Goal: Task Accomplishment & Management: Manage account settings

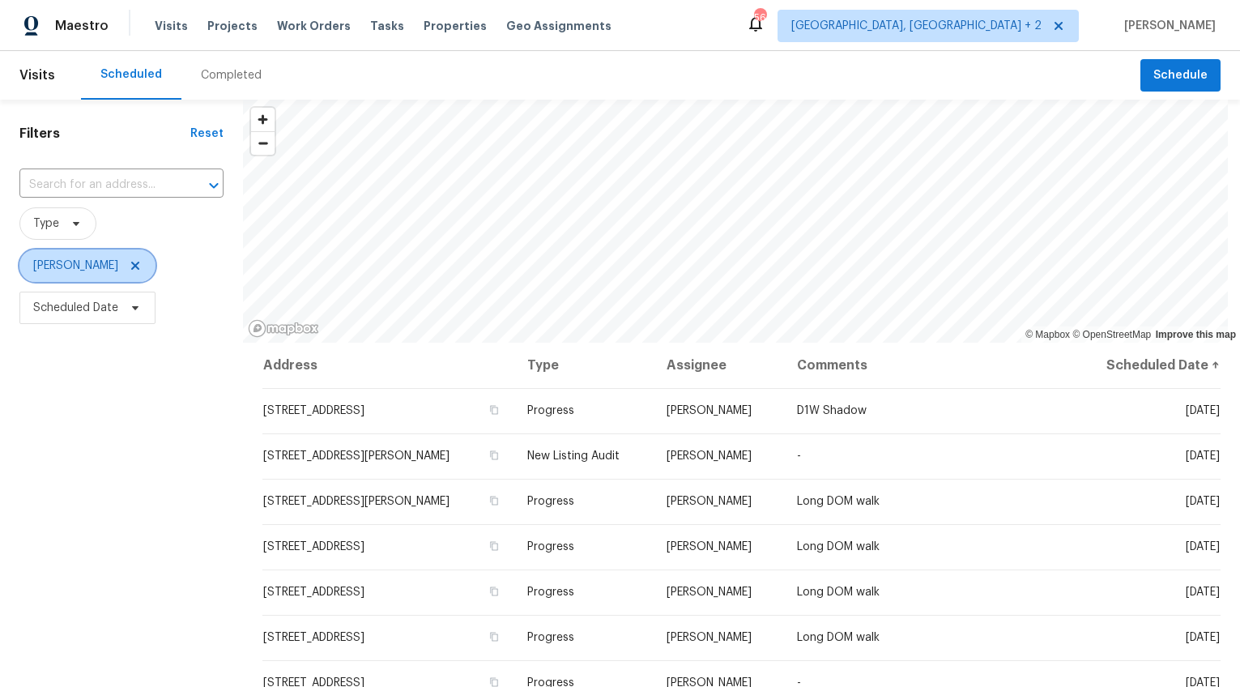
click at [131, 269] on icon at bounding box center [135, 266] width 8 height 8
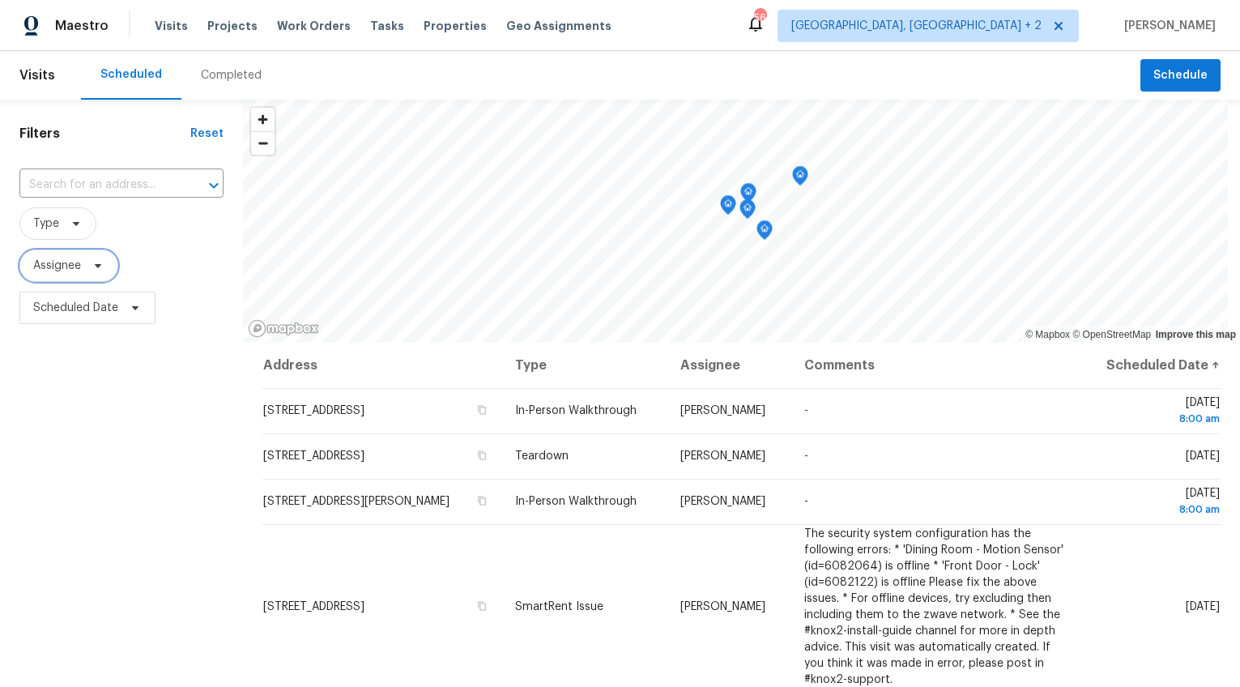
click at [103, 269] on icon at bounding box center [98, 265] width 13 height 13
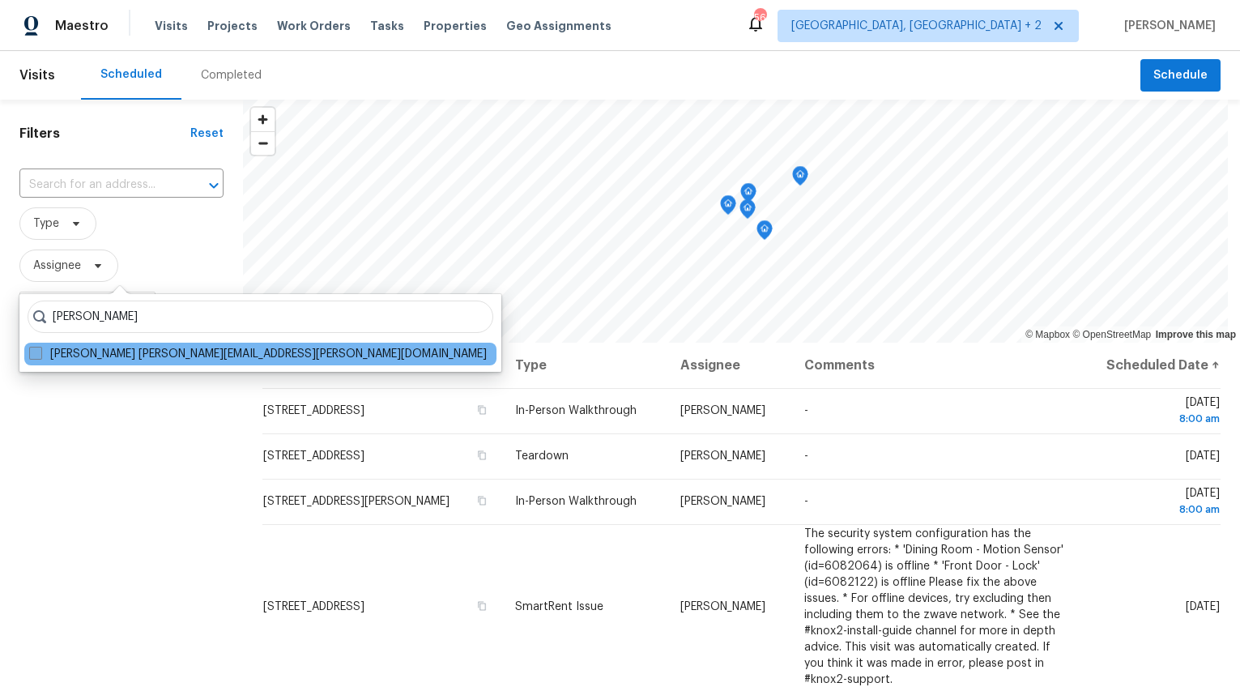
type input "[PERSON_NAME]"
click at [137, 348] on label "[PERSON_NAME] [PERSON_NAME][EMAIL_ADDRESS][PERSON_NAME][DOMAIN_NAME]" at bounding box center [258, 354] width 458 height 16
click at [40, 348] on input "Raymond Roberts raymond.roberts@opendoor.com" at bounding box center [34, 351] width 11 height 11
checkbox input "true"
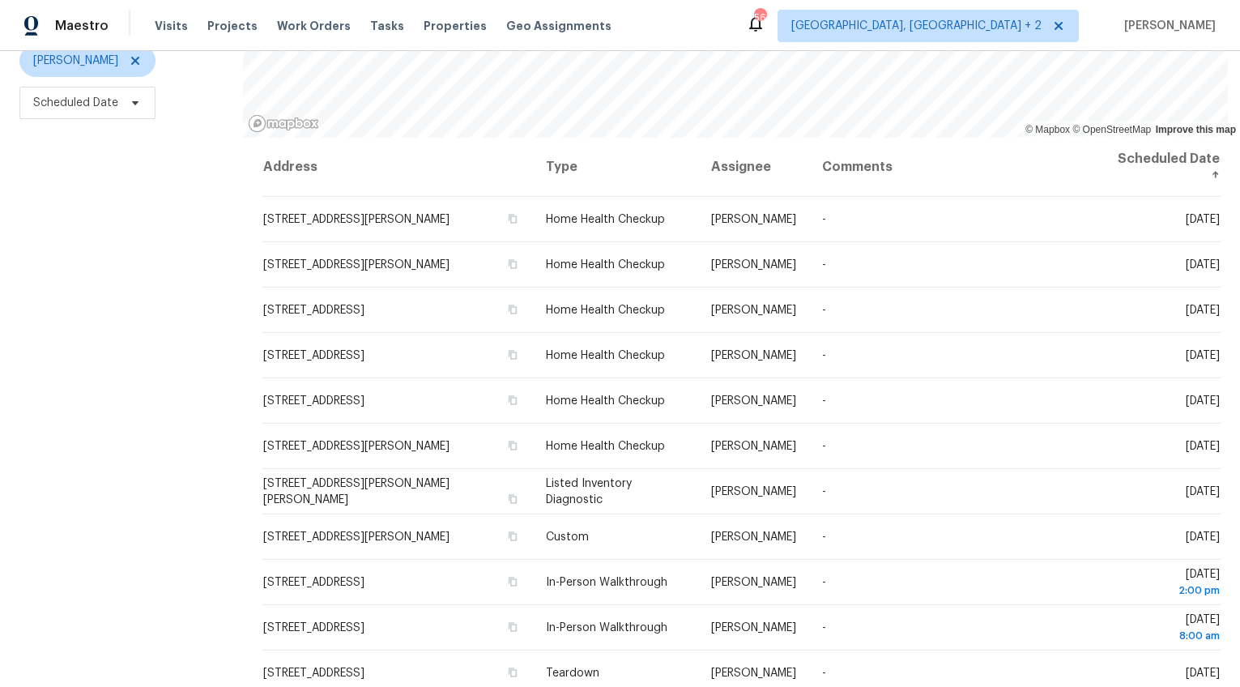
scroll to position [215, 0]
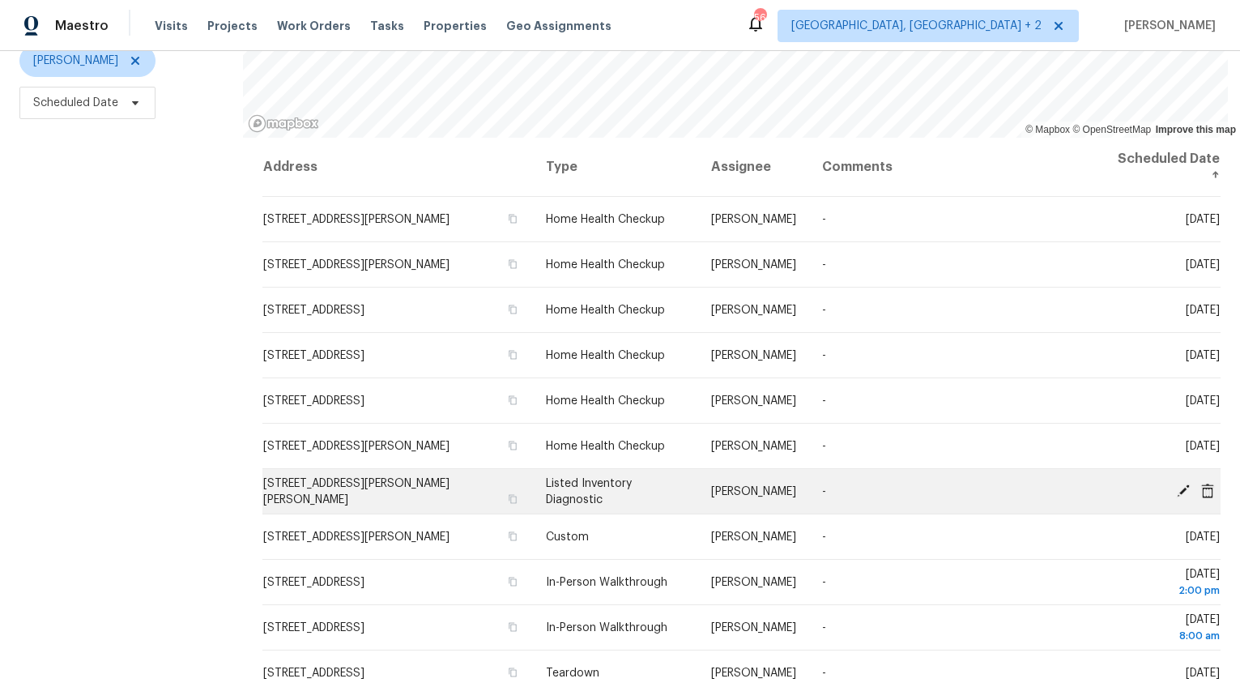
click at [437, 480] on span "71 Birdsong Ln, Taylors, SC 29687" at bounding box center [356, 492] width 186 height 28
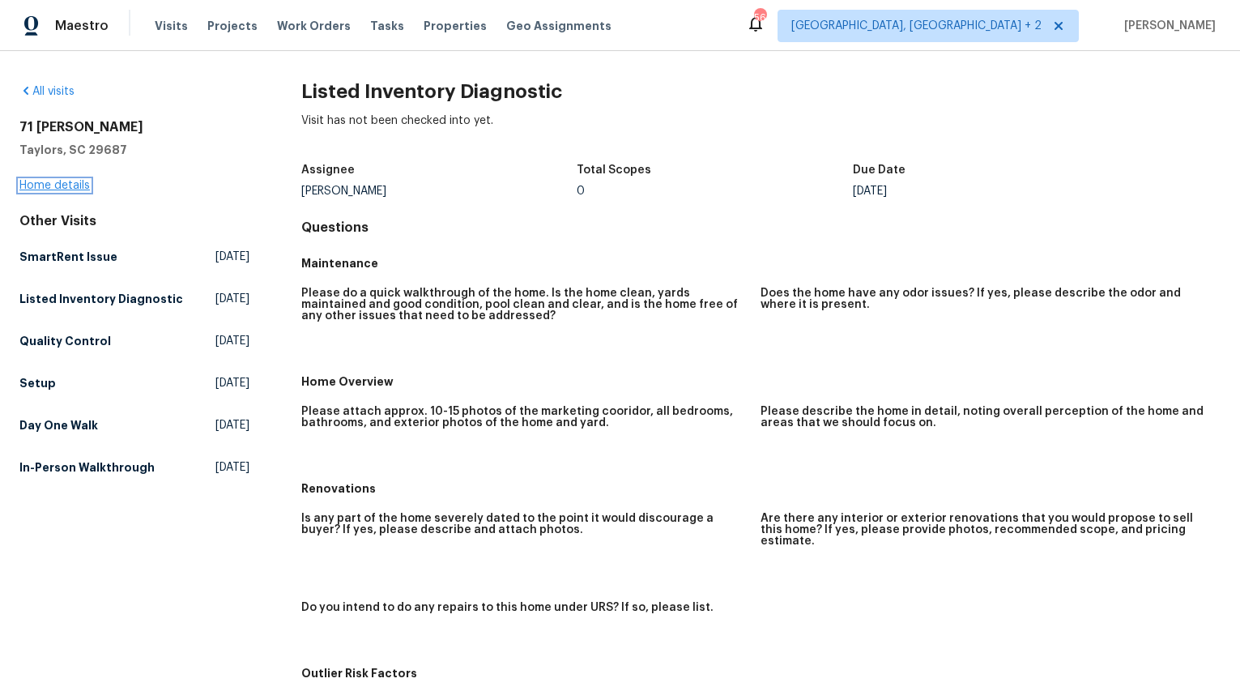
click at [48, 181] on link "Home details" at bounding box center [54, 185] width 70 height 11
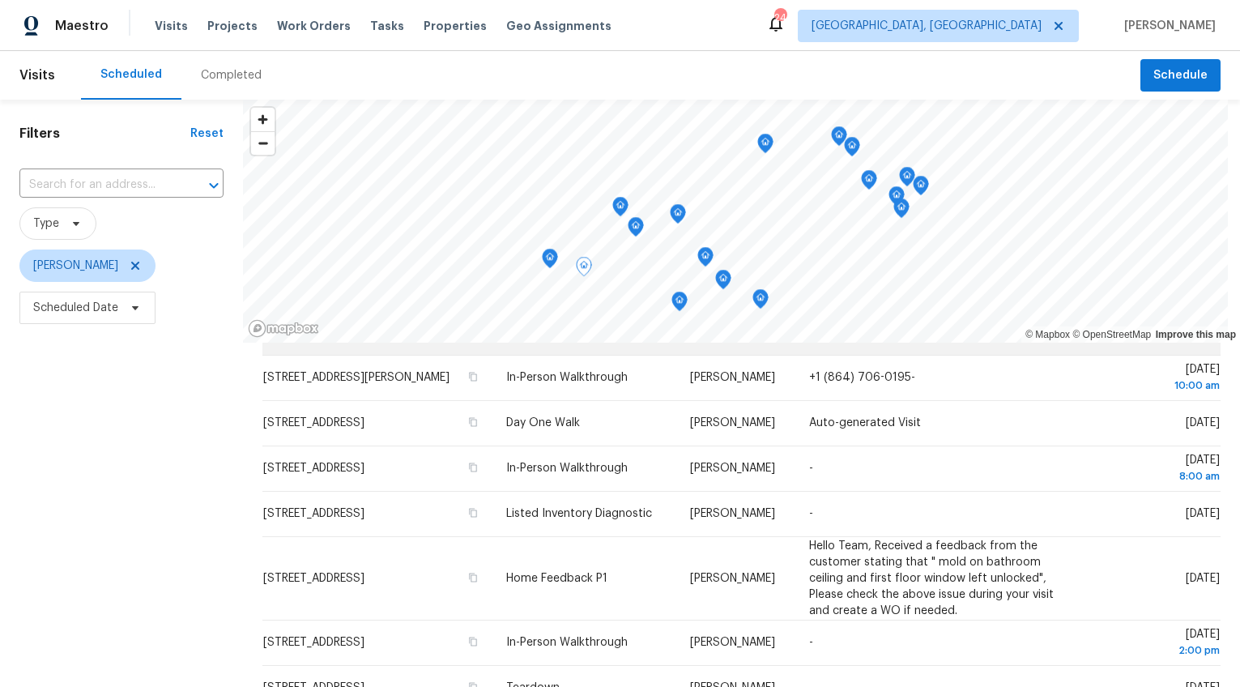
scroll to position [168, 0]
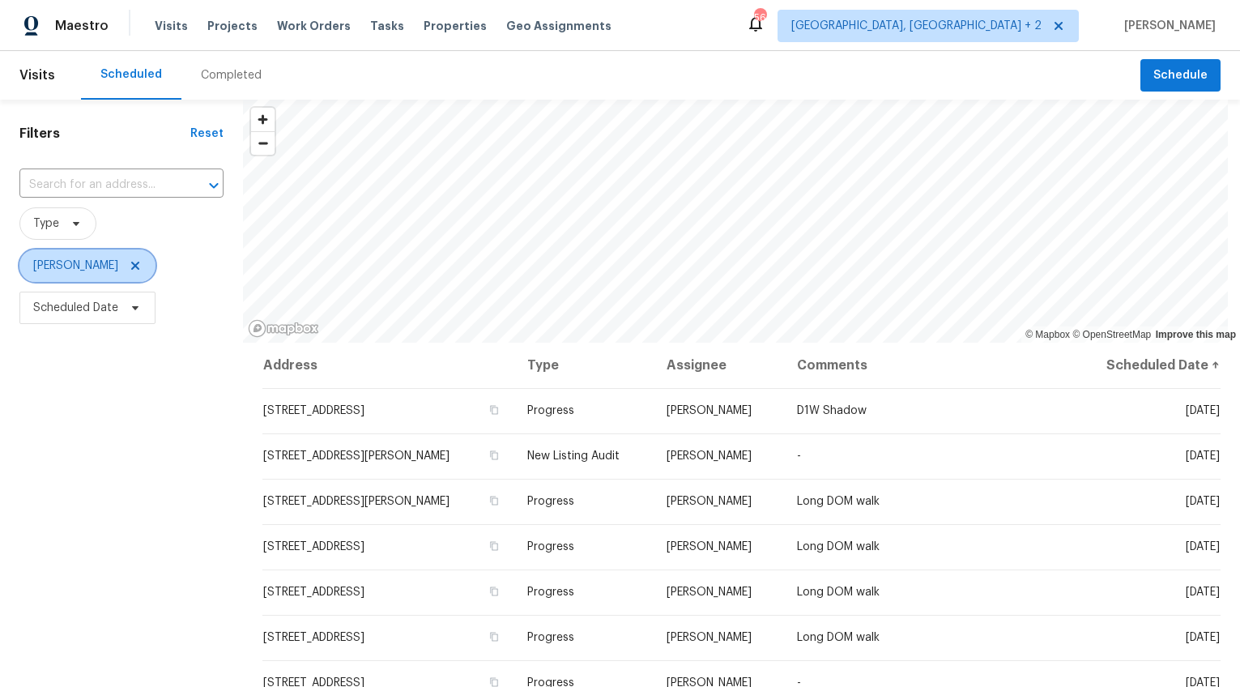
click at [129, 265] on icon at bounding box center [135, 265] width 13 height 13
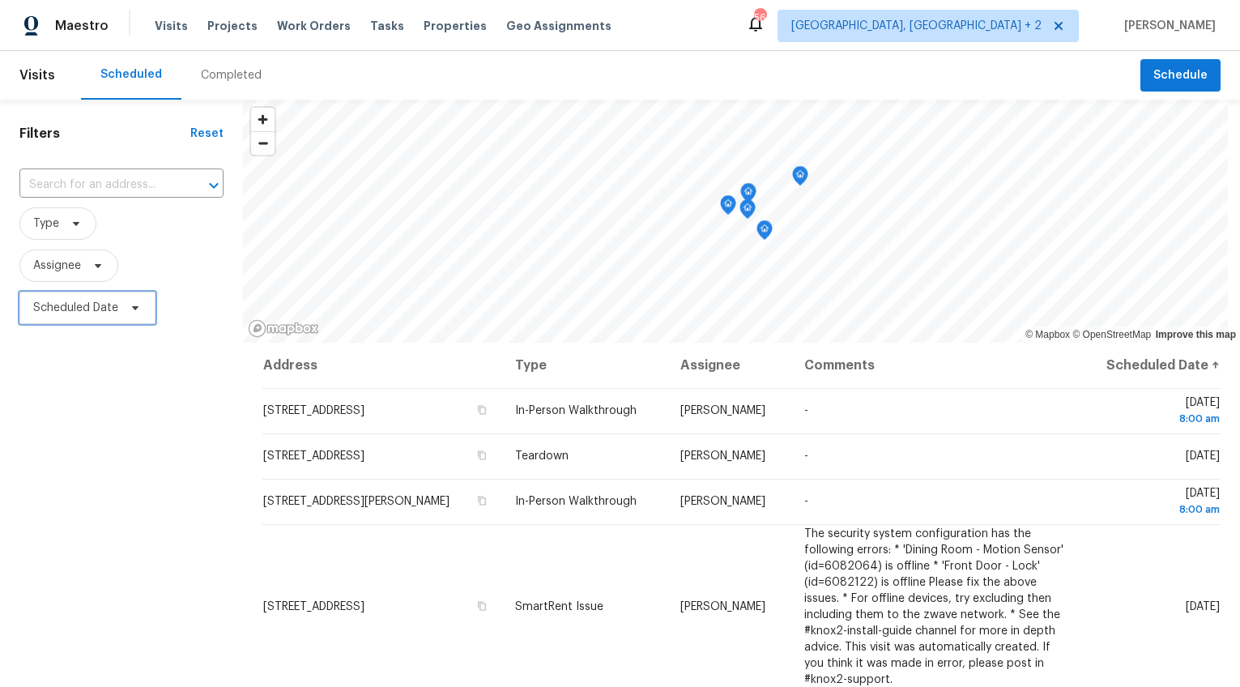
click at [113, 319] on span "Scheduled Date" at bounding box center [87, 308] width 136 height 32
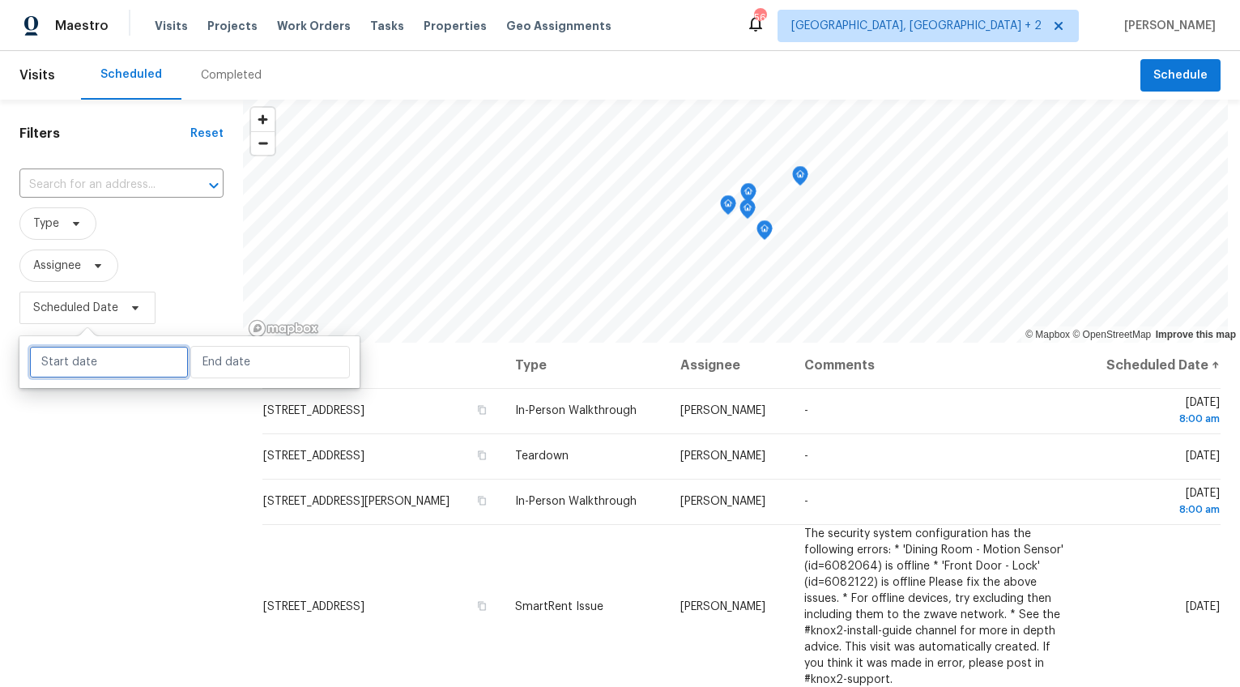
click at [113, 365] on input "text" at bounding box center [109, 362] width 160 height 32
select select "7"
select select "2025"
select select "8"
select select "2025"
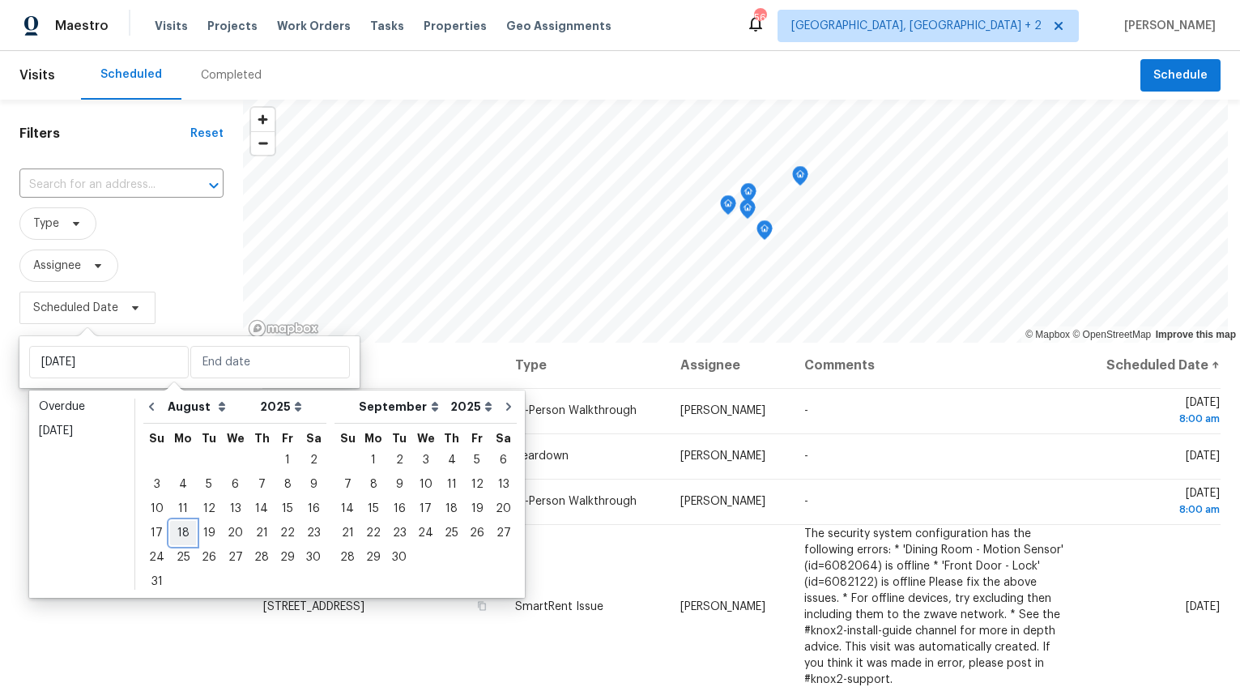
click at [180, 525] on div "18" at bounding box center [183, 533] width 26 height 23
type input "Mon, Aug 18"
click at [180, 525] on div "18" at bounding box center [183, 533] width 26 height 23
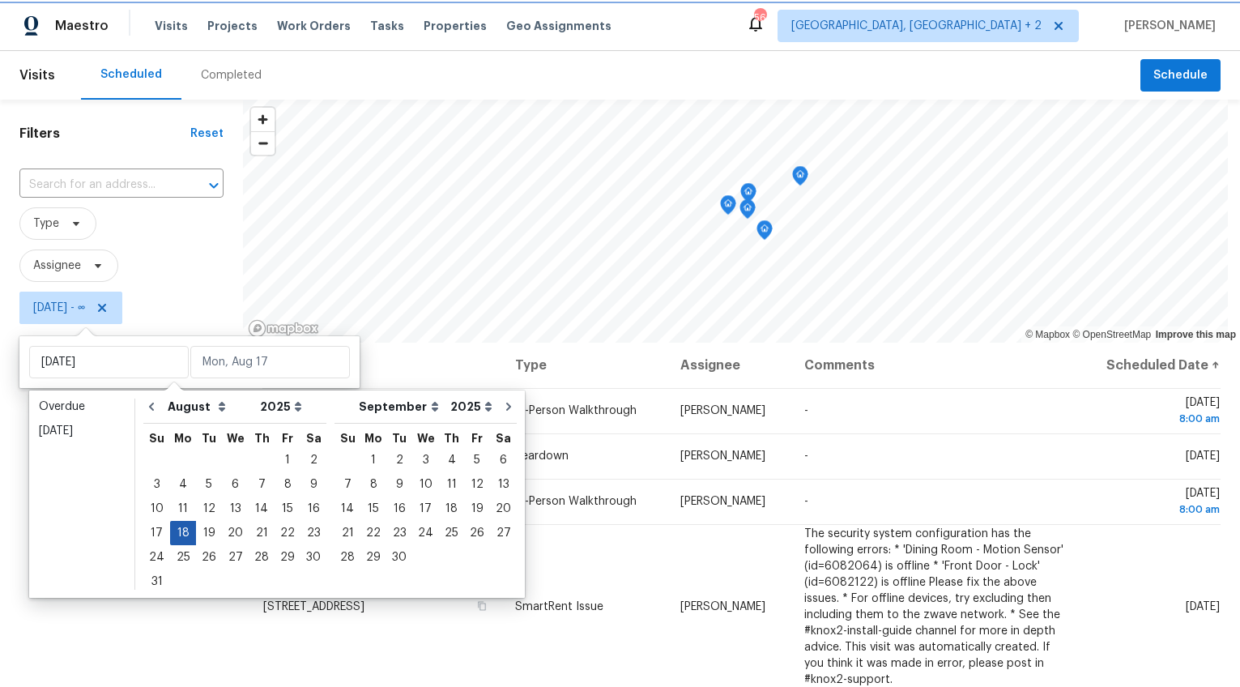
type input "[DATE]"
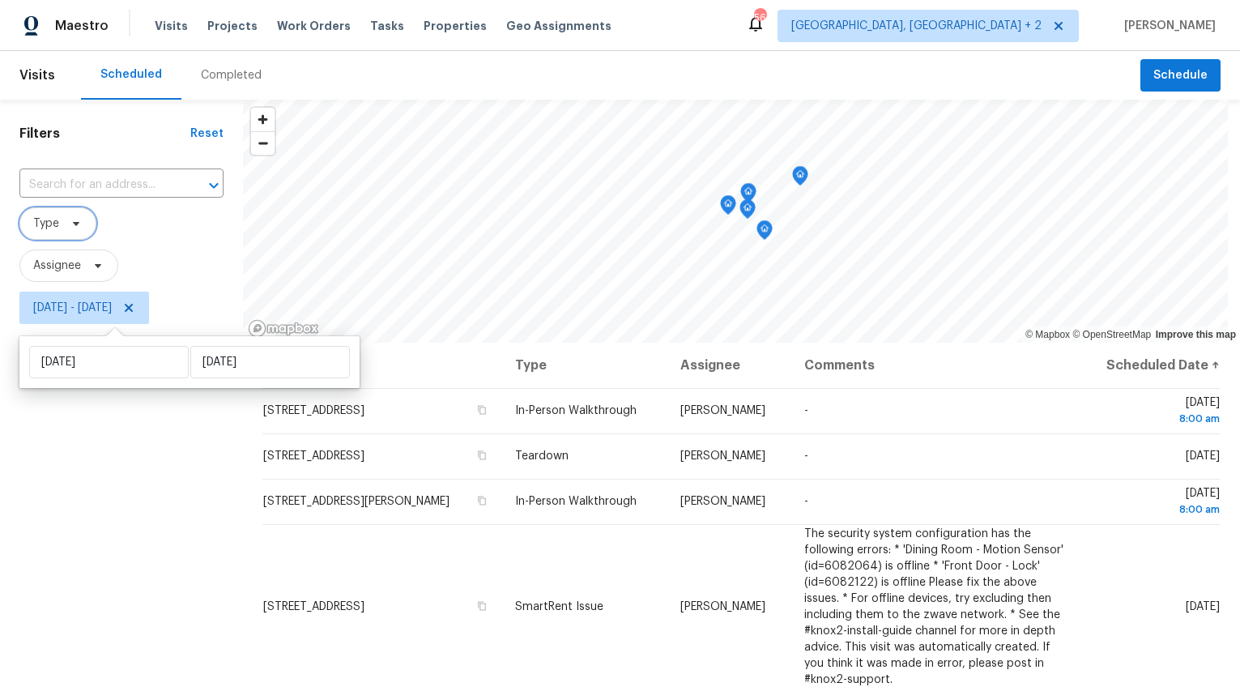
click at [70, 222] on icon at bounding box center [76, 223] width 13 height 13
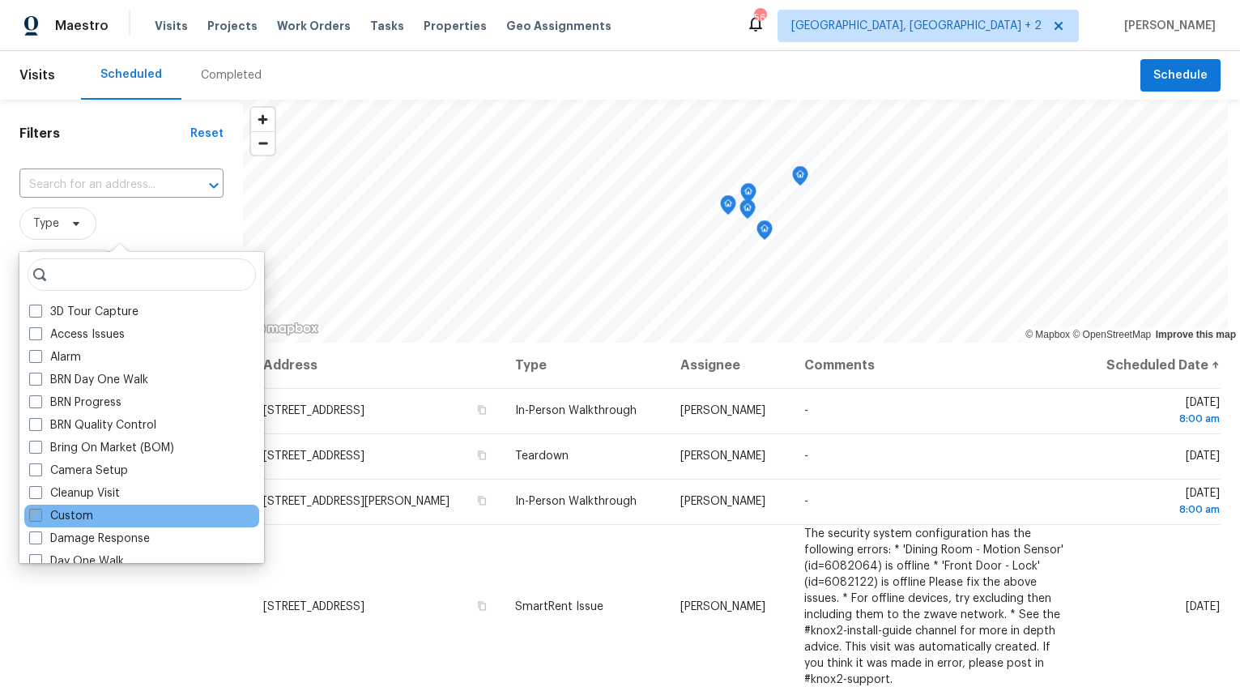
click at [31, 518] on span at bounding box center [35, 515] width 13 height 13
click at [31, 518] on input "Custom" at bounding box center [34, 513] width 11 height 11
checkbox input "true"
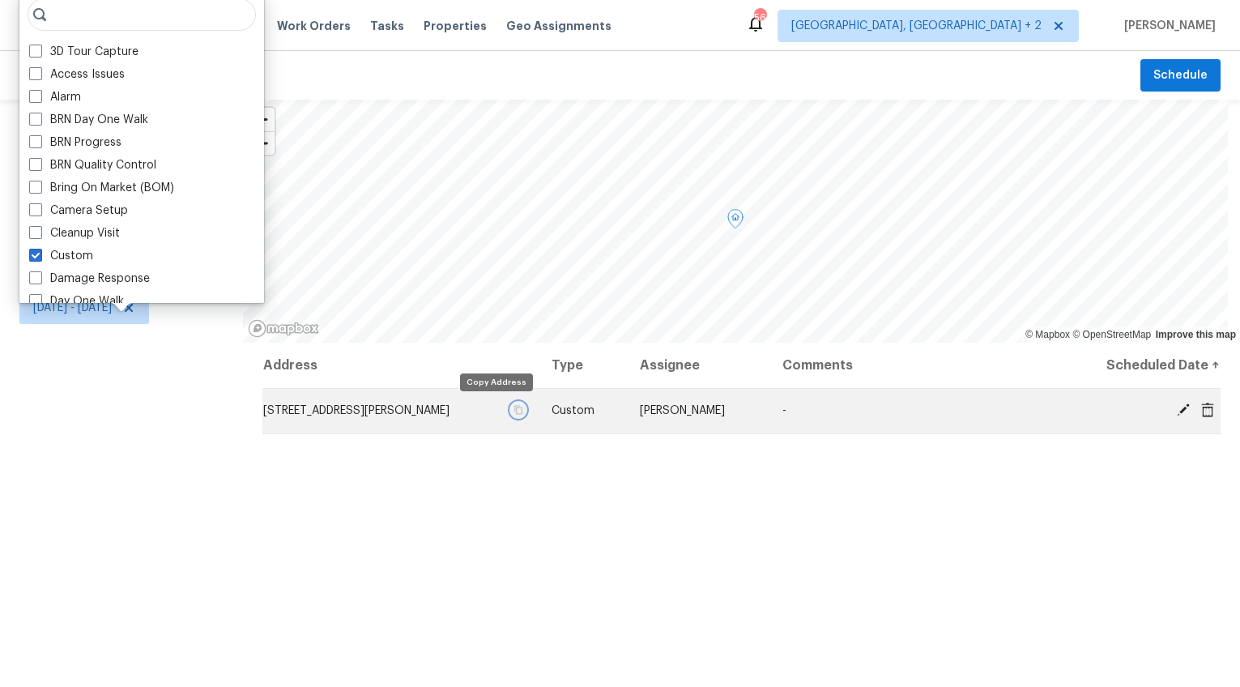
click at [514, 410] on icon "button" at bounding box center [519, 410] width 10 height 10
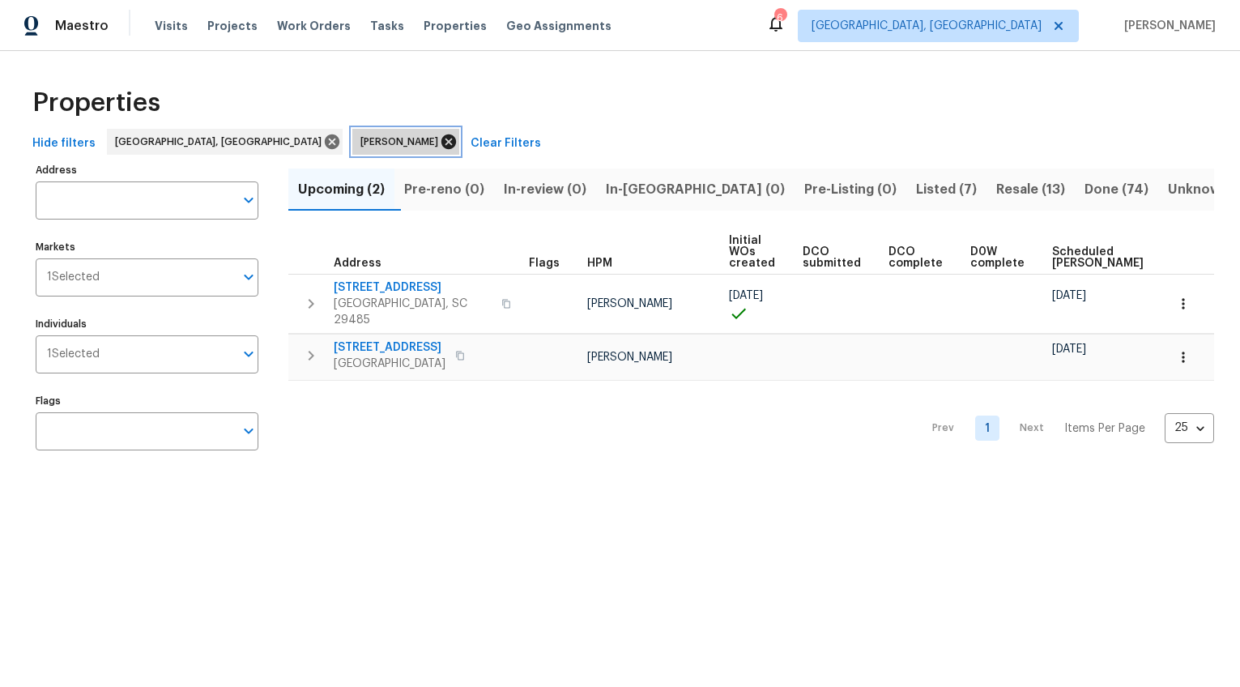
click at [441, 143] on icon at bounding box center [448, 141] width 15 height 15
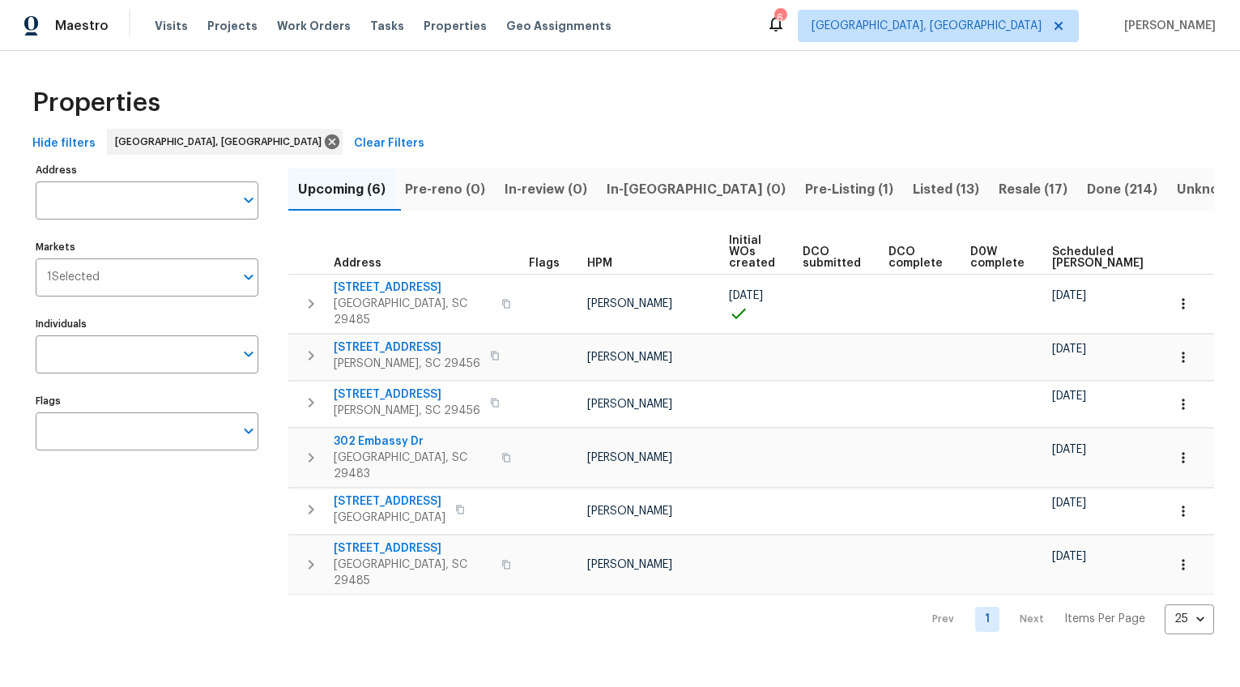
click at [1071, 247] on span "Scheduled COE" at bounding box center [1098, 257] width 92 height 23
click at [805, 186] on span "Pre-Listing (1)" at bounding box center [849, 189] width 88 height 23
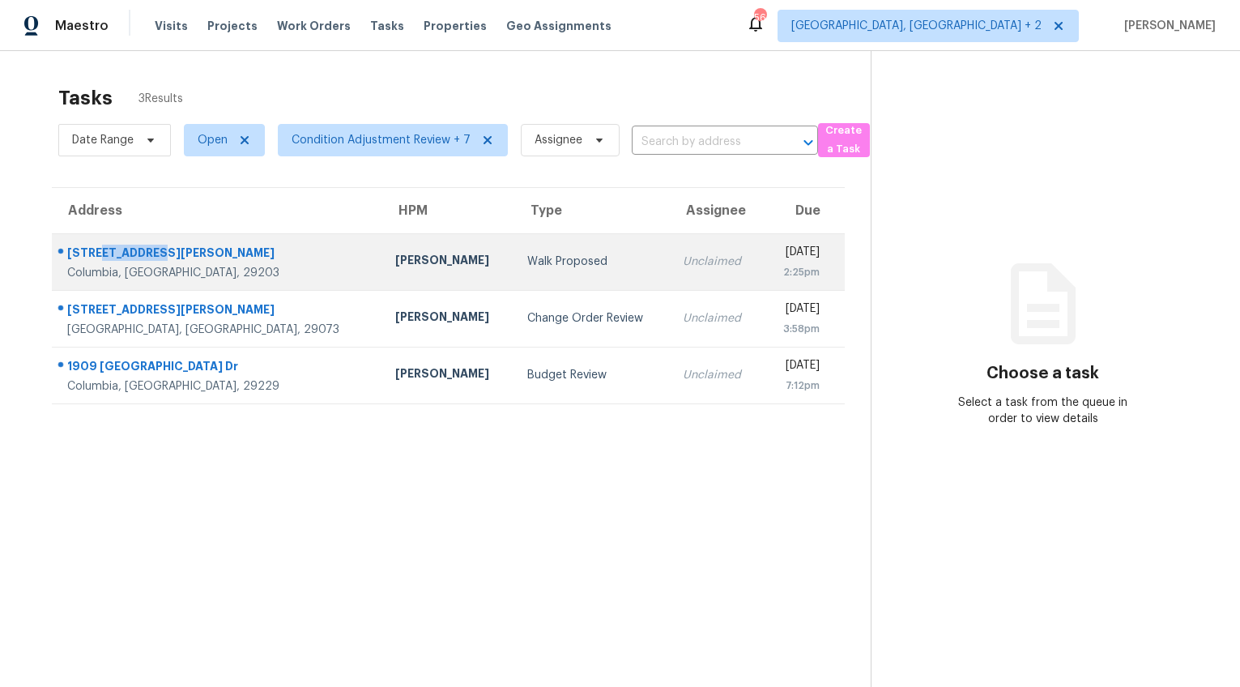
click at [117, 253] on div "[STREET_ADDRESS][PERSON_NAME]" at bounding box center [218, 255] width 302 height 20
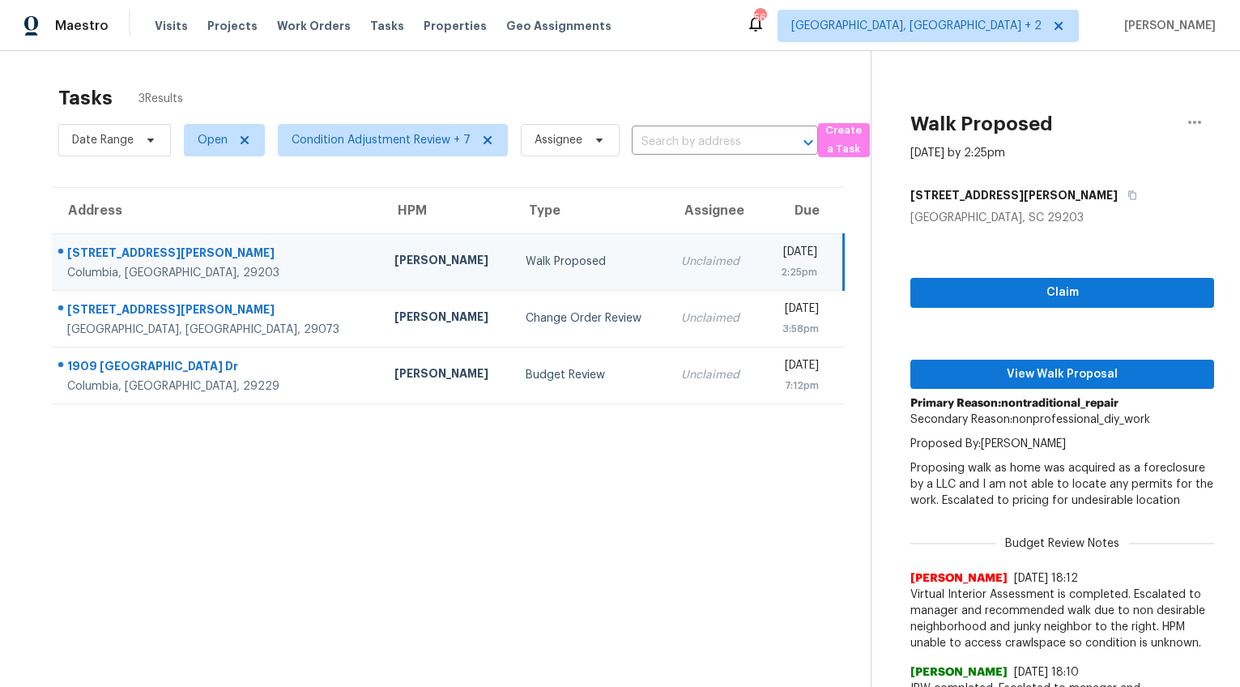
click at [117, 253] on div "[STREET_ADDRESS][PERSON_NAME]" at bounding box center [217, 255] width 301 height 20
click at [1024, 365] on span "View Walk Proposal" at bounding box center [1062, 375] width 278 height 20
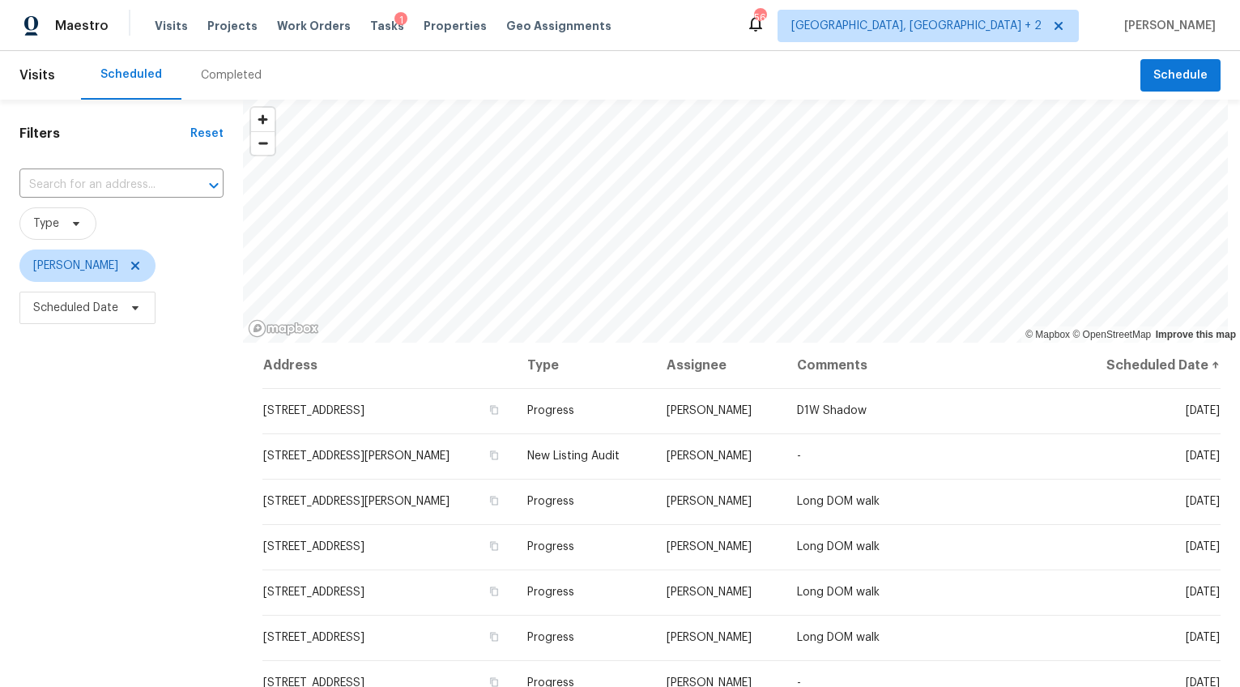
click at [241, 75] on div "Completed" at bounding box center [231, 75] width 61 height 16
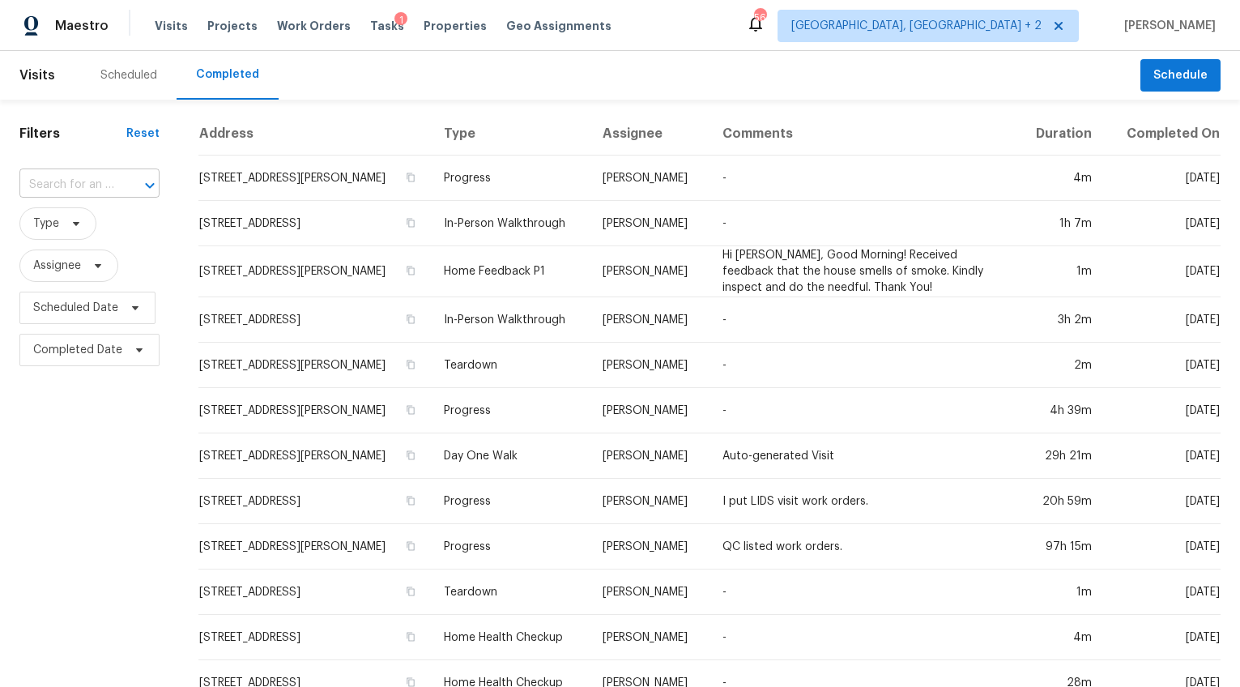
click at [101, 186] on input "text" at bounding box center [66, 185] width 95 height 25
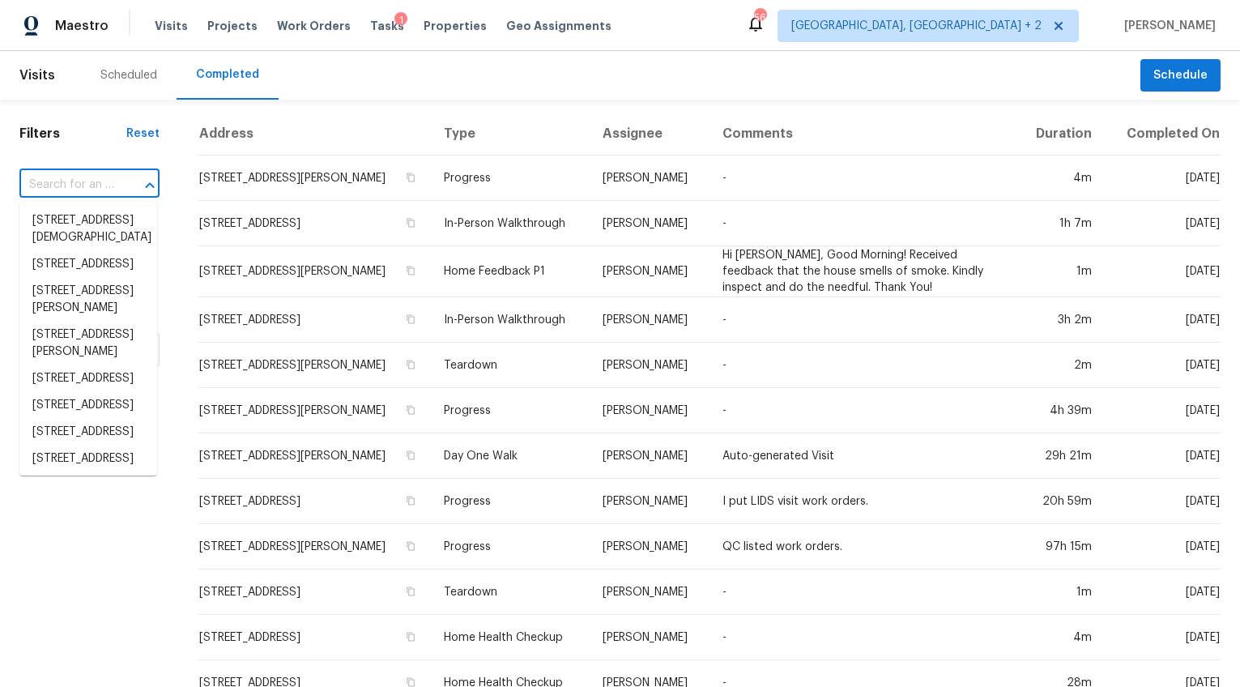
paste input "7117 Cornelius Dr, Columbia, SC 29203"
type input "7117 Cornelius Dr, Columbia, SC 29203"
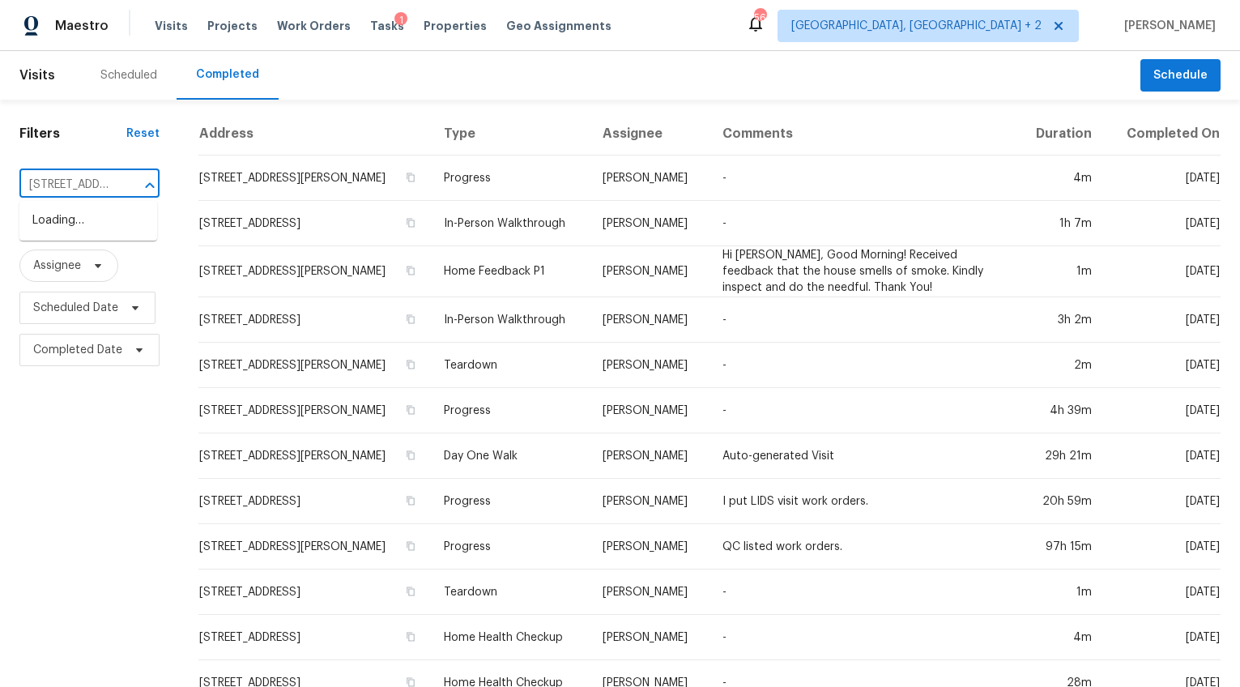
scroll to position [0, 122]
click at [99, 212] on li "7117 Cornelius Dr, Columbia, SC 29203" at bounding box center [88, 229] width 138 height 44
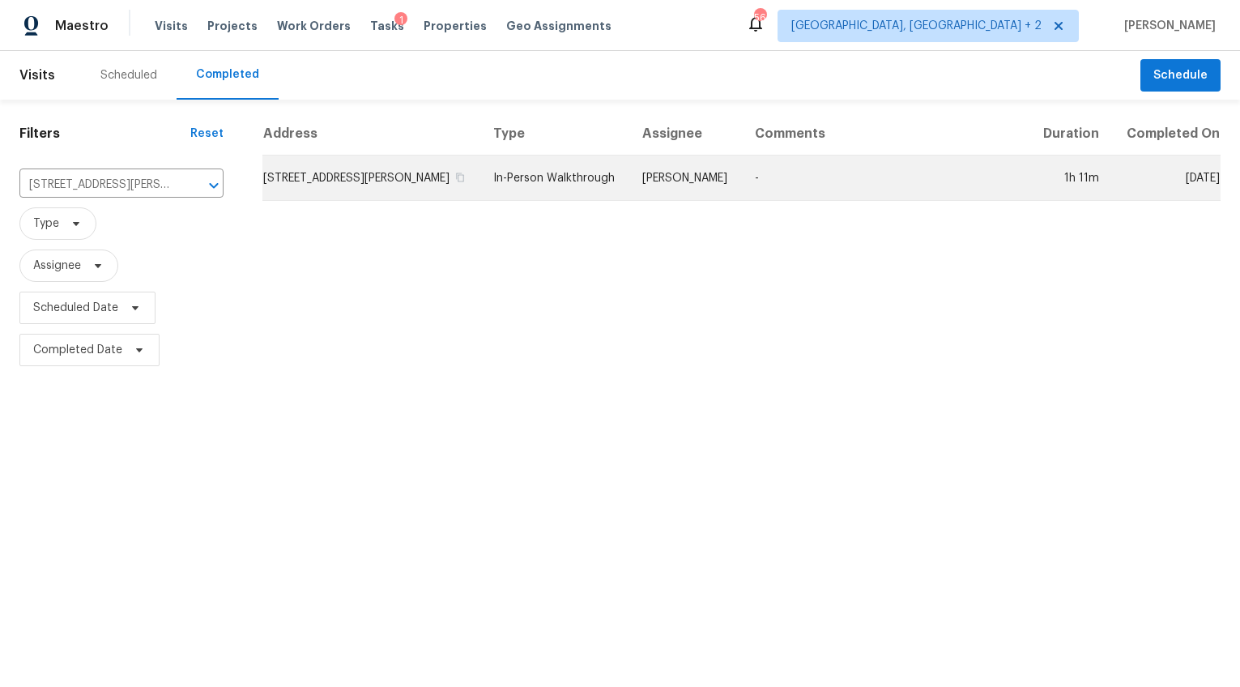
click at [313, 201] on td "7117 Cornelius Dr, Columbia, SC 29203" at bounding box center [371, 178] width 218 height 45
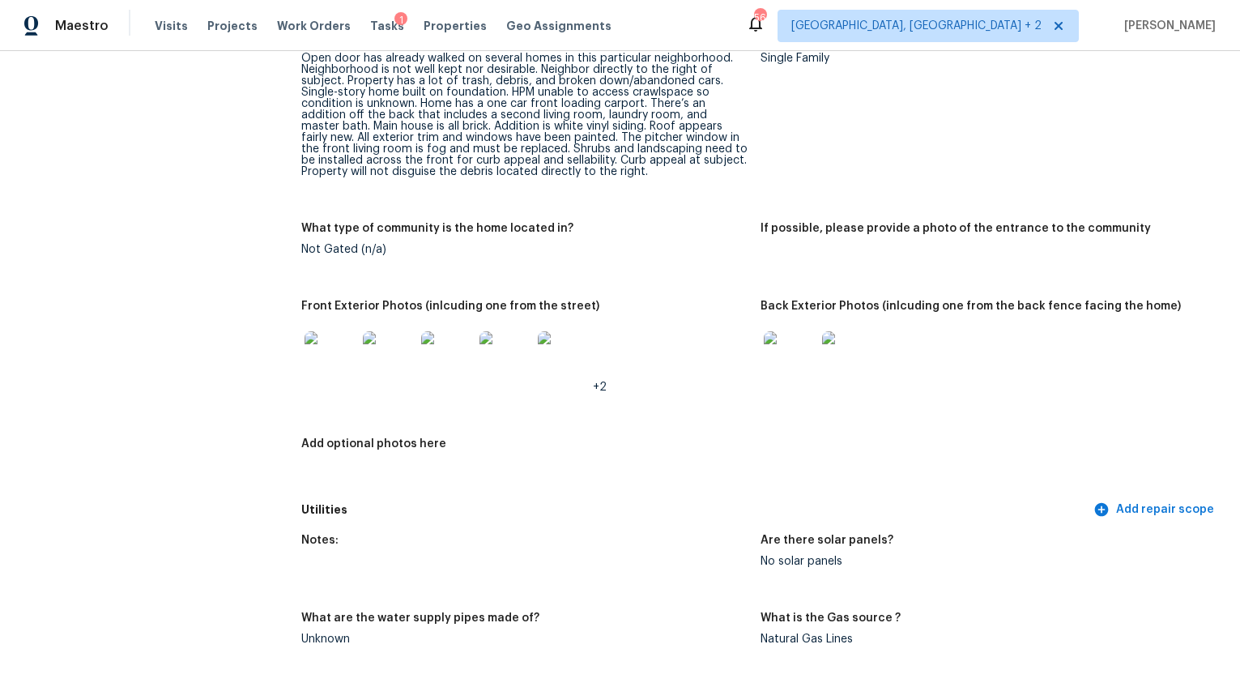
scroll to position [745, 0]
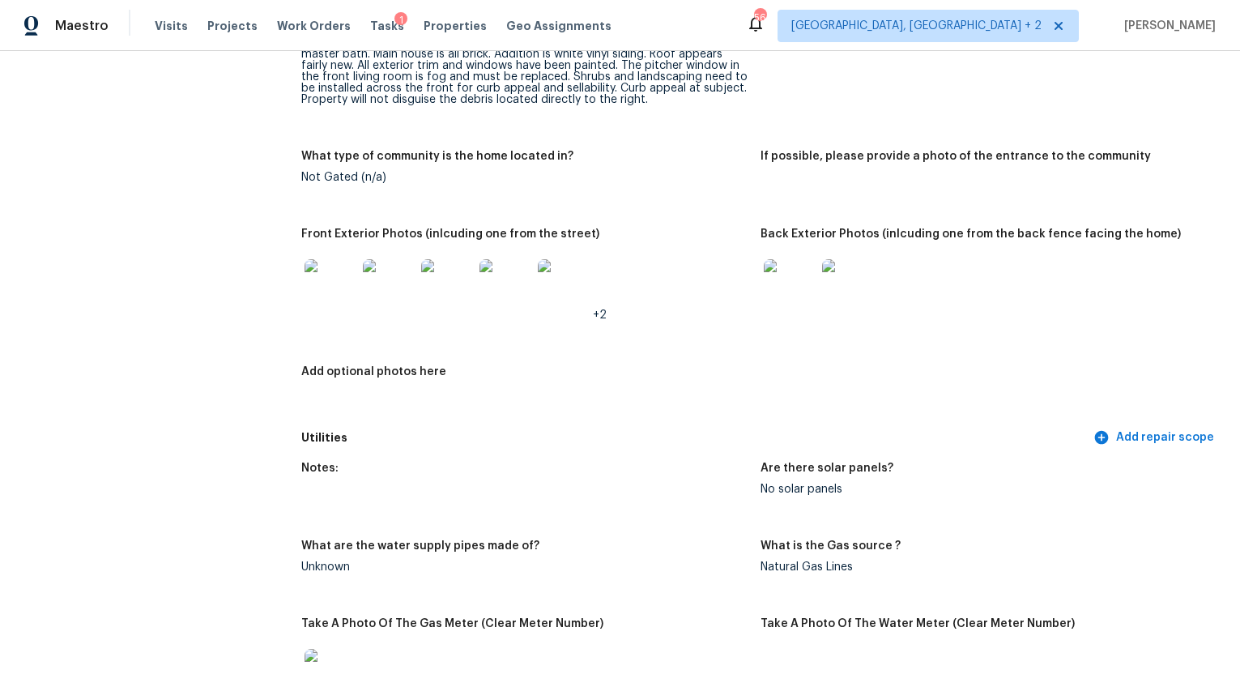
click at [325, 274] on img at bounding box center [331, 285] width 52 height 52
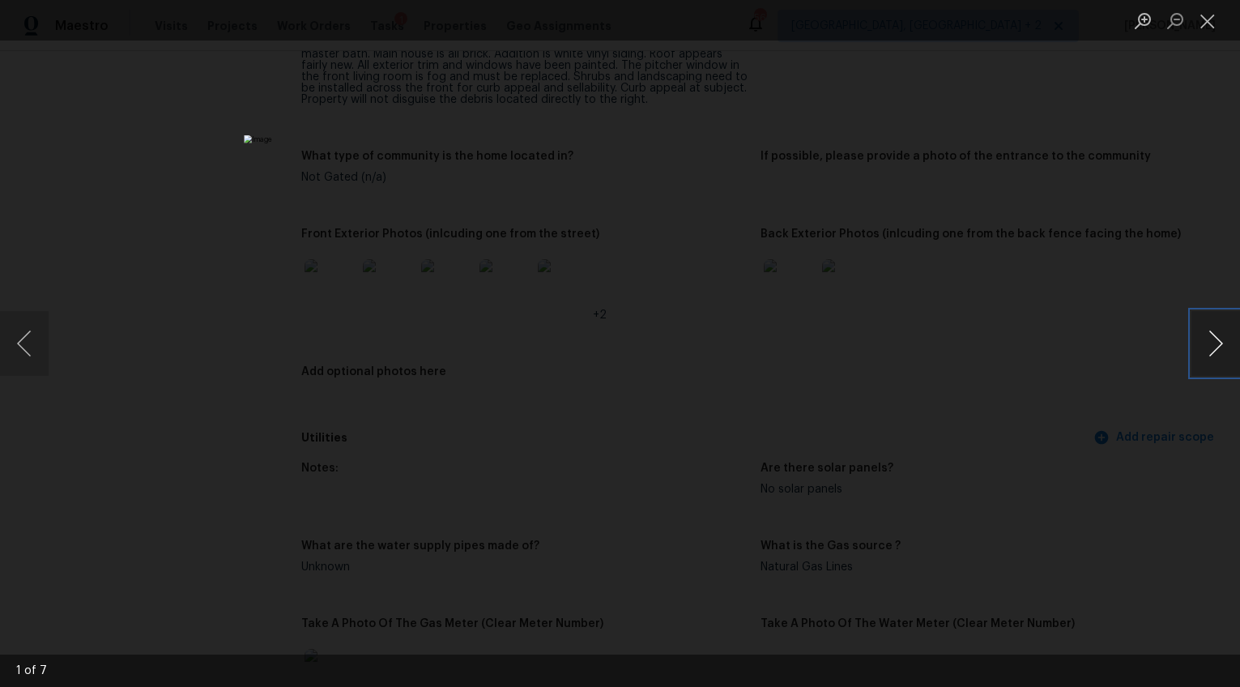
click at [1213, 338] on button "Next image" at bounding box center [1216, 343] width 49 height 65
click at [1075, 334] on div "Lightbox" at bounding box center [620, 343] width 1240 height 687
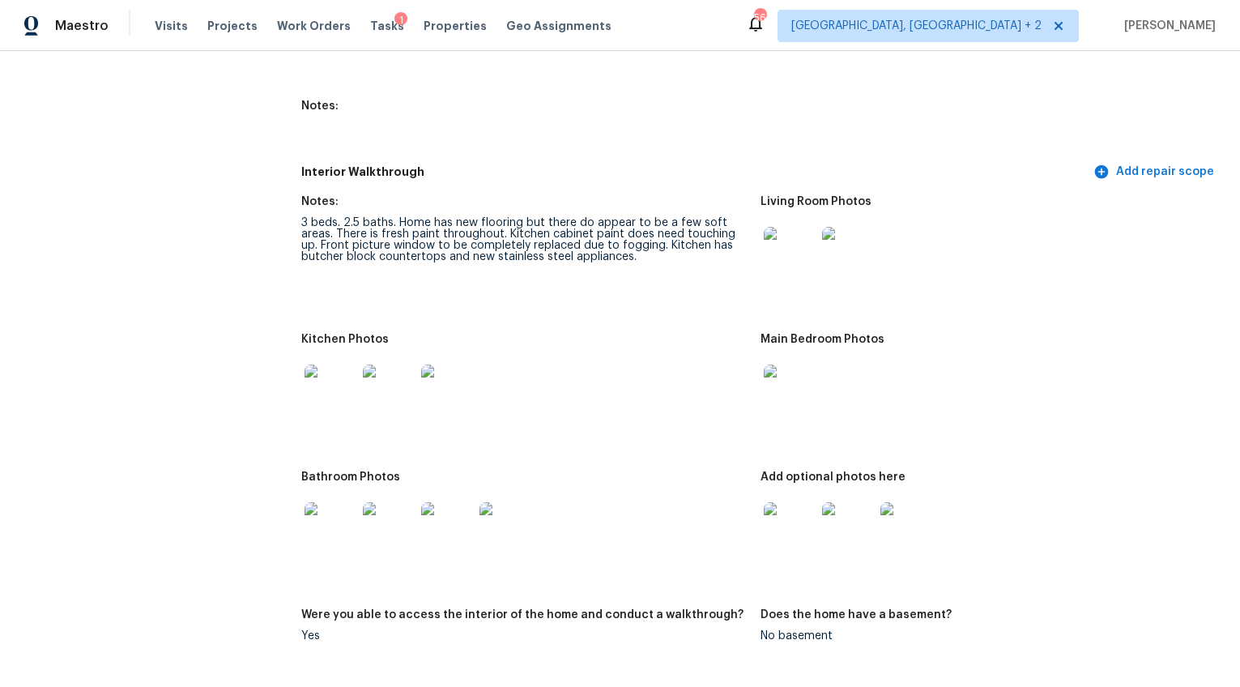
scroll to position [2034, 0]
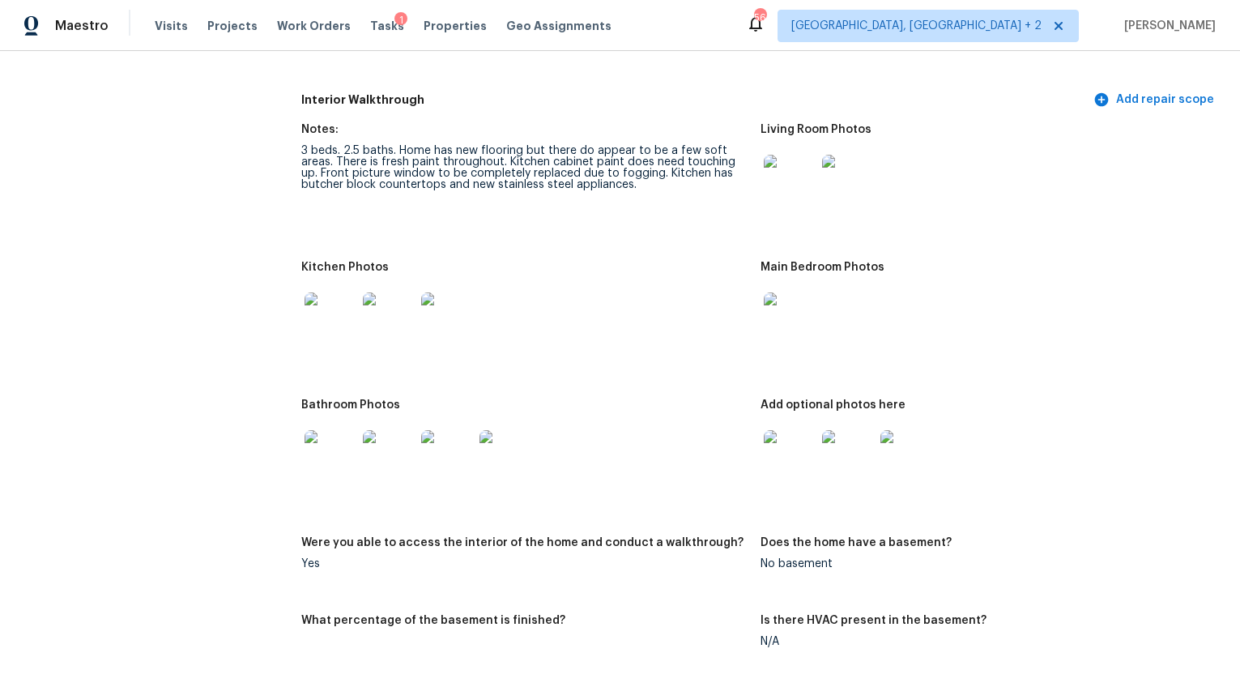
click at [376, 312] on img at bounding box center [389, 318] width 52 height 52
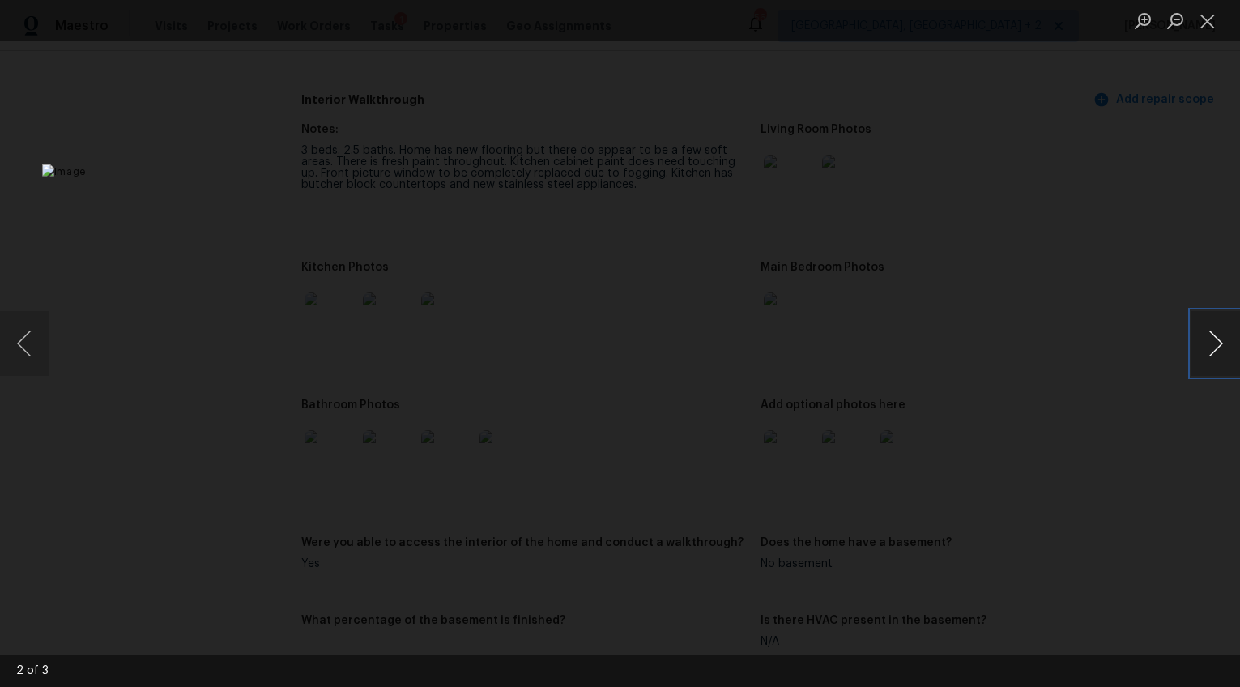
click at [1205, 348] on button "Next image" at bounding box center [1216, 343] width 49 height 65
click at [17, 343] on button "Previous image" at bounding box center [24, 343] width 49 height 65
click at [25, 343] on button "Previous image" at bounding box center [24, 343] width 49 height 65
click at [1207, 344] on button "Next image" at bounding box center [1216, 343] width 49 height 65
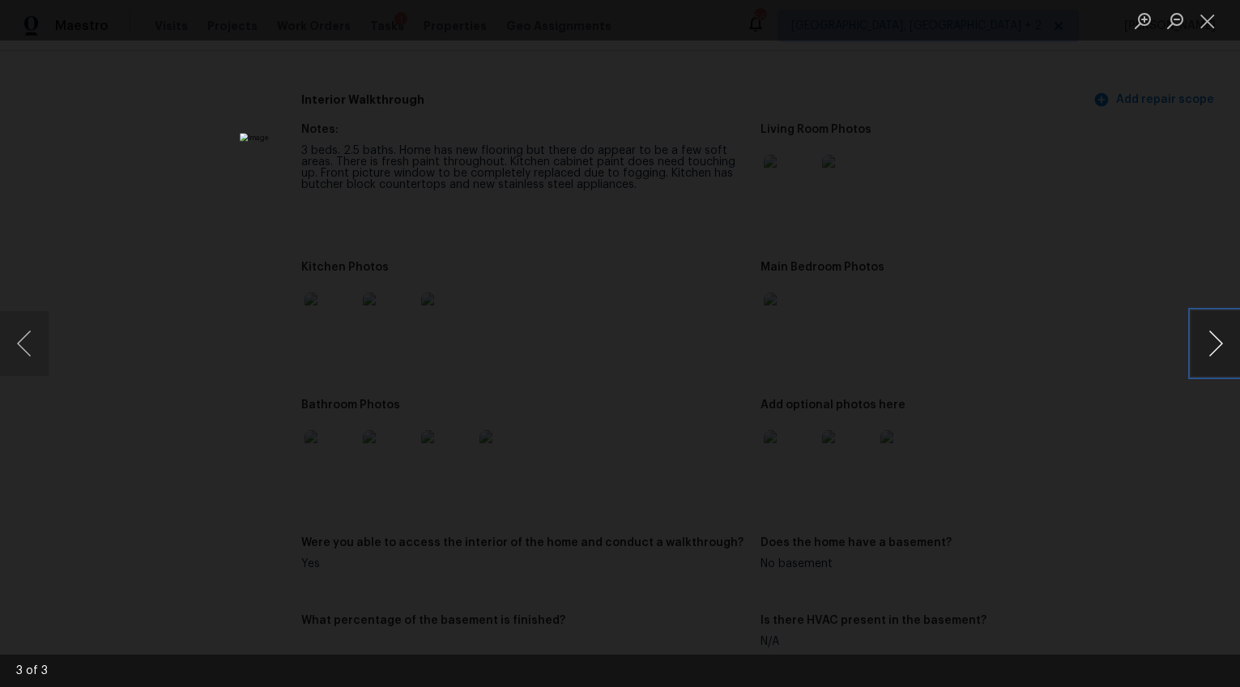
click at [1220, 318] on button "Next image" at bounding box center [1216, 343] width 49 height 65
click at [1218, 319] on button "Next image" at bounding box center [1216, 343] width 49 height 65
click at [1124, 450] on div "Lightbox" at bounding box center [620, 343] width 1240 height 687
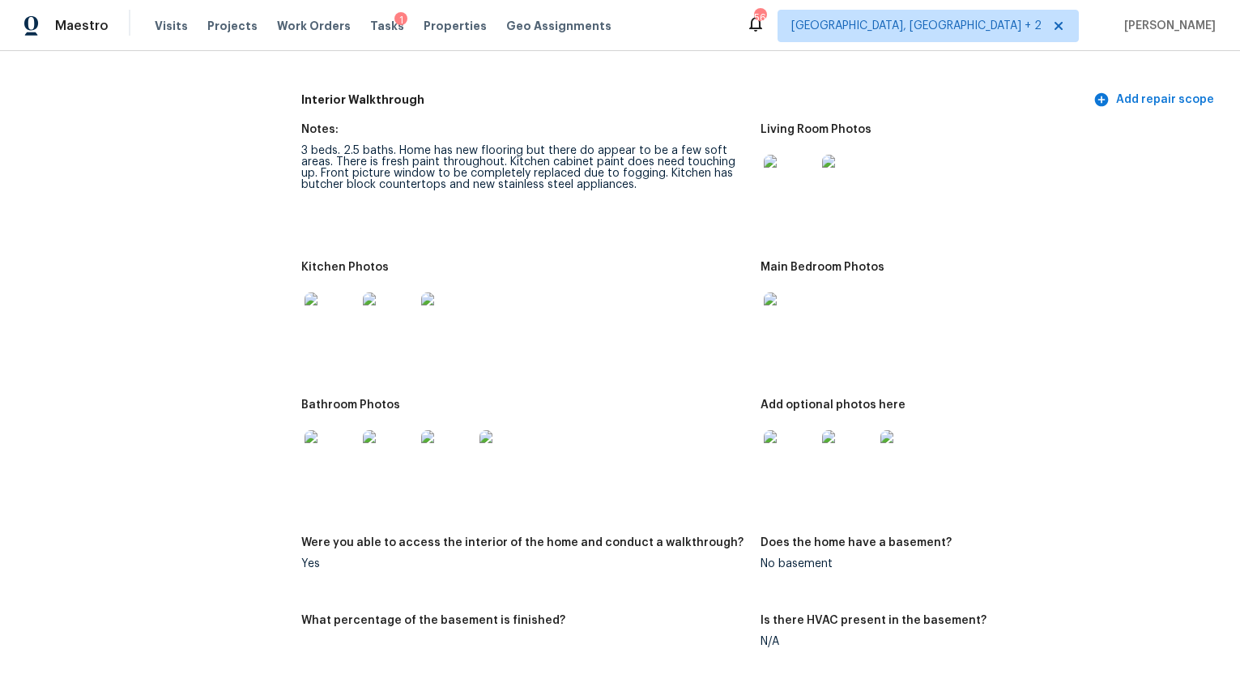
click at [785, 437] on img at bounding box center [790, 456] width 52 height 52
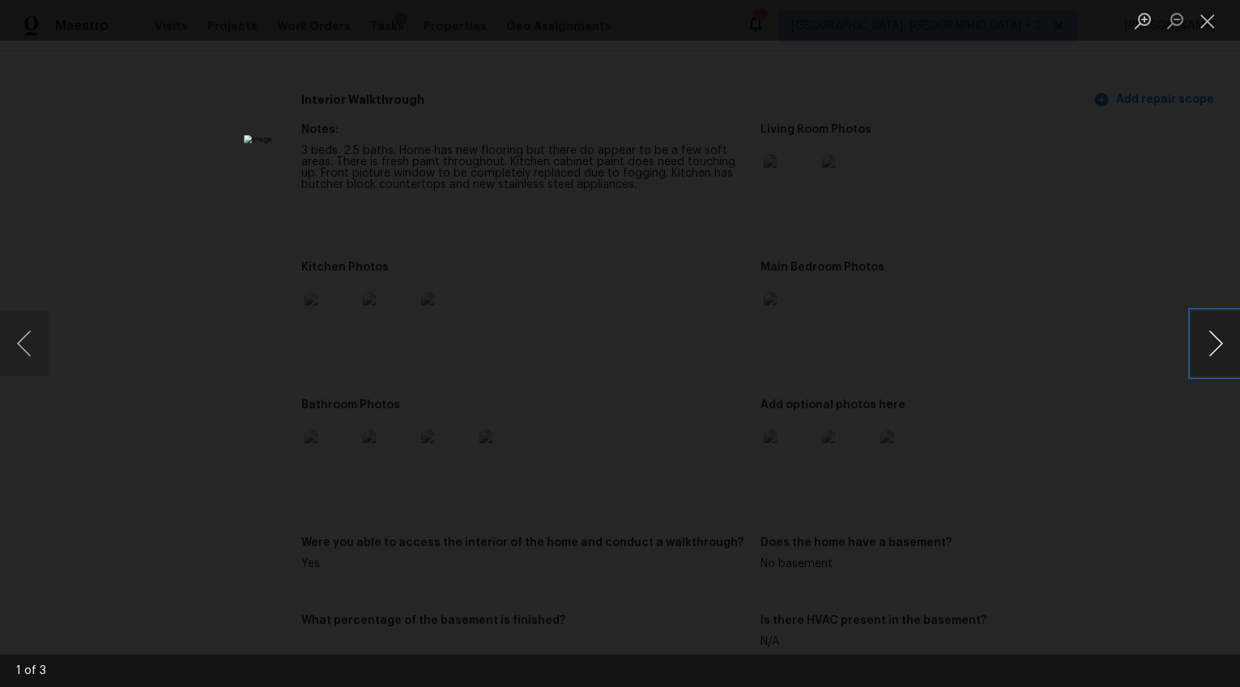
click at [1211, 341] on button "Next image" at bounding box center [1216, 343] width 49 height 65
click at [1096, 470] on div "Lightbox" at bounding box center [620, 343] width 1240 height 687
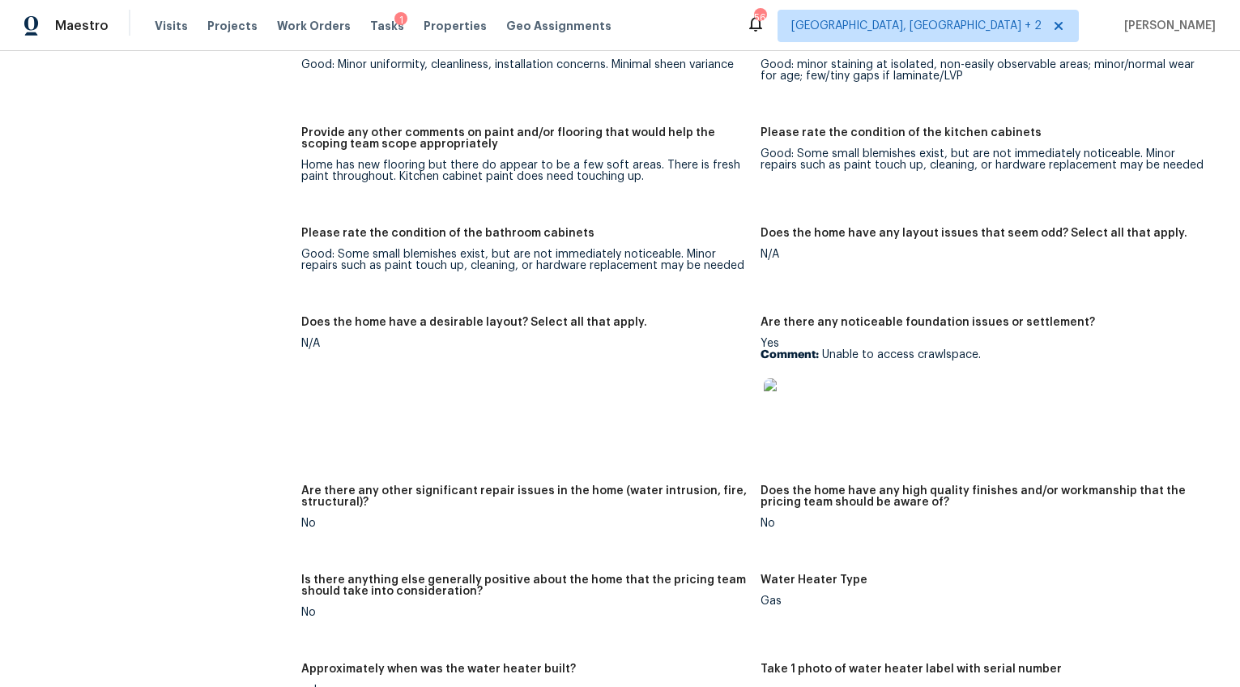
scroll to position [2795, 0]
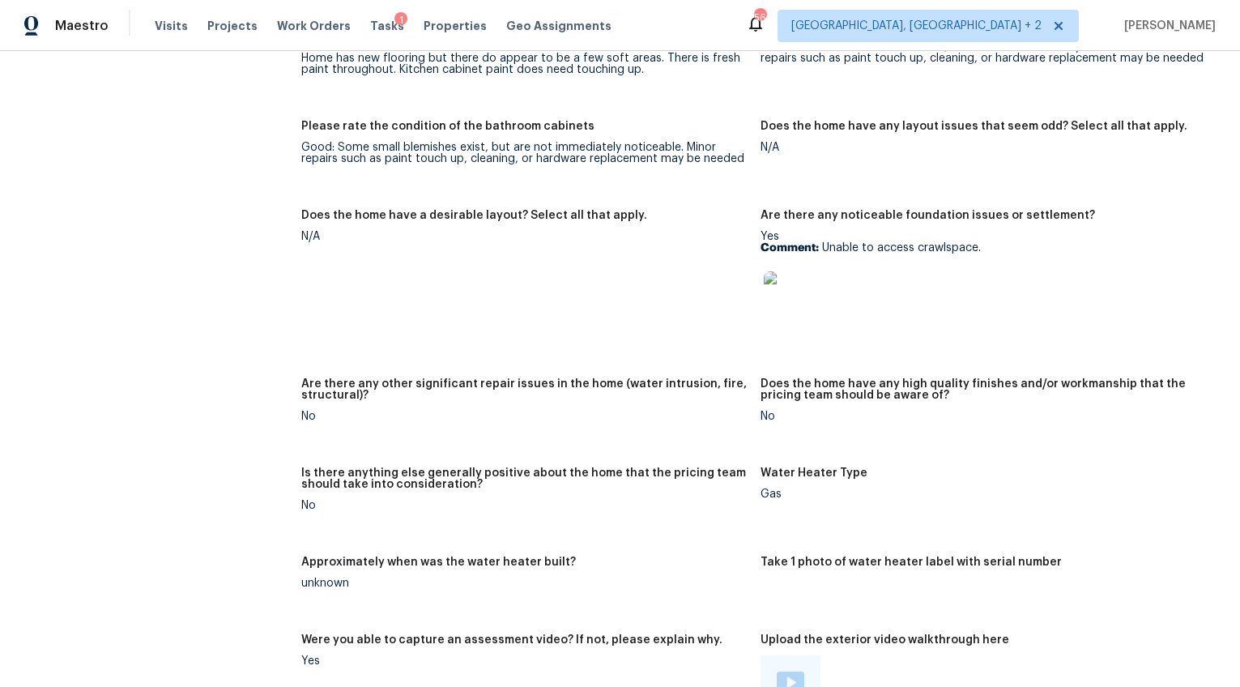
click at [799, 287] on img at bounding box center [790, 297] width 52 height 52
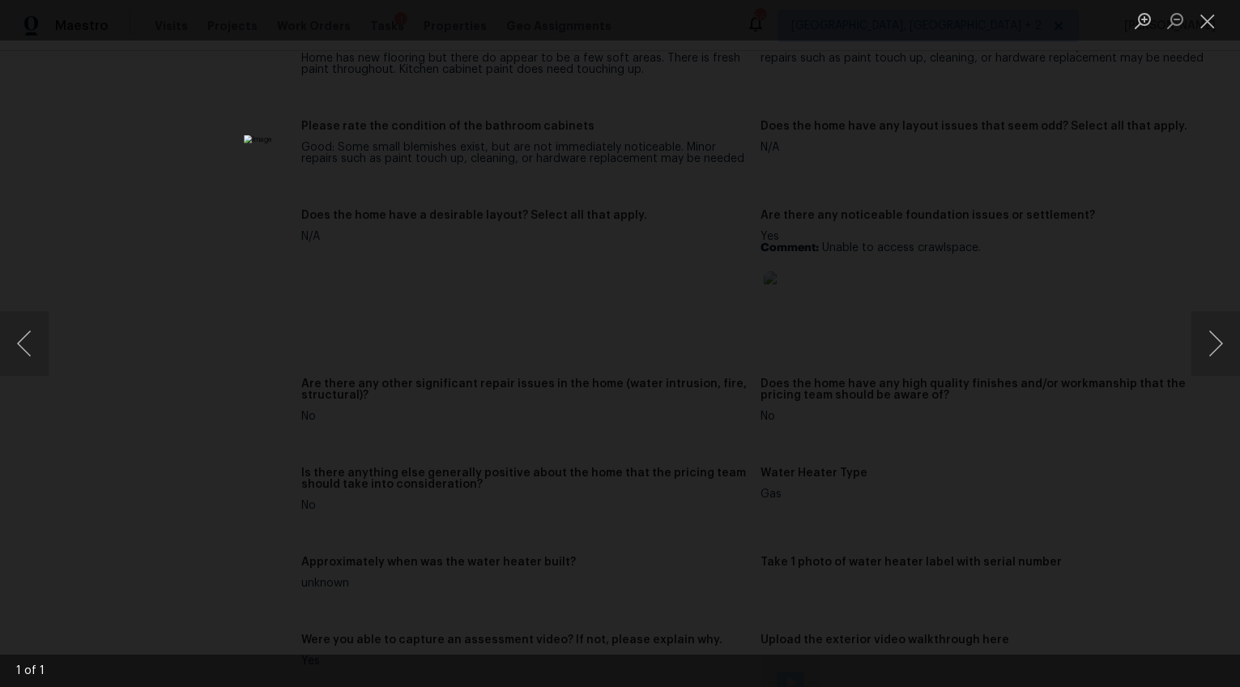
click at [1093, 377] on div "Lightbox" at bounding box center [620, 343] width 1240 height 687
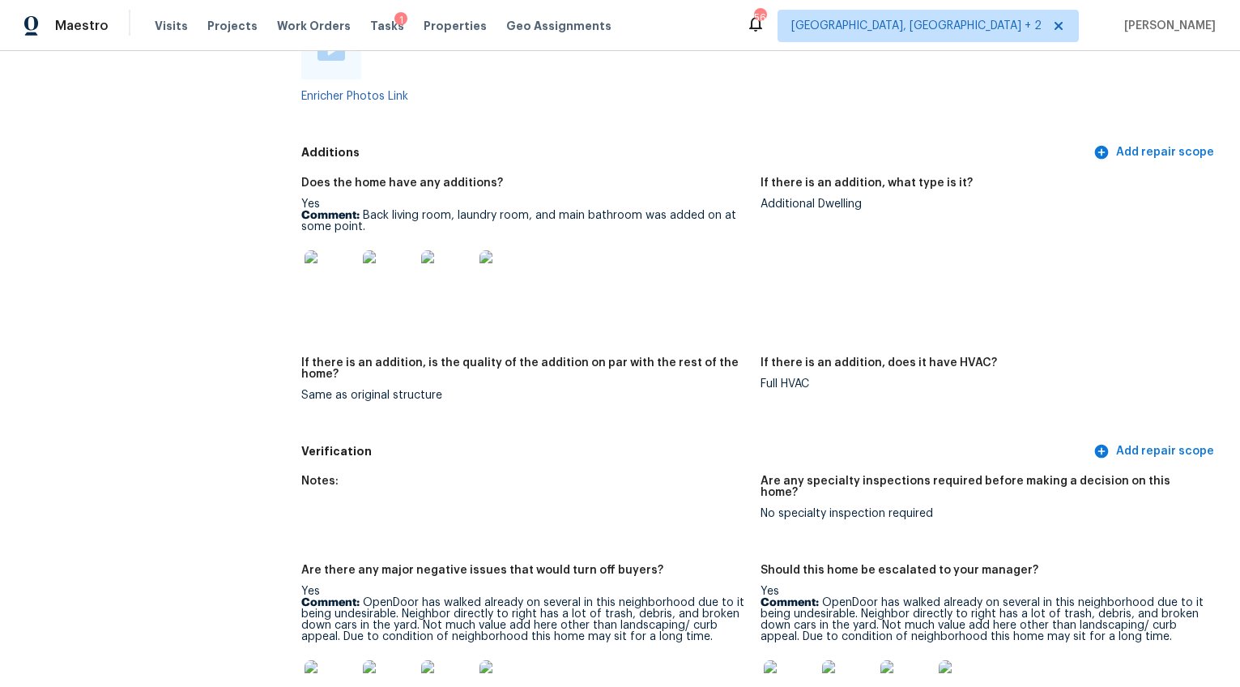
scroll to position [3796, 0]
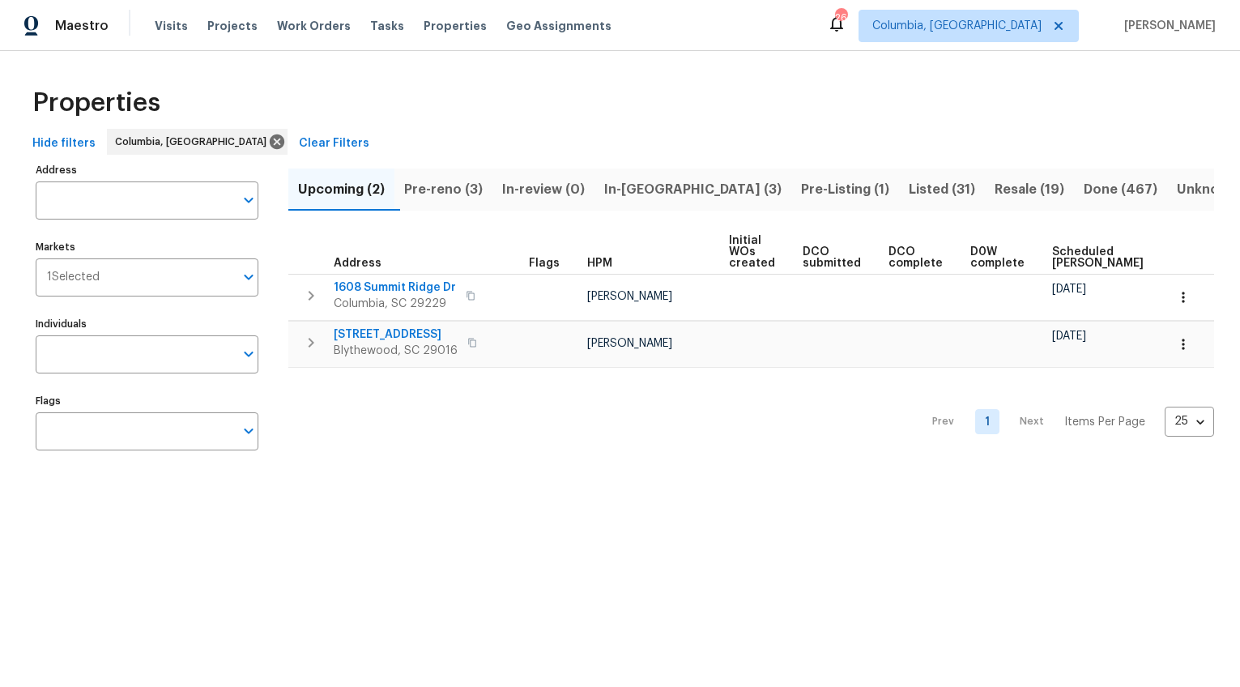
click at [437, 193] on span "Pre-reno (3)" at bounding box center [443, 189] width 79 height 23
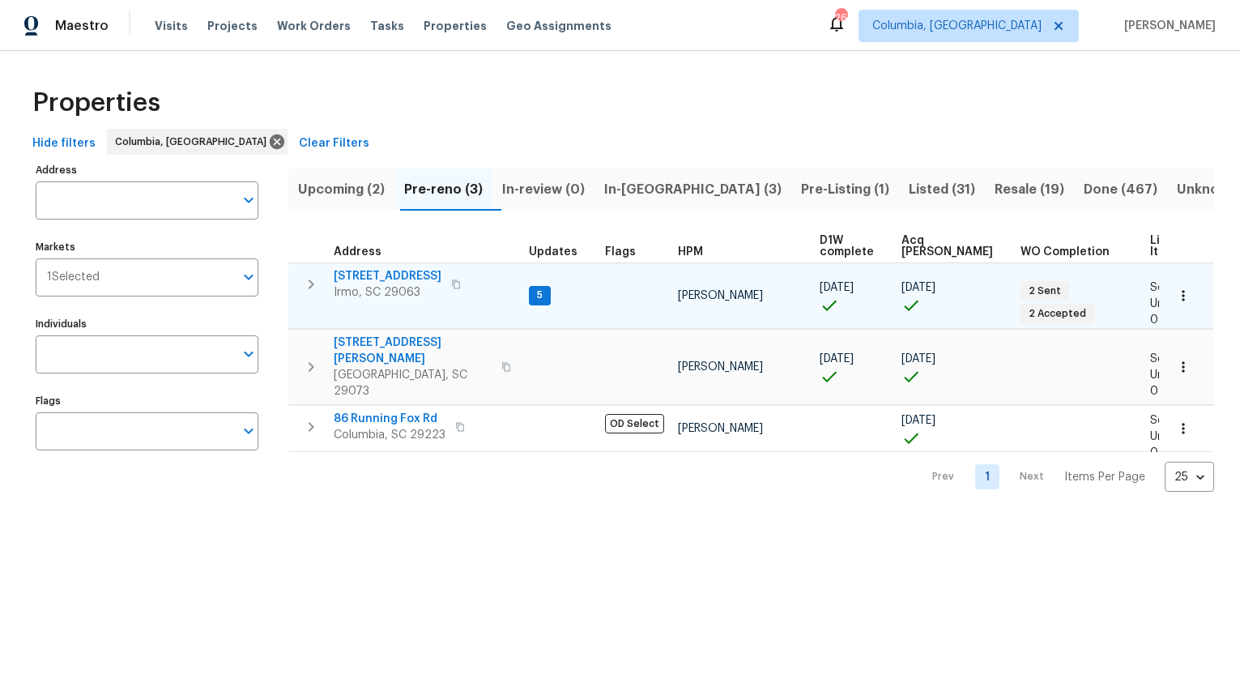
click at [369, 271] on span "105 Kenton Ct" at bounding box center [388, 276] width 108 height 16
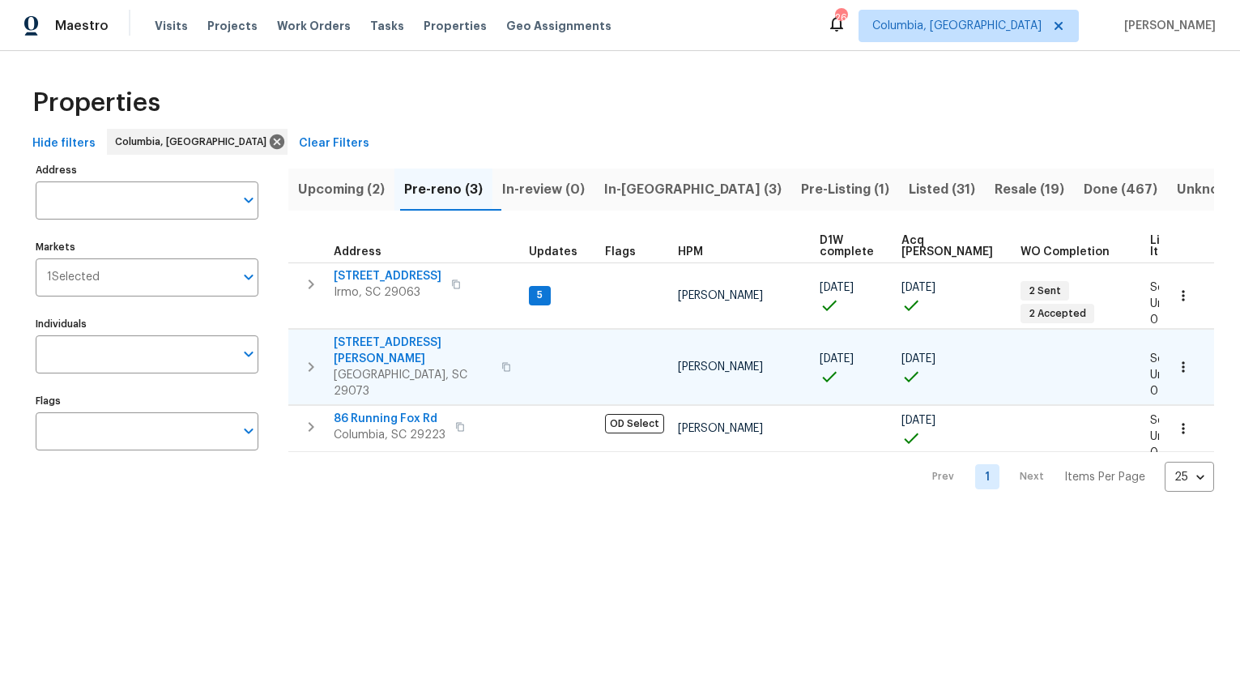
click at [365, 337] on span "112 Wesley Ct" at bounding box center [413, 351] width 158 height 32
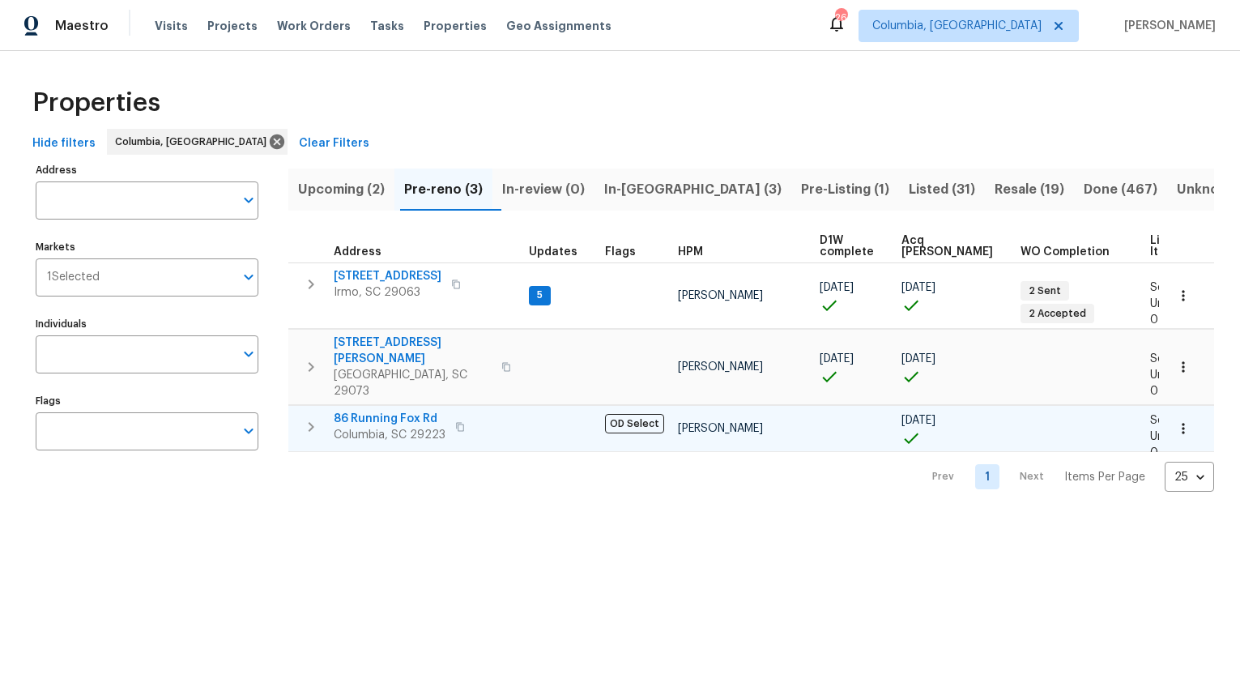
click at [379, 411] on span "86 Running Fox Rd" at bounding box center [390, 419] width 112 height 16
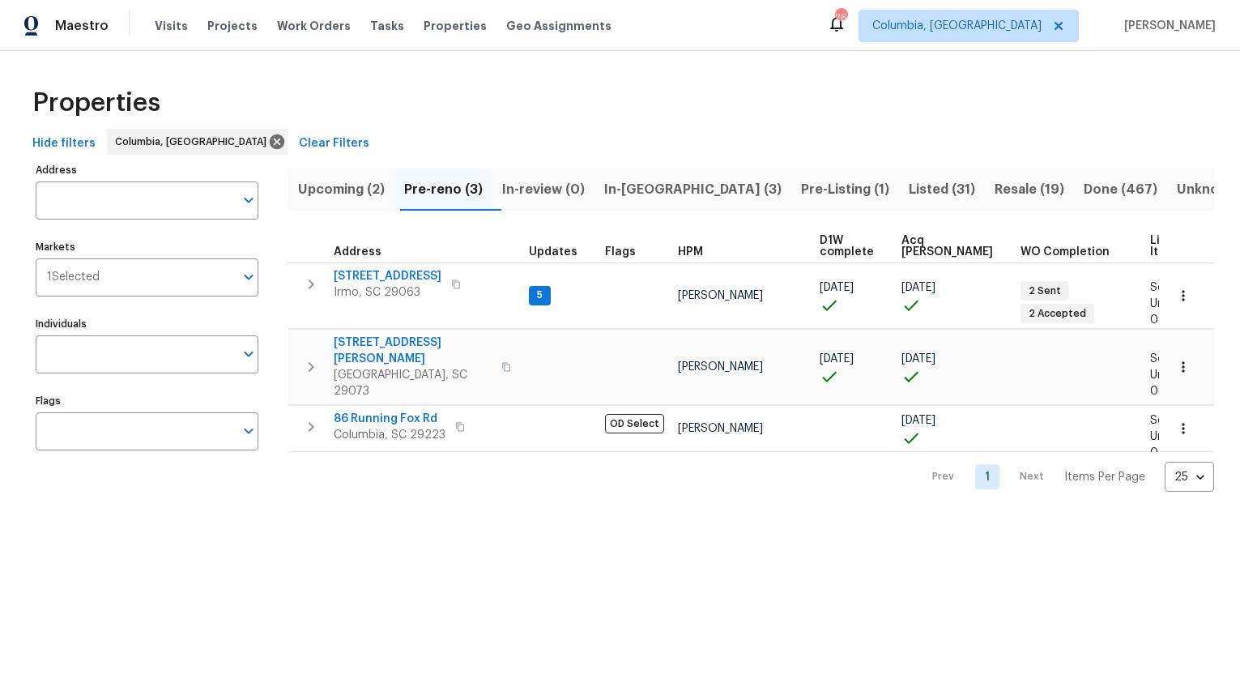
click at [651, 185] on span "In-reno (3)" at bounding box center [692, 189] width 177 height 23
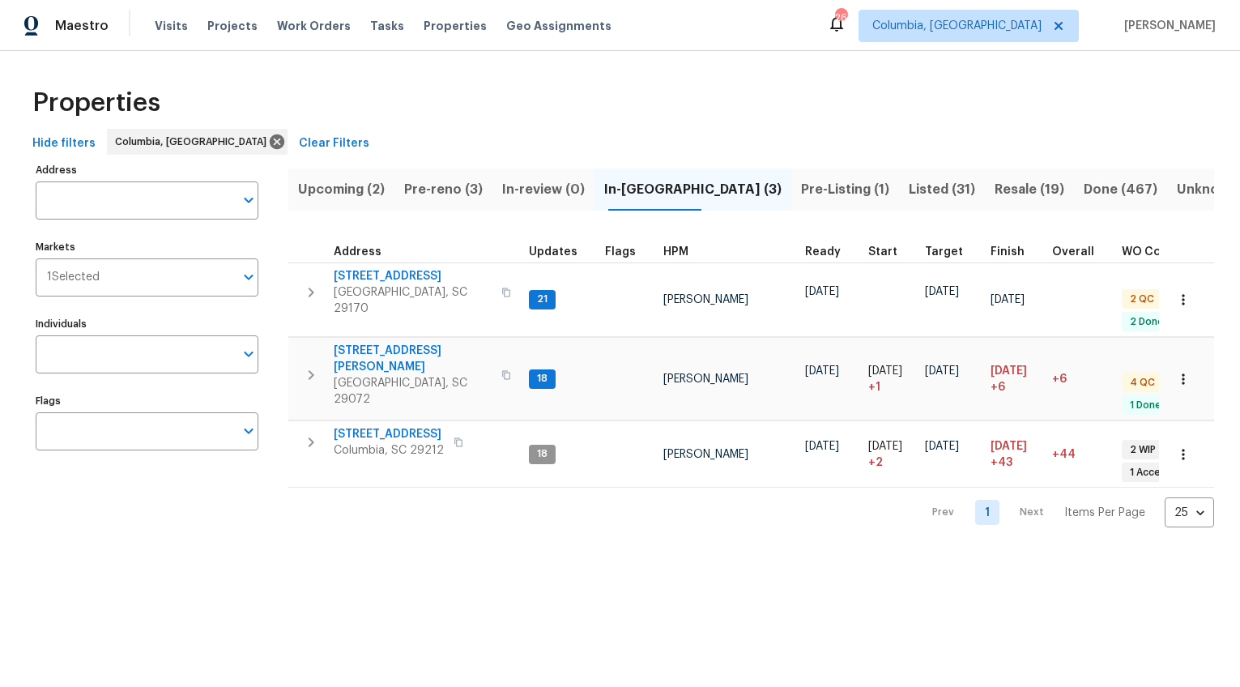
click at [801, 190] on span "Pre-Listing (1)" at bounding box center [845, 189] width 88 height 23
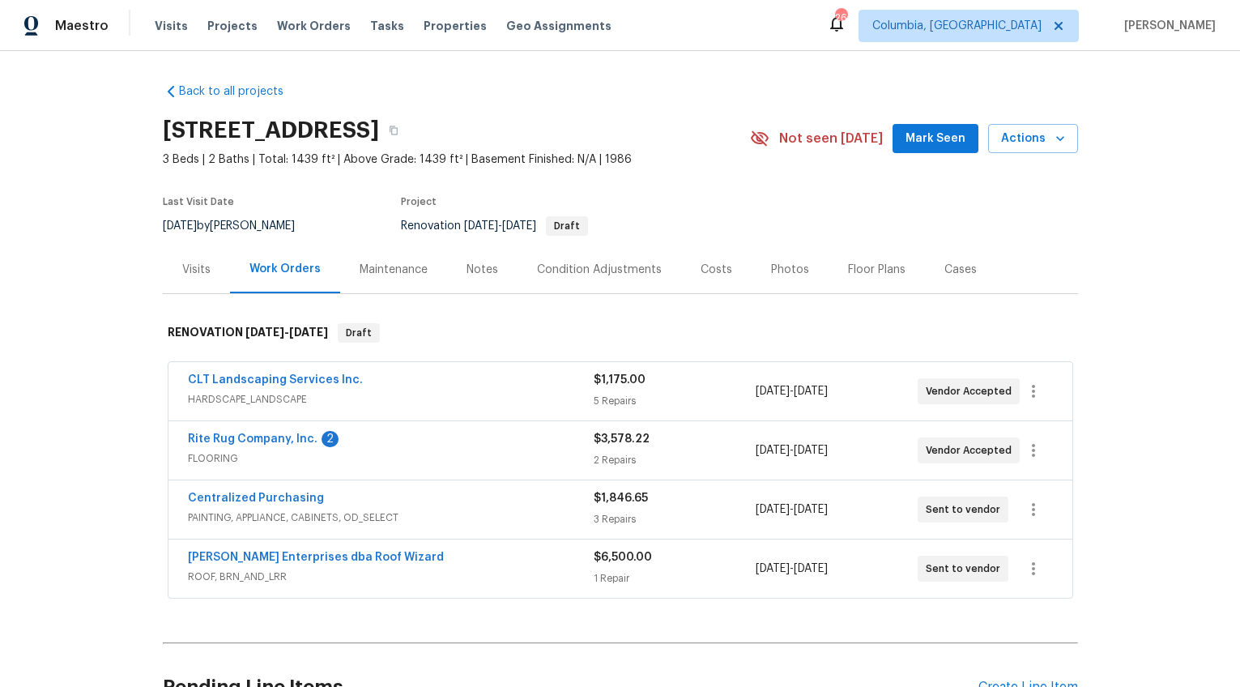
click at [195, 277] on div "Visits" at bounding box center [196, 270] width 28 height 16
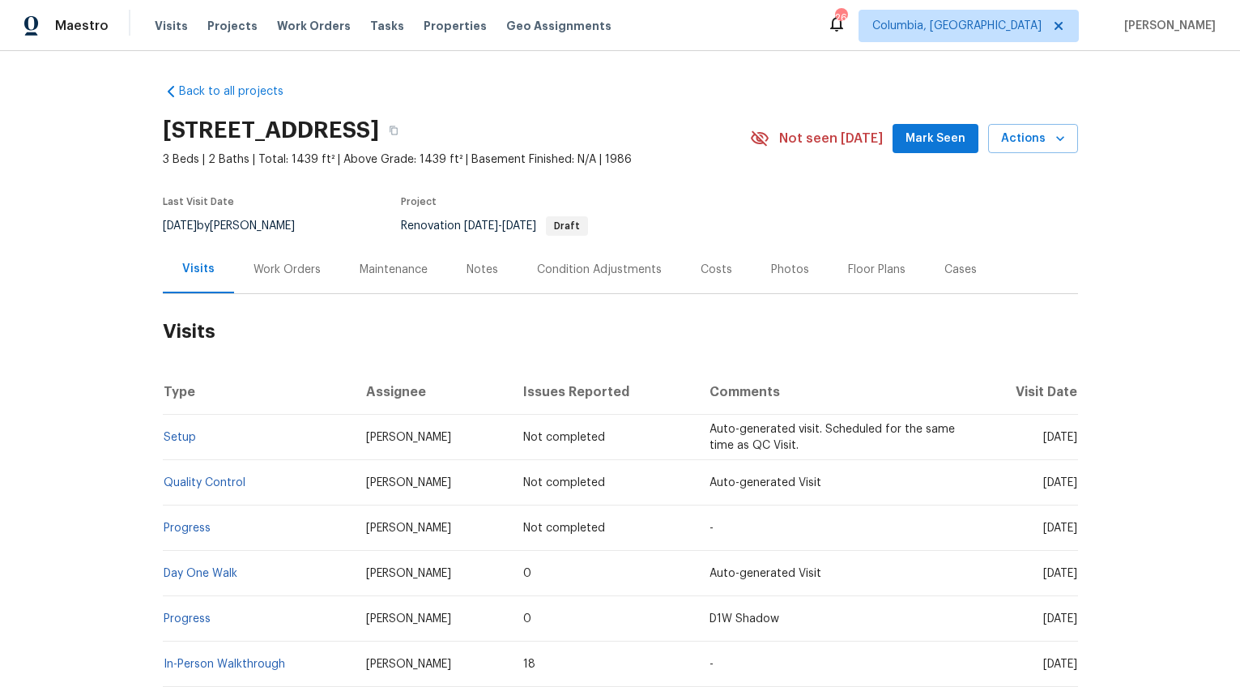
click at [260, 275] on div "Work Orders" at bounding box center [287, 270] width 67 height 16
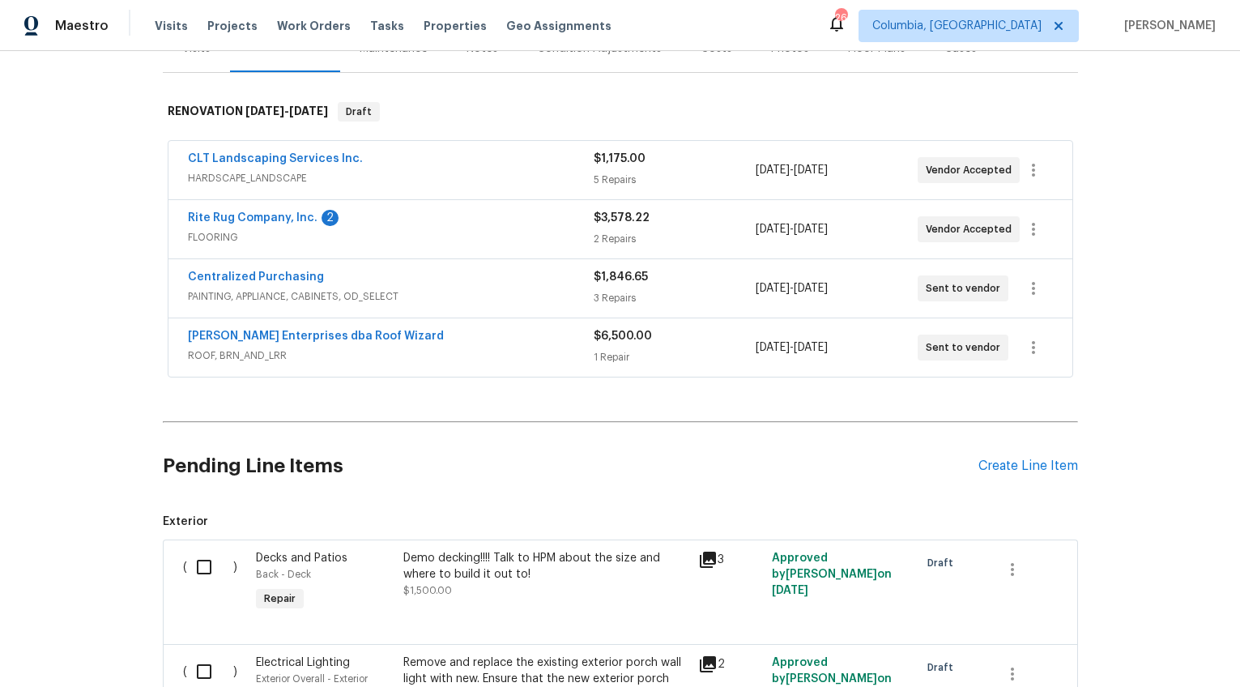
scroll to position [275, 0]
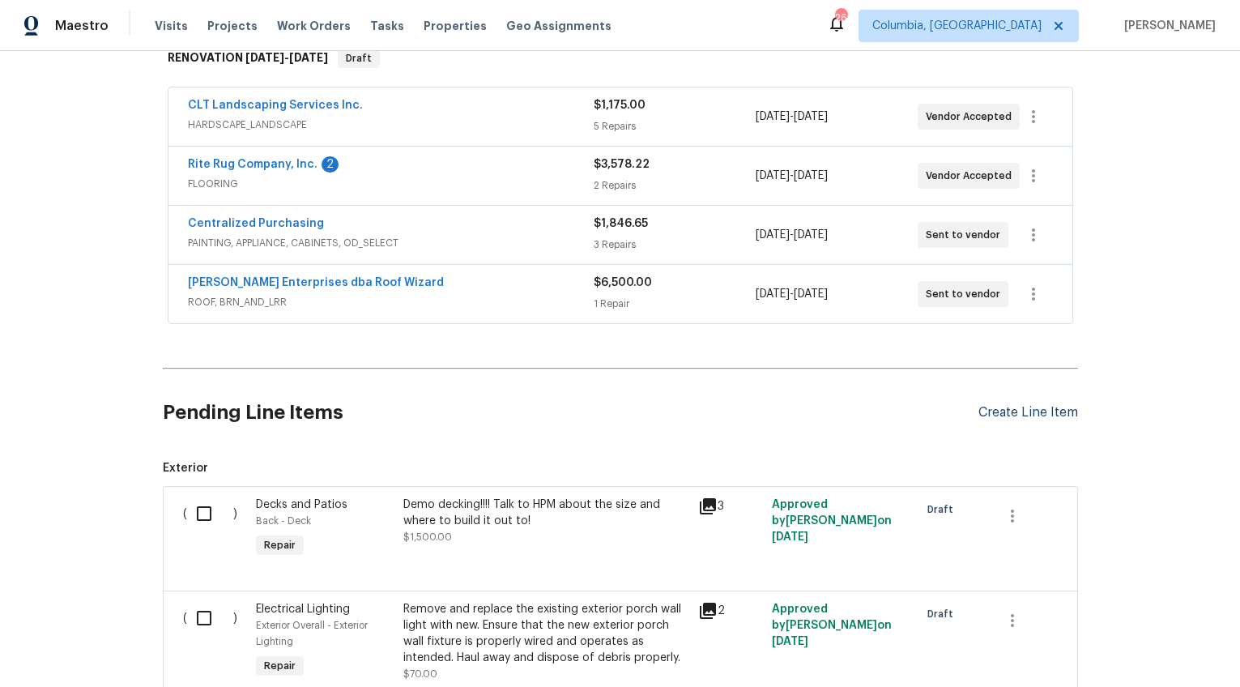
click at [1004, 411] on div "Create Line Item" at bounding box center [1029, 412] width 100 height 15
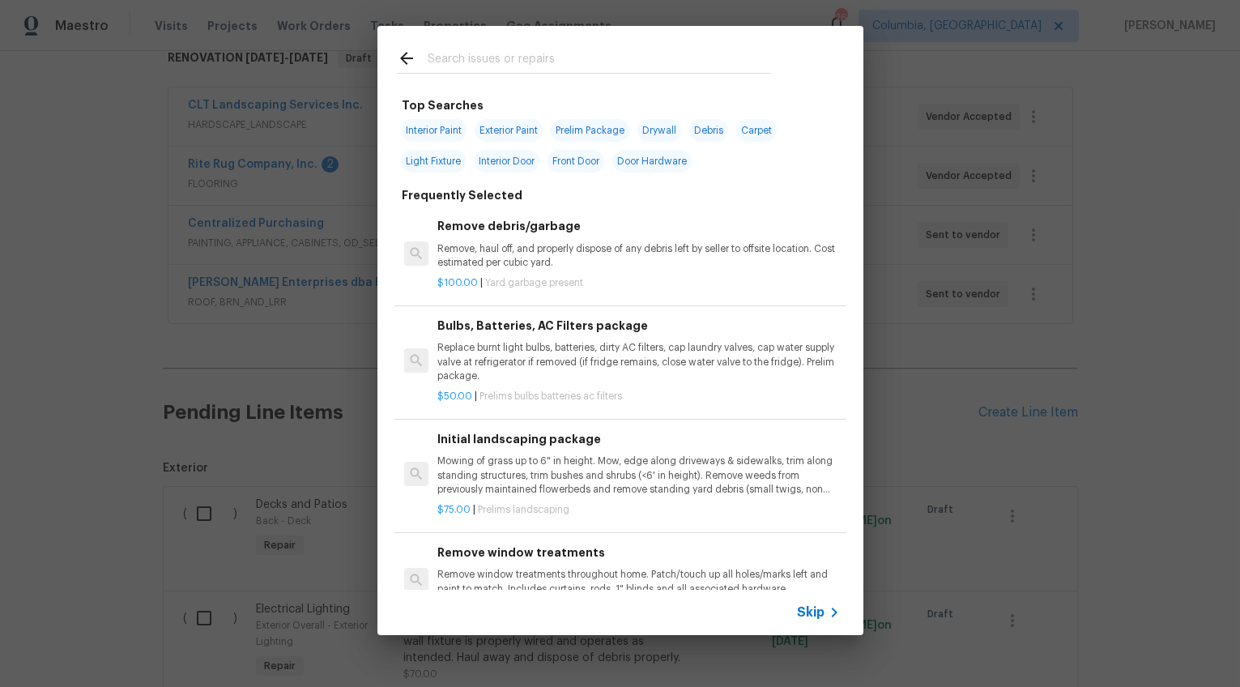
click at [806, 625] on div "Skip" at bounding box center [620, 612] width 486 height 45
click at [808, 618] on span "Skip" at bounding box center [811, 612] width 28 height 16
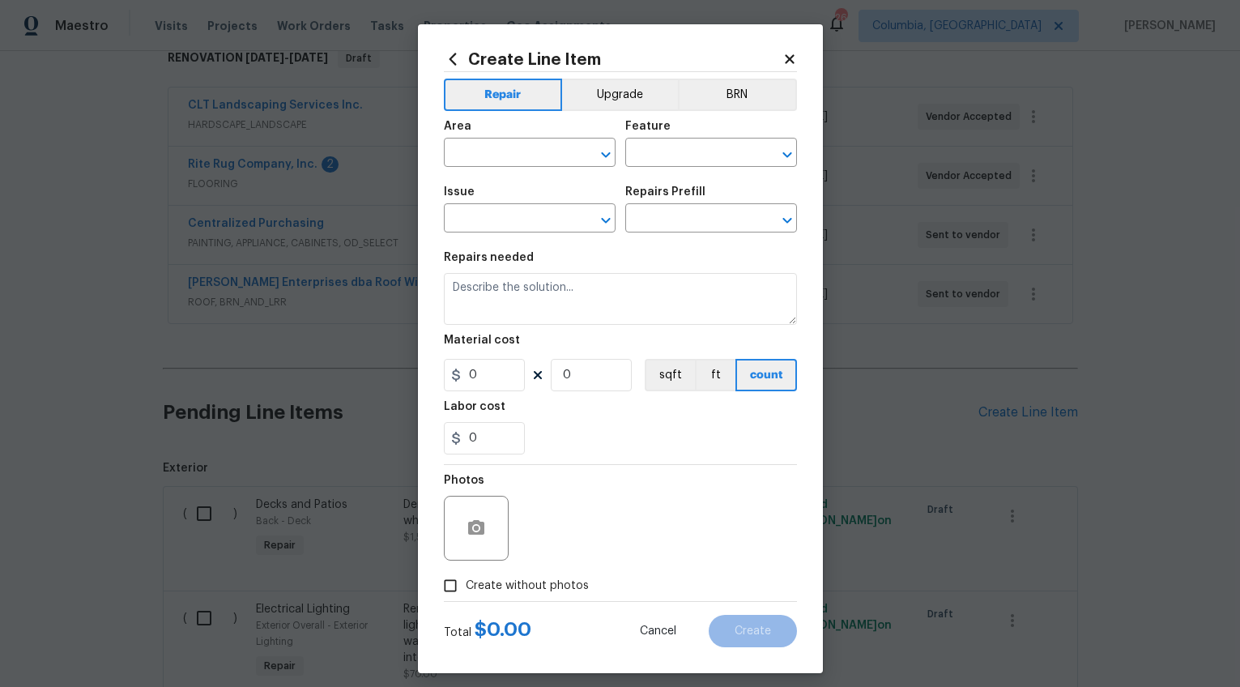
click at [785, 57] on icon at bounding box center [789, 58] width 9 height 9
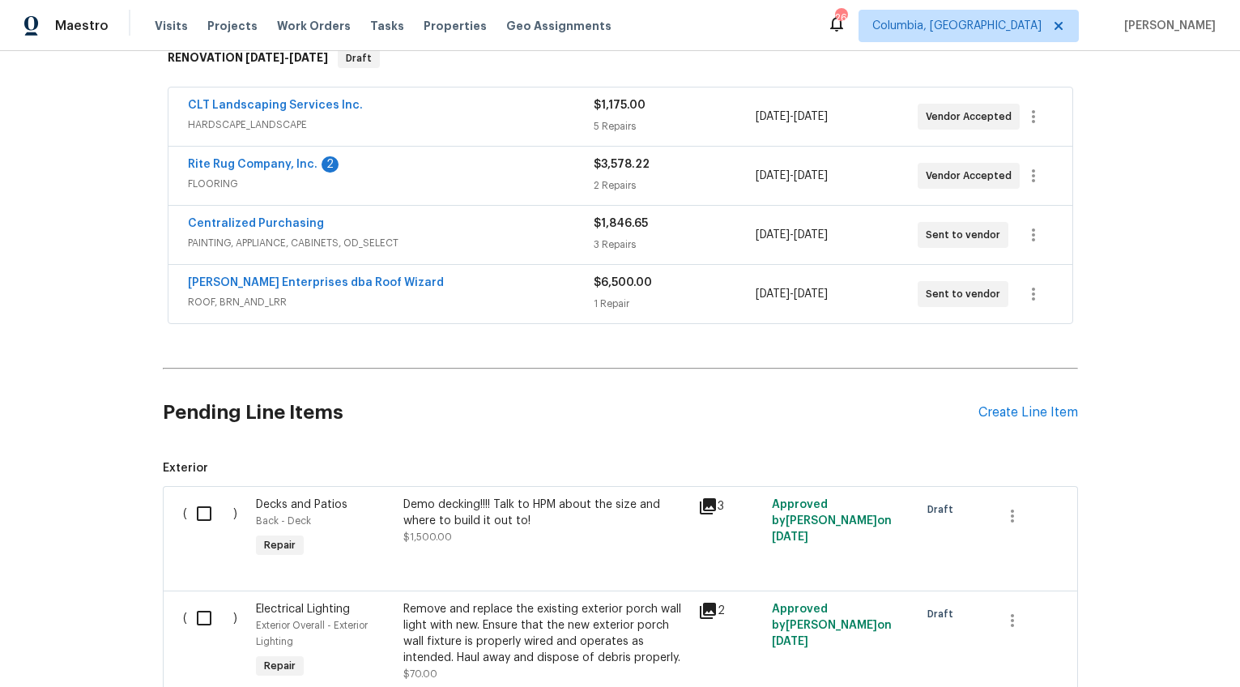
click at [203, 516] on input "checkbox" at bounding box center [210, 514] width 46 height 34
checkbox input "true"
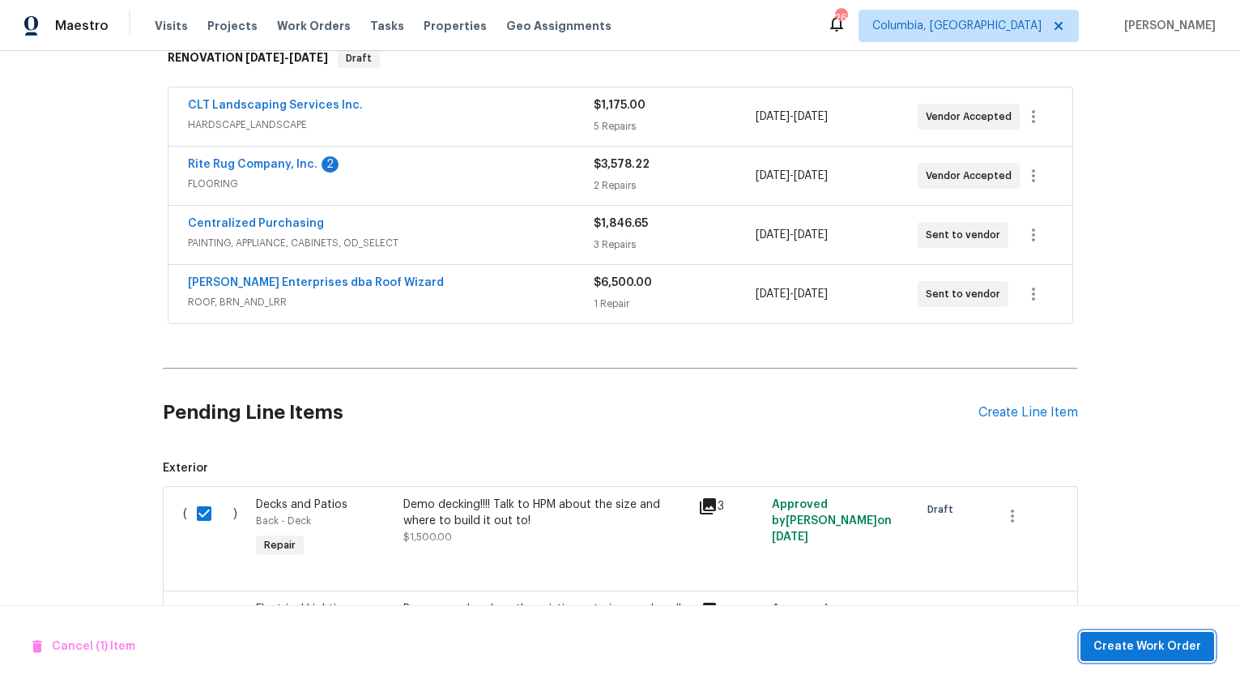
click at [1175, 656] on button "Create Work Order" at bounding box center [1148, 647] width 134 height 30
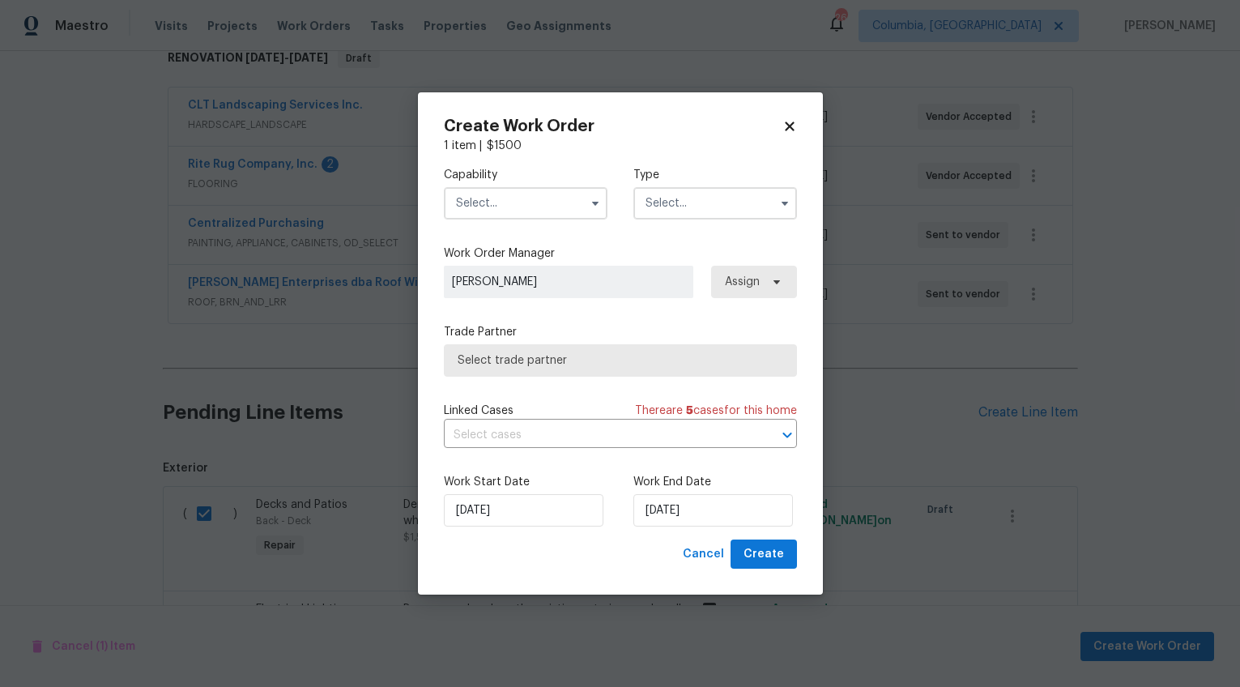
click at [524, 192] on input "text" at bounding box center [526, 203] width 164 height 32
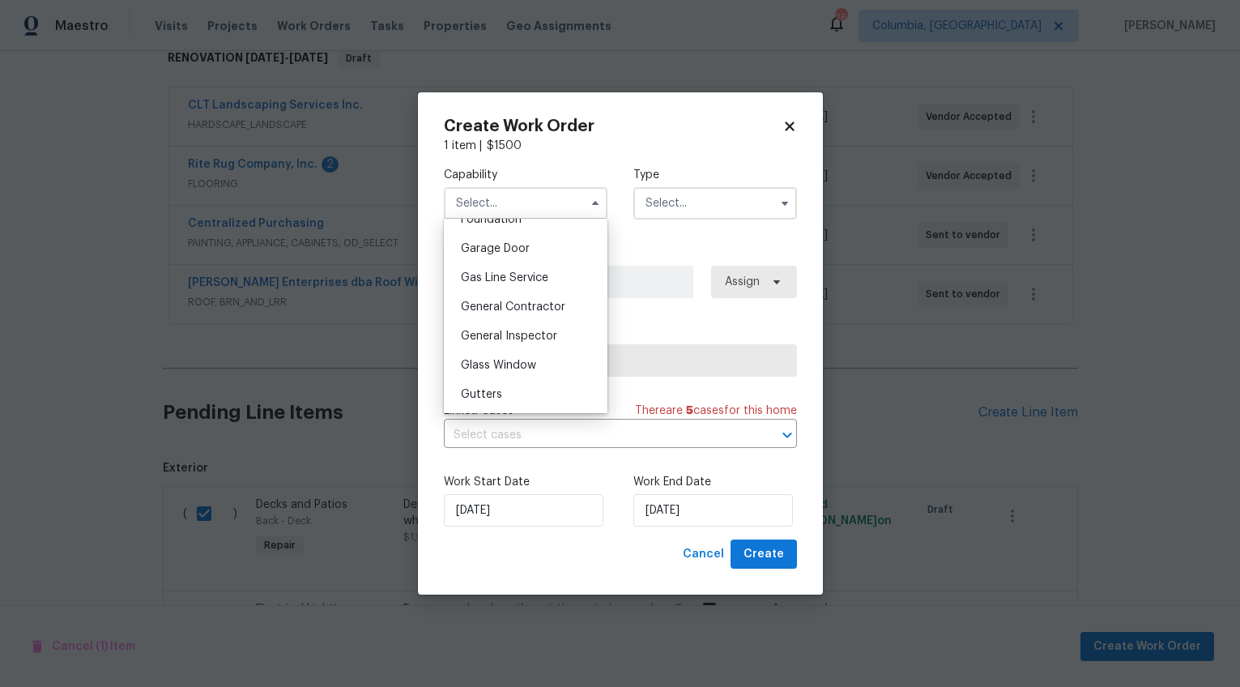
scroll to position [747, 0]
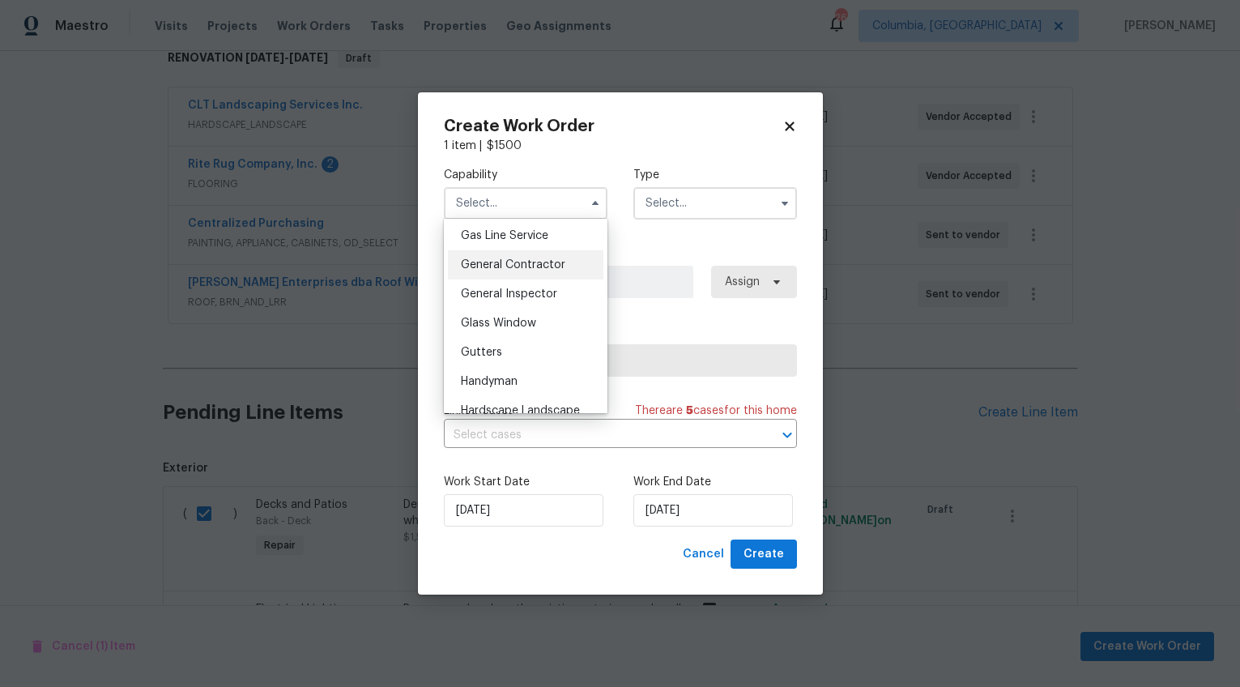
click at [520, 271] on div "General Contractor" at bounding box center [526, 264] width 156 height 29
type input "General Contractor"
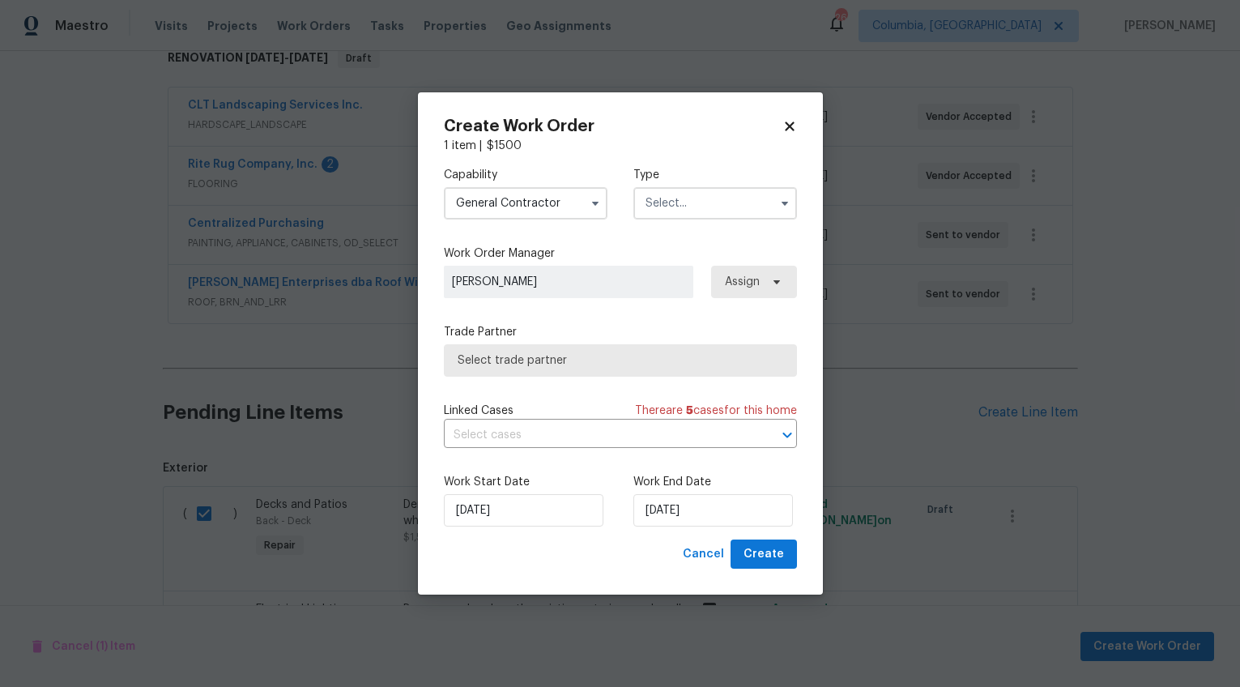
click at [701, 209] on input "text" at bounding box center [715, 203] width 164 height 32
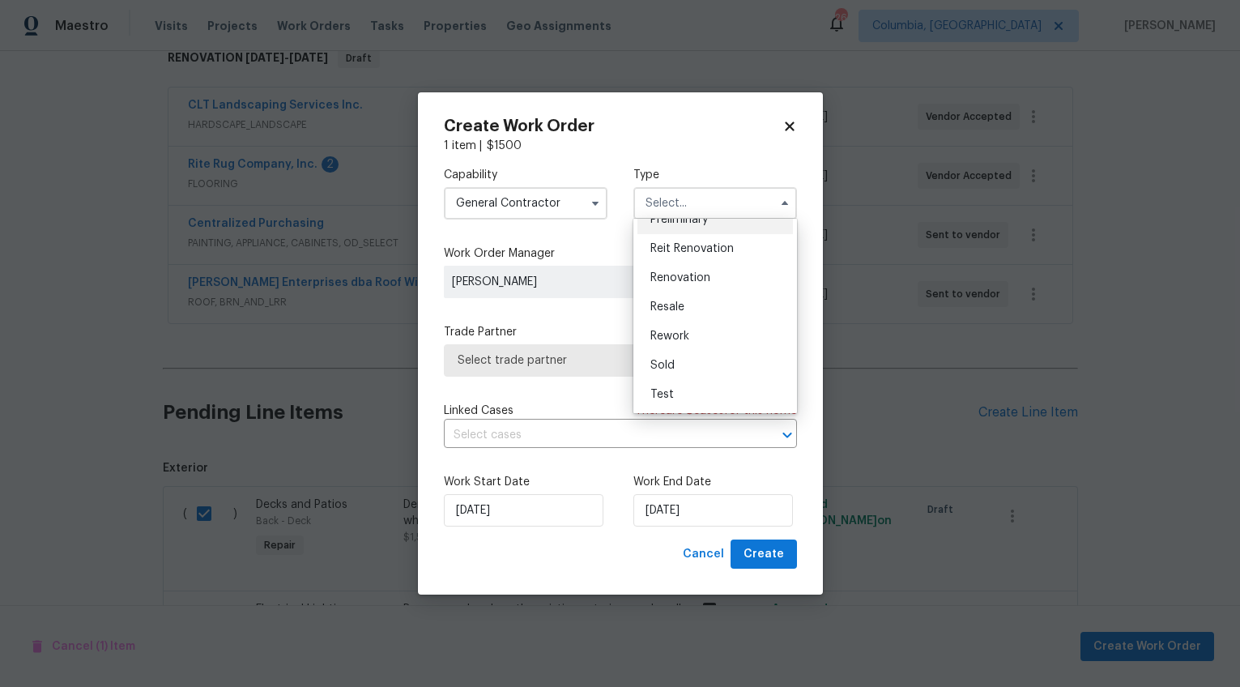
scroll to position [366, 0]
click at [676, 271] on div "Renovation" at bounding box center [715, 279] width 156 height 29
type input "Renovation"
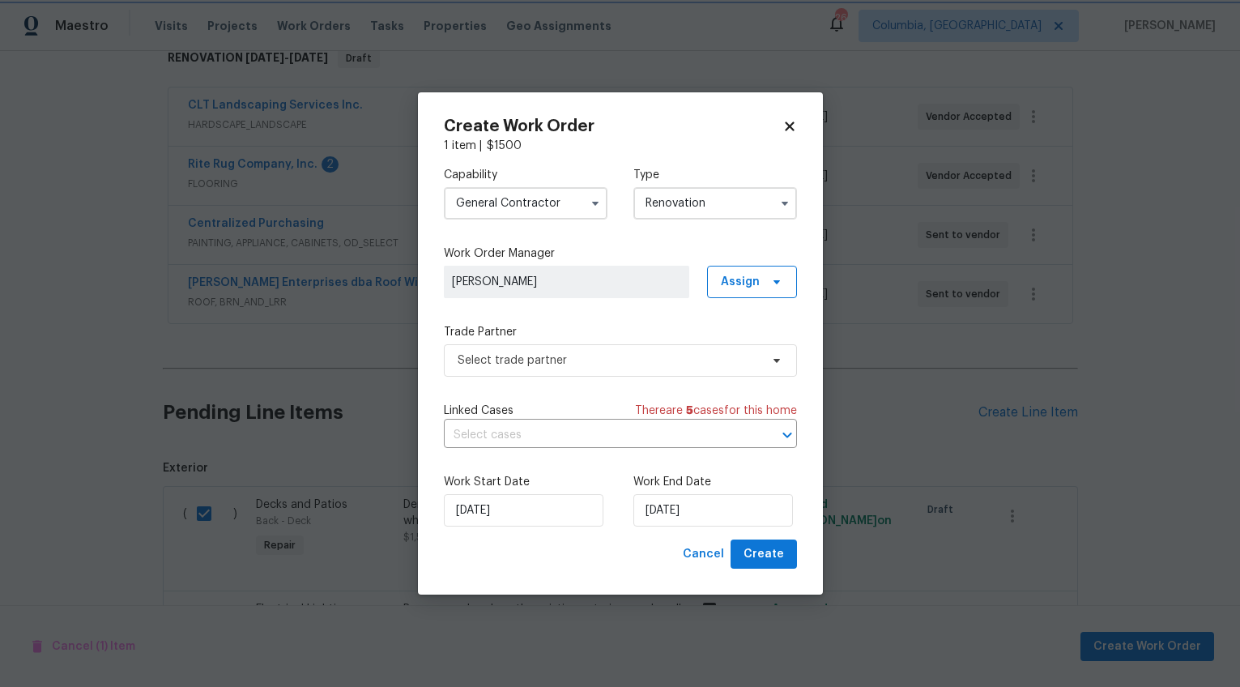
scroll to position [0, 0]
click at [654, 349] on span "Select trade partner" at bounding box center [620, 360] width 353 height 32
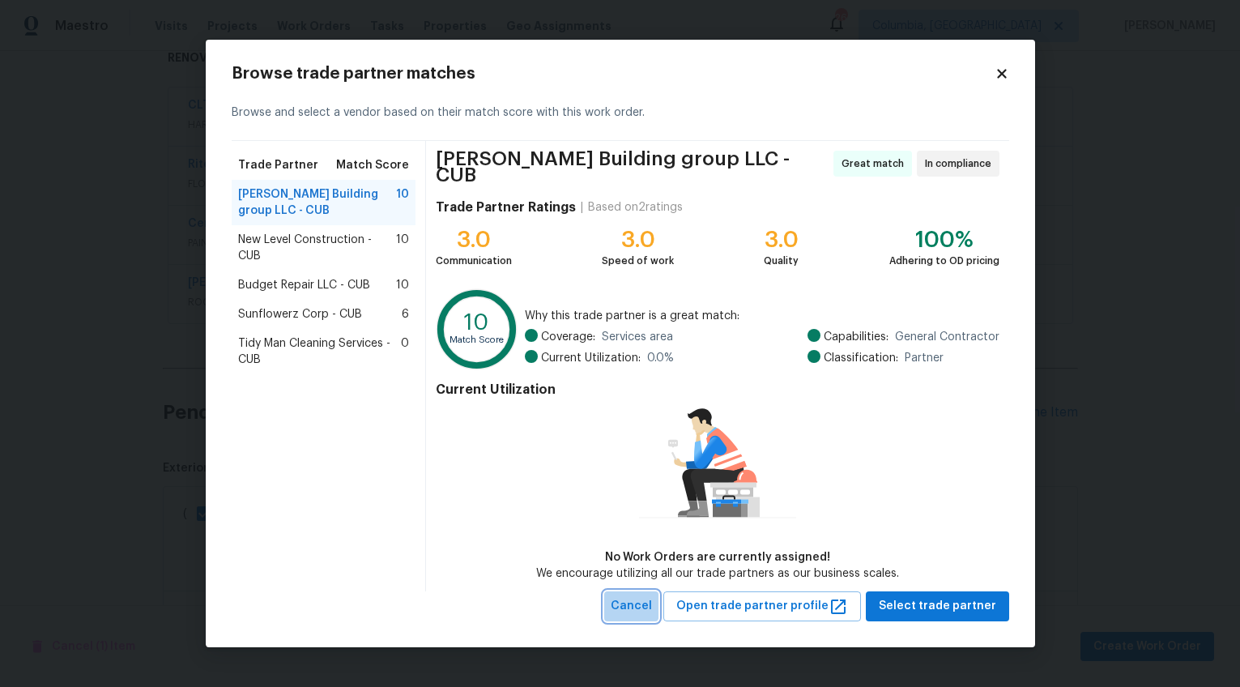
click at [646, 602] on span "Cancel" at bounding box center [631, 606] width 41 height 20
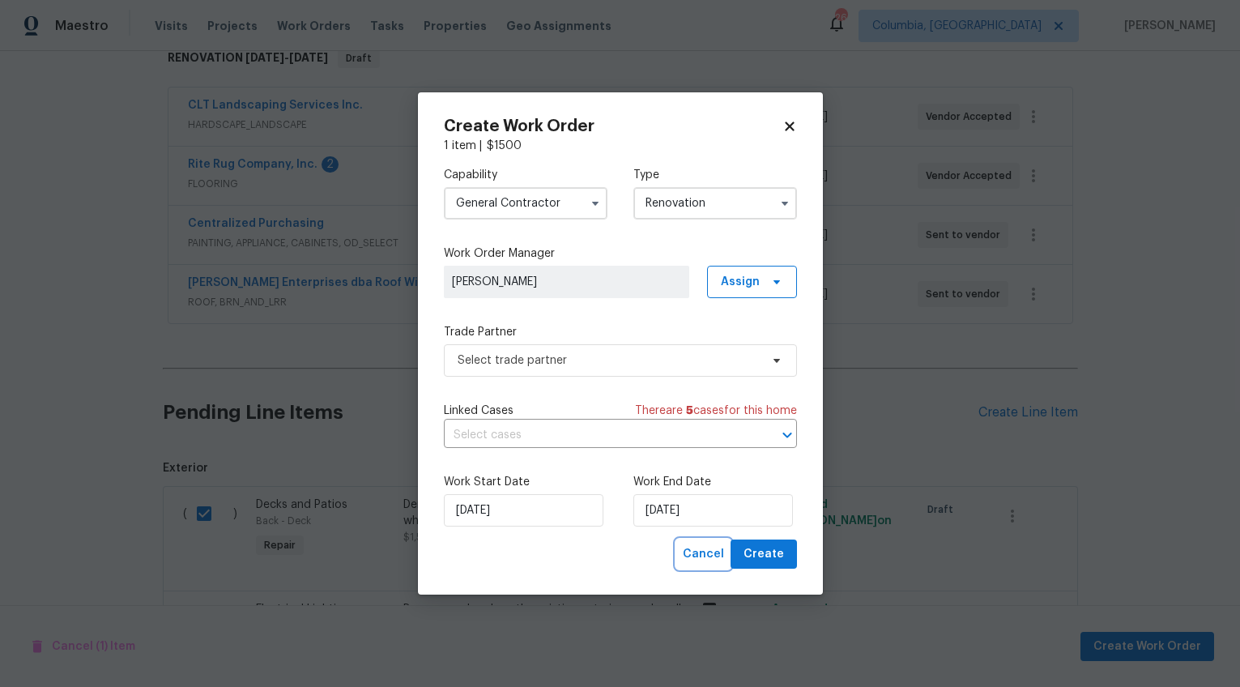
click at [697, 554] on span "Cancel" at bounding box center [703, 554] width 41 height 20
checkbox input "false"
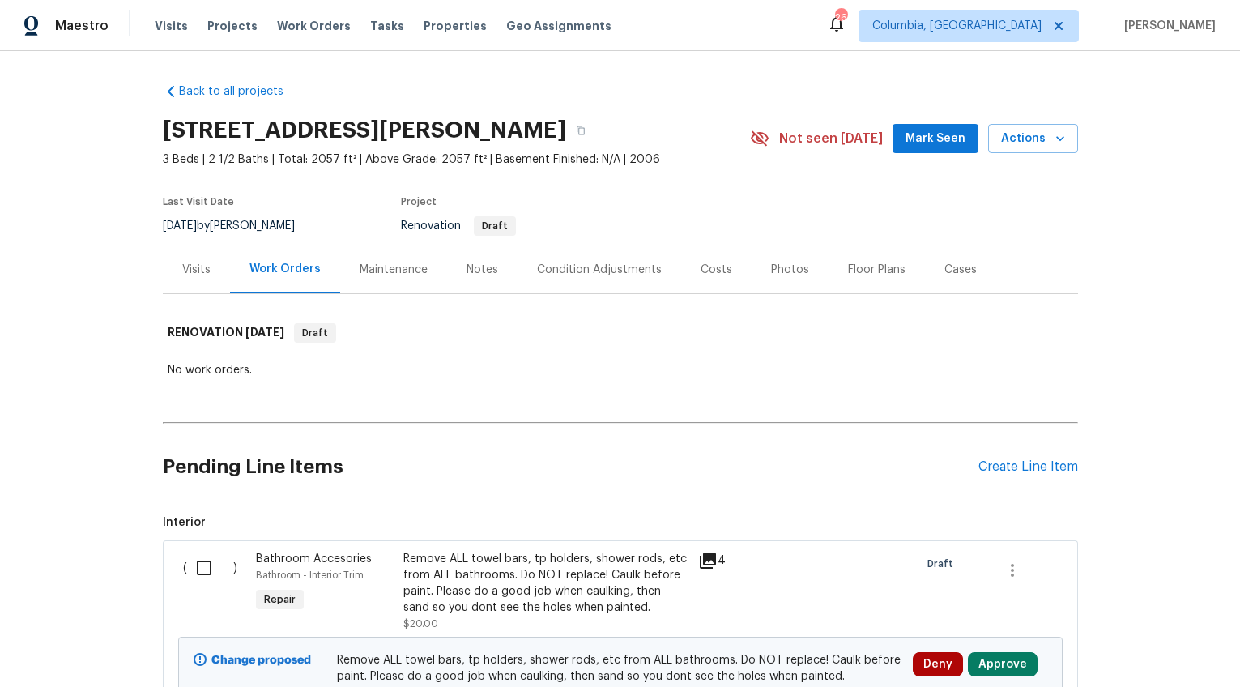
click at [194, 273] on div "Visits" at bounding box center [196, 270] width 28 height 16
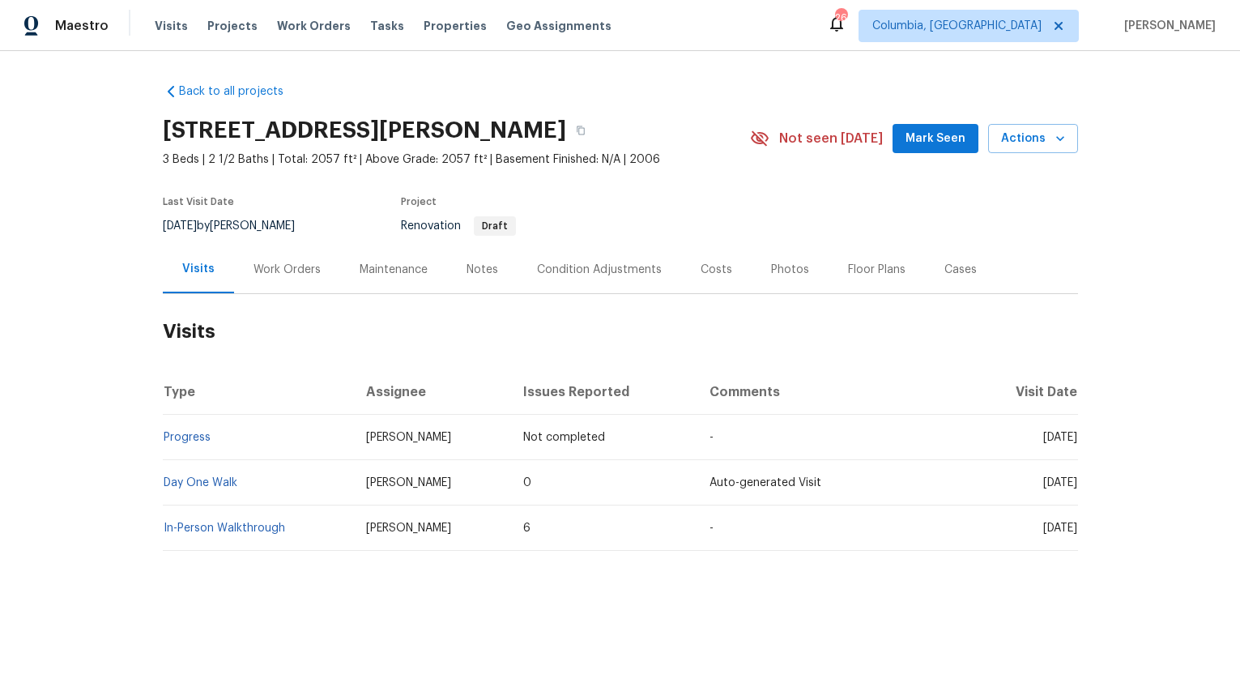
click at [260, 274] on div "Work Orders" at bounding box center [287, 270] width 67 height 16
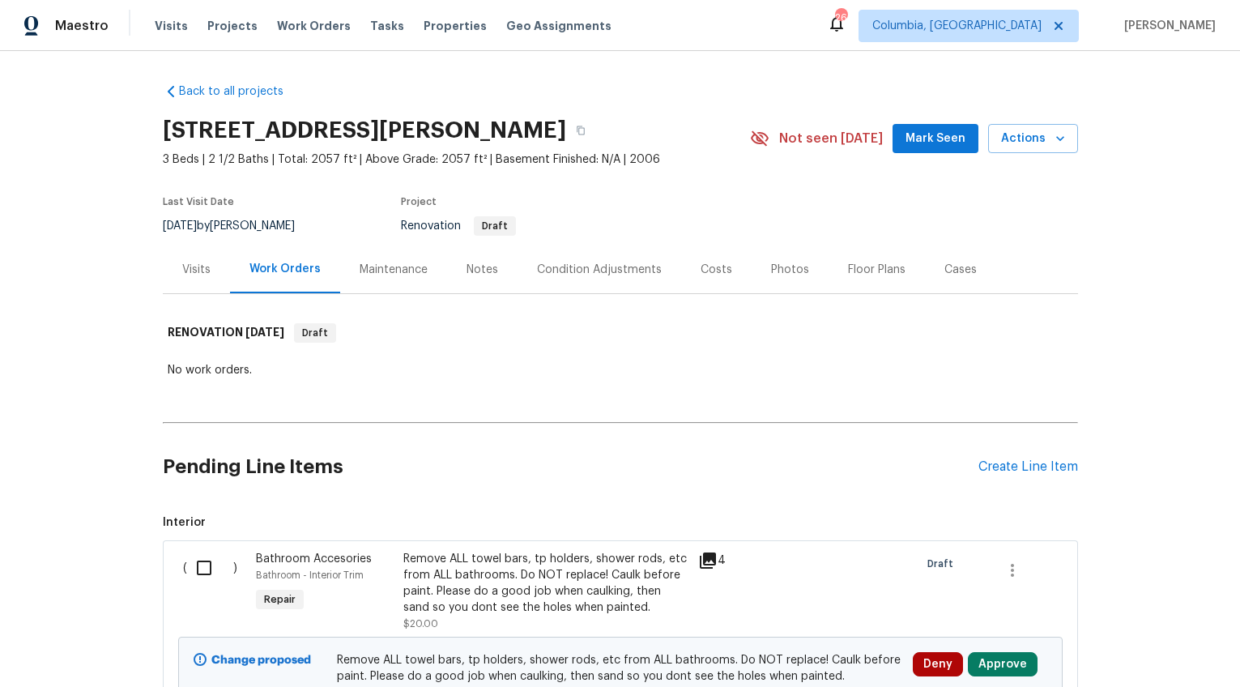
click at [468, 271] on div "Notes" at bounding box center [483, 270] width 32 height 16
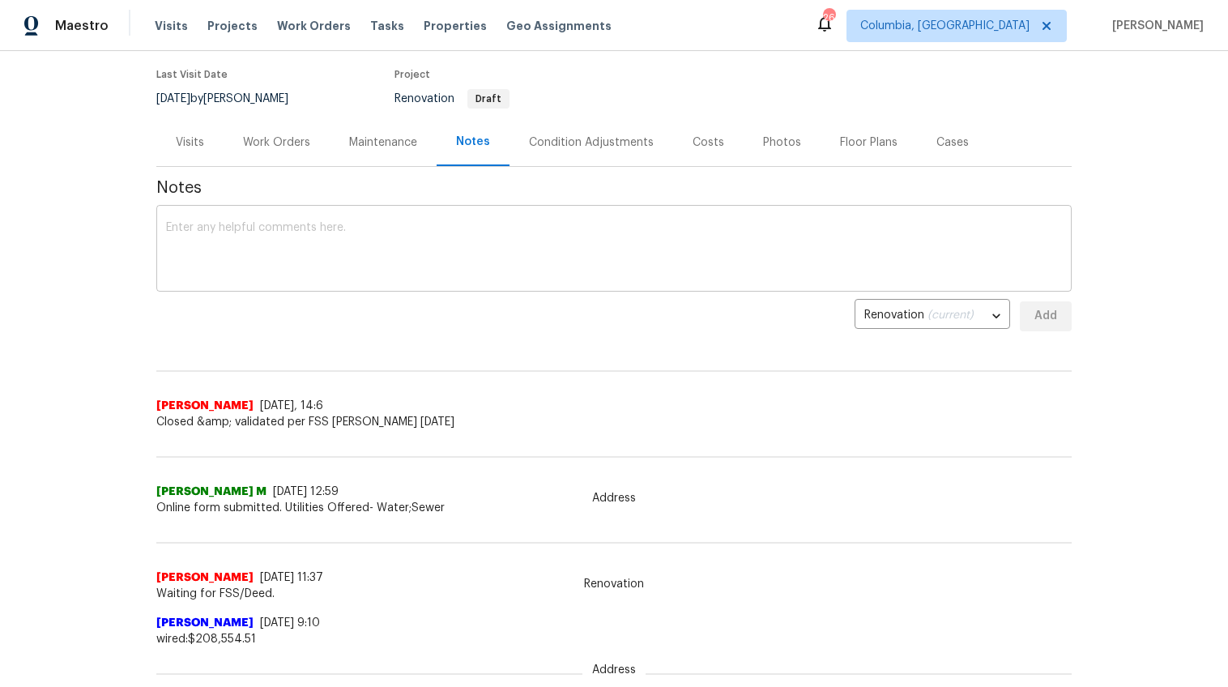
scroll to position [199, 0]
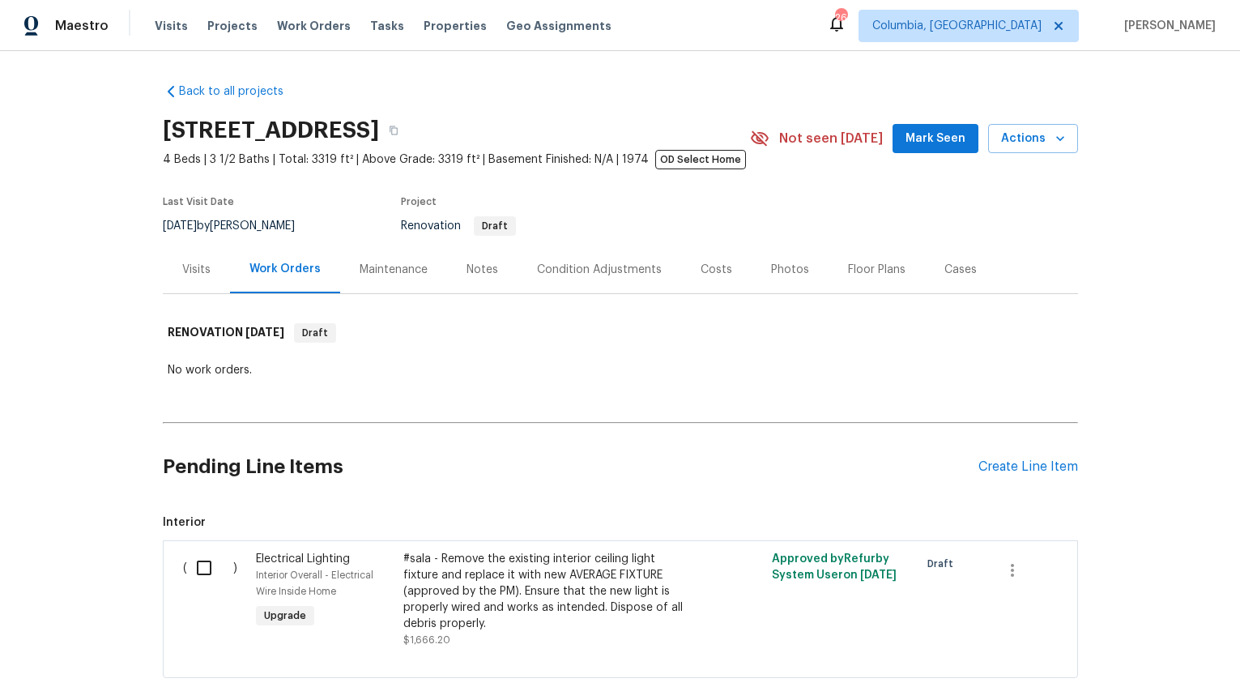
click at [195, 280] on div "Visits" at bounding box center [196, 269] width 67 height 48
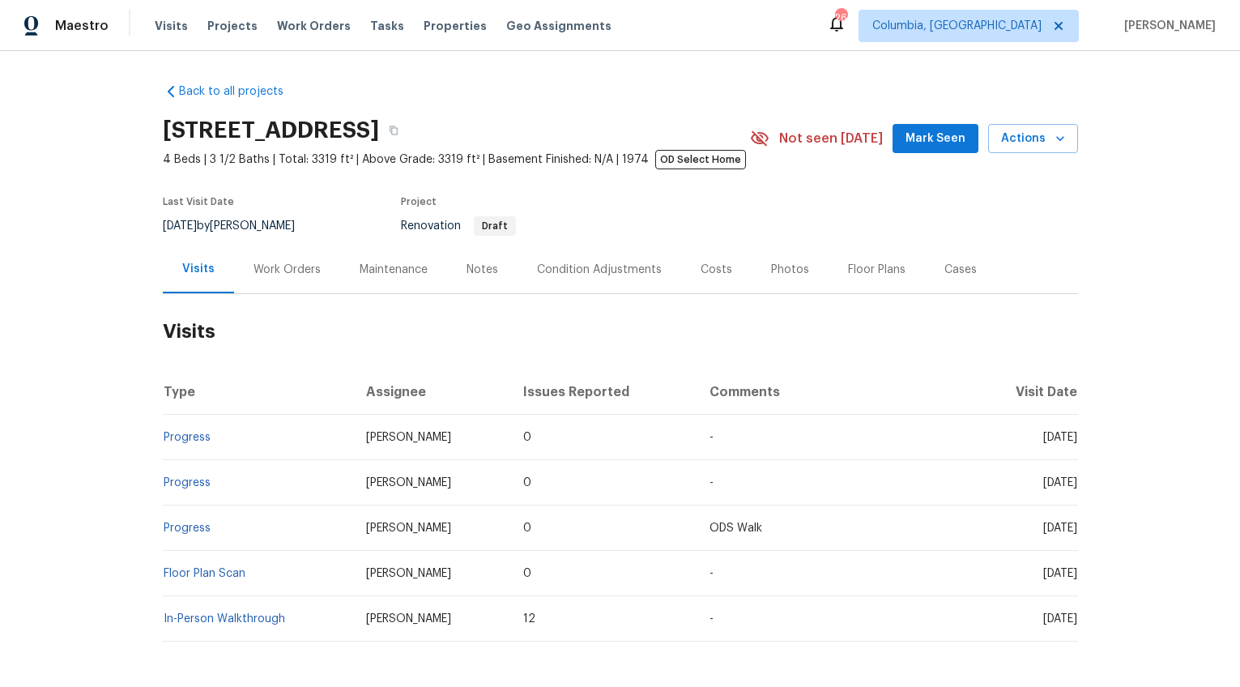
click at [288, 286] on div "Work Orders" at bounding box center [287, 269] width 106 height 48
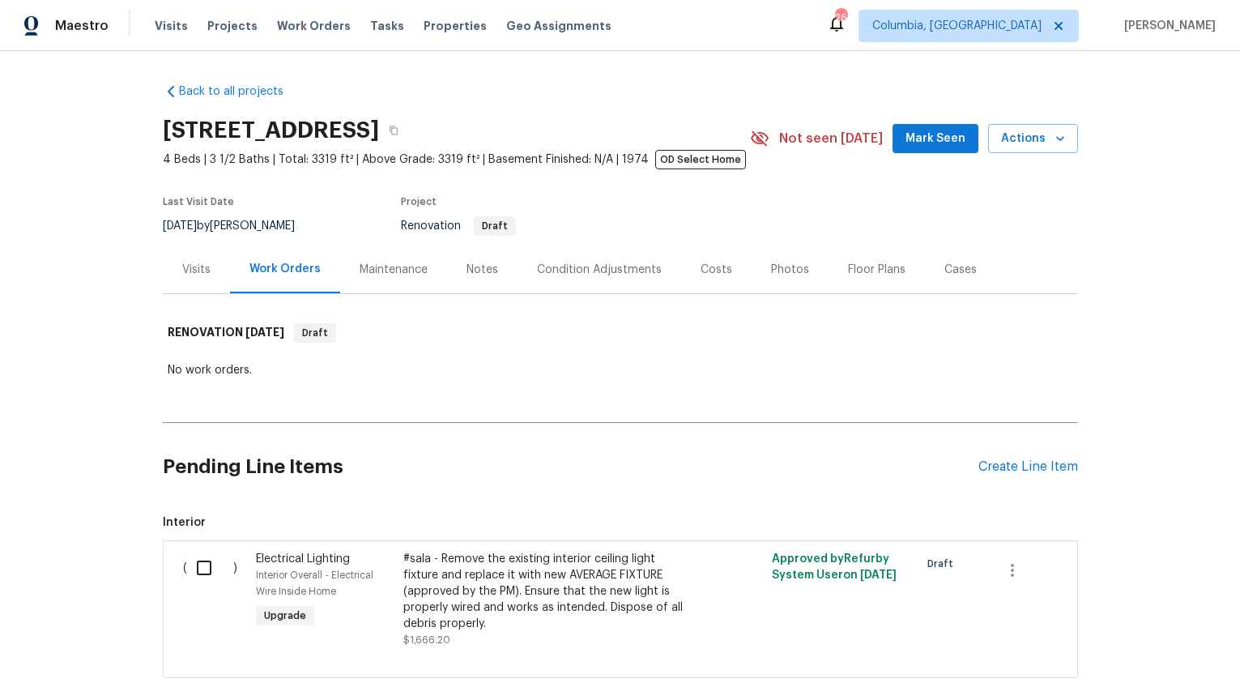
click at [190, 274] on div "Visits" at bounding box center [196, 270] width 28 height 16
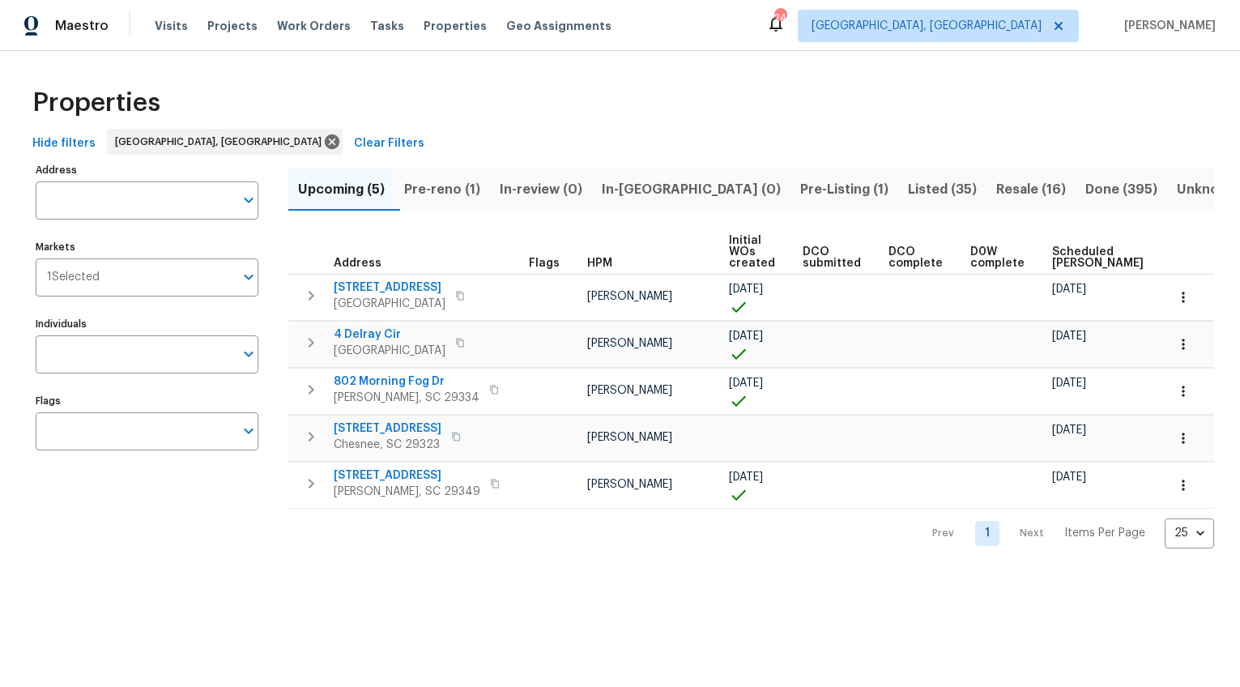
click at [1077, 258] on span "Scheduled [PERSON_NAME]" at bounding box center [1098, 257] width 92 height 23
click at [453, 186] on span "Pre-reno (1)" at bounding box center [442, 189] width 76 height 23
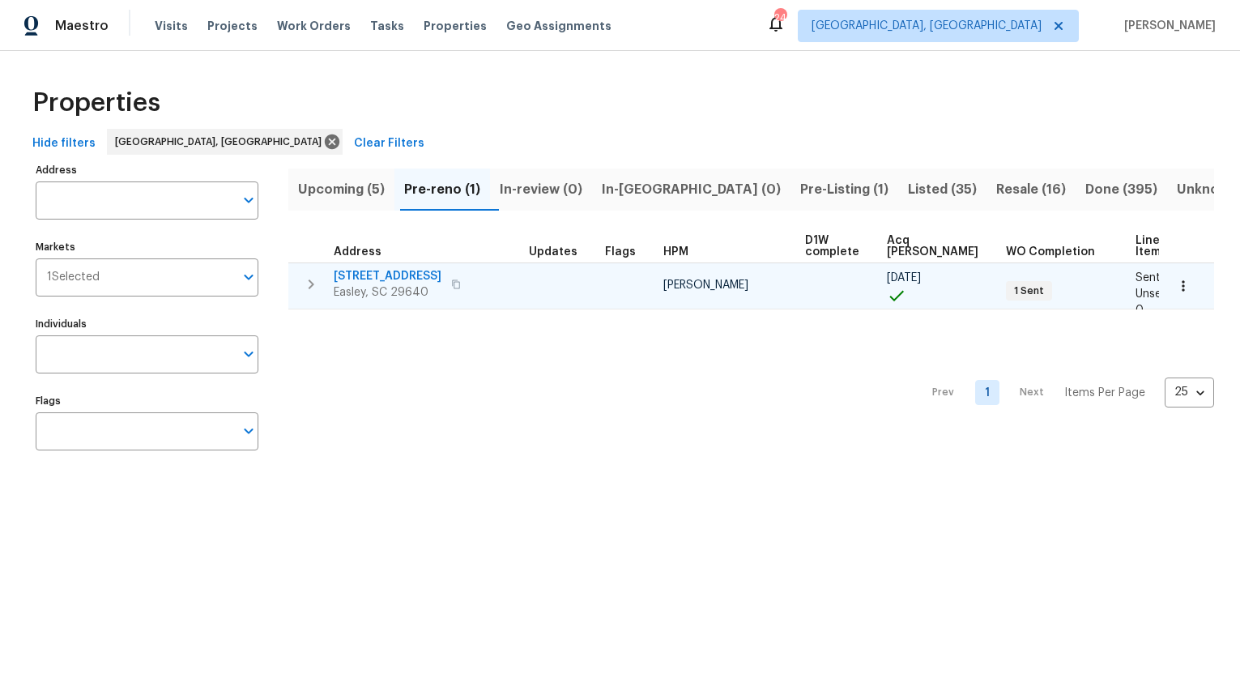
click at [395, 276] on span "[STREET_ADDRESS]" at bounding box center [388, 276] width 108 height 16
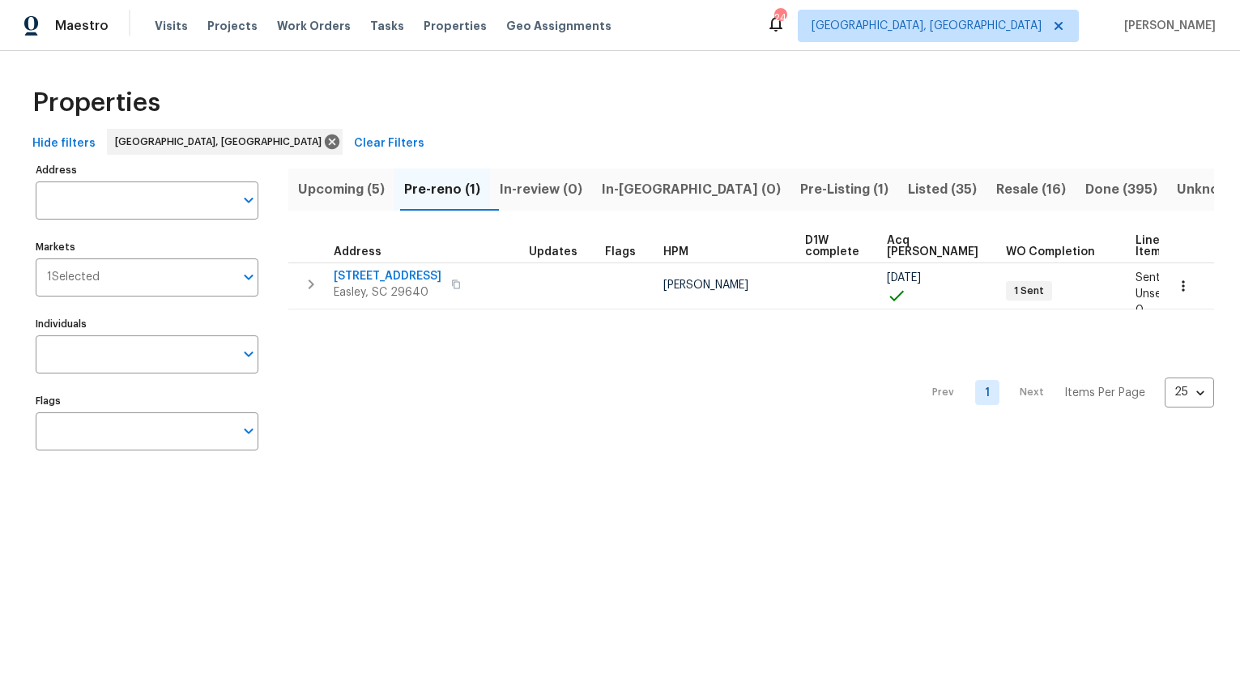
click at [800, 192] on span "Pre-Listing (1)" at bounding box center [844, 189] width 88 height 23
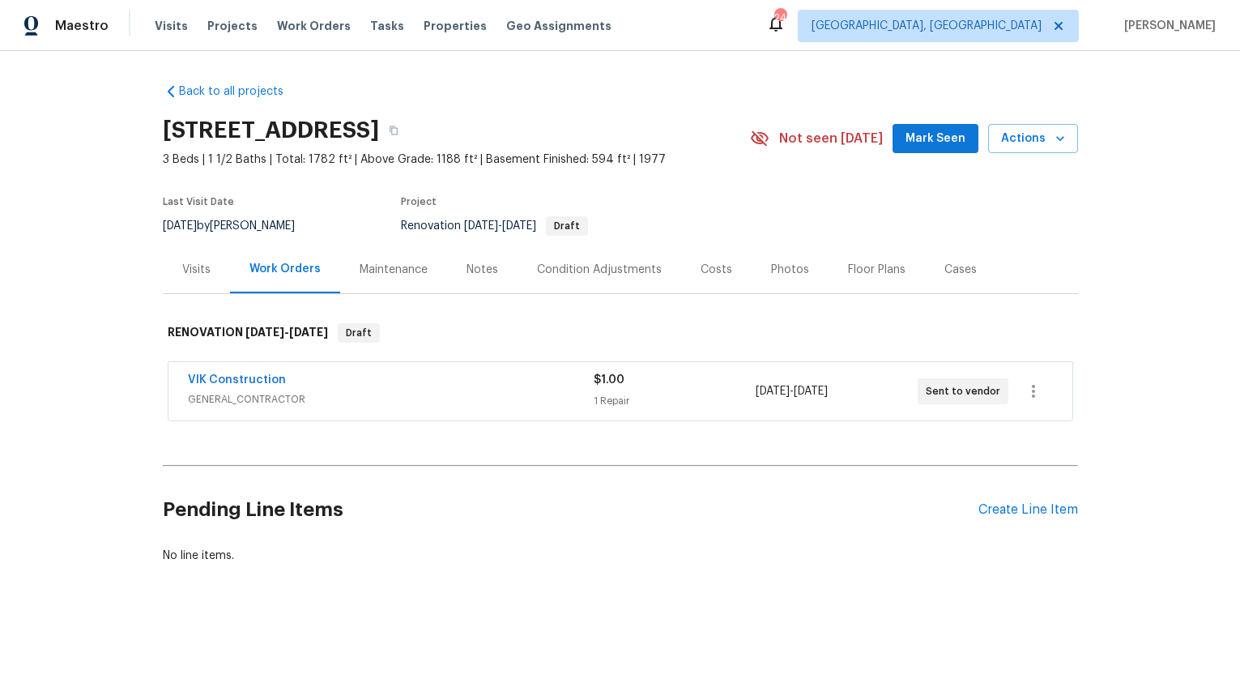
click at [182, 263] on div "Visits" at bounding box center [196, 270] width 28 height 16
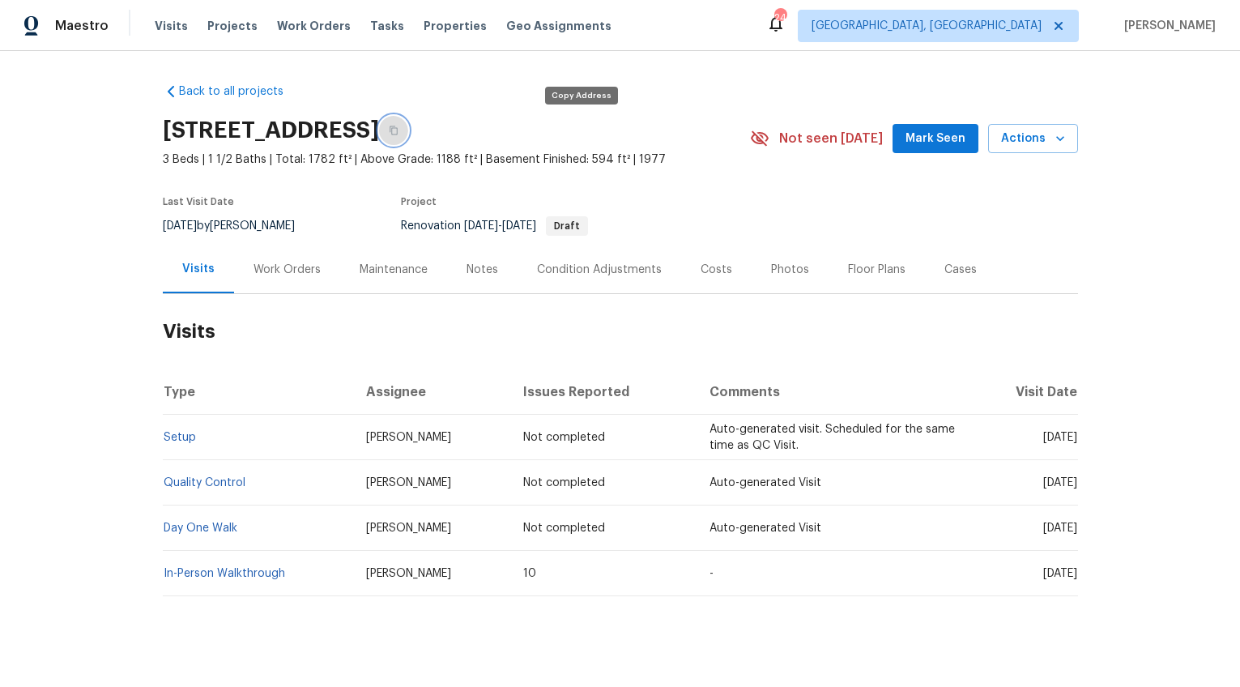
click at [398, 134] on icon "button" at bounding box center [394, 130] width 8 height 9
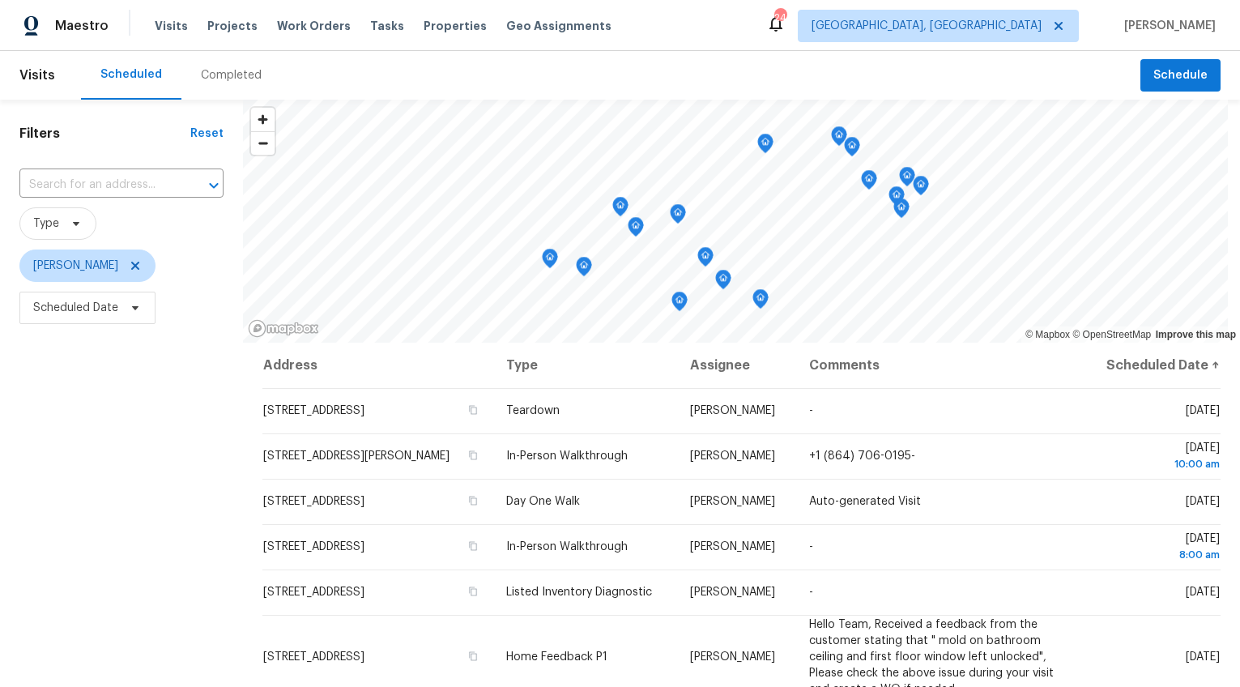
click at [216, 82] on div "Completed" at bounding box center [231, 75] width 61 height 16
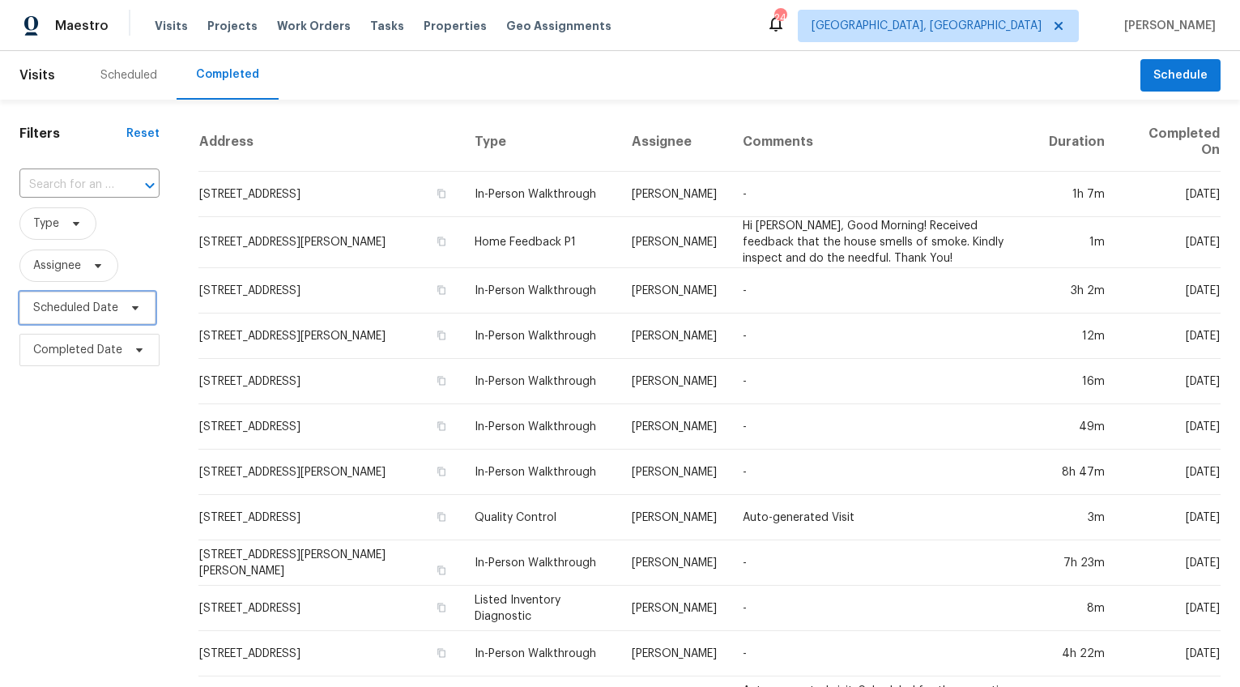
click at [77, 303] on span "Scheduled Date" at bounding box center [75, 308] width 85 height 16
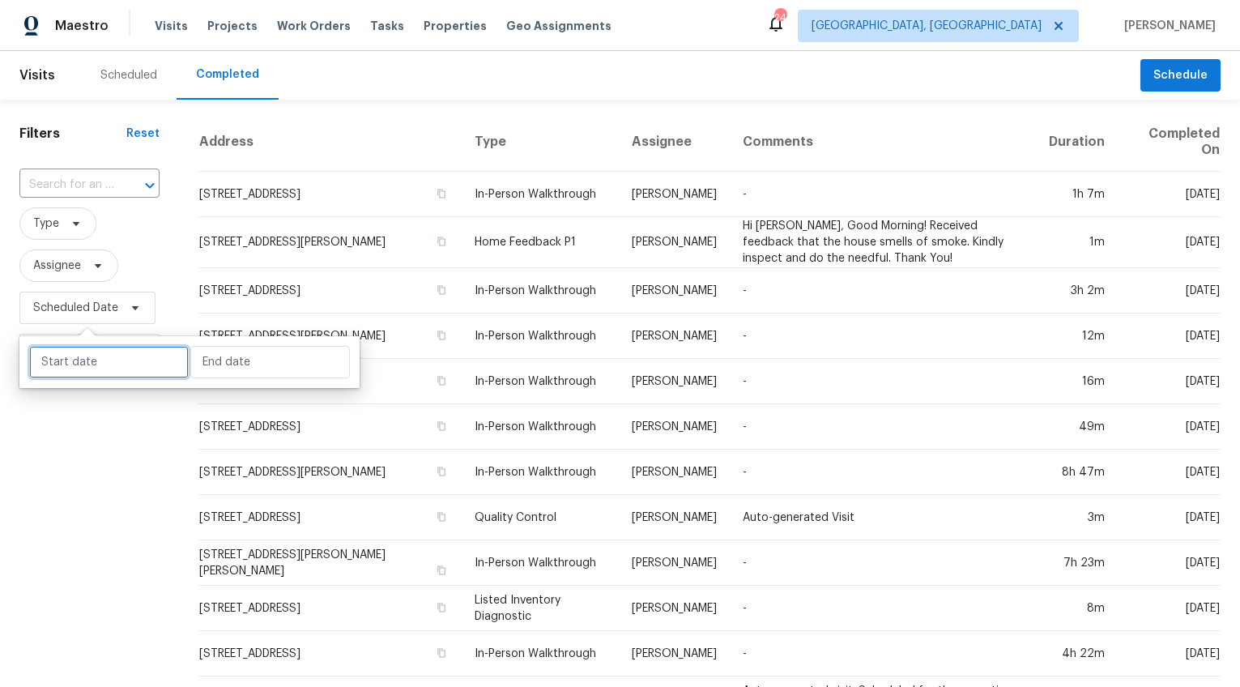
click at [77, 364] on input "text" at bounding box center [109, 362] width 160 height 32
select select "7"
select select "2025"
select select "8"
select select "2025"
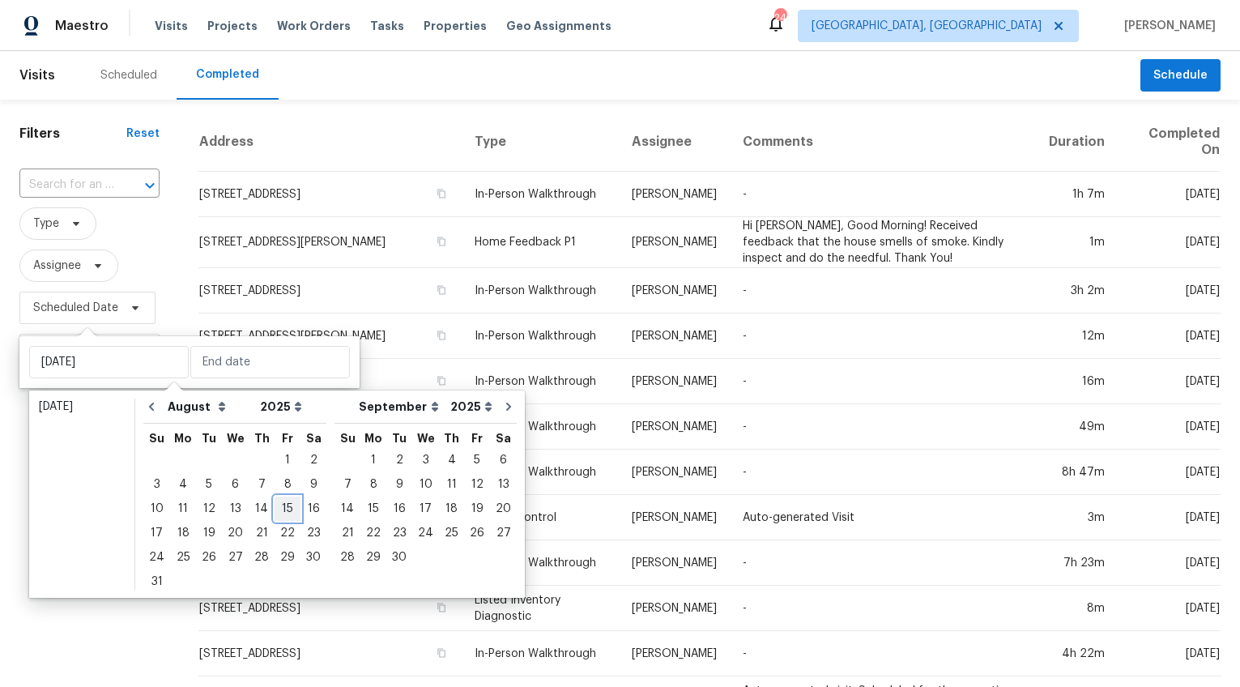
click at [275, 507] on div "15" at bounding box center [288, 508] width 26 height 23
type input "[DATE]"
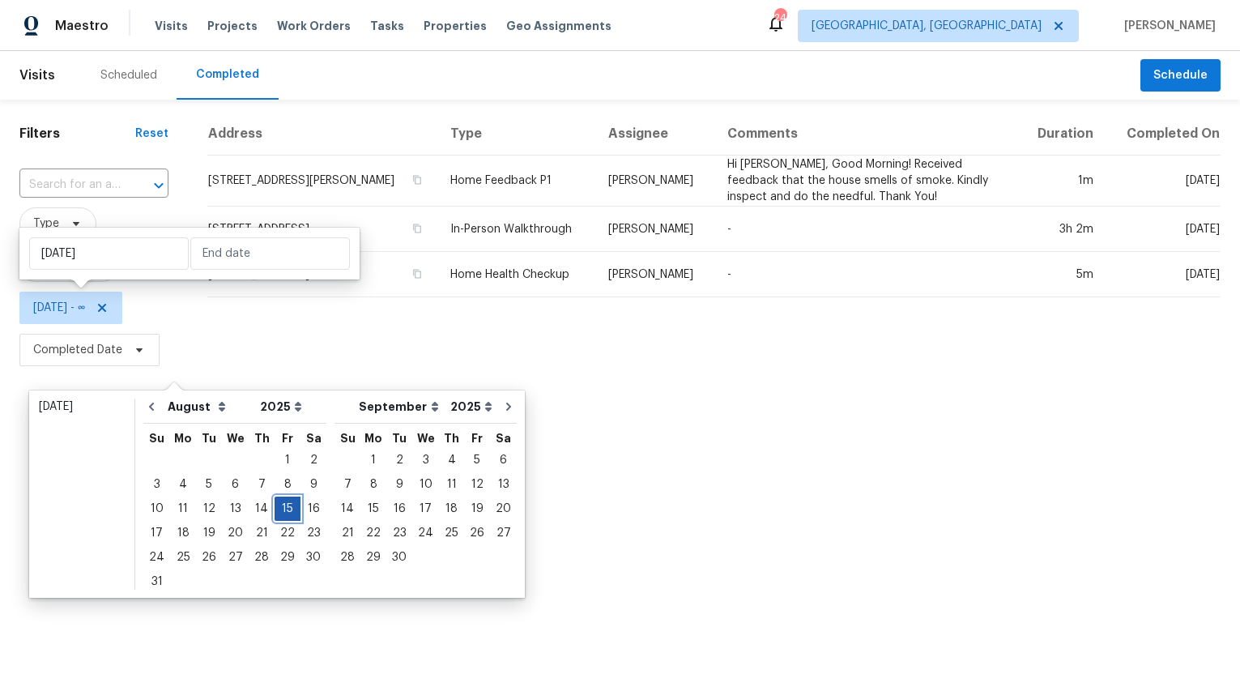
click at [275, 507] on div "15" at bounding box center [288, 508] width 26 height 23
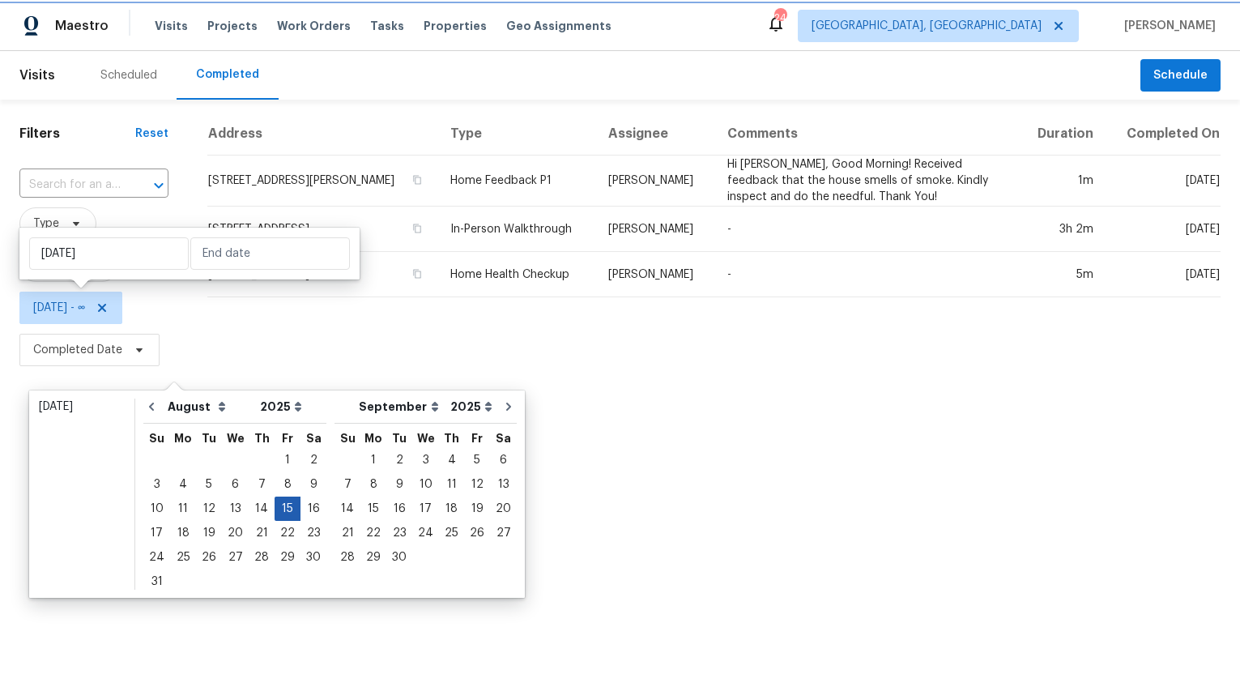
type input "[DATE]"
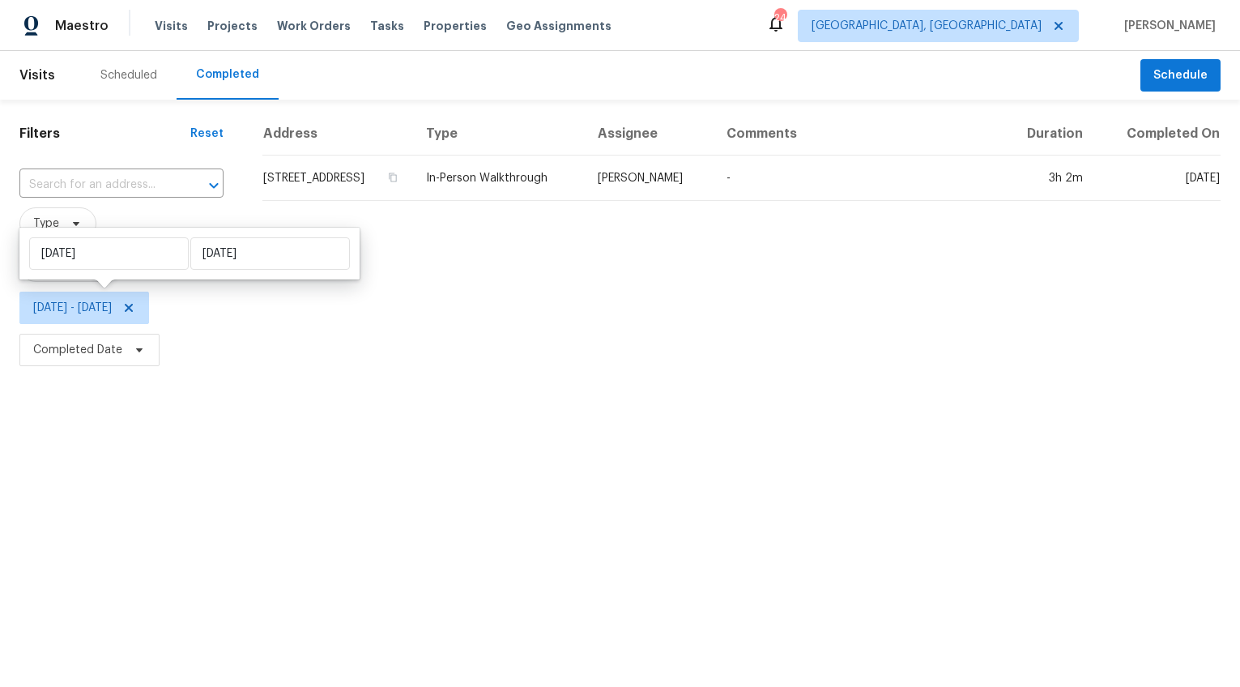
click at [275, 371] on html "Maestro Visits Projects Work Orders Tasks Properties Geo Assignments 24 Greenvi…" at bounding box center [620, 185] width 1240 height 371
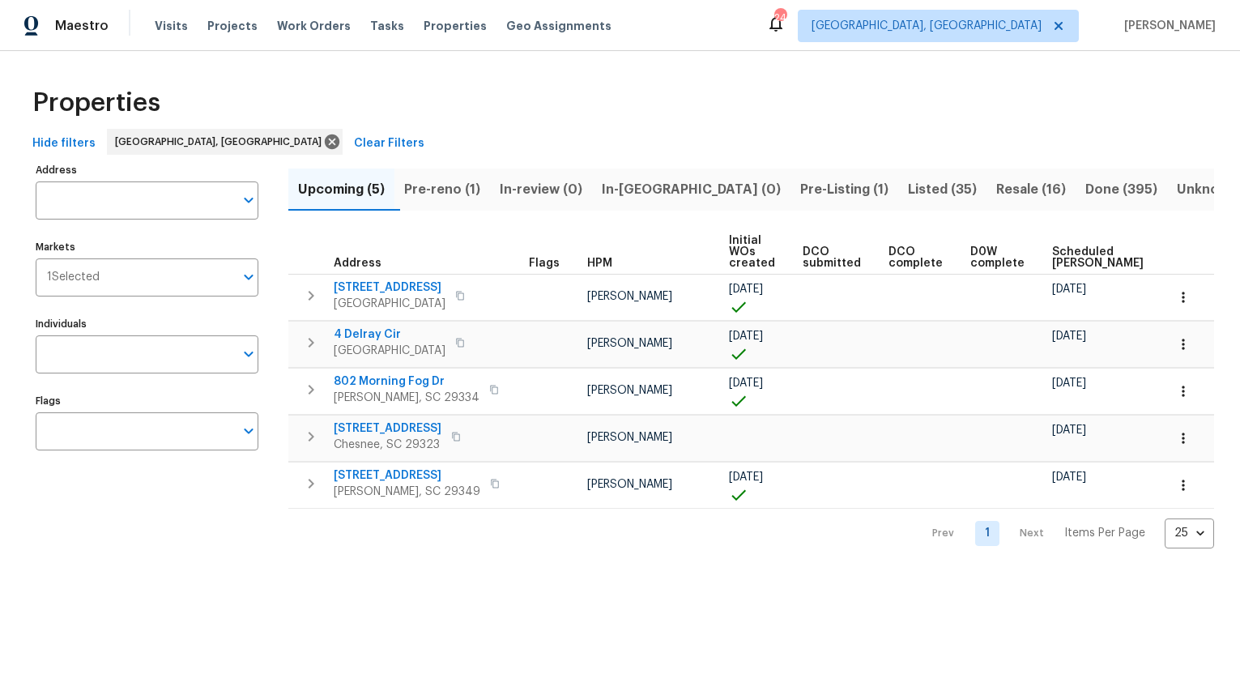
click at [682, 179] on span "In-[GEOGRAPHIC_DATA] (0)" at bounding box center [691, 189] width 179 height 23
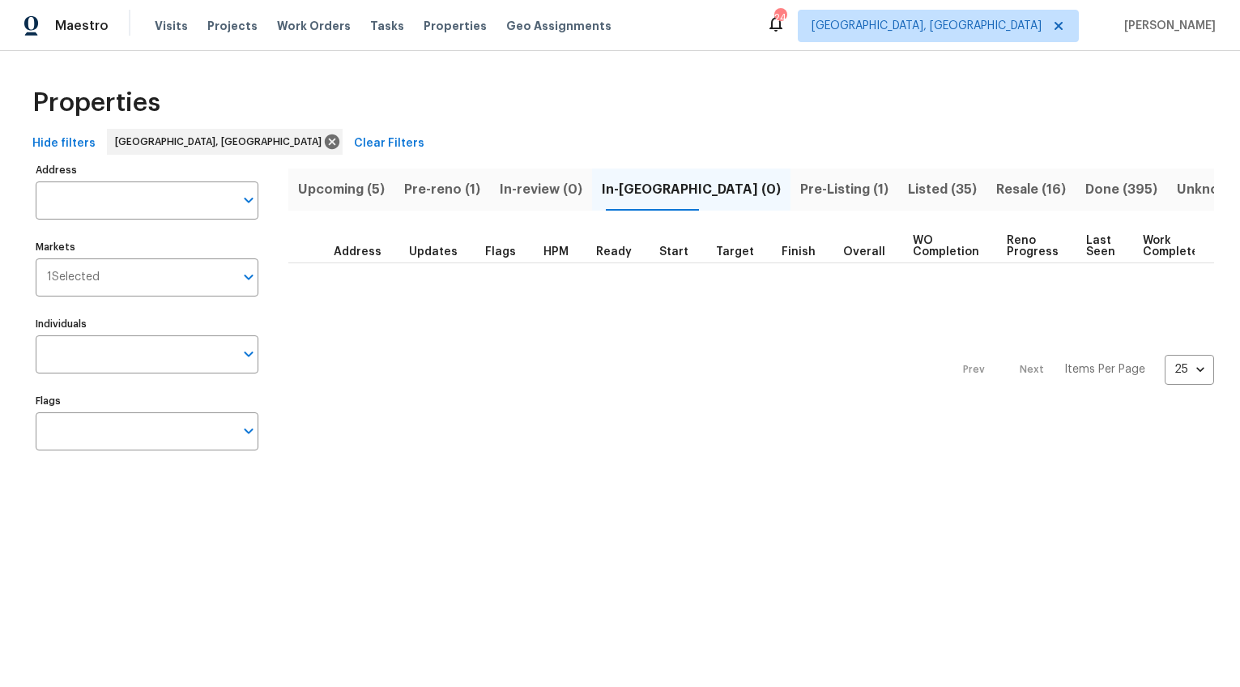
click at [434, 179] on span "Pre-reno (1)" at bounding box center [442, 189] width 76 height 23
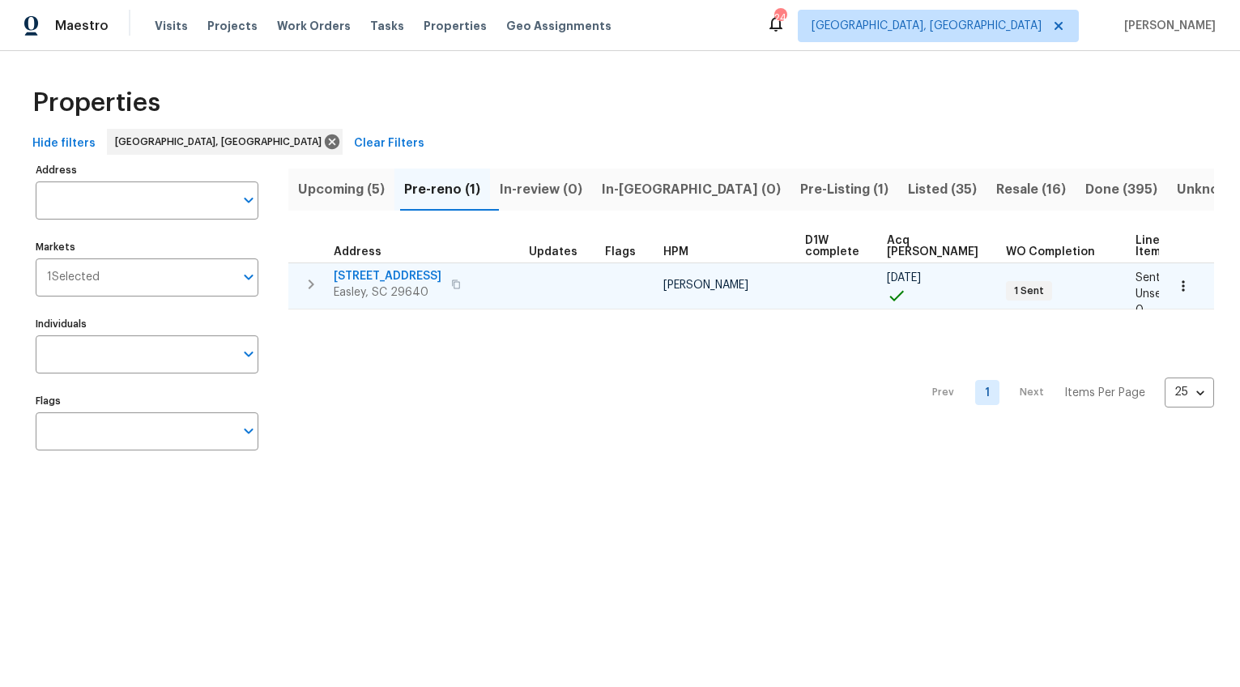
click at [383, 275] on span "[STREET_ADDRESS]" at bounding box center [388, 276] width 108 height 16
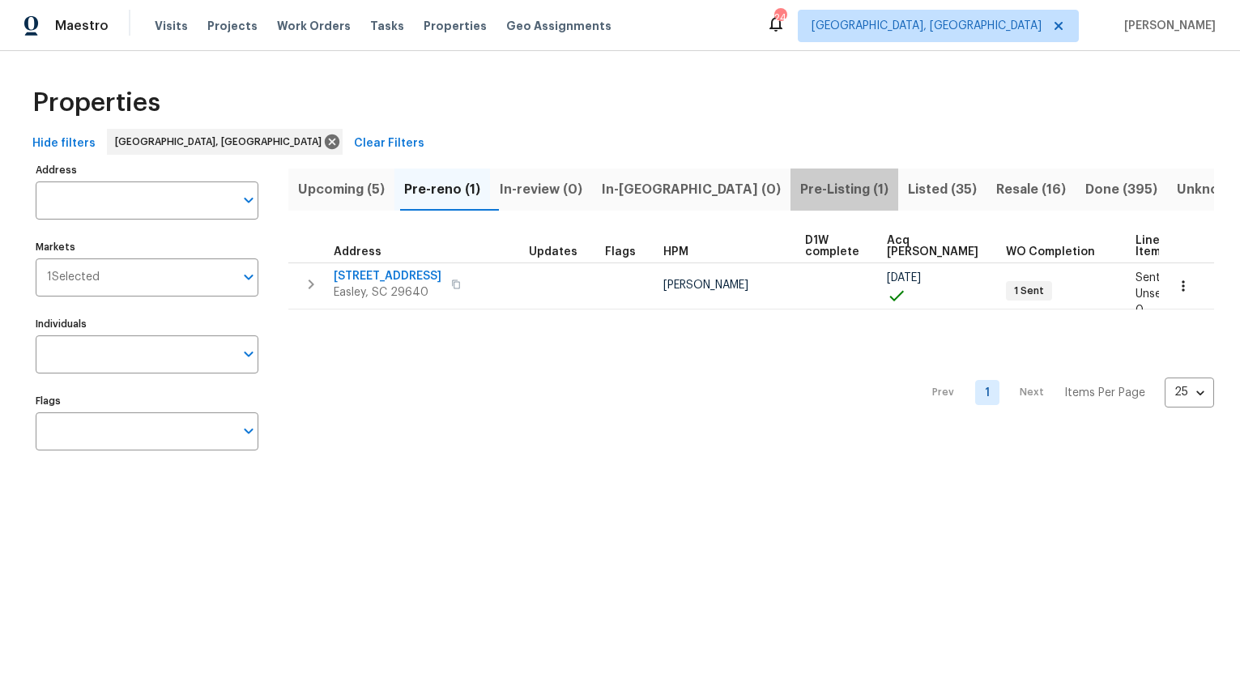
click at [800, 193] on span "Pre-Listing (1)" at bounding box center [844, 189] width 88 height 23
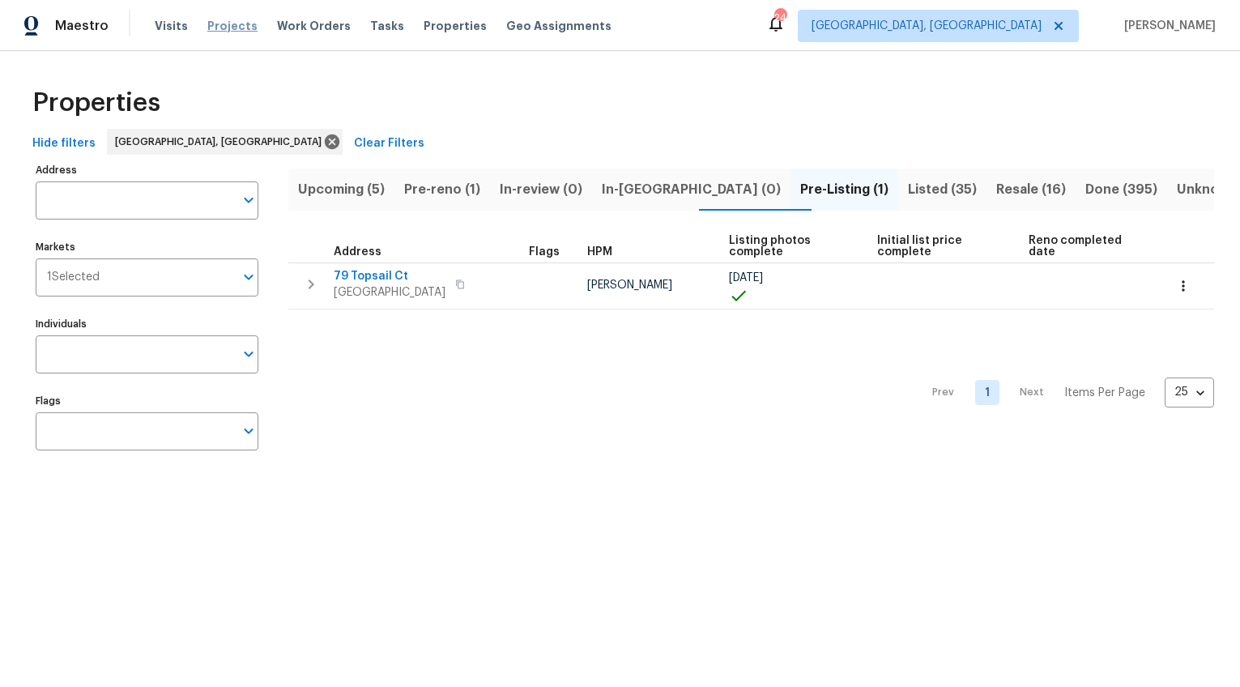
click at [222, 22] on span "Projects" at bounding box center [232, 26] width 50 height 16
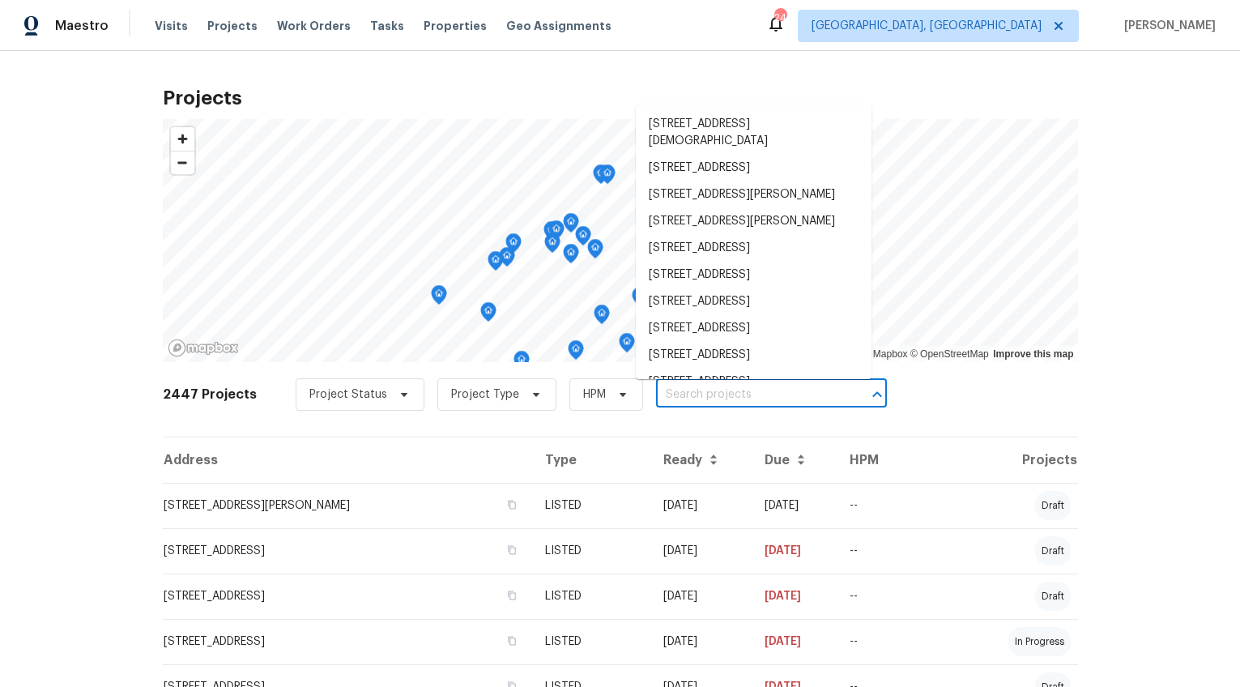
click at [710, 394] on input "text" at bounding box center [748, 394] width 185 height 25
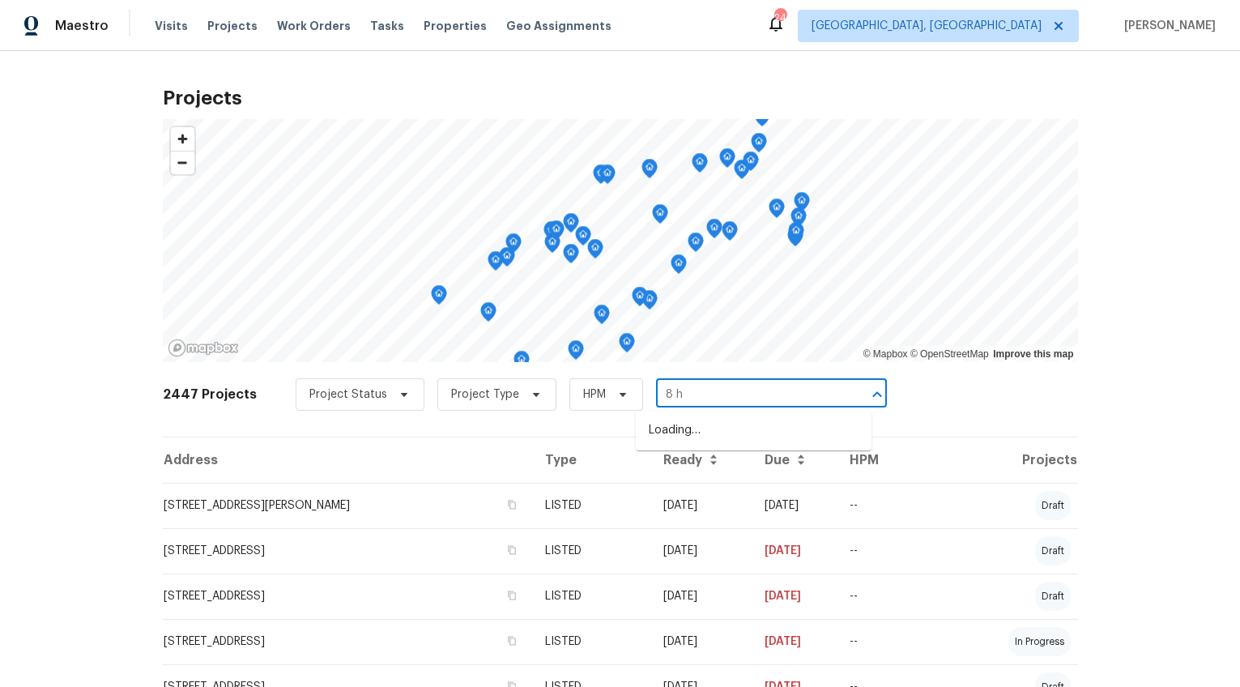
type input "8 ho"
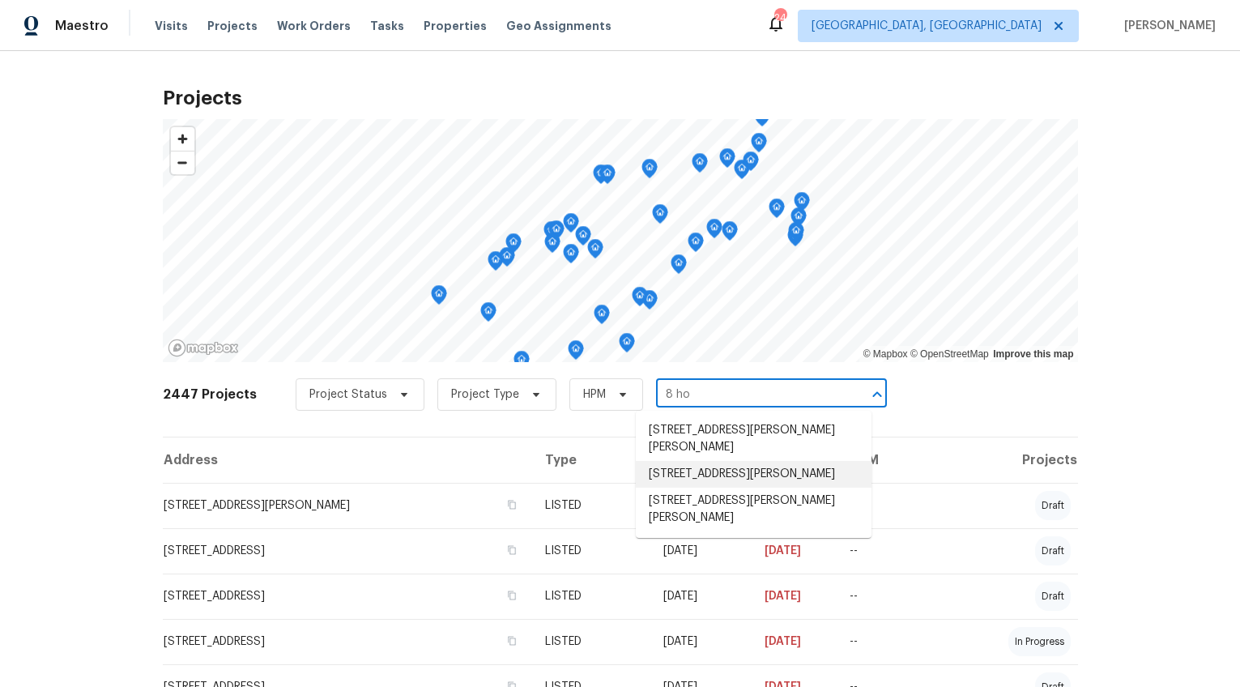
click at [710, 461] on li "8 Howell Cir, Greenville, SC 29615" at bounding box center [754, 474] width 236 height 27
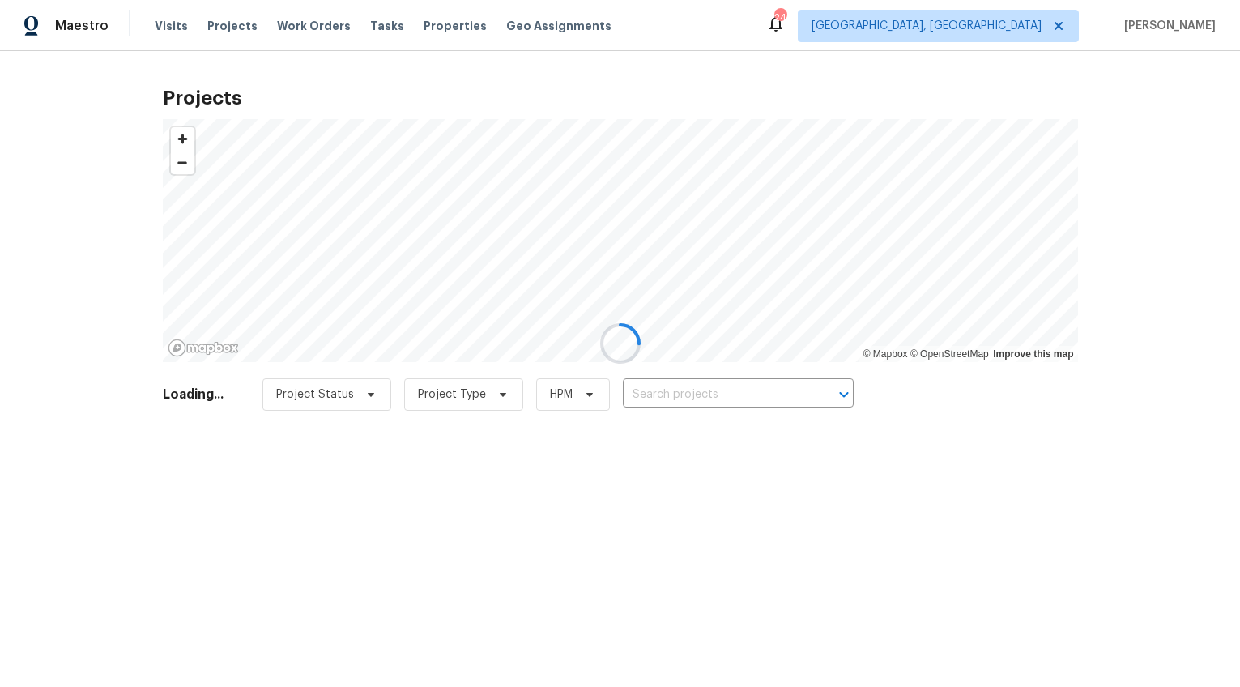
type input "8 Howell Cir, Greenville, SC 29615"
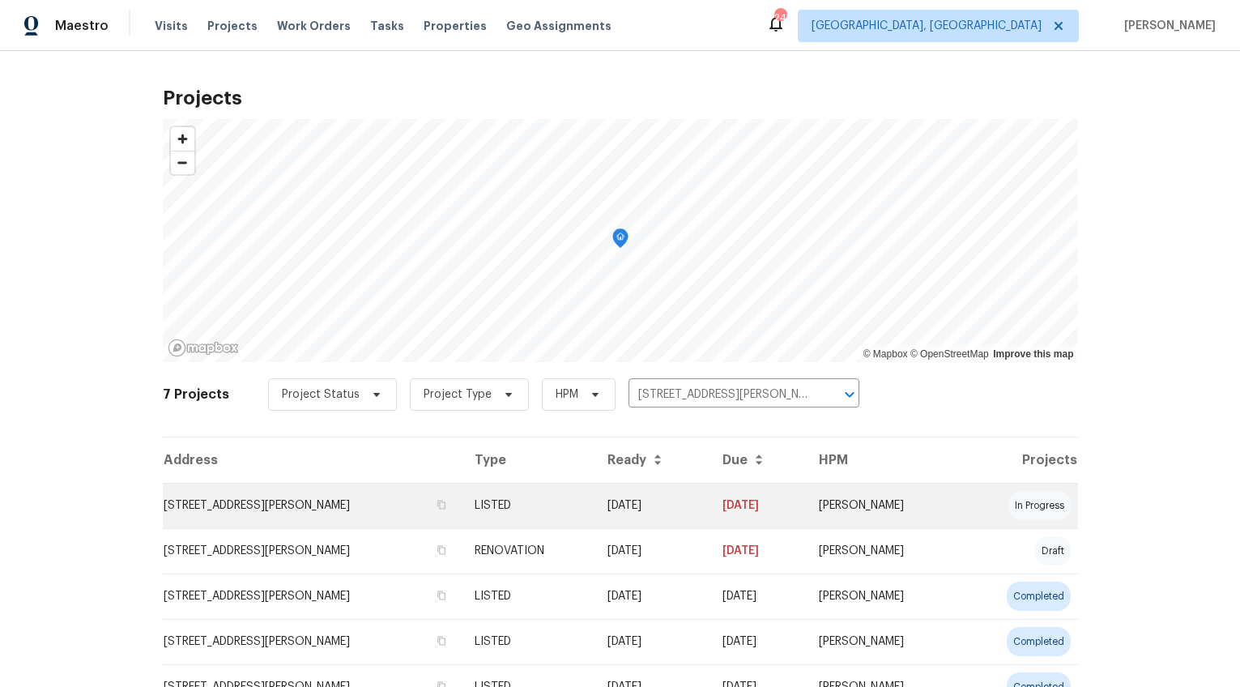
click at [304, 501] on td "8 Howell Cir, Greenville, SC 29615" at bounding box center [312, 505] width 299 height 45
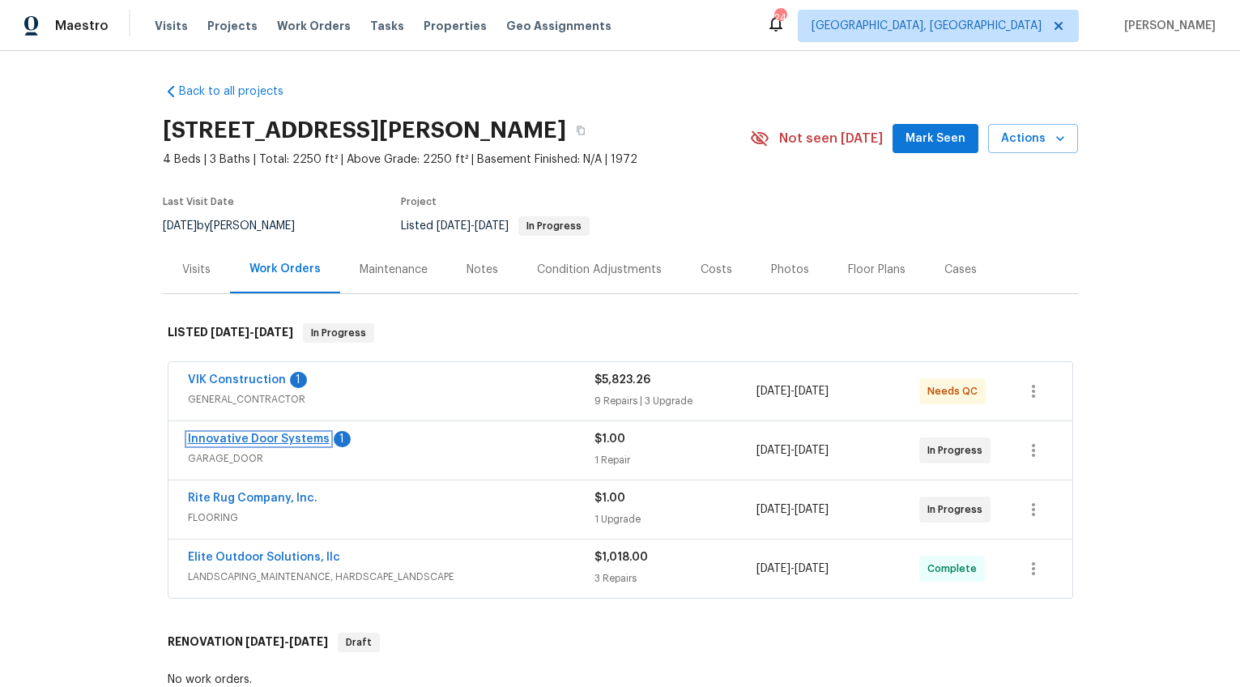
click at [288, 441] on link "Innovative Door Systems" at bounding box center [259, 438] width 142 height 11
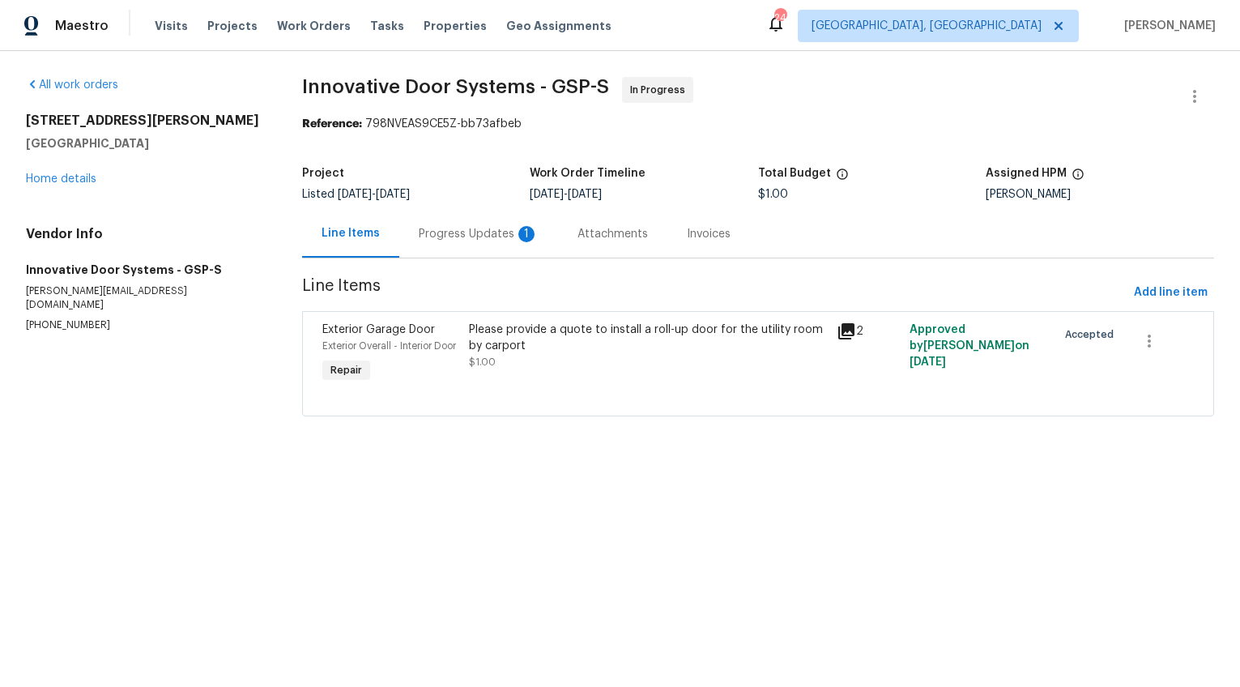
click at [449, 229] on div "Progress Updates 1" at bounding box center [479, 234] width 120 height 16
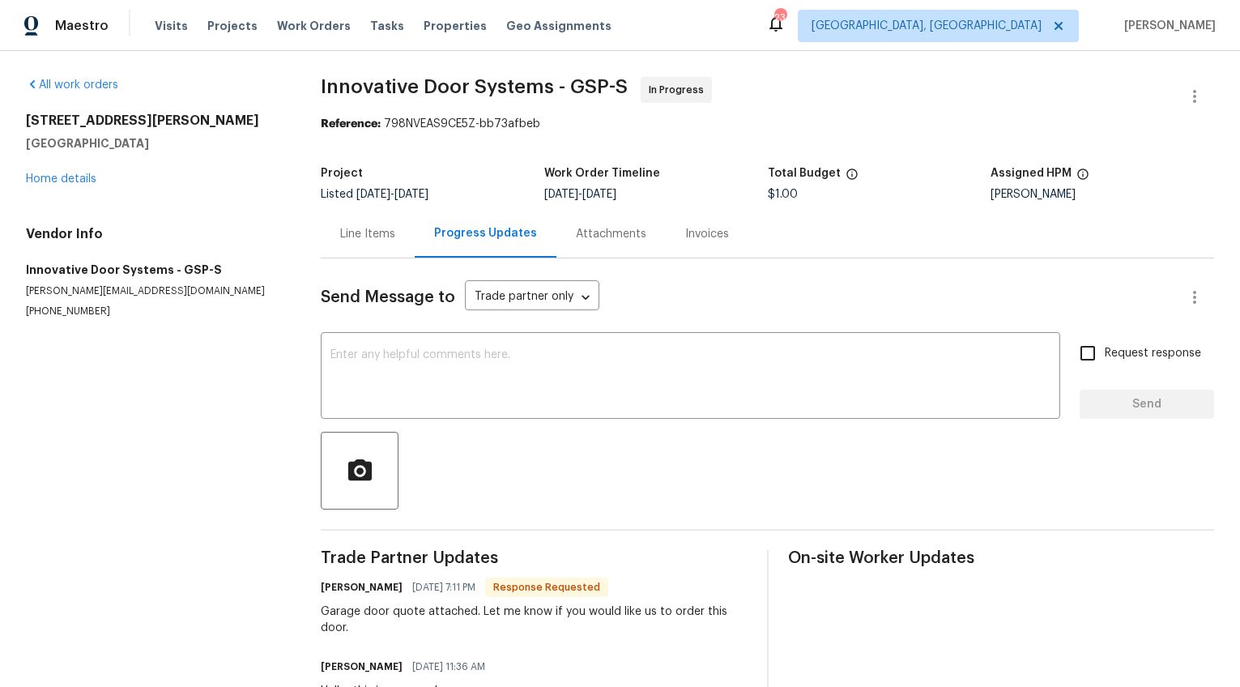
click at [382, 226] on div "Line Items" at bounding box center [367, 234] width 55 height 16
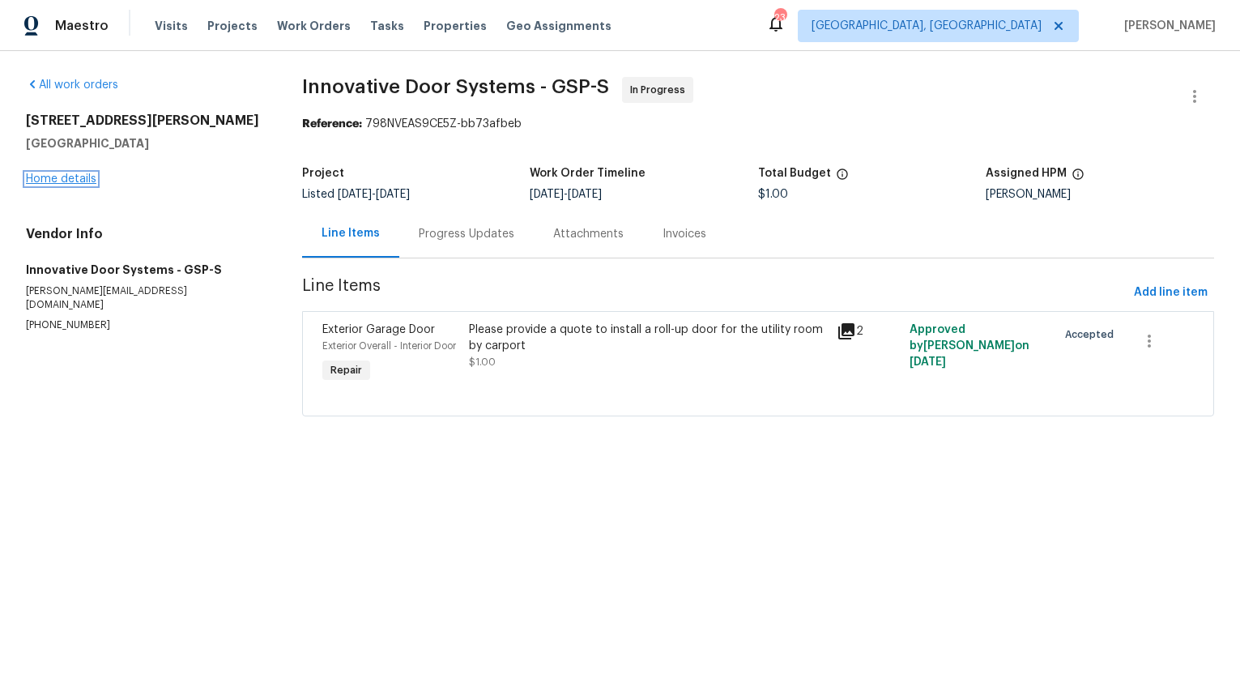
click at [62, 179] on link "Home details" at bounding box center [61, 178] width 70 height 11
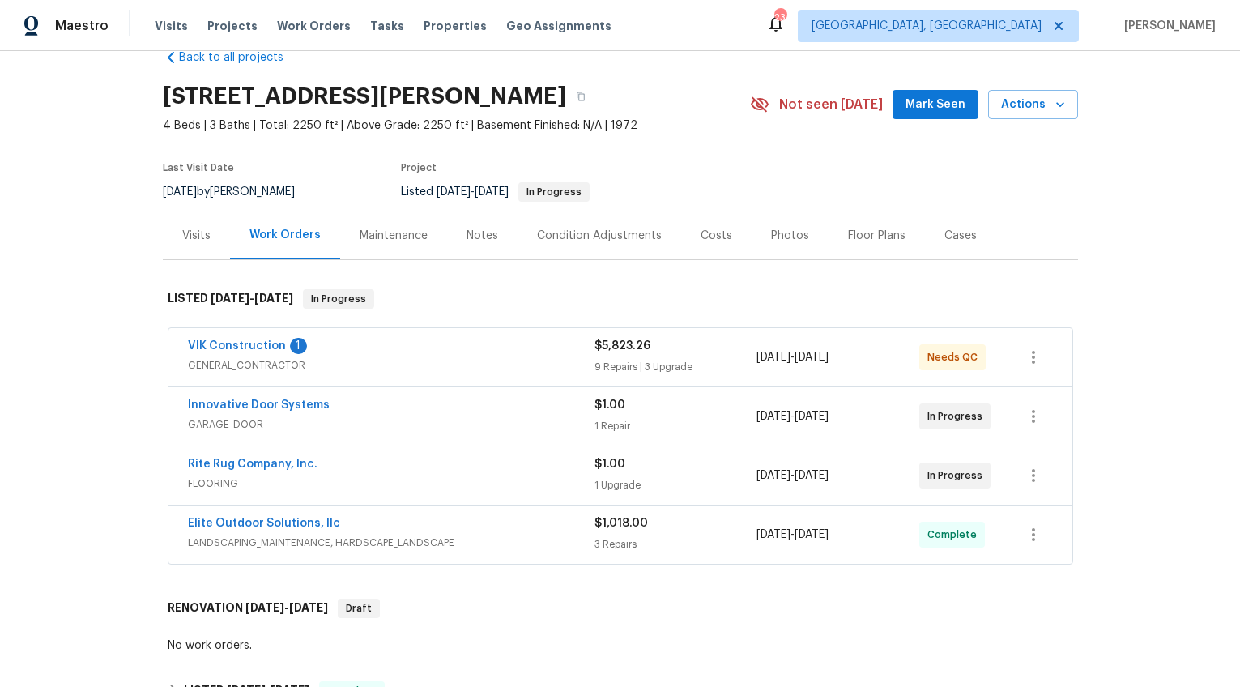
scroll to position [42, 0]
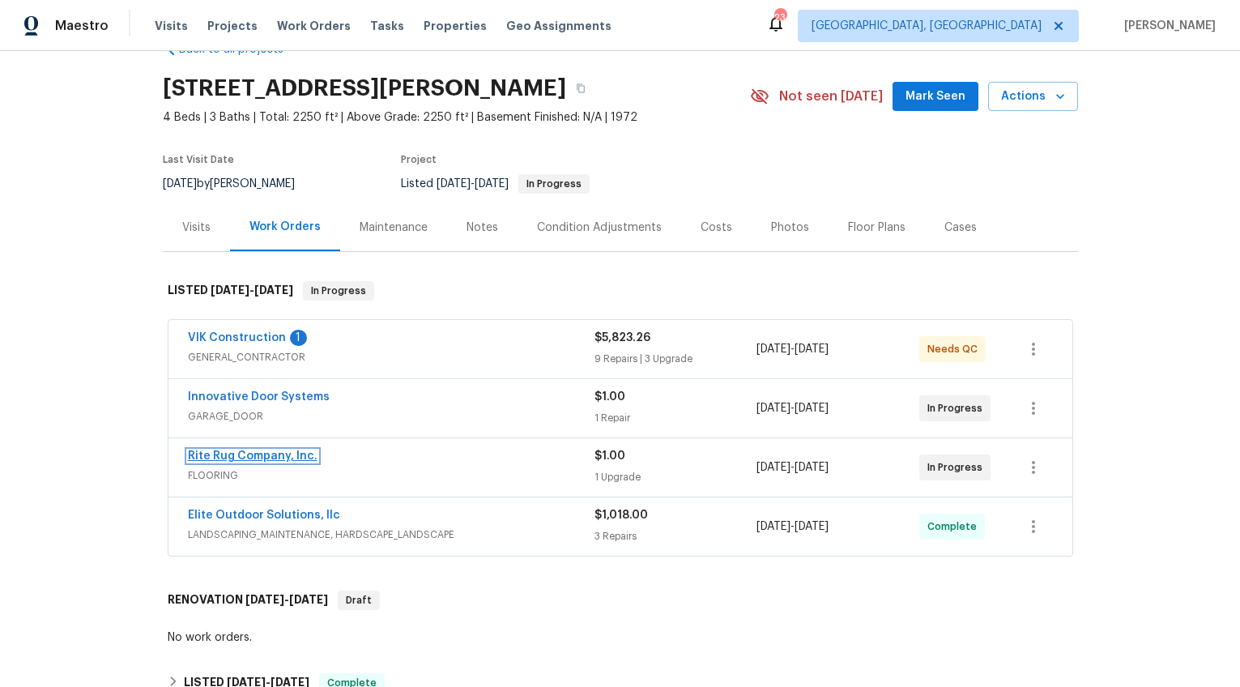
click at [276, 455] on link "Rite Rug Company, Inc." at bounding box center [253, 455] width 130 height 11
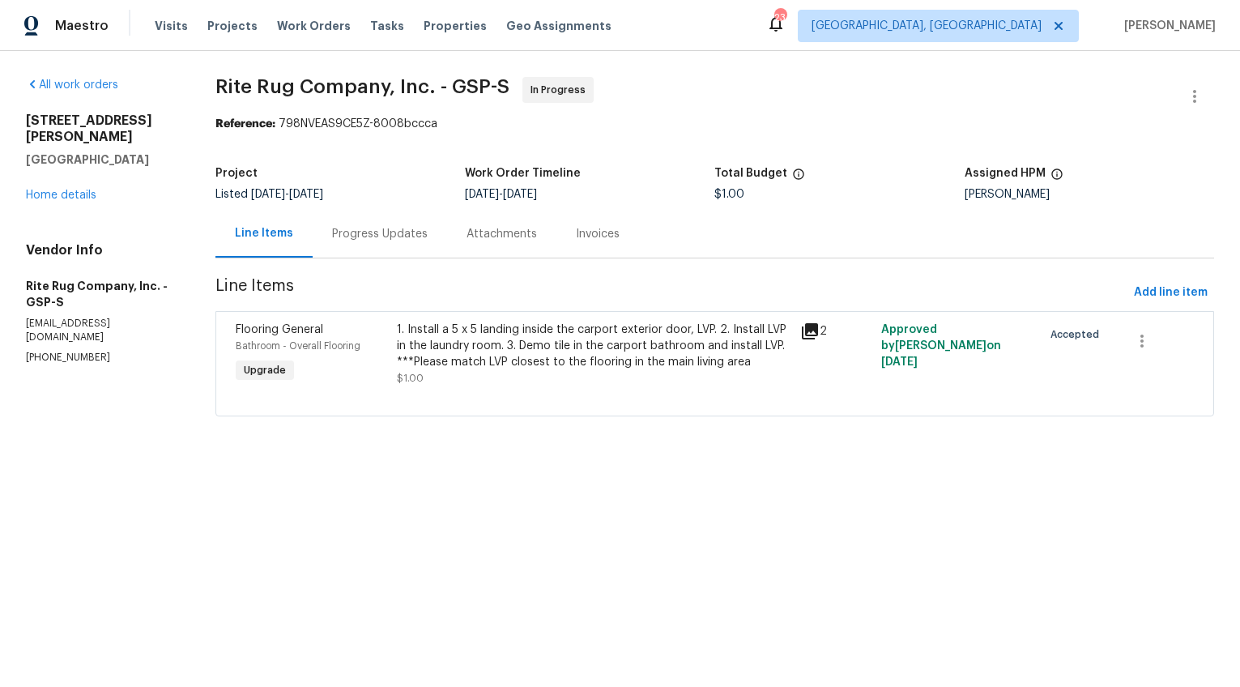
click at [401, 251] on div "Progress Updates" at bounding box center [380, 234] width 134 height 48
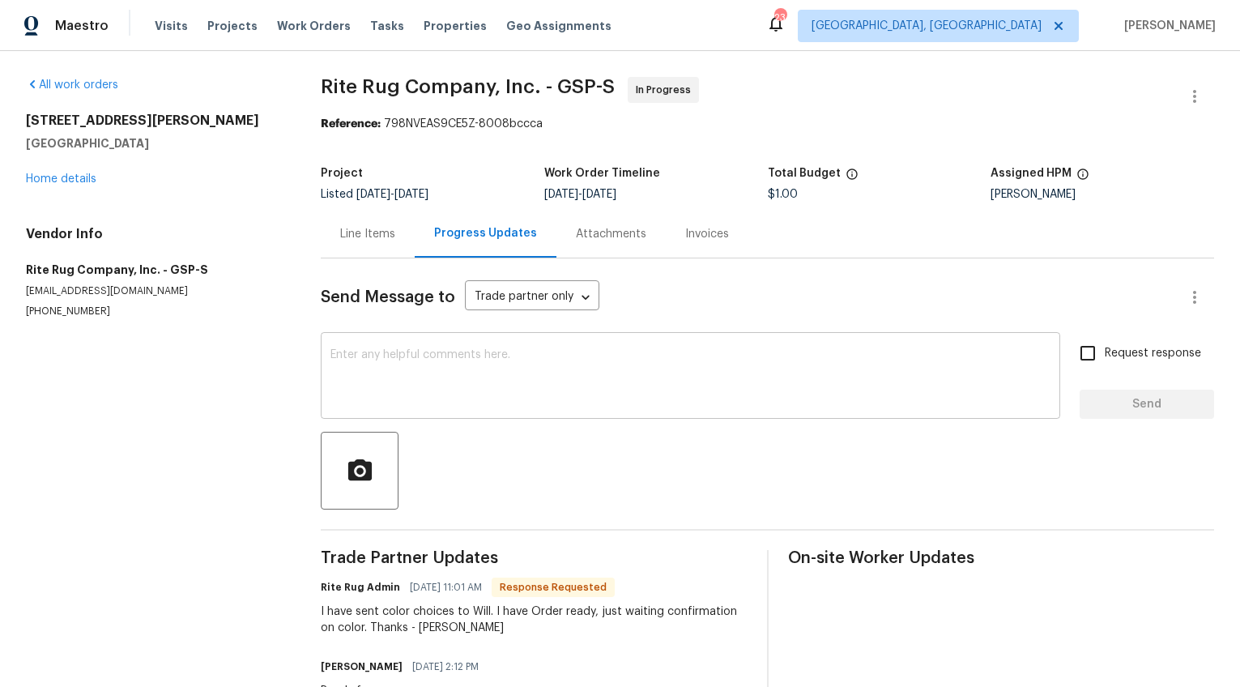
scroll to position [70, 0]
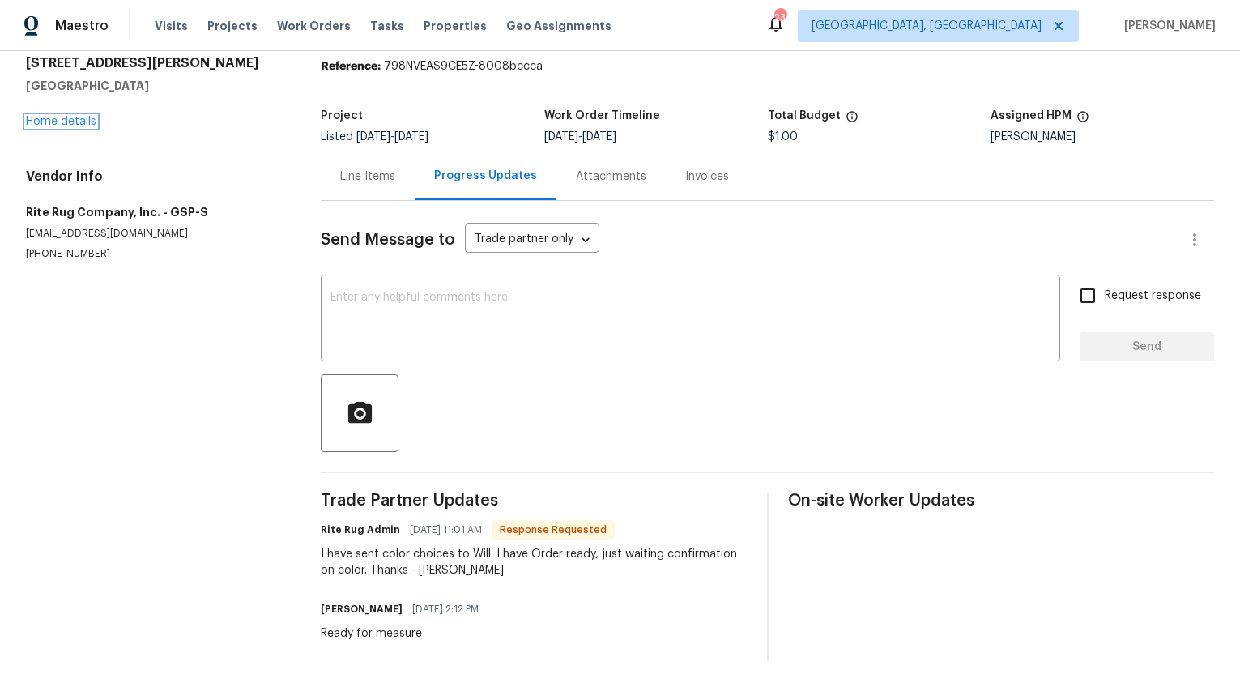
click at [66, 116] on link "Home details" at bounding box center [61, 121] width 70 height 11
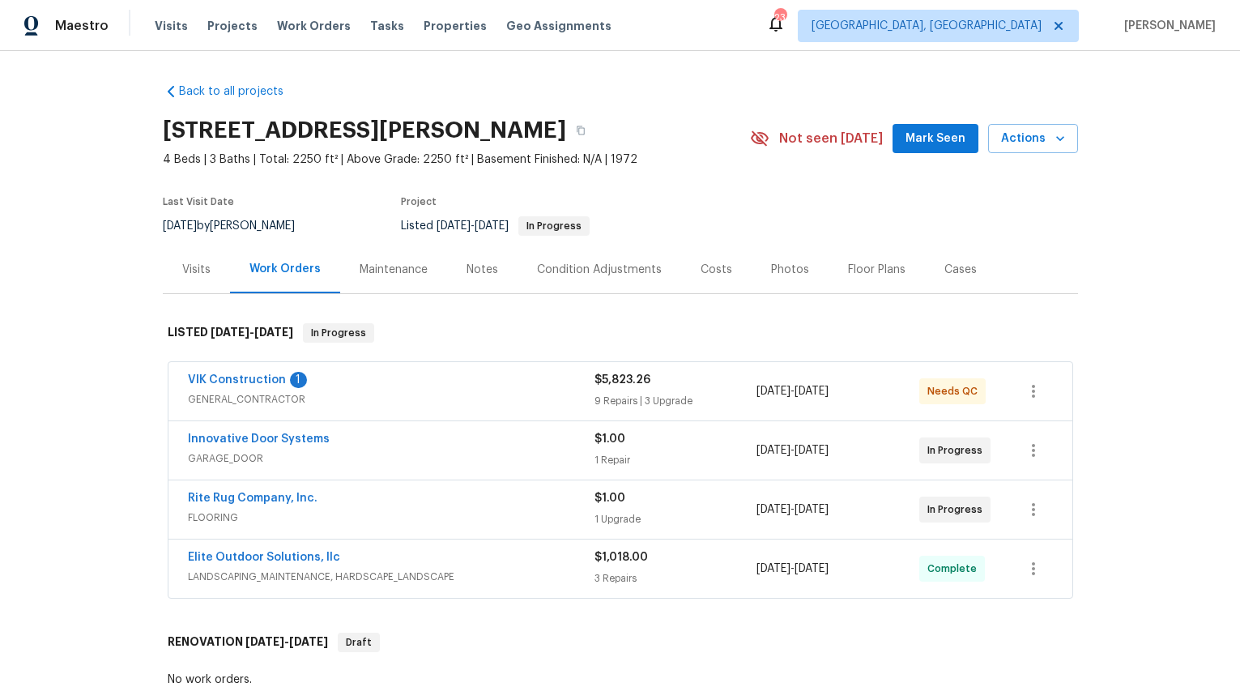
click at [182, 266] on div "Visits" at bounding box center [196, 270] width 28 height 16
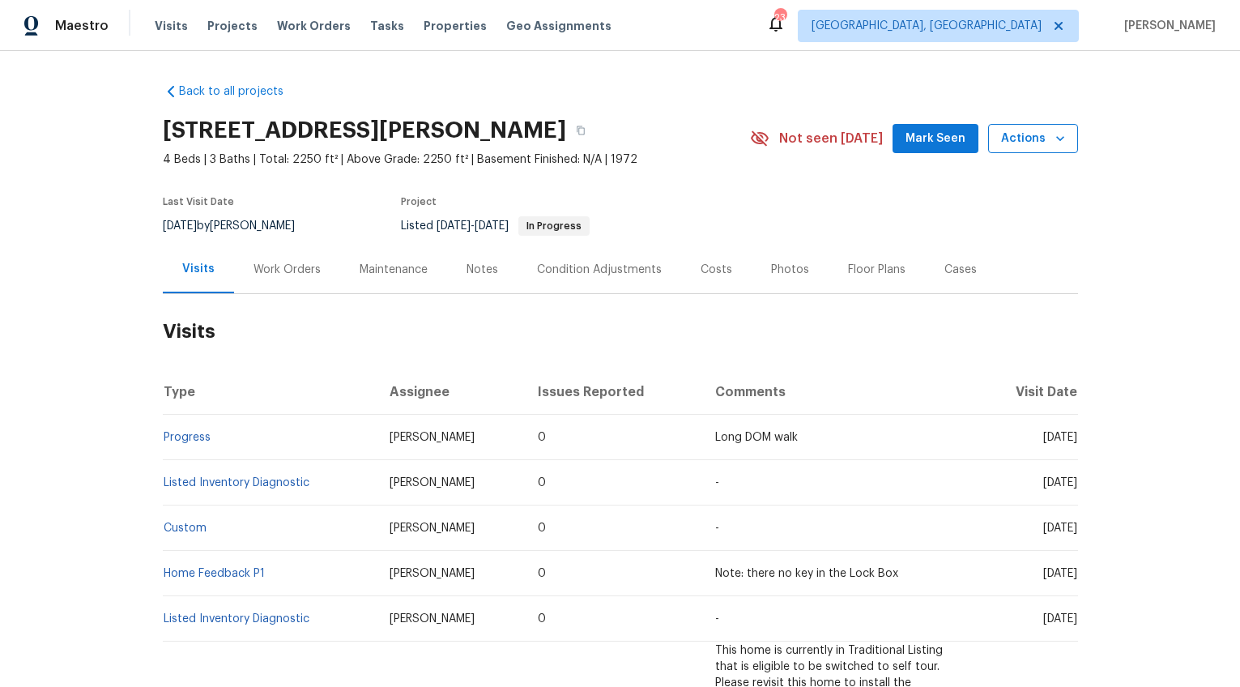
click at [1037, 143] on span "Actions" at bounding box center [1033, 139] width 64 height 20
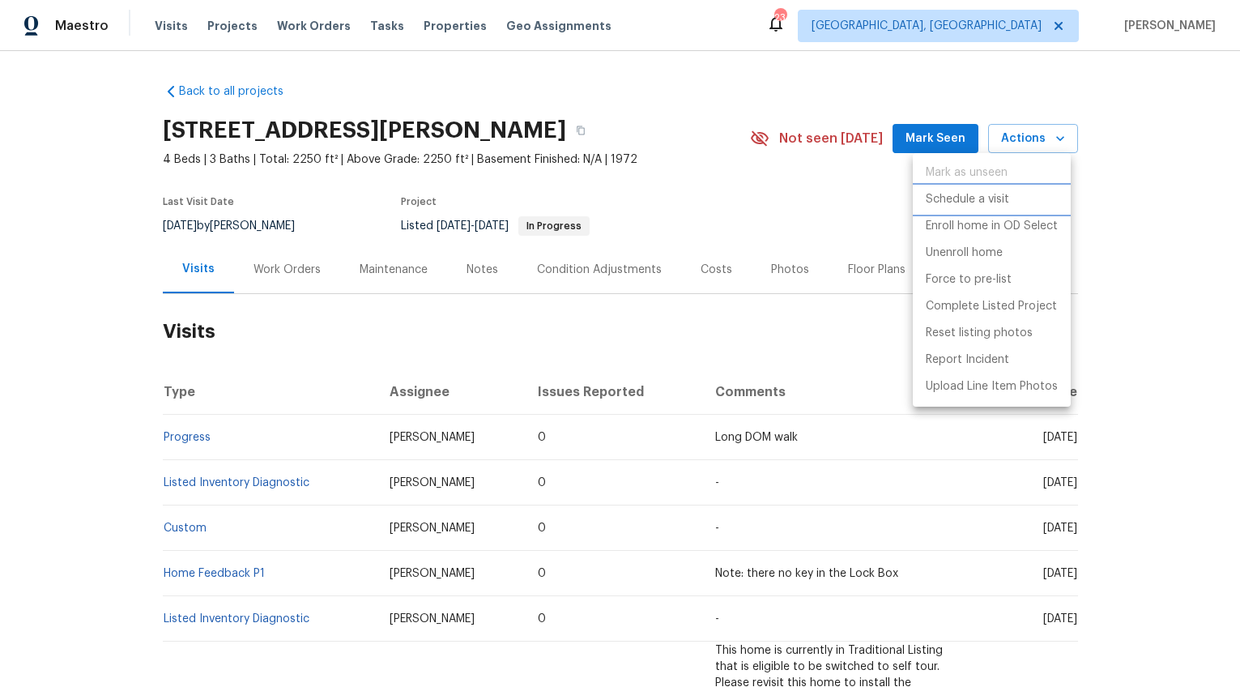
click at [997, 196] on p "Schedule a visit" at bounding box center [967, 199] width 83 height 17
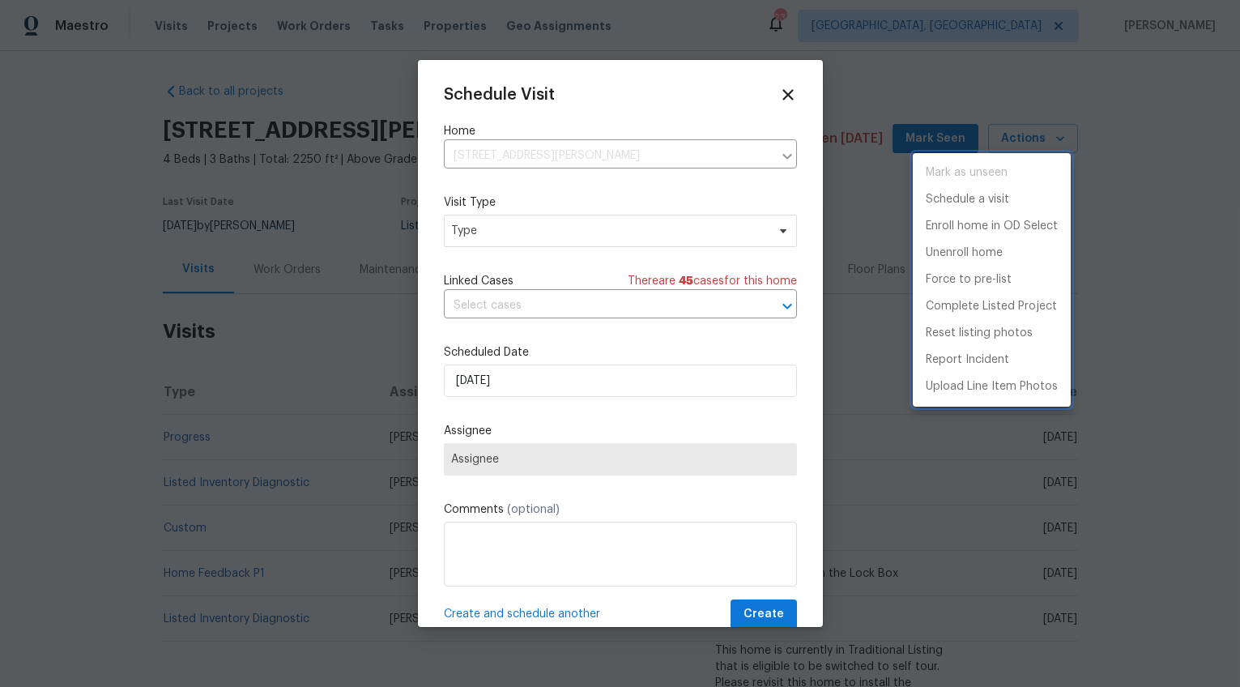
click at [525, 229] on div at bounding box center [620, 343] width 1240 height 687
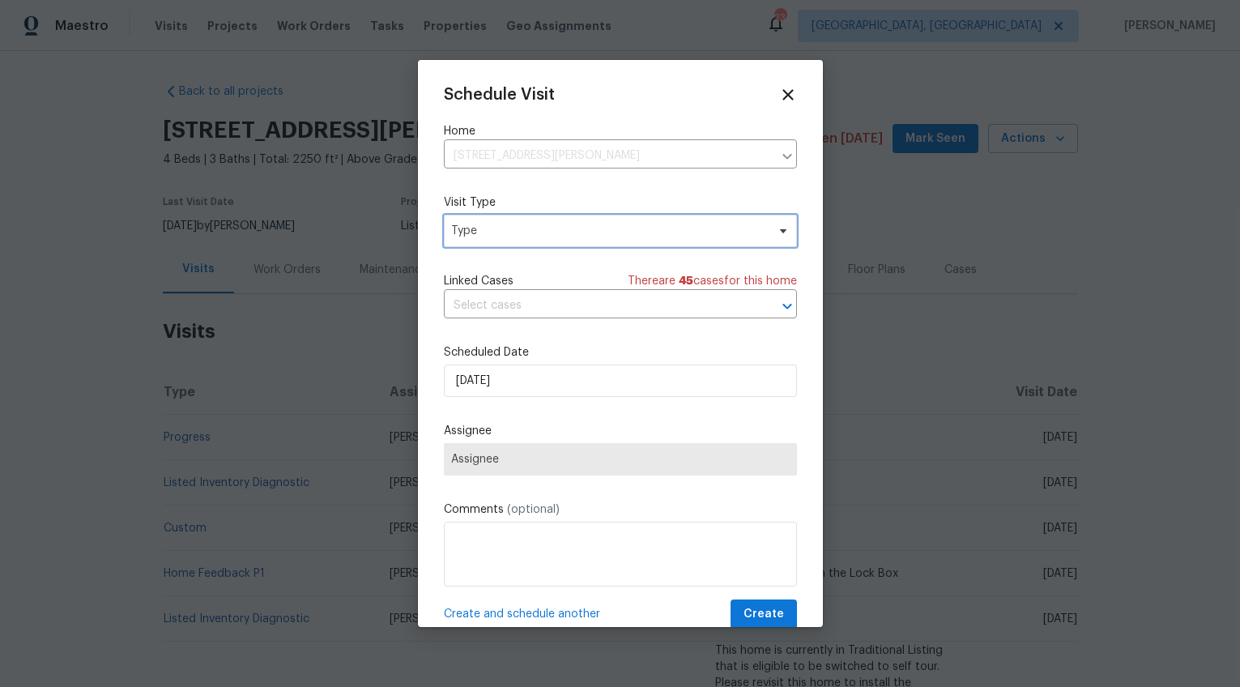
click at [523, 236] on span "Type" at bounding box center [608, 231] width 315 height 16
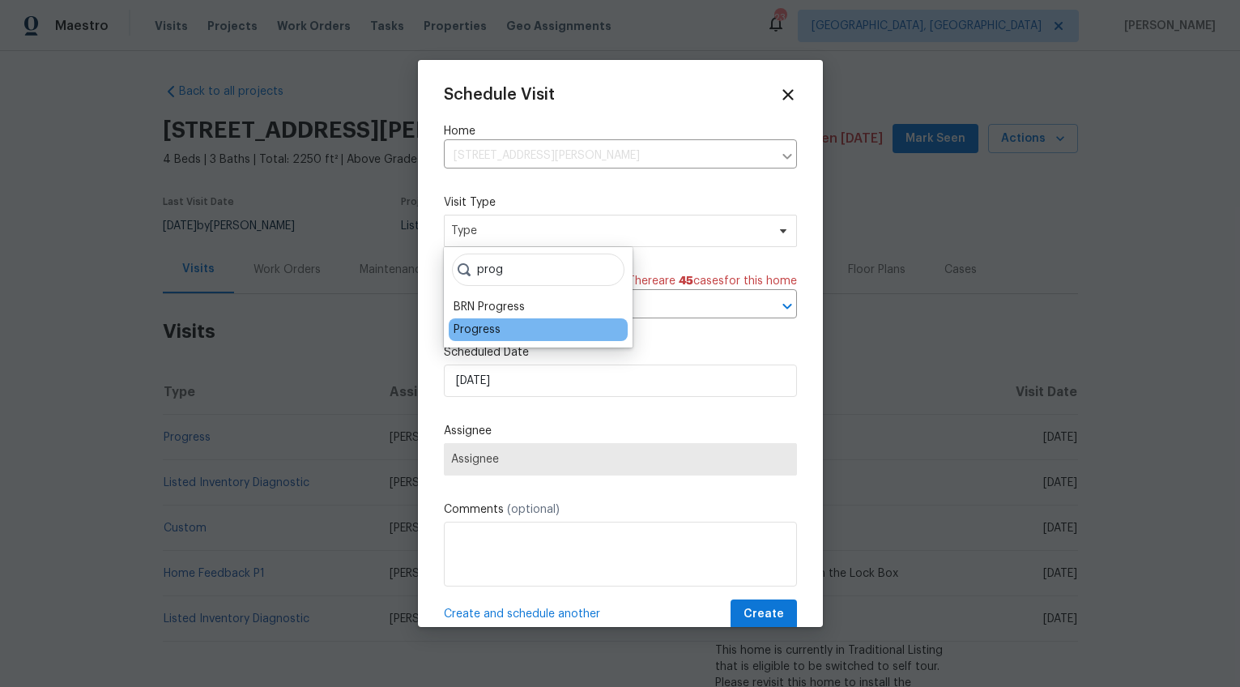
type input "prog"
click at [475, 333] on div "Progress" at bounding box center [477, 330] width 47 height 16
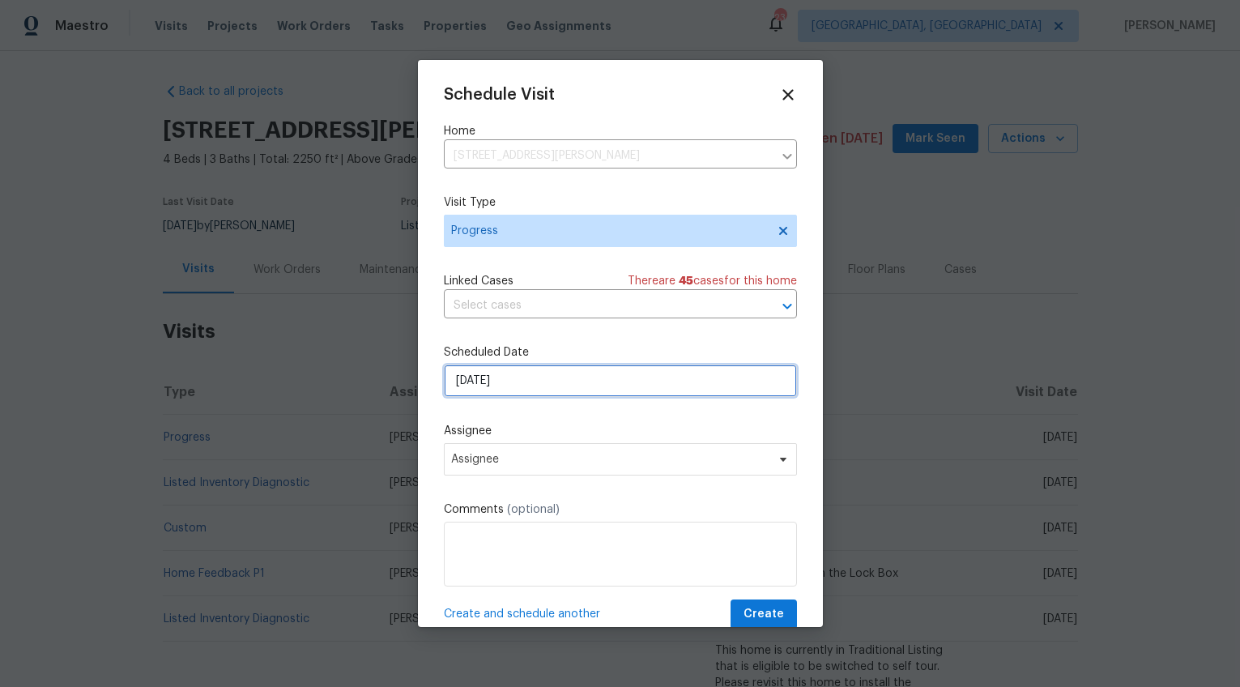
click at [470, 381] on input "[DATE]" at bounding box center [620, 381] width 353 height 32
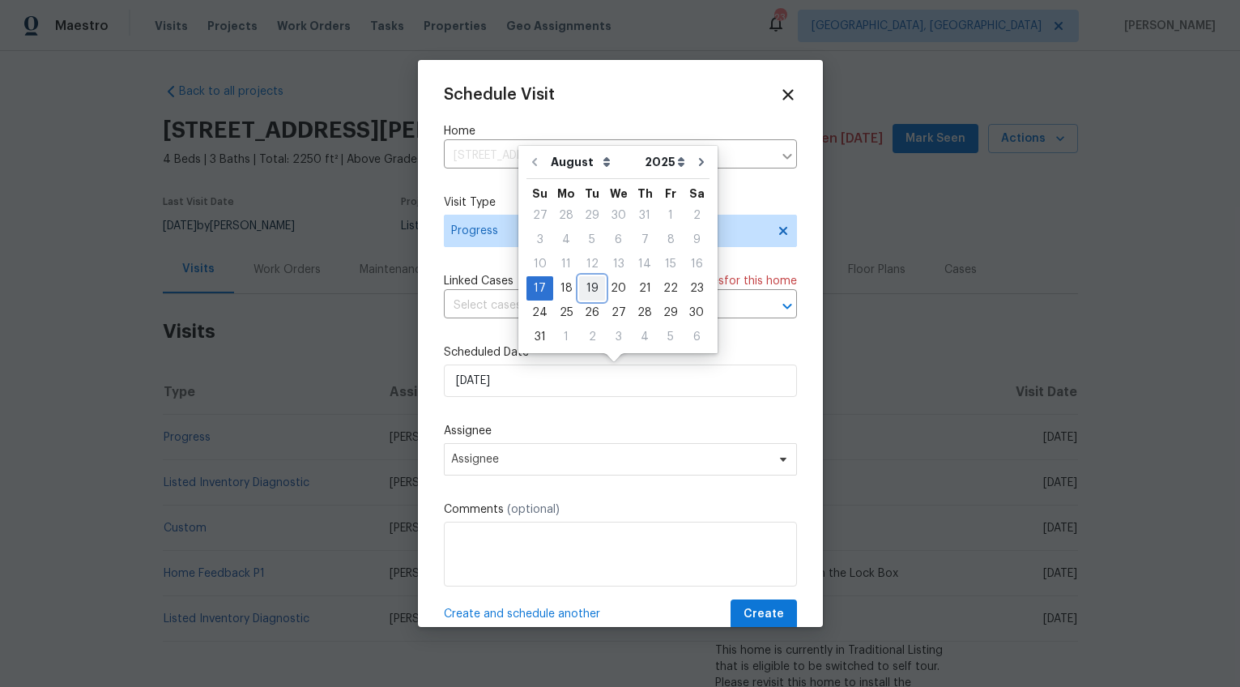
click at [583, 291] on div "19" at bounding box center [592, 288] width 26 height 23
type input "8/19/2025"
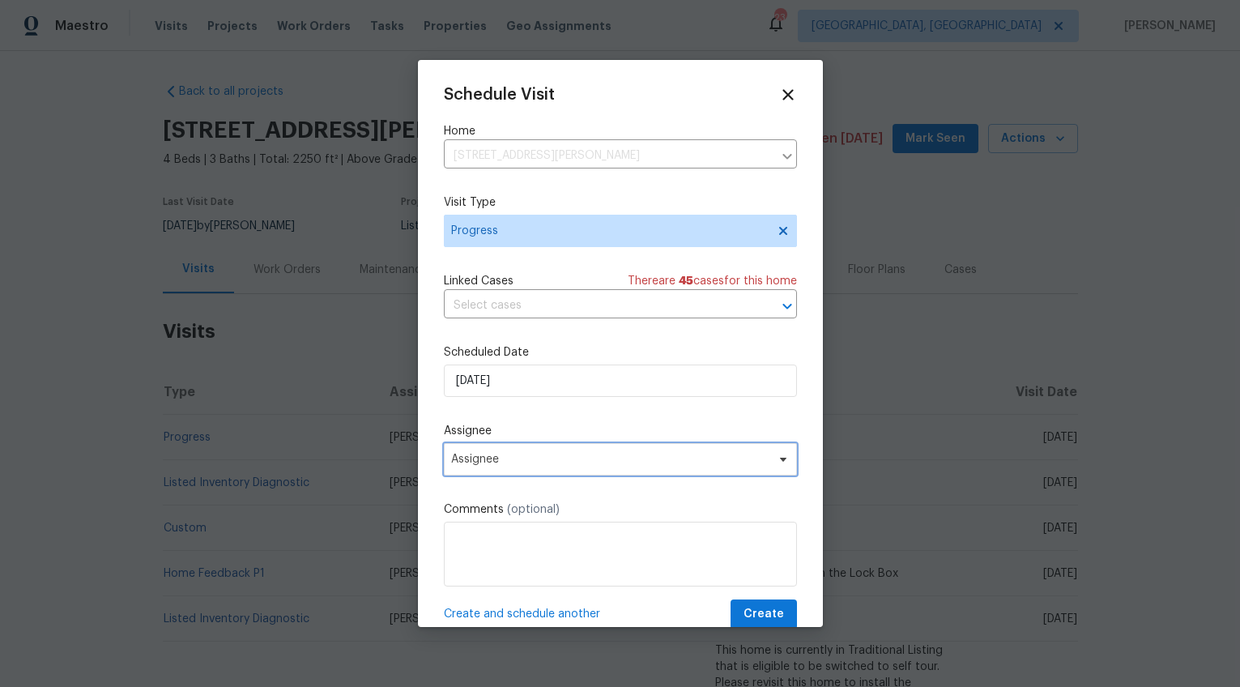
click at [508, 462] on span "Assignee" at bounding box center [610, 459] width 318 height 13
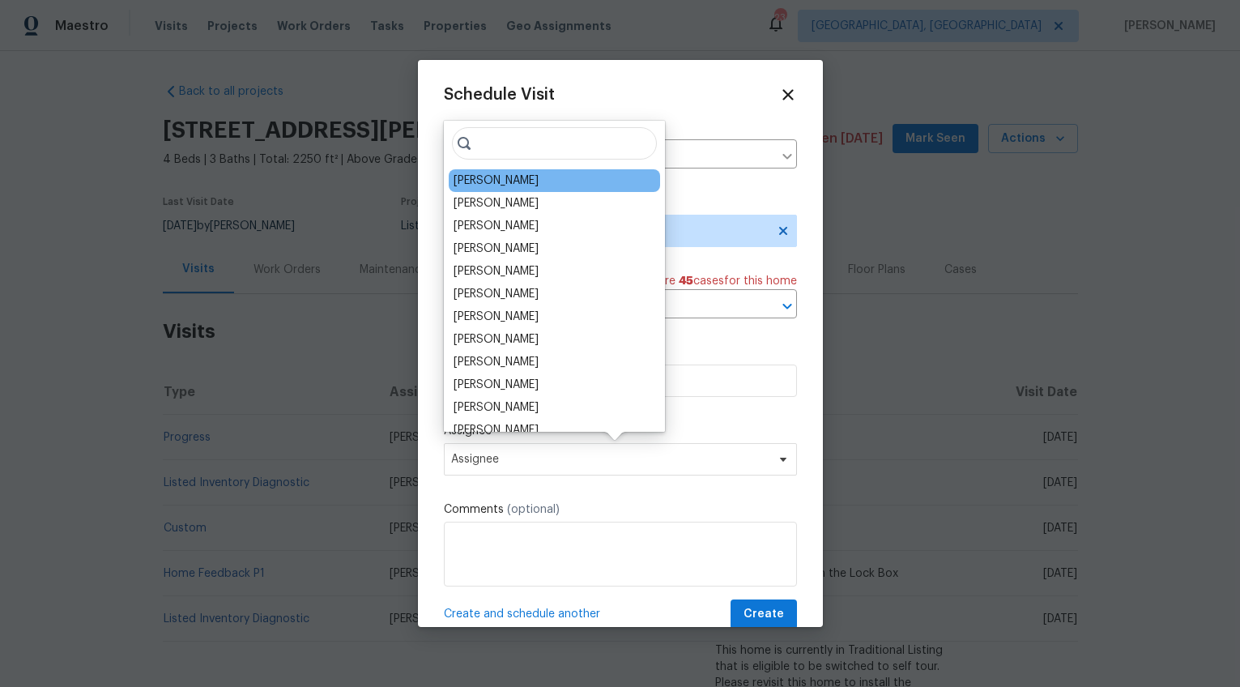
click at [492, 181] on div "William Bynum" at bounding box center [496, 181] width 85 height 16
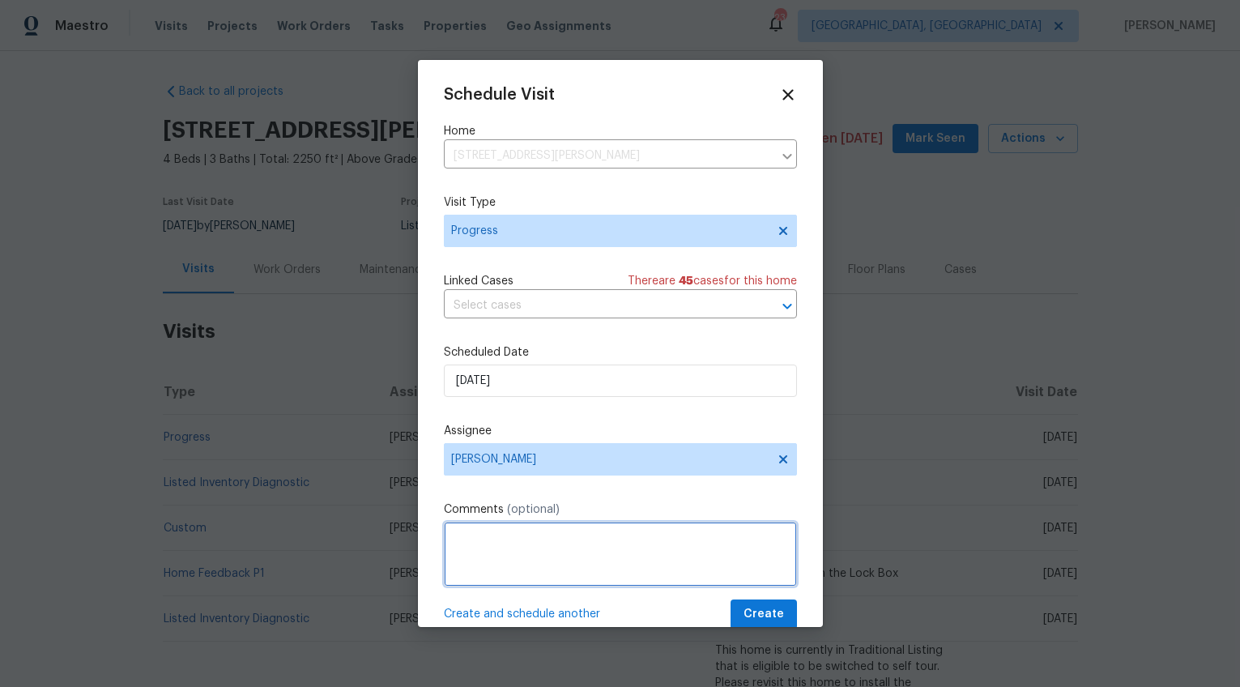
click at [477, 550] on textarea at bounding box center [620, 554] width 353 height 65
type textarea "Reshoot photos after additional renovations"
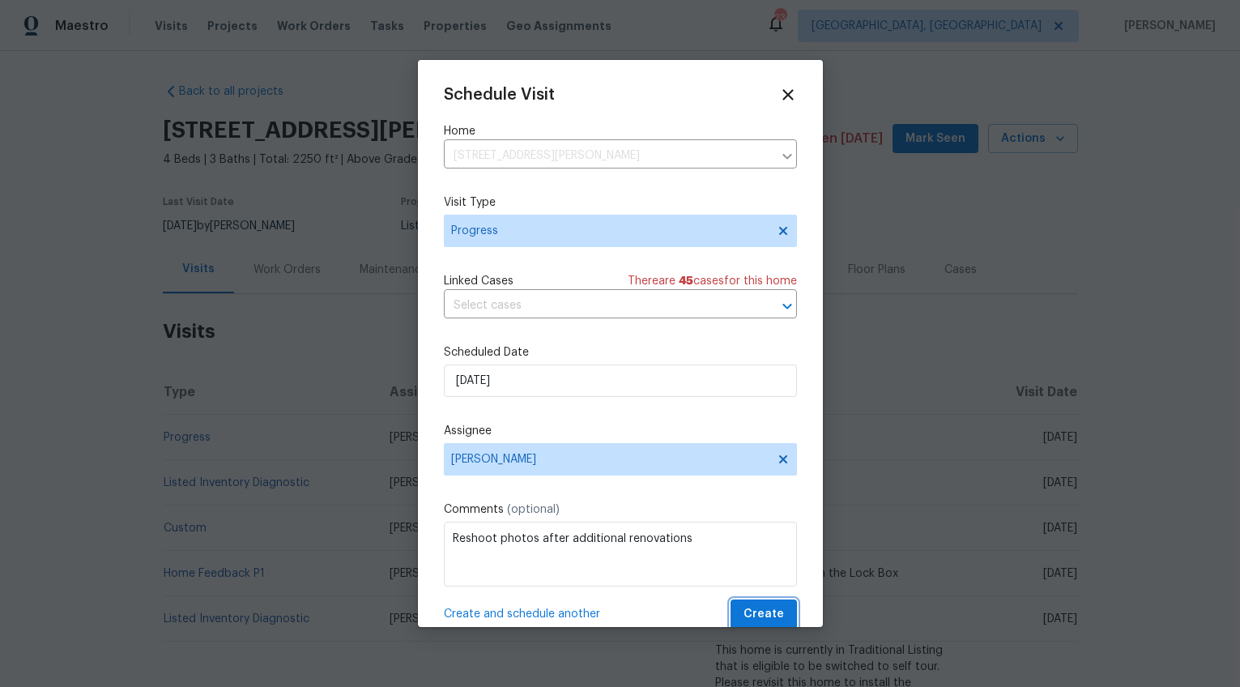
click at [766, 616] on span "Create" at bounding box center [764, 614] width 41 height 20
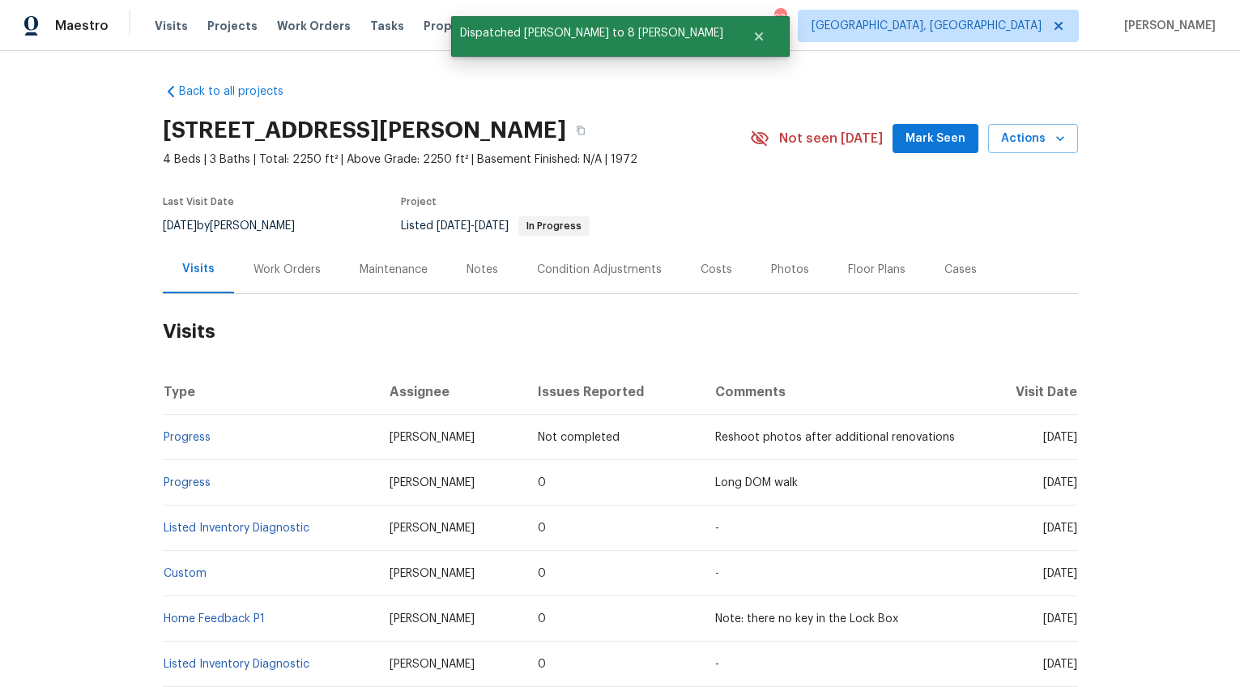
click at [276, 273] on div "Work Orders" at bounding box center [287, 270] width 67 height 16
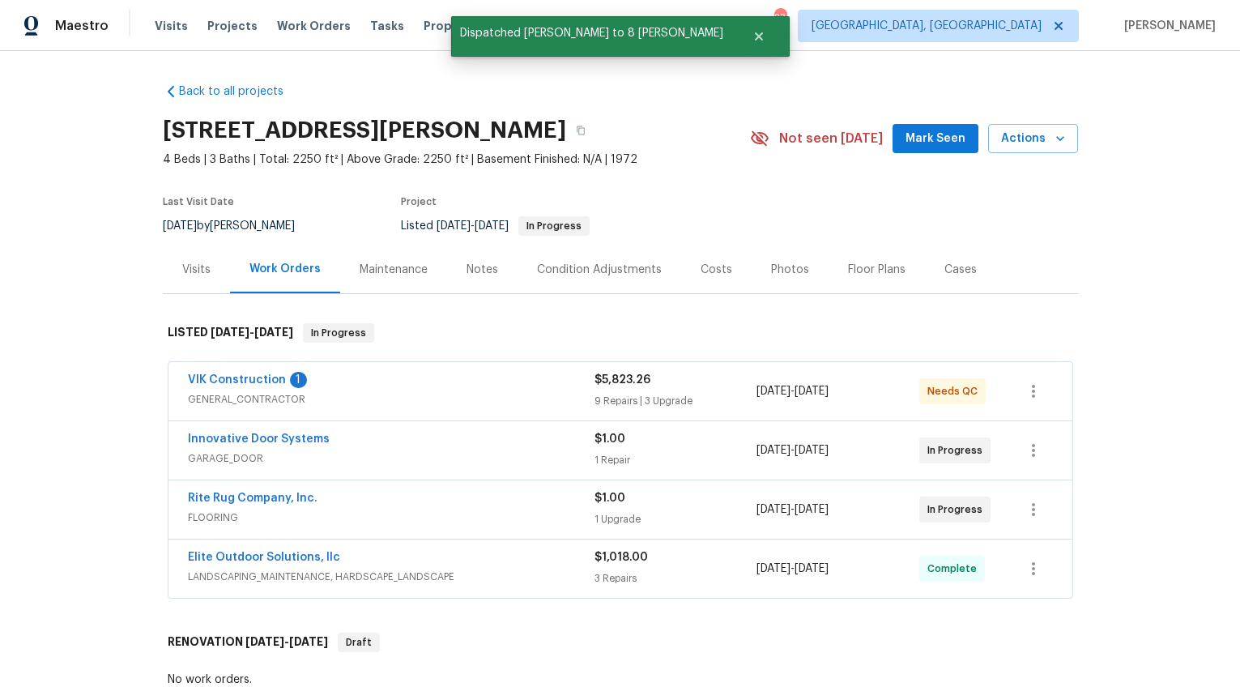
click at [437, 385] on div "VIK Construction 1" at bounding box center [391, 381] width 407 height 19
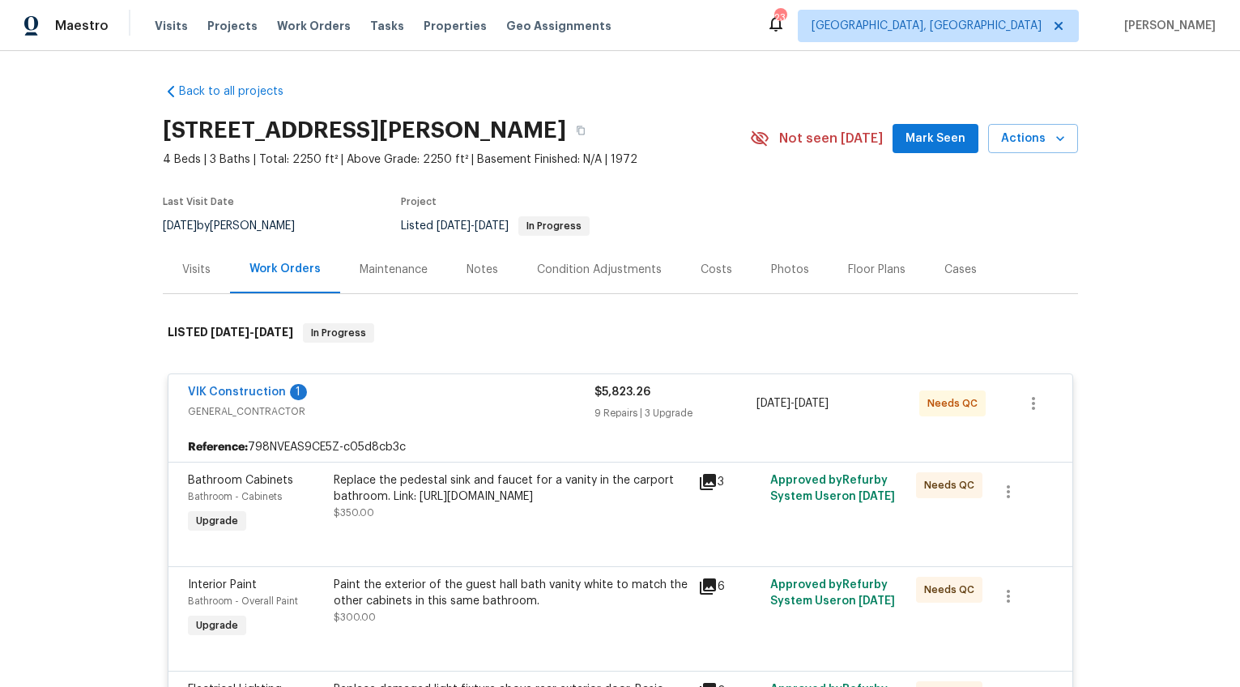
scroll to position [98, 0]
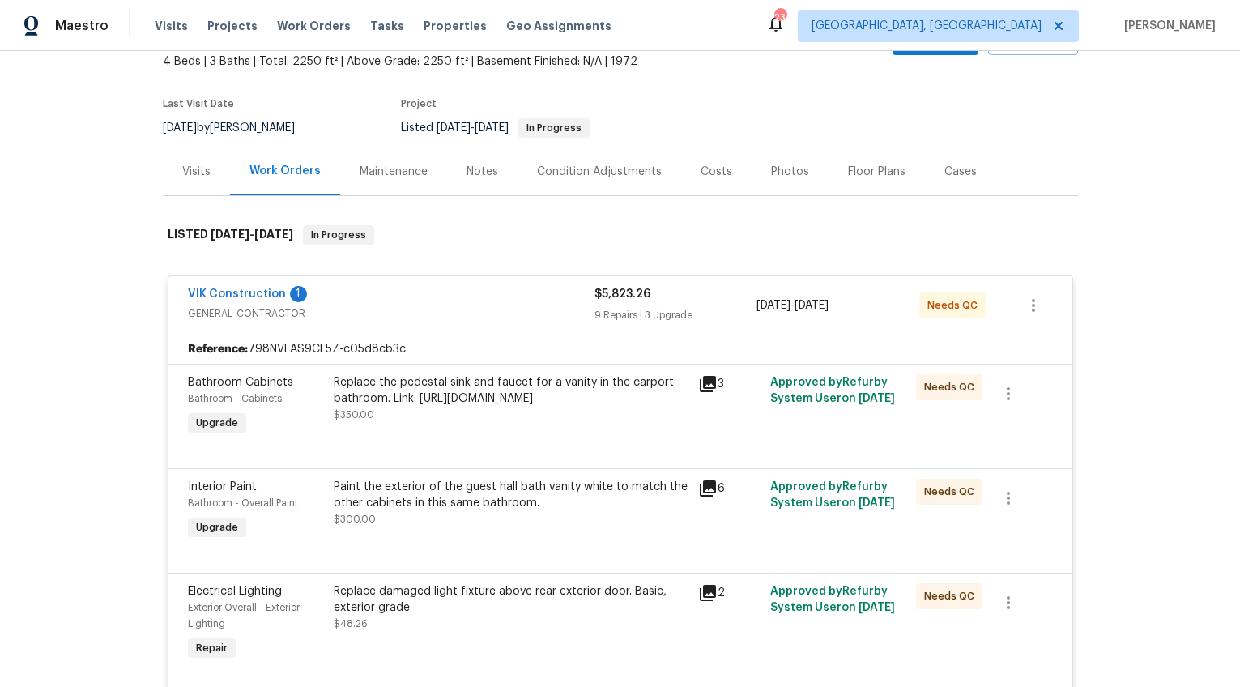
click at [503, 407] on div "Replace the pedestal sink and faucet for a vanity in the carport bathroom. Link…" at bounding box center [511, 390] width 355 height 32
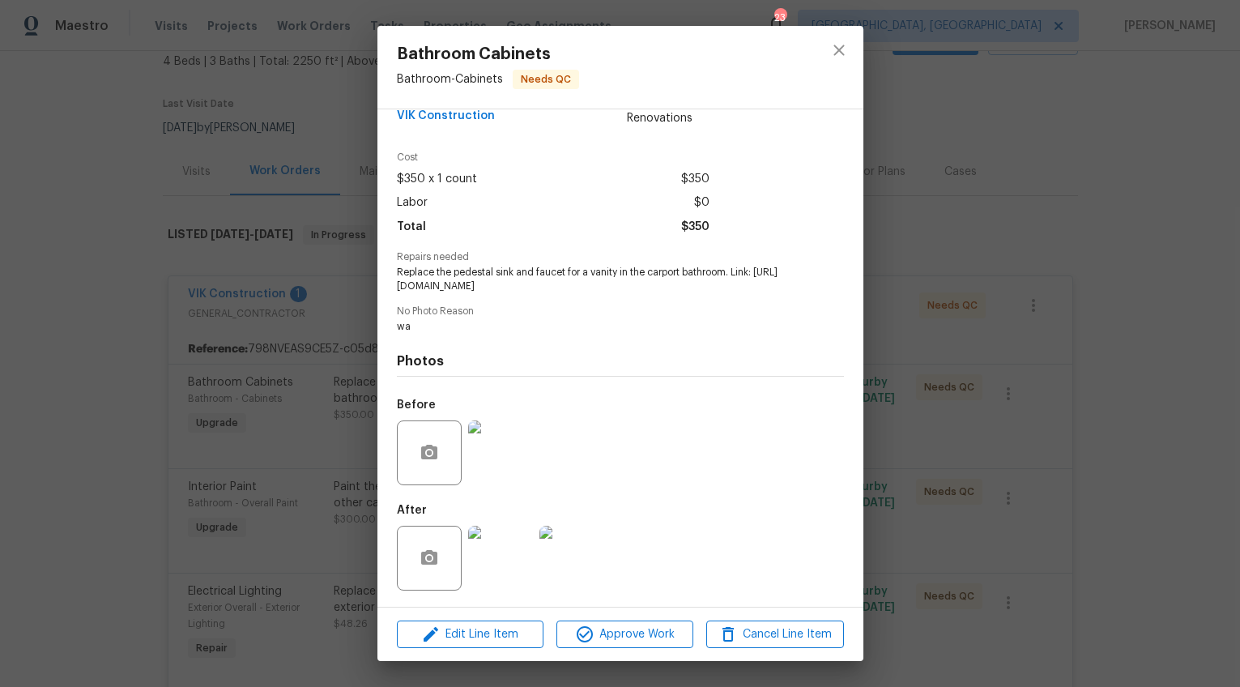
scroll to position [59, 0]
click at [507, 573] on img at bounding box center [500, 558] width 65 height 65
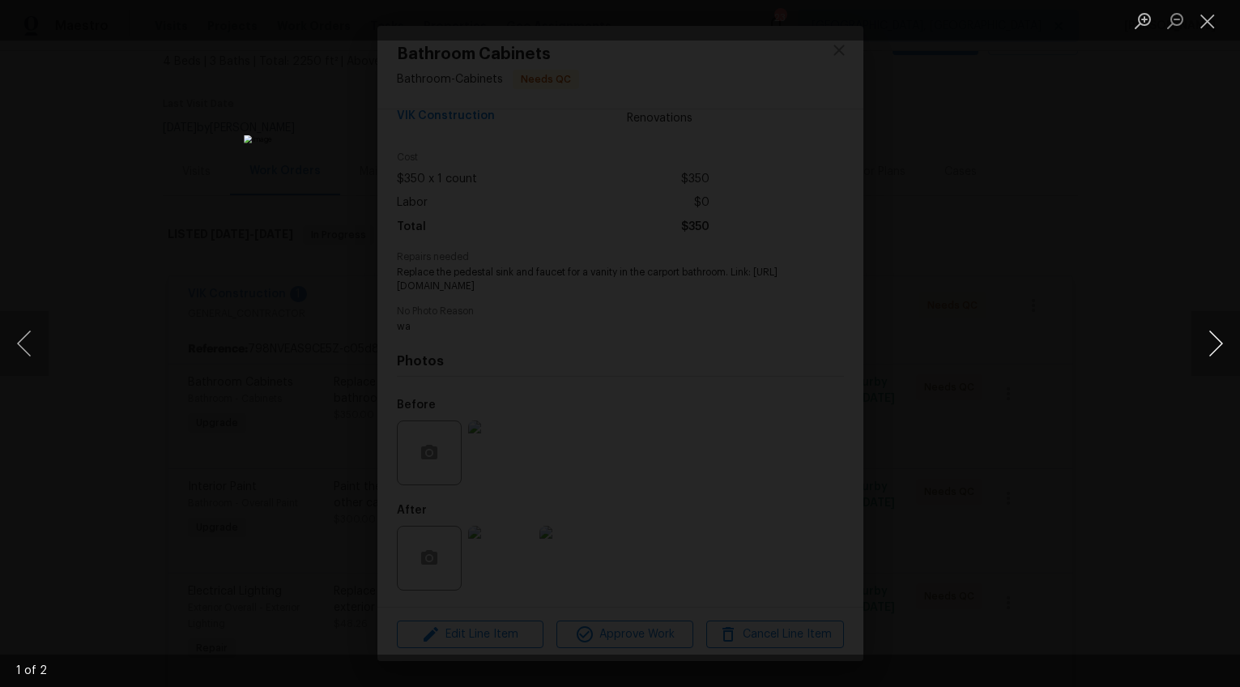
click at [1207, 347] on button "Next image" at bounding box center [1216, 343] width 49 height 65
click at [1107, 550] on div "Lightbox" at bounding box center [620, 343] width 1240 height 687
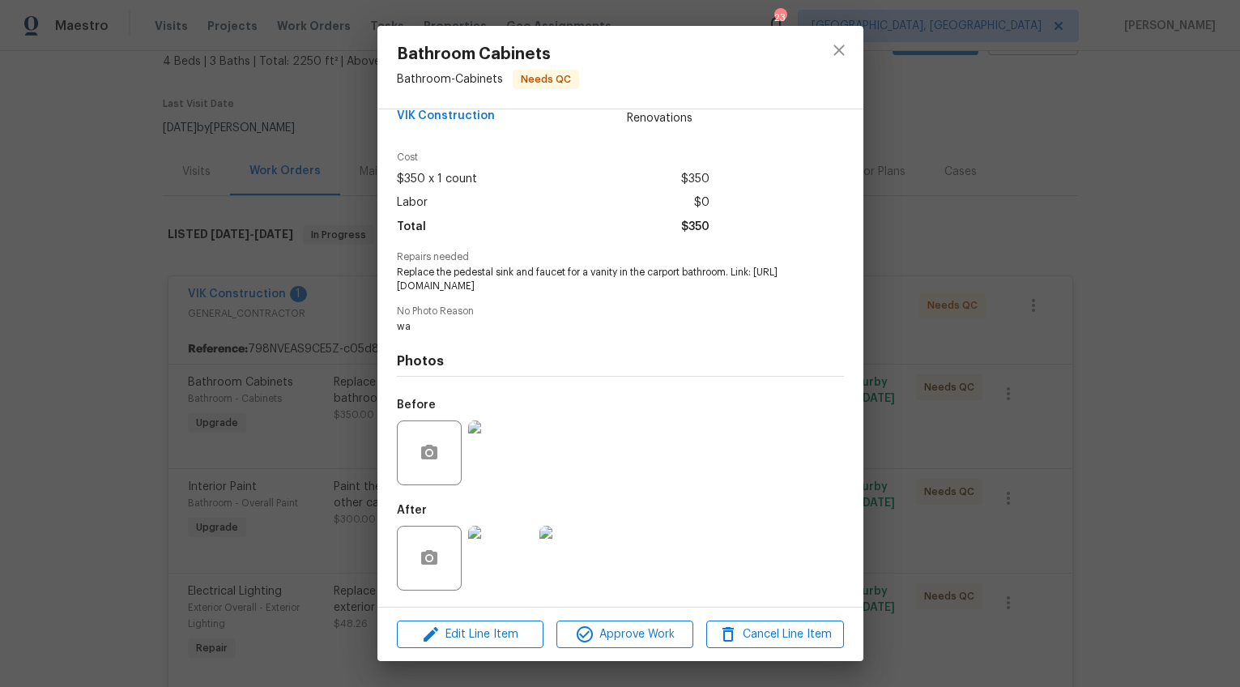
click at [944, 568] on div "Bathroom Cabinets Bathroom - Cabinets Needs QC Vendor VIK Construction Account …" at bounding box center [620, 343] width 1240 height 687
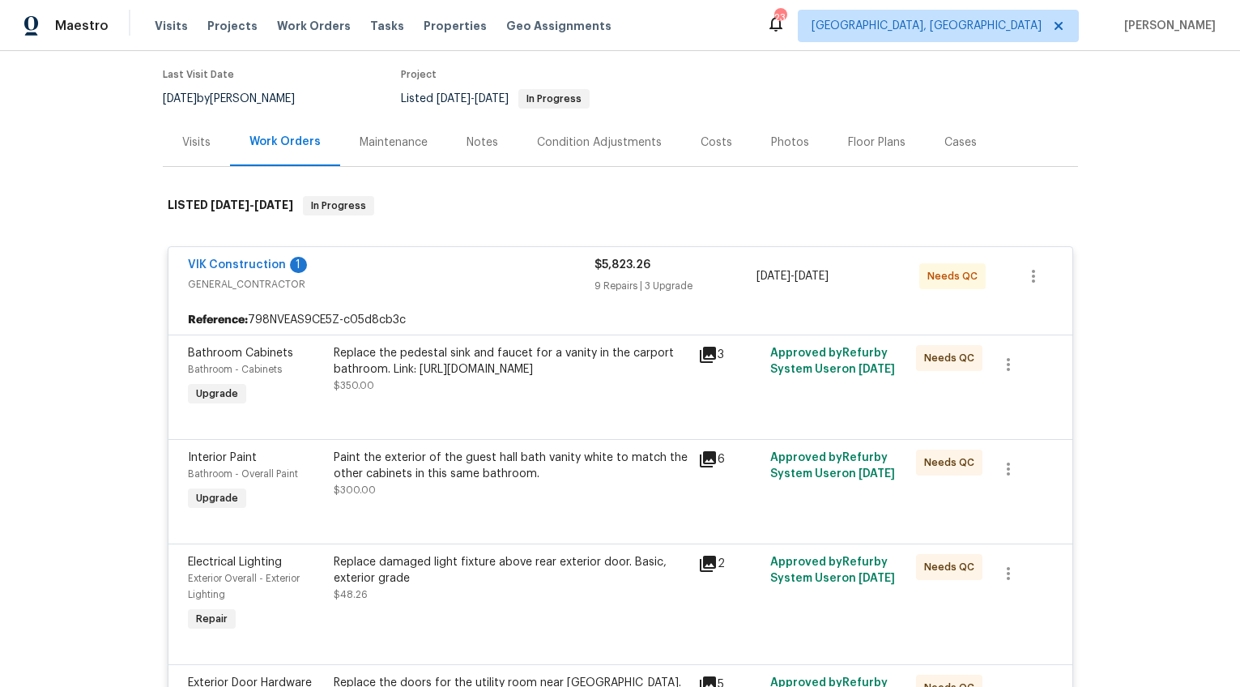
scroll to position [209, 0]
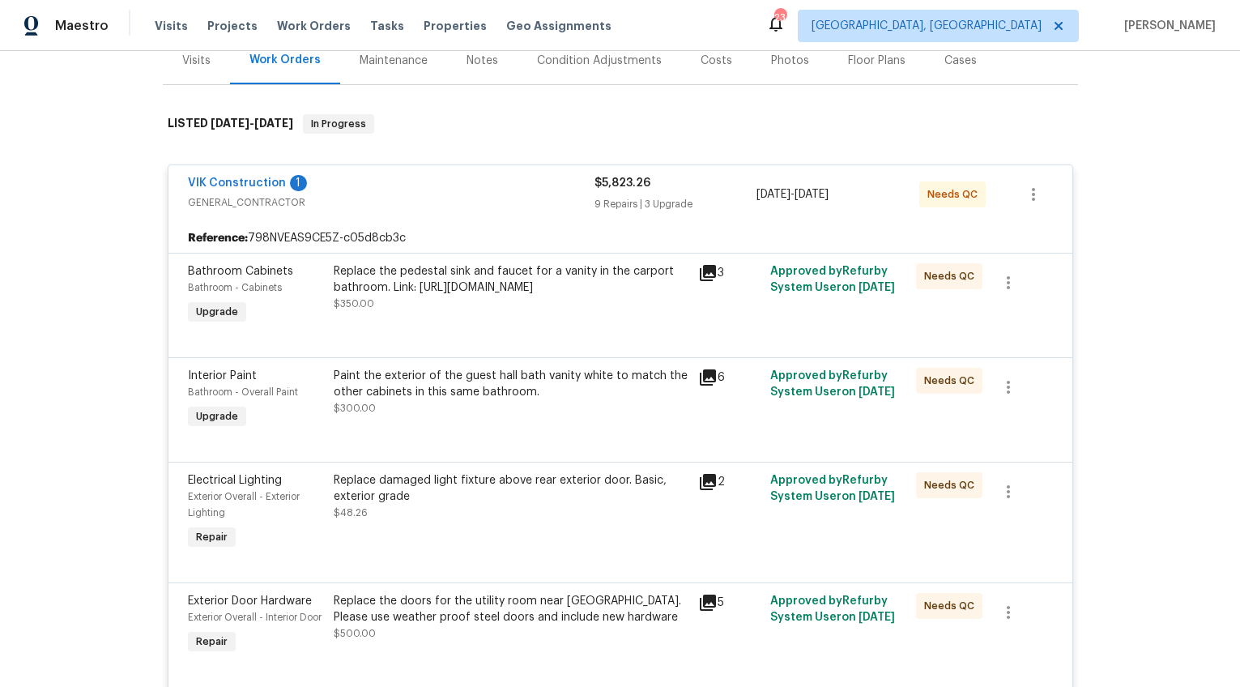
click at [486, 462] on div "Interior Paint Bathroom - Overall Paint Upgrade Paint the exterior of the guest…" at bounding box center [620, 409] width 904 height 104
click at [448, 400] on div "Paint the exterior of the guest hall bath vanity white to match the other cabin…" at bounding box center [511, 384] width 355 height 32
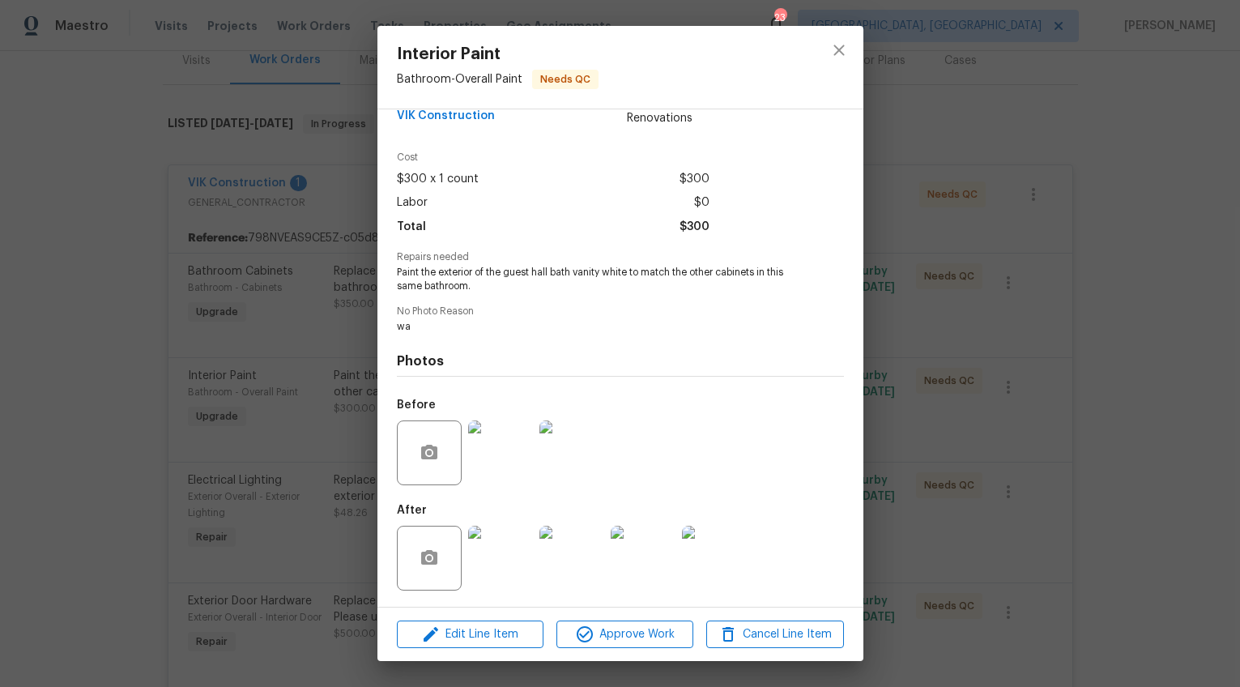
scroll to position [9, 0]
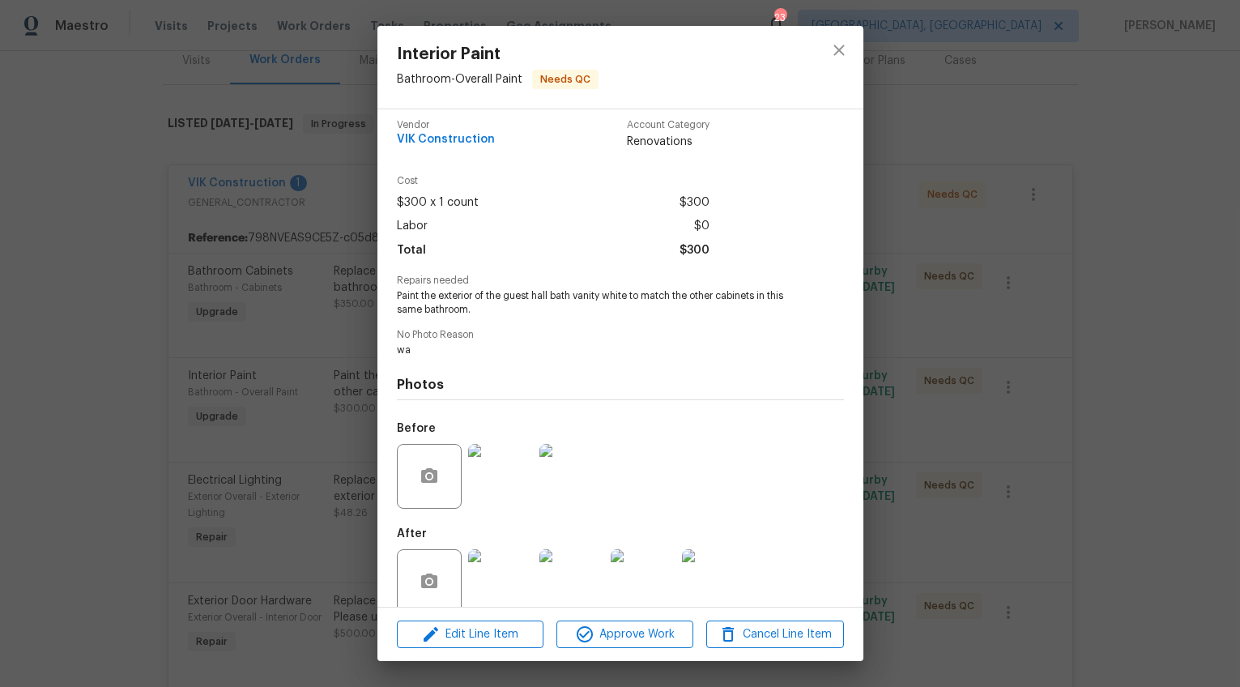
click at [497, 573] on img at bounding box center [500, 581] width 65 height 65
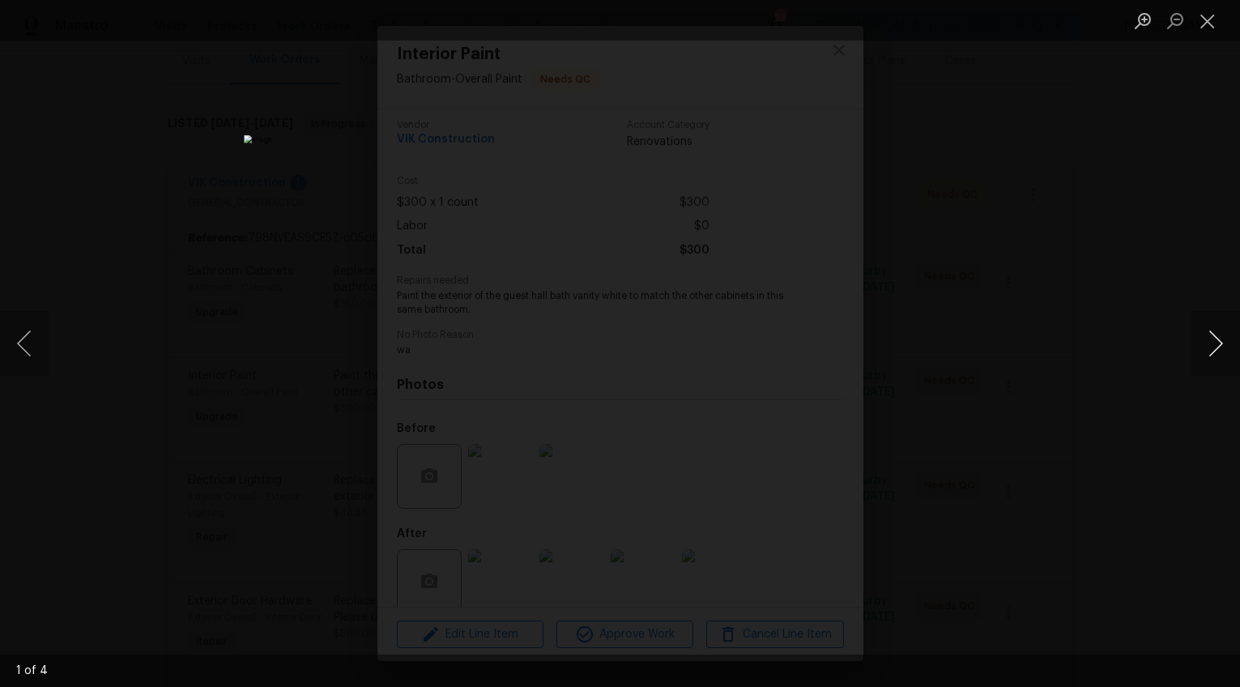
click at [1211, 340] on button "Next image" at bounding box center [1216, 343] width 49 height 65
click at [1136, 451] on div "Lightbox" at bounding box center [620, 343] width 1240 height 687
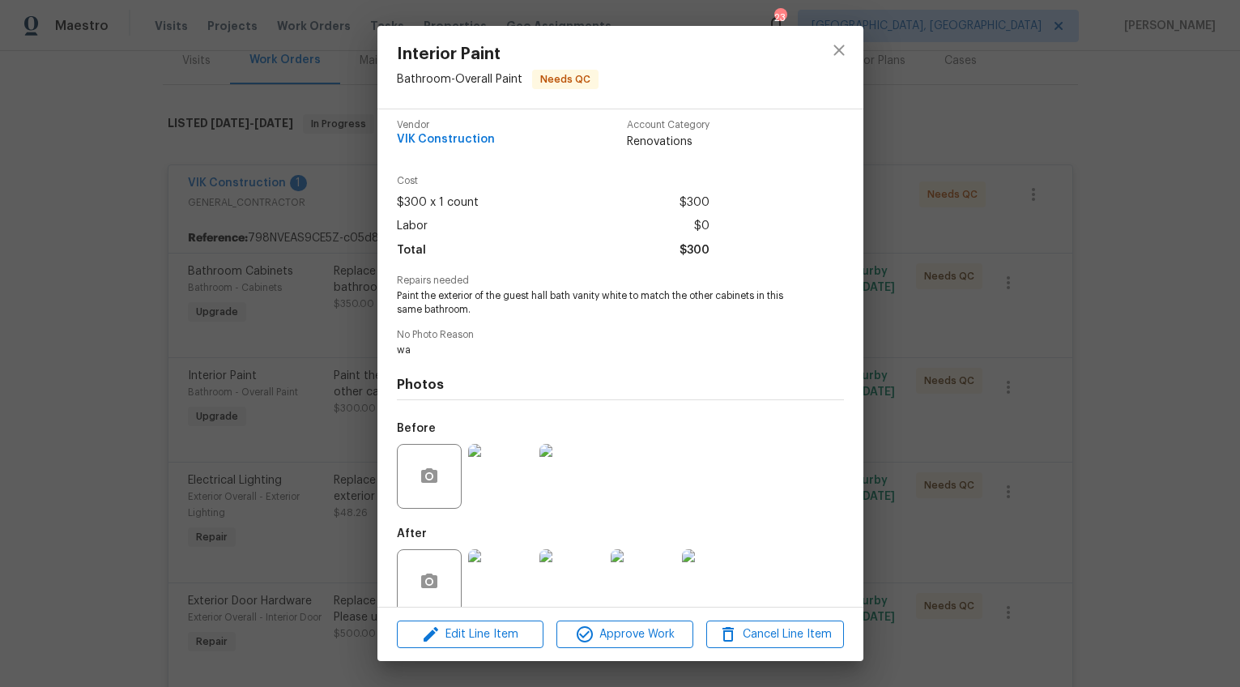
click at [1062, 465] on div "Interior Paint Bathroom - Overall Paint Needs QC Vendor VIK Construction Accoun…" at bounding box center [620, 343] width 1240 height 687
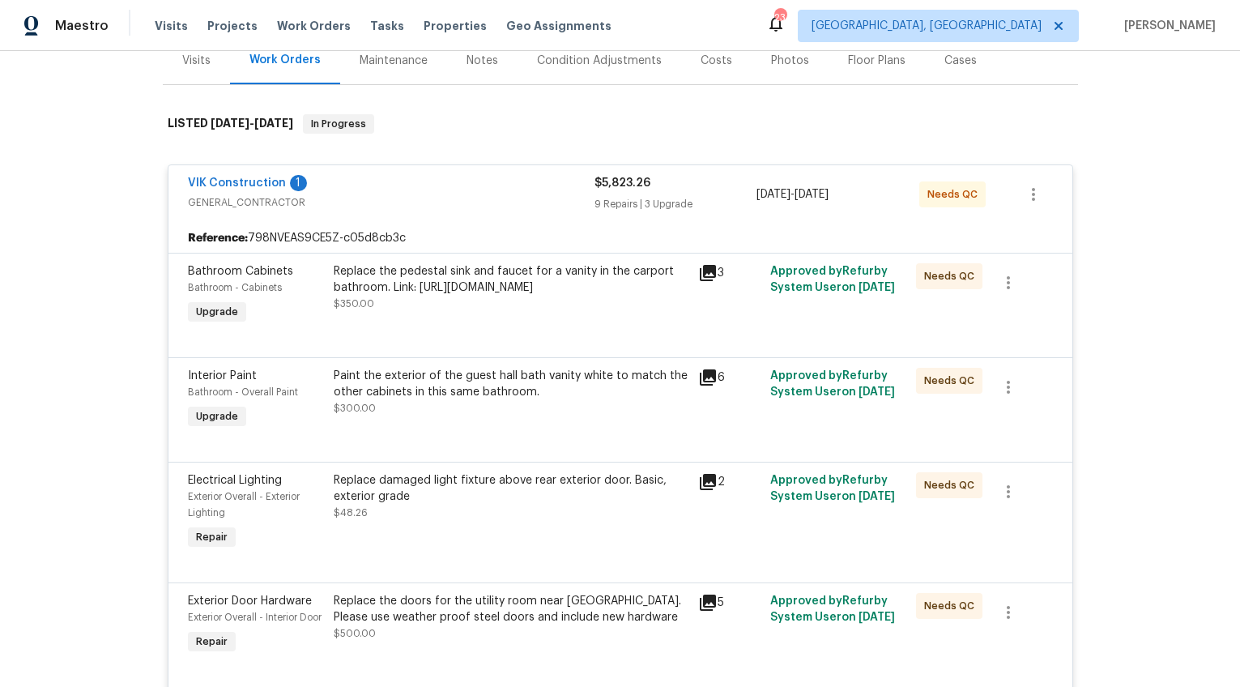
click at [391, 505] on div "Replace damaged light fixture above rear exterior door. Basic, exterior grade" at bounding box center [511, 488] width 355 height 32
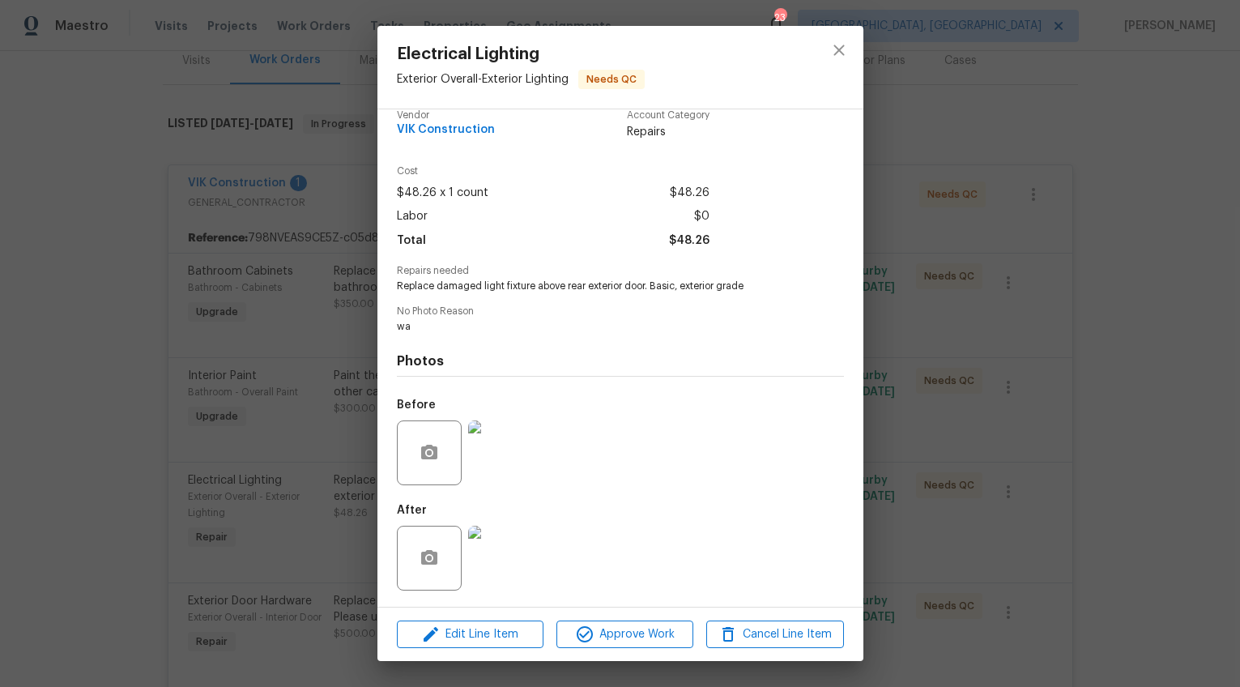
scroll to position [14, 0]
click at [492, 551] on img at bounding box center [500, 563] width 65 height 65
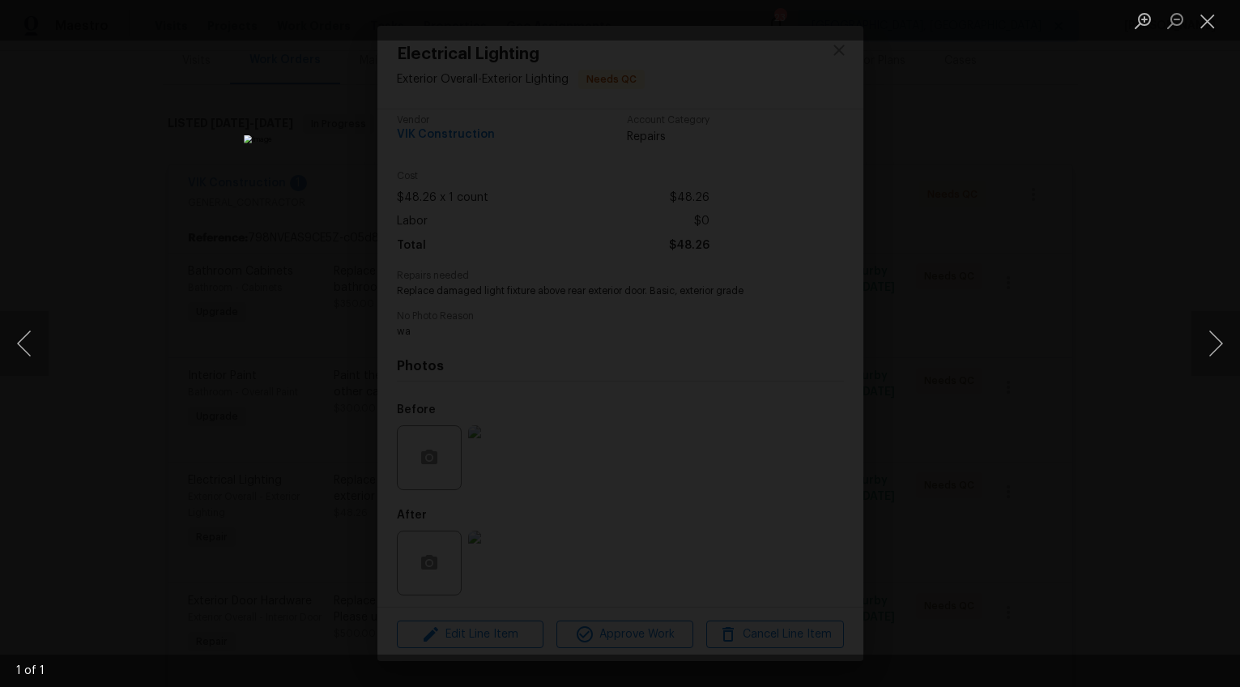
click at [1035, 413] on div "Lightbox" at bounding box center [620, 343] width 1240 height 687
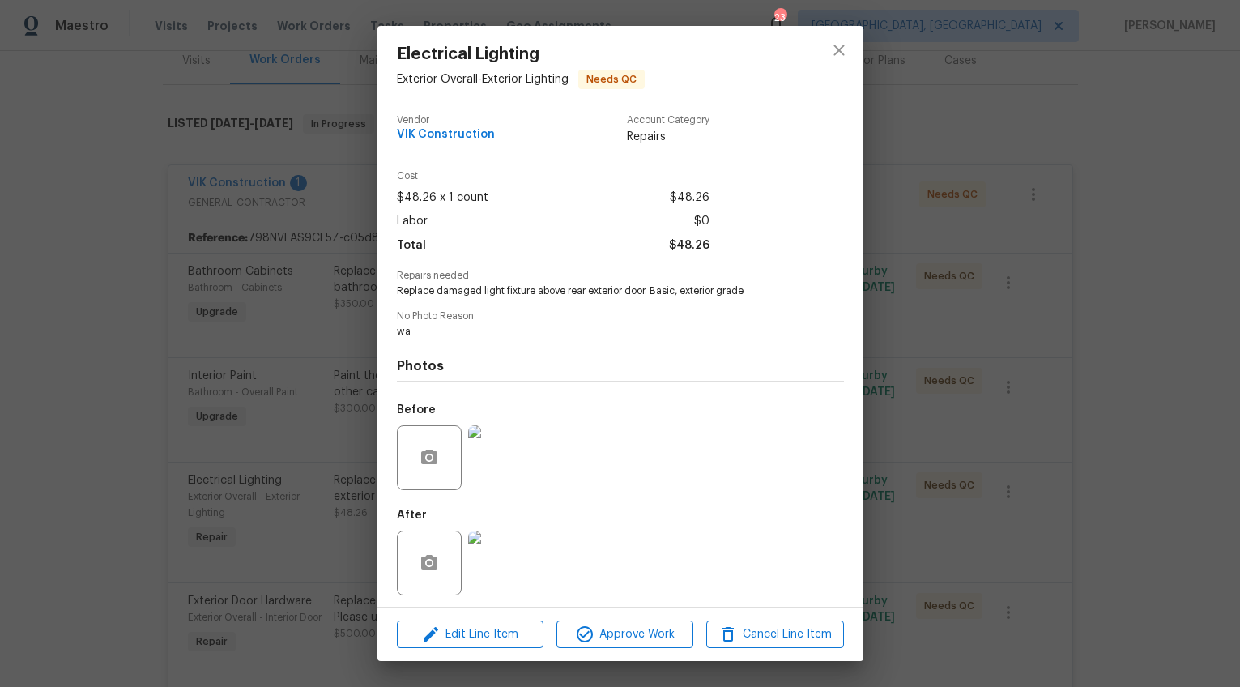
click at [1035, 413] on div "Electrical Lighting Exterior Overall - Exterior Lighting Needs QC Vendor VIK Co…" at bounding box center [620, 343] width 1240 height 687
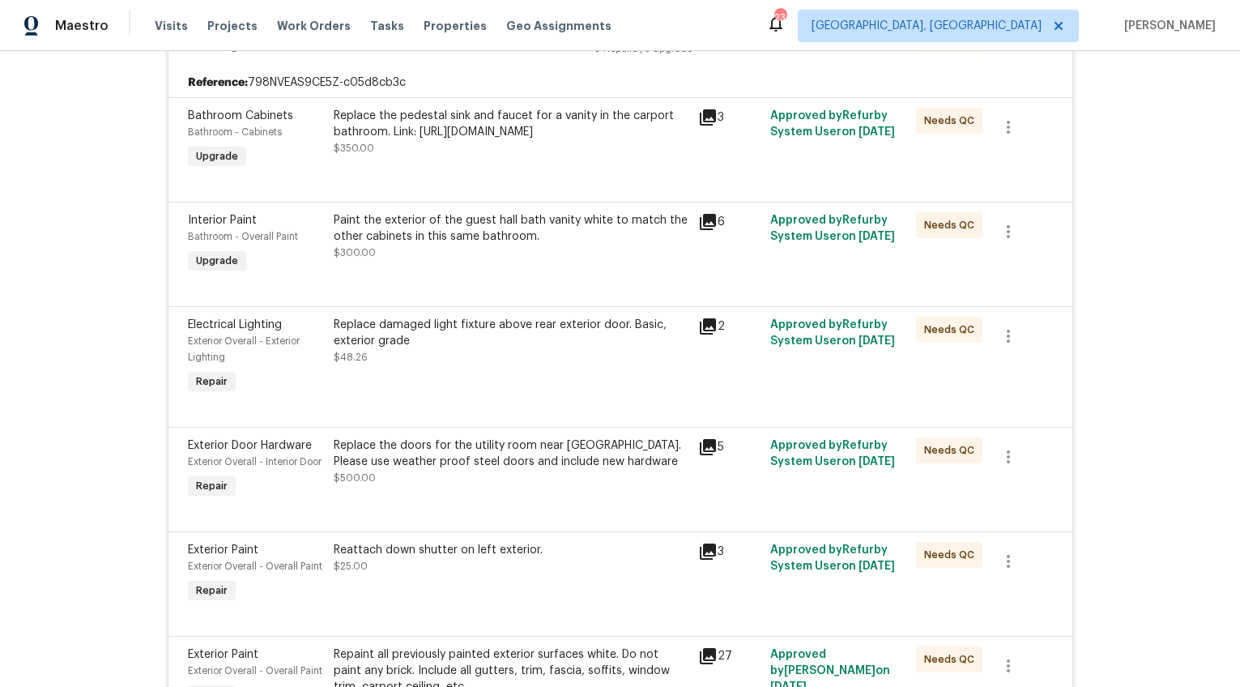
scroll to position [466, 0]
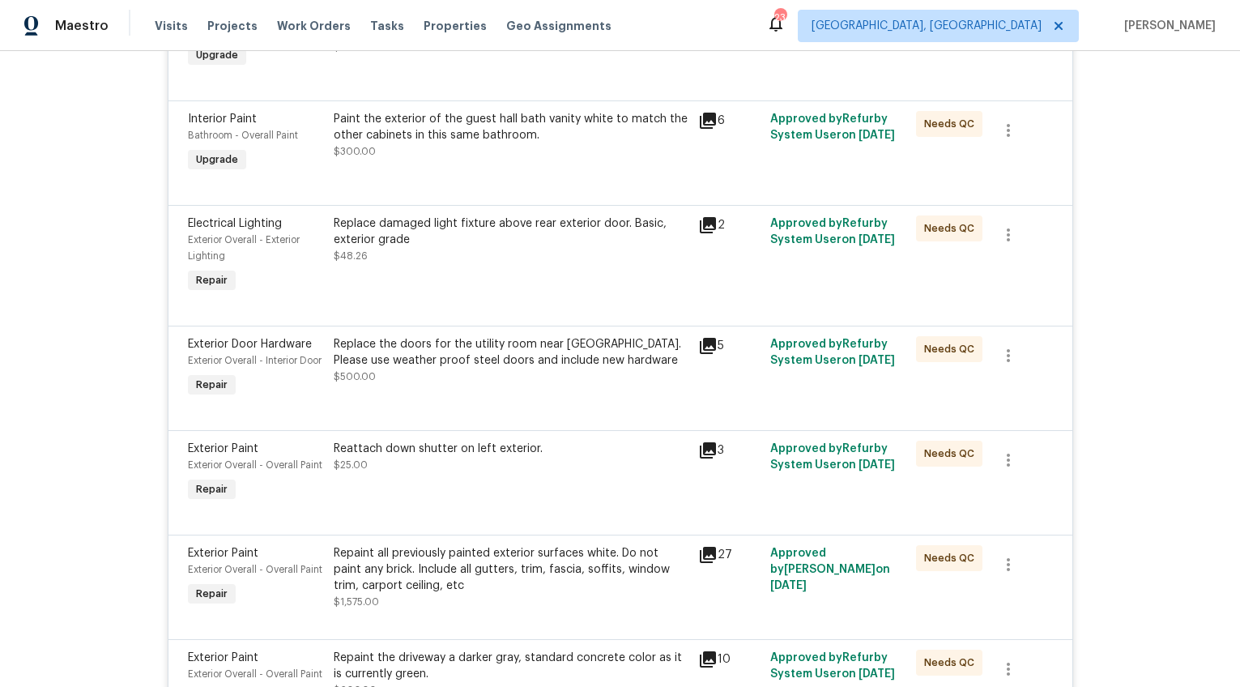
click at [423, 369] on div "Replace the doors for the utility room near carport. Please use weather proof s…" at bounding box center [511, 352] width 355 height 32
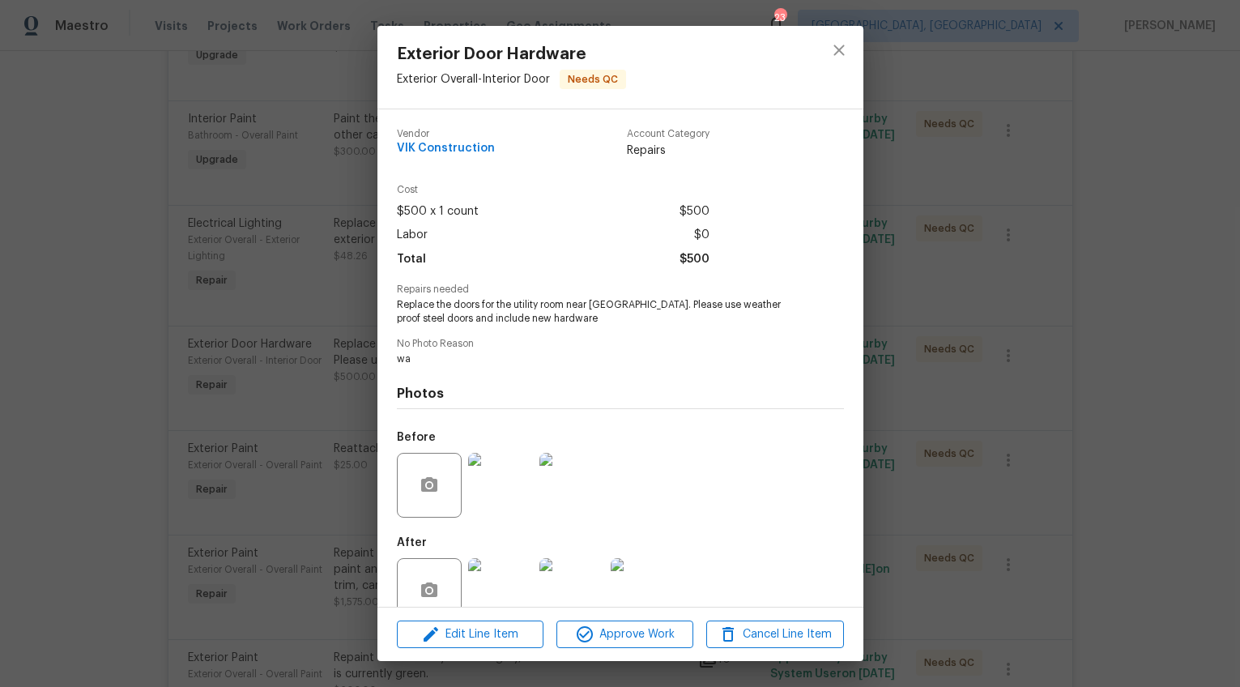
scroll to position [32, 0]
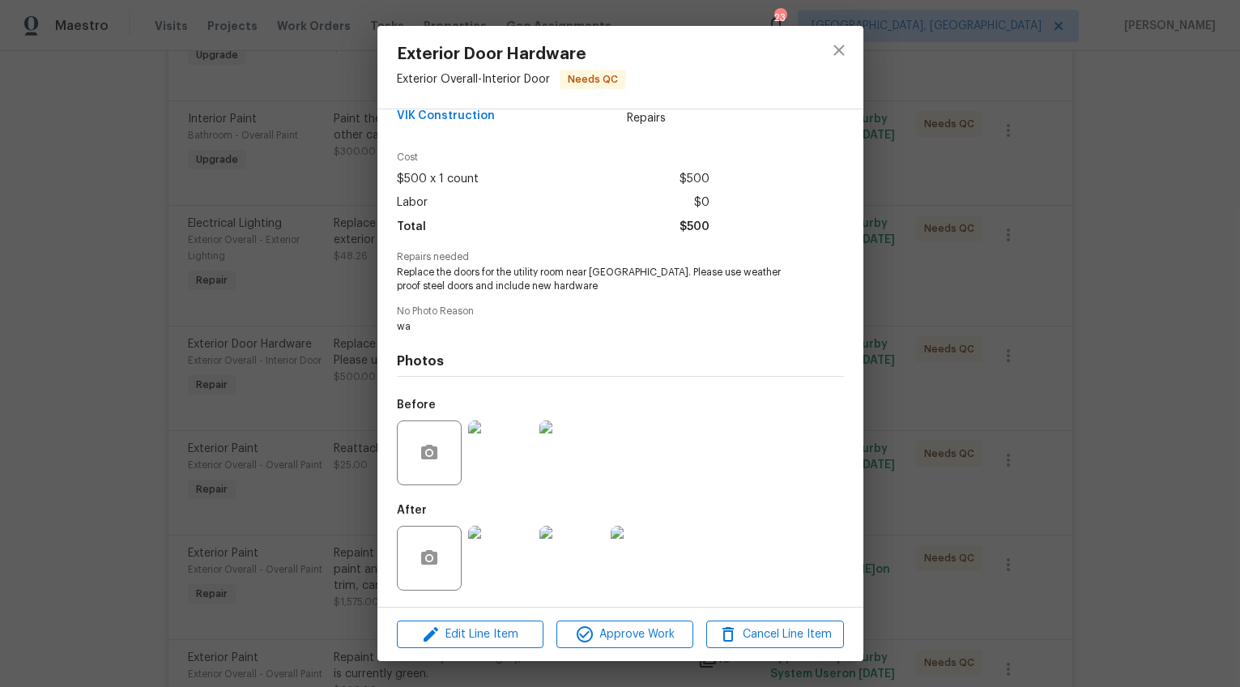
click at [504, 553] on img at bounding box center [500, 558] width 65 height 65
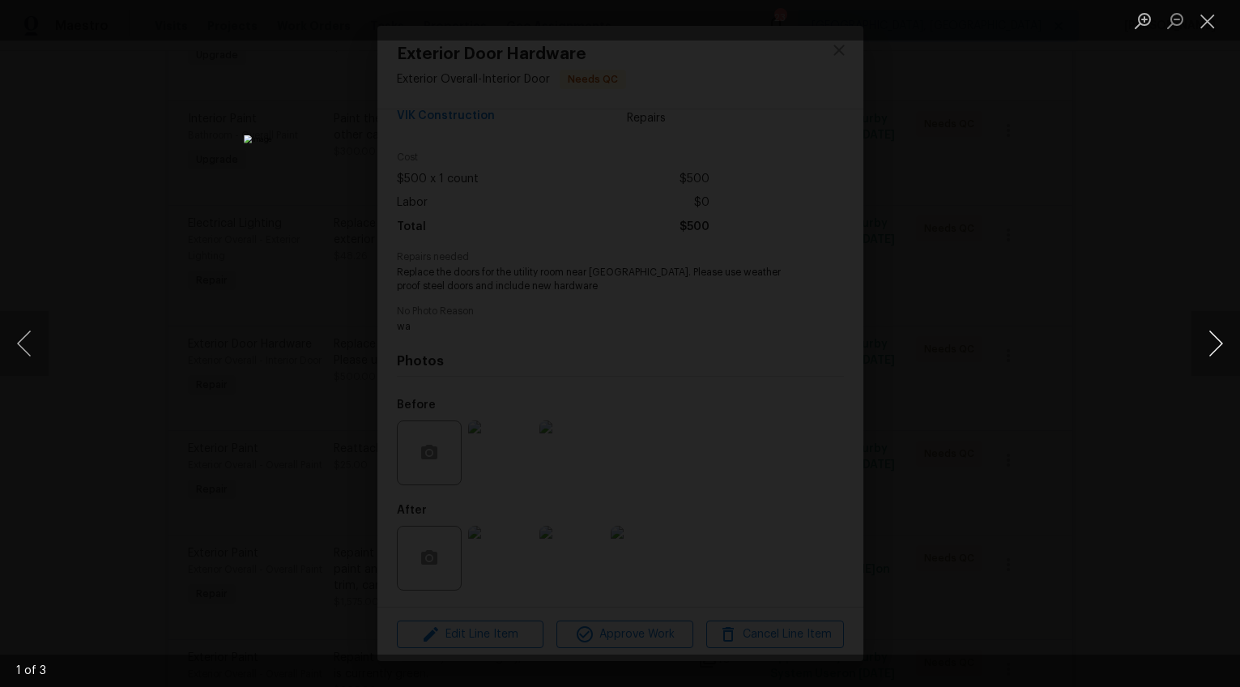
click at [1207, 354] on button "Next image" at bounding box center [1216, 343] width 49 height 65
click at [1211, 345] on button "Next image" at bounding box center [1216, 343] width 49 height 65
click at [1210, 345] on button "Next image" at bounding box center [1216, 343] width 49 height 65
click at [1092, 396] on div "Lightbox" at bounding box center [620, 343] width 1240 height 687
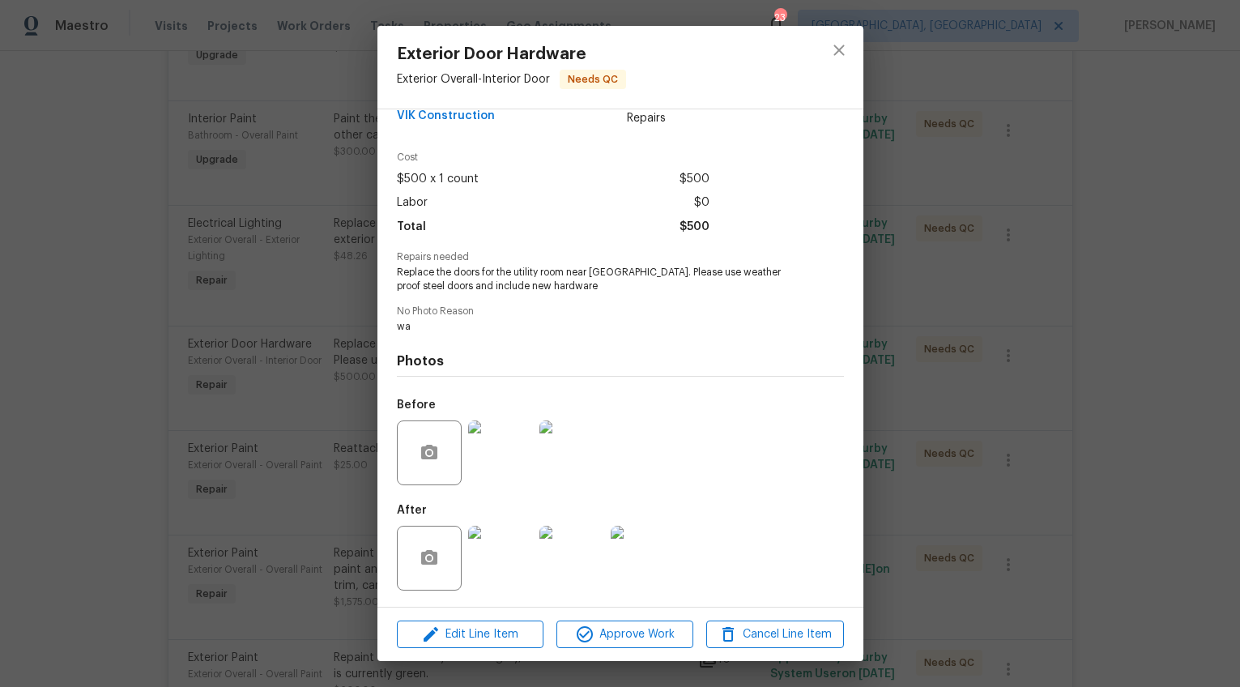
click at [939, 422] on div "Exterior Door Hardware Exterior Overall - Interior Door Needs QC Vendor VIK Con…" at bounding box center [620, 343] width 1240 height 687
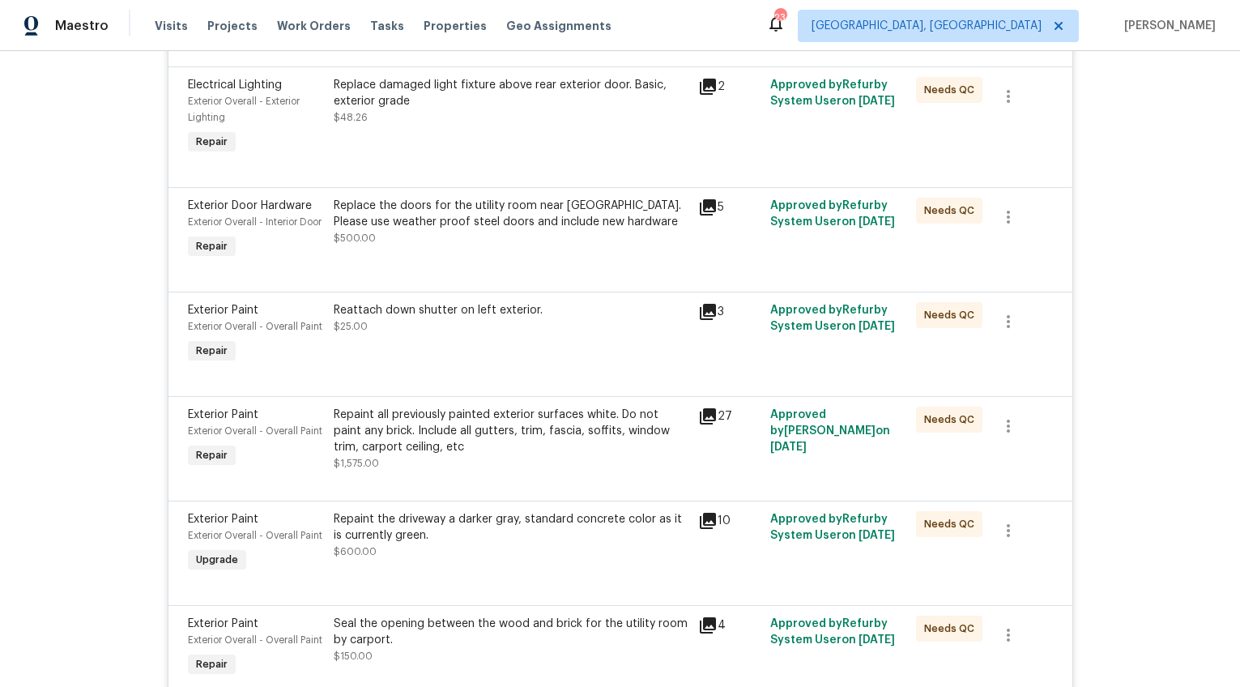
scroll to position [688, 0]
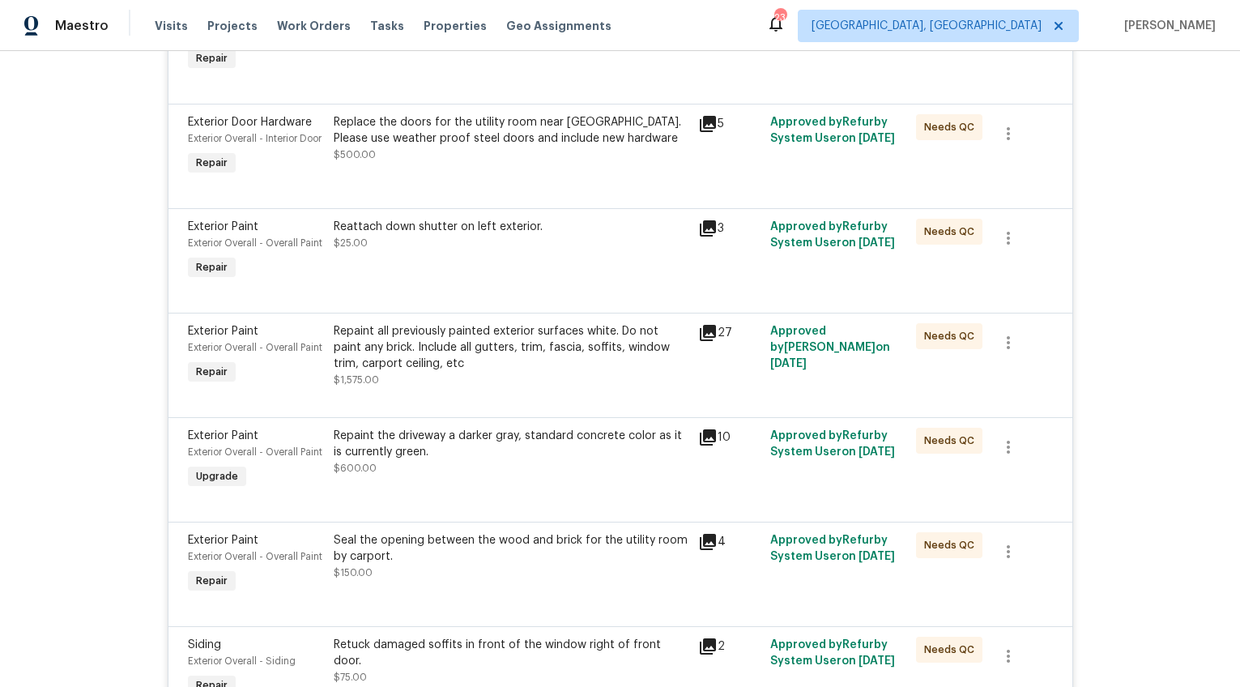
click at [407, 251] on div "Reattach down shutter on left exterior. $25.00" at bounding box center [511, 235] width 355 height 32
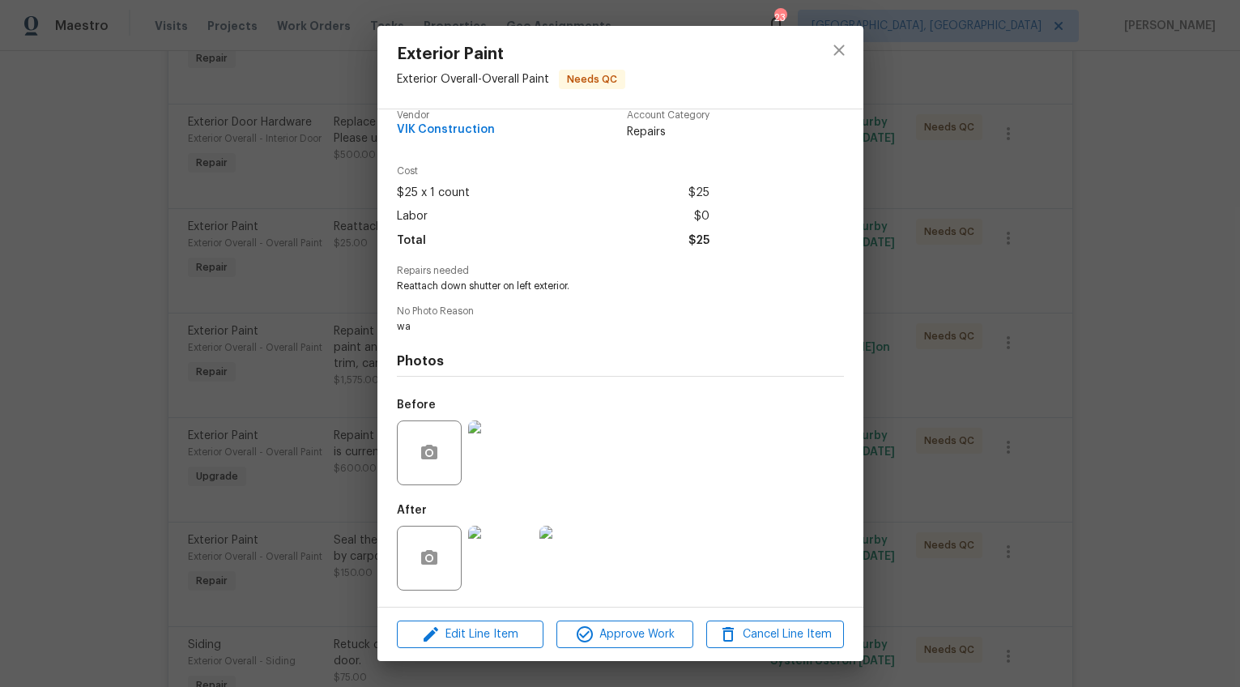
scroll to position [17, 0]
click at [493, 558] on img at bounding box center [500, 559] width 65 height 65
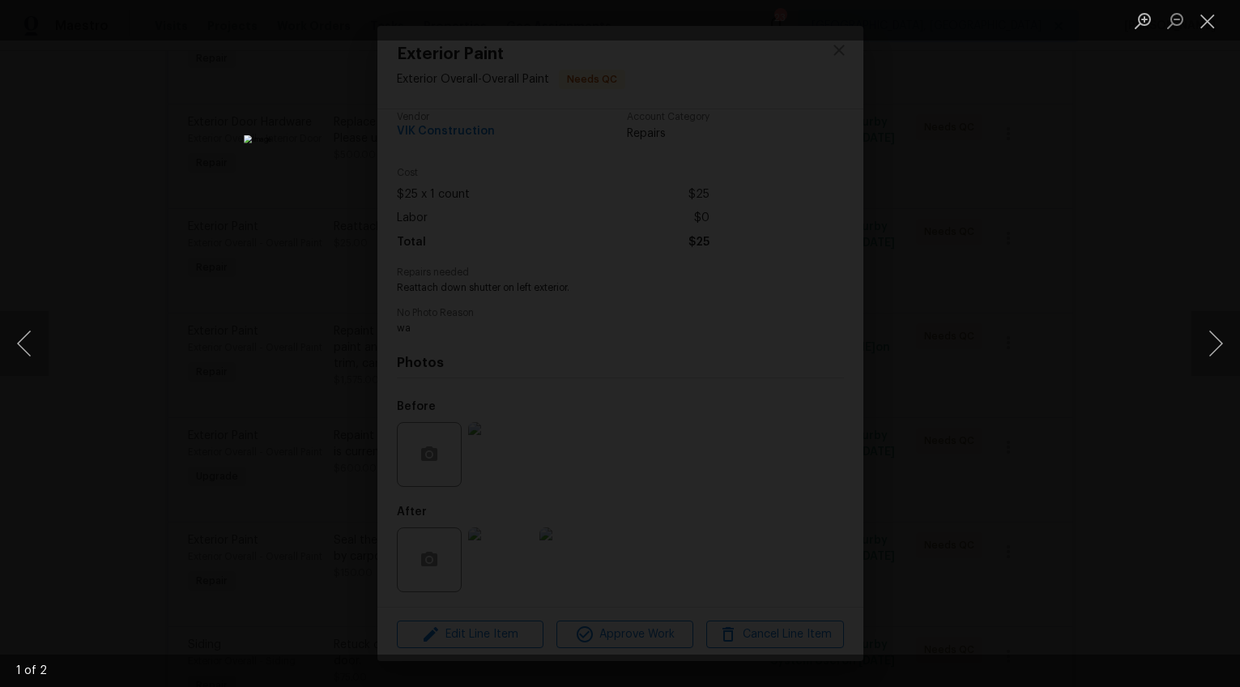
click at [1114, 458] on div "Lightbox" at bounding box center [620, 343] width 1240 height 687
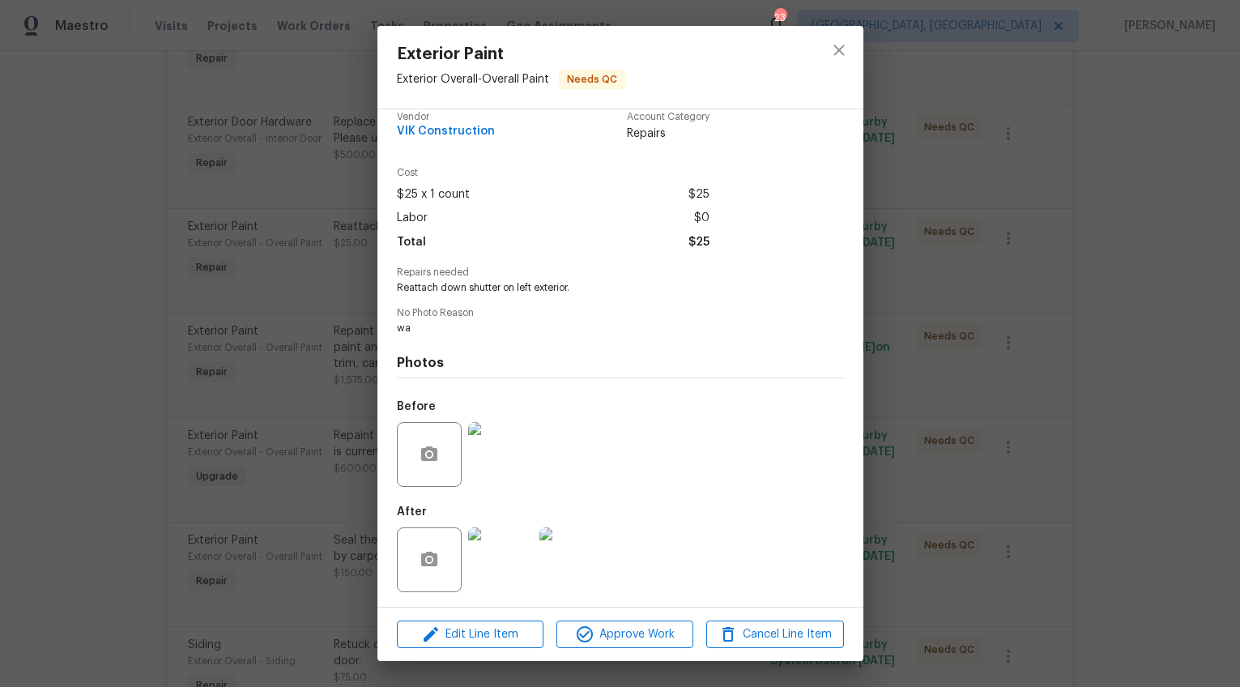
drag, startPoint x: 1086, startPoint y: 515, endPoint x: 1072, endPoint y: 515, distance: 13.8
click at [1085, 515] on div "Exterior Paint Exterior Overall - Overall Paint Needs QC Vendor VIK Constructio…" at bounding box center [620, 343] width 1240 height 687
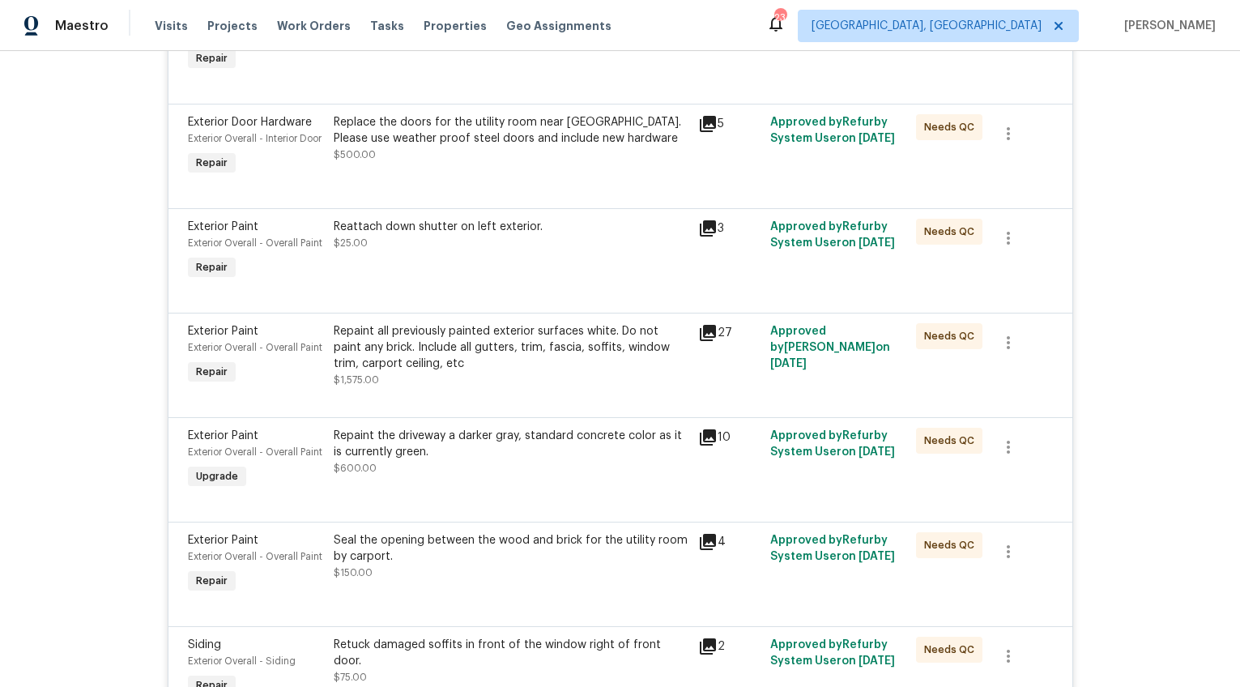
click at [468, 460] on div "Repaint the driveway a darker gray, standard concrete color as it is currently …" at bounding box center [511, 444] width 355 height 32
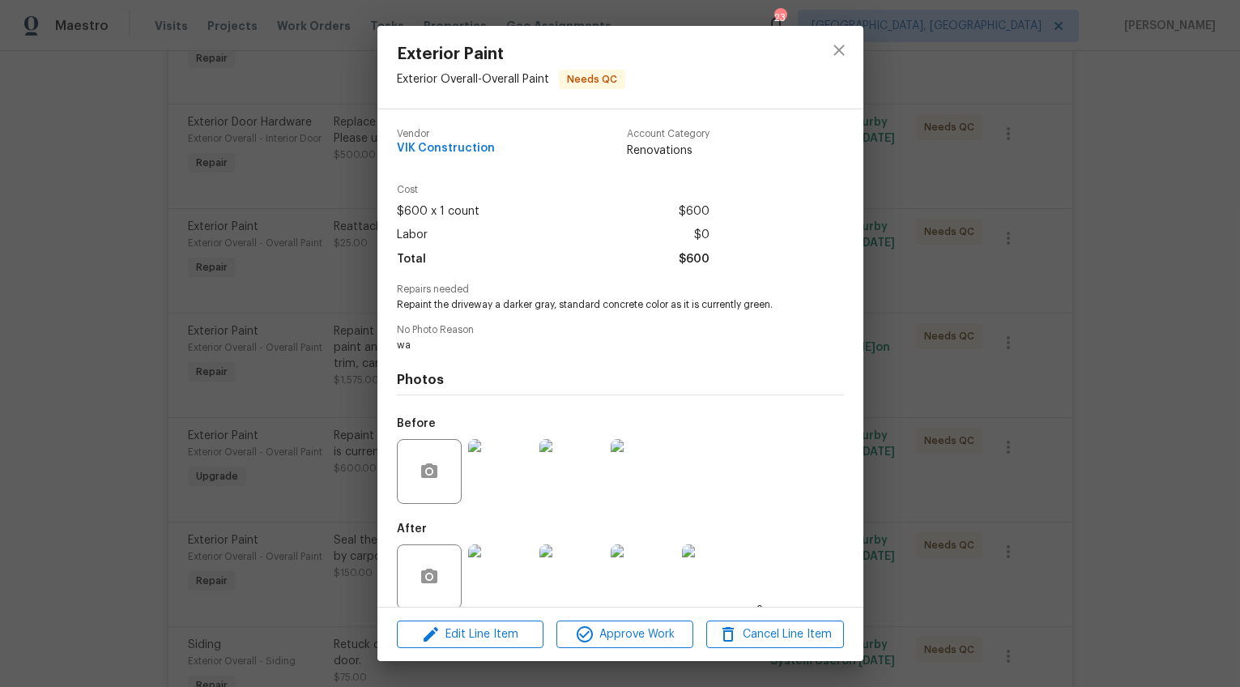
scroll to position [19, 0]
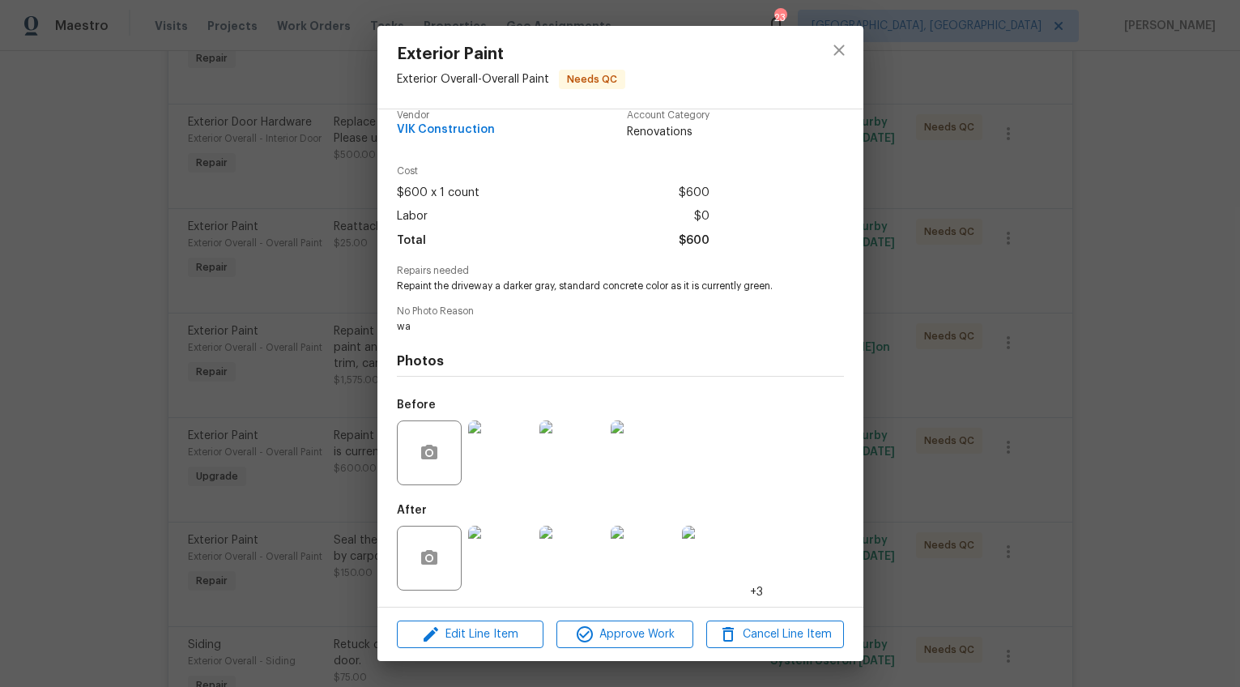
click at [509, 539] on img at bounding box center [500, 558] width 65 height 65
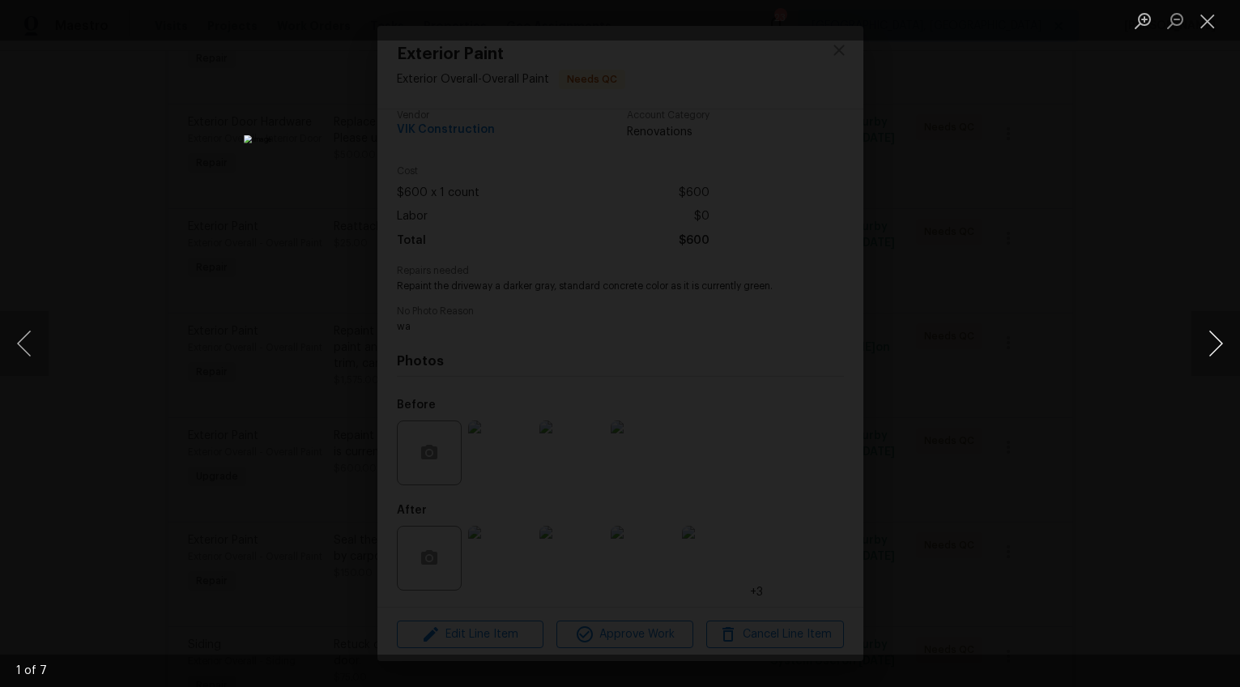
click at [1213, 344] on button "Next image" at bounding box center [1216, 343] width 49 height 65
click at [1094, 365] on div "Lightbox" at bounding box center [620, 343] width 1240 height 687
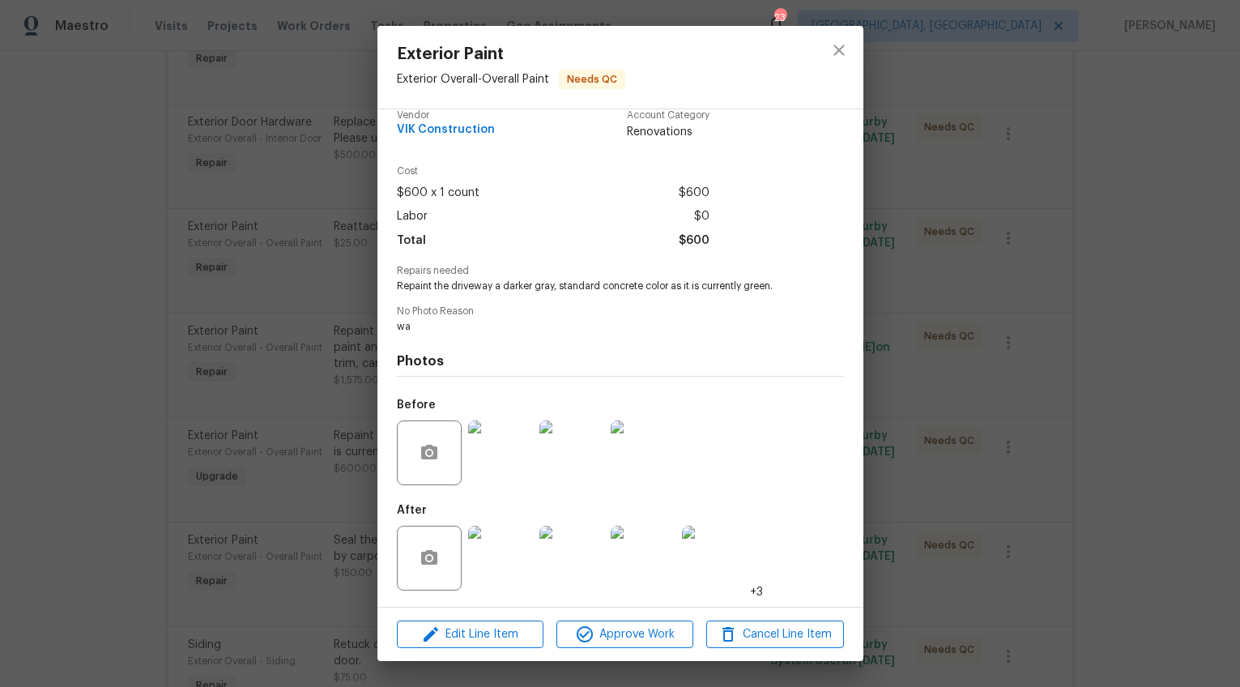
click at [1094, 365] on div "Exterior Paint Exterior Overall - Overall Paint Needs QC Vendor VIK Constructio…" at bounding box center [620, 343] width 1240 height 687
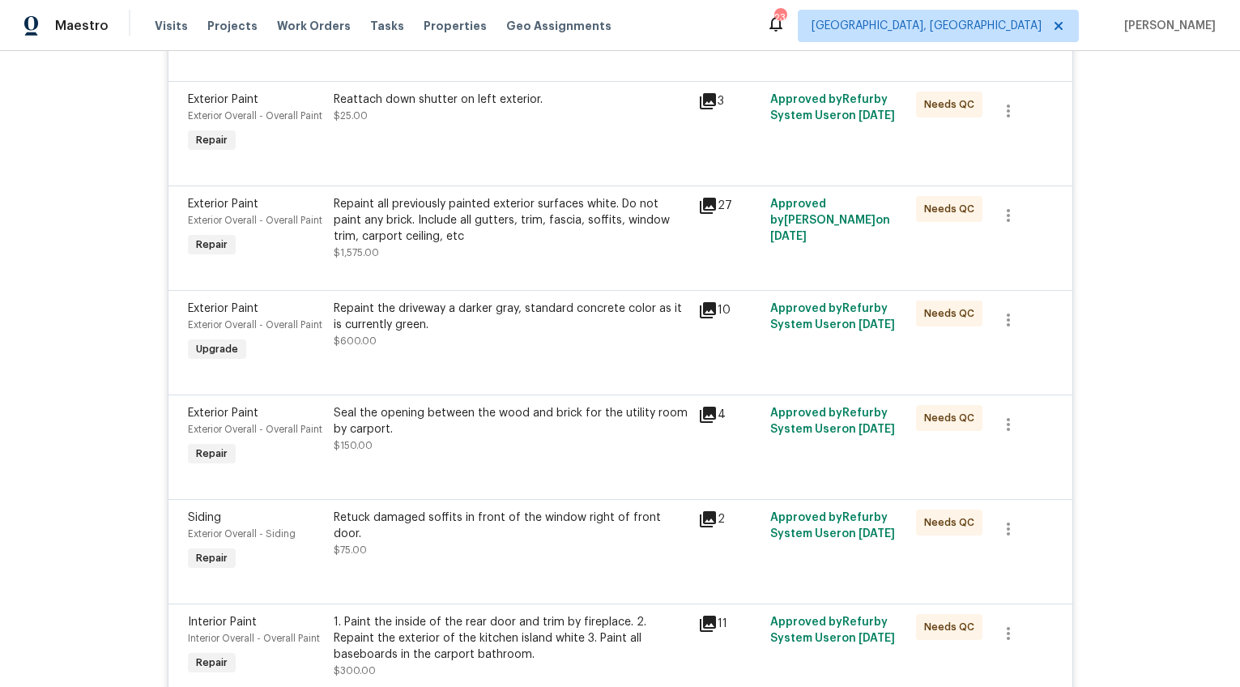
scroll to position [983, 0]
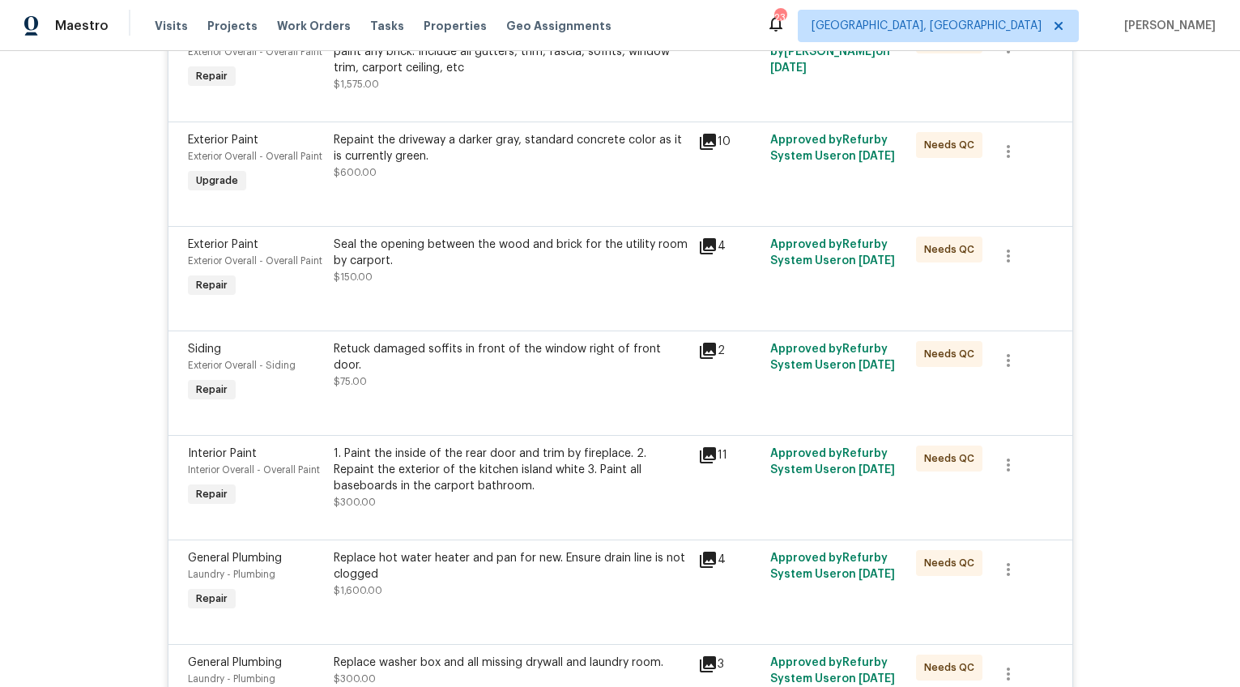
click at [418, 269] on div "Seal the opening between the wood and brick for the utility room by carport." at bounding box center [511, 253] width 355 height 32
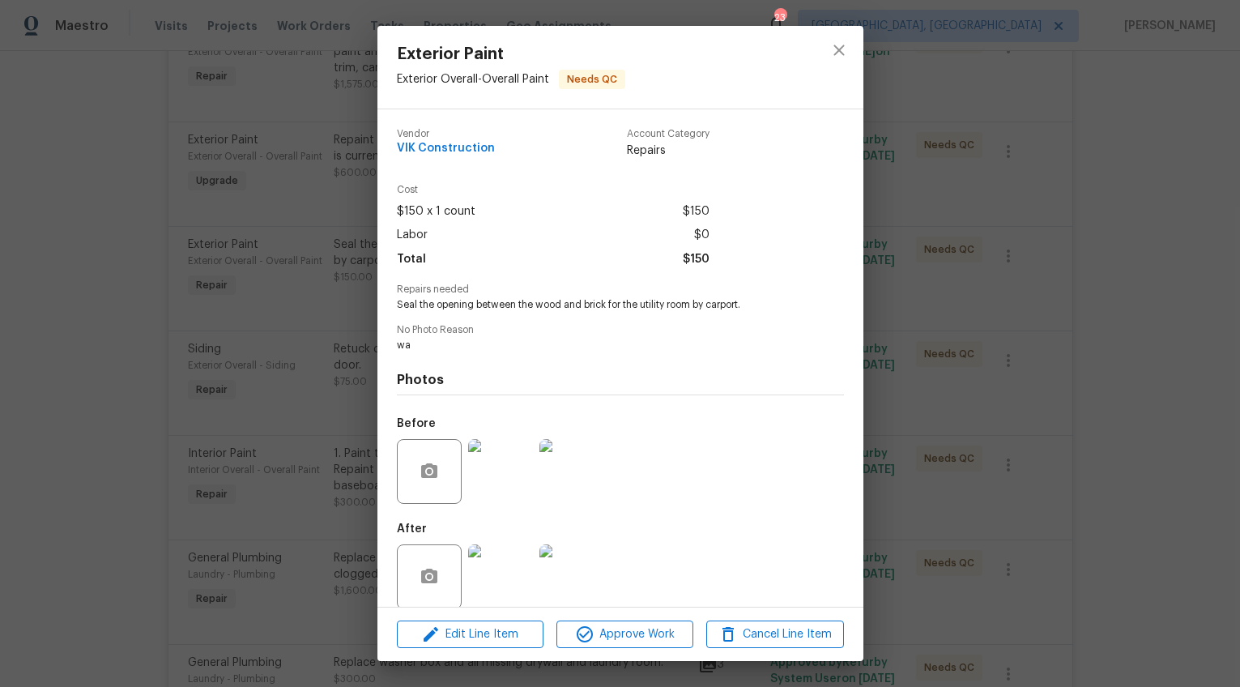
scroll to position [19, 0]
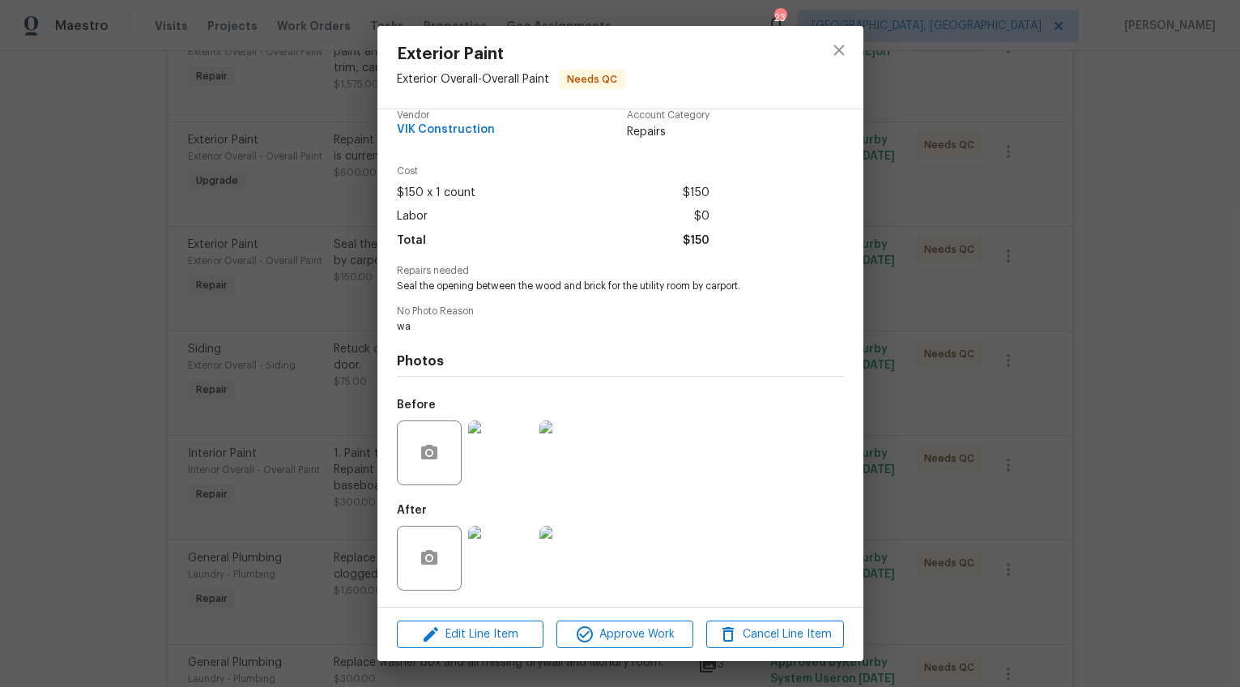
click at [499, 531] on img at bounding box center [500, 558] width 65 height 65
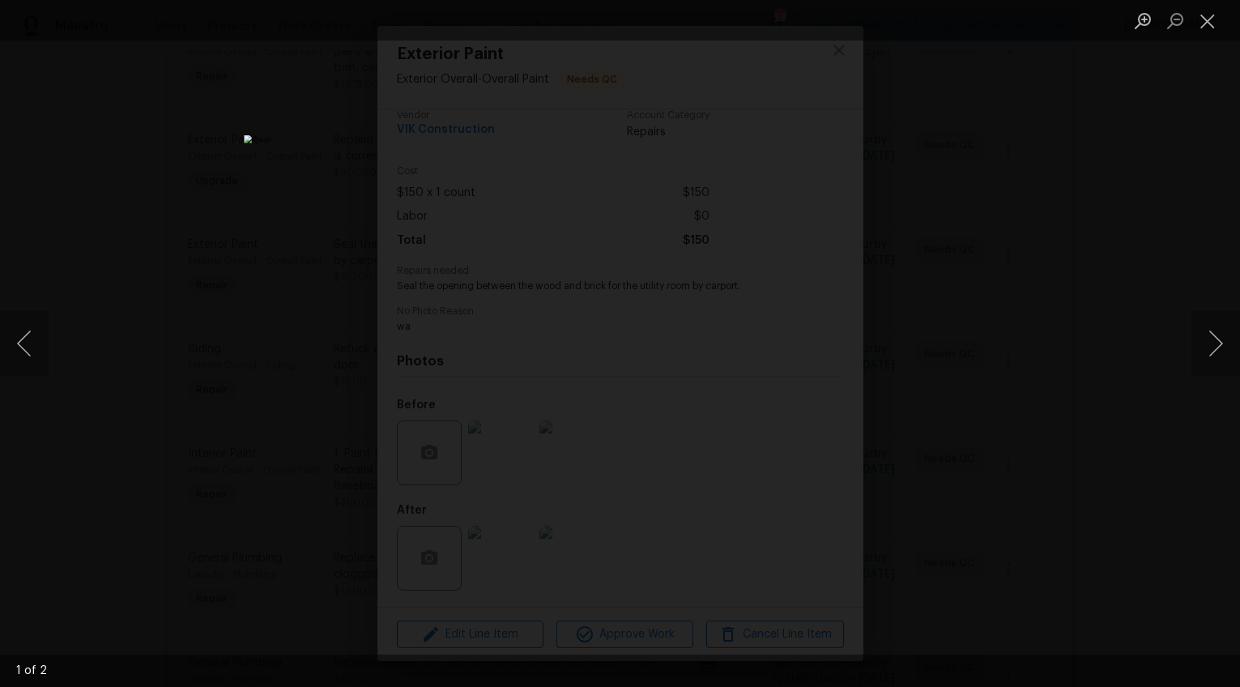
click at [1052, 386] on div "Lightbox" at bounding box center [620, 343] width 1240 height 687
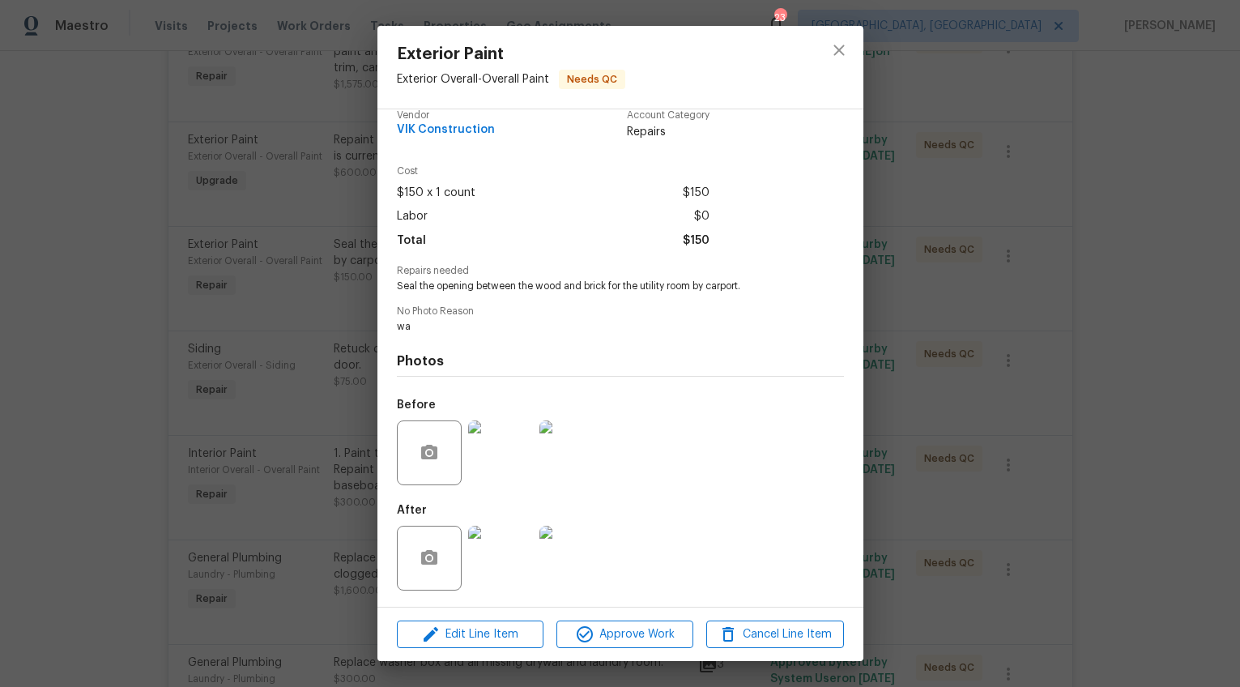
click at [980, 416] on div "Exterior Paint Exterior Overall - Overall Paint Needs QC Vendor VIK Constructio…" at bounding box center [620, 343] width 1240 height 687
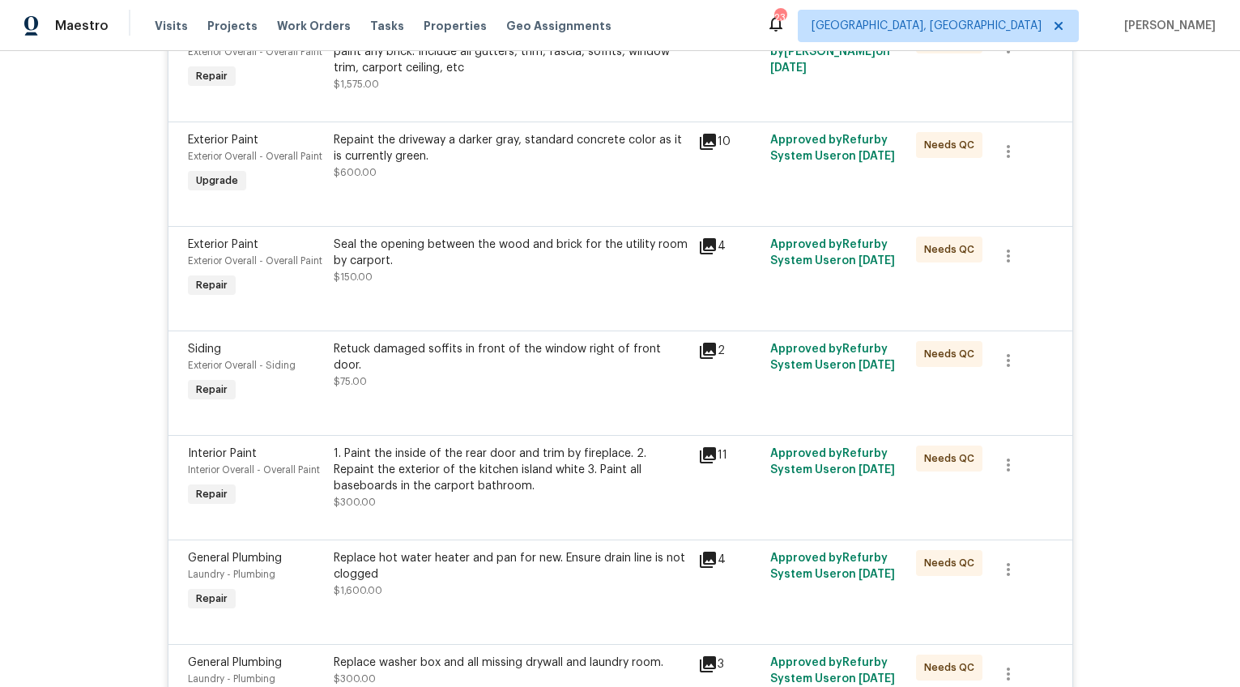
click at [555, 390] on div "Retuck damaged soffits in front of the window right of front door. $75.00" at bounding box center [511, 365] width 355 height 49
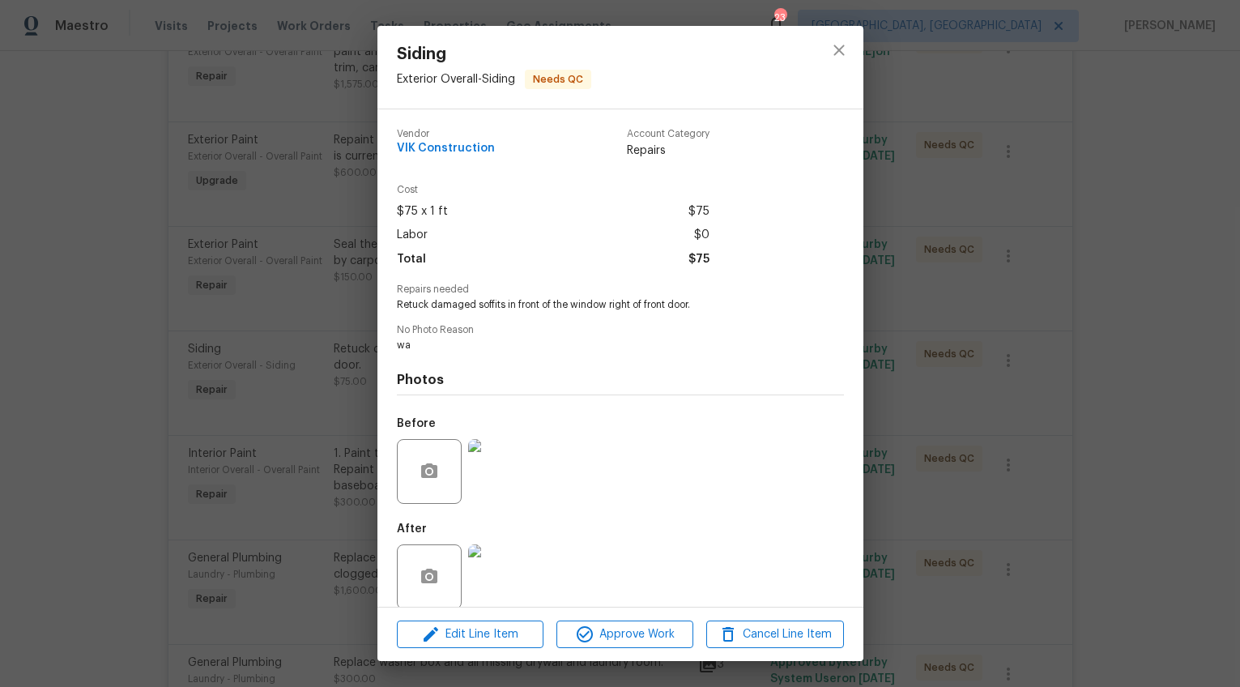
click at [502, 567] on img at bounding box center [500, 576] width 65 height 65
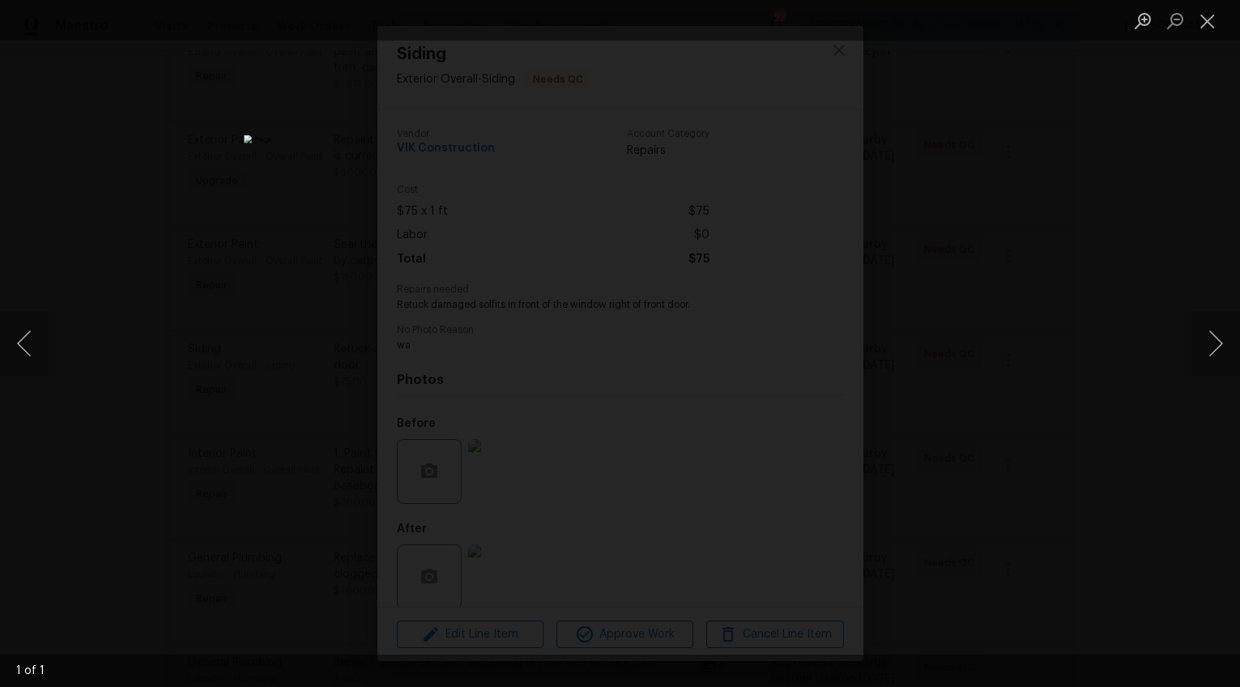
click at [1048, 392] on div "Lightbox" at bounding box center [620, 343] width 1240 height 687
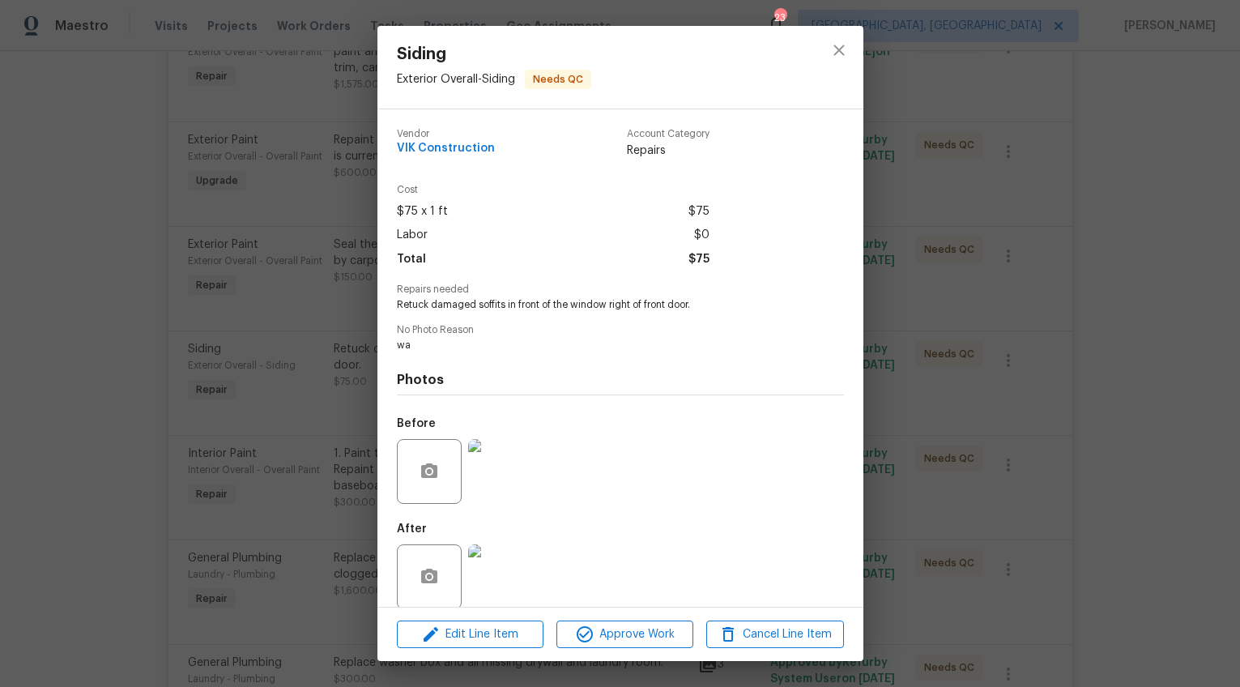
click at [1047, 392] on div "Siding Exterior Overall - Siding Needs QC Vendor VIK Construction Account Categ…" at bounding box center [620, 343] width 1240 height 687
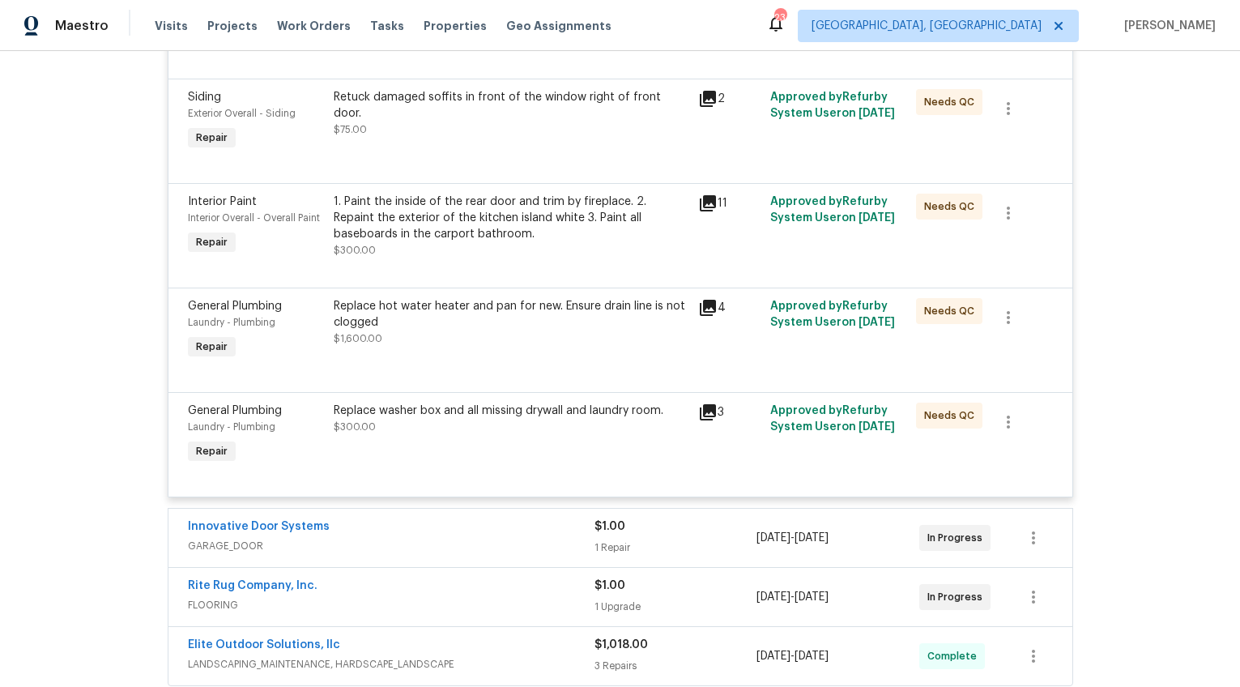
scroll to position [1218, 0]
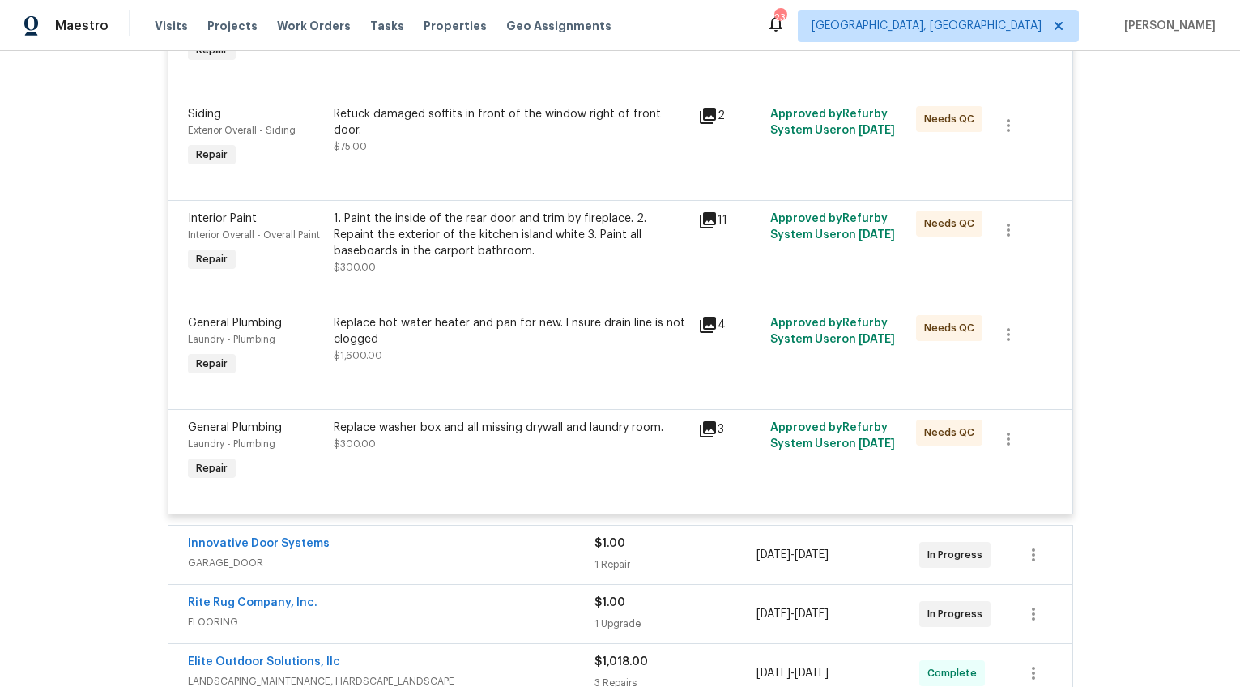
click at [480, 259] on div "1. Paint the inside of the rear door and trim by fireplace. 2. Repaint the exte…" at bounding box center [511, 235] width 355 height 49
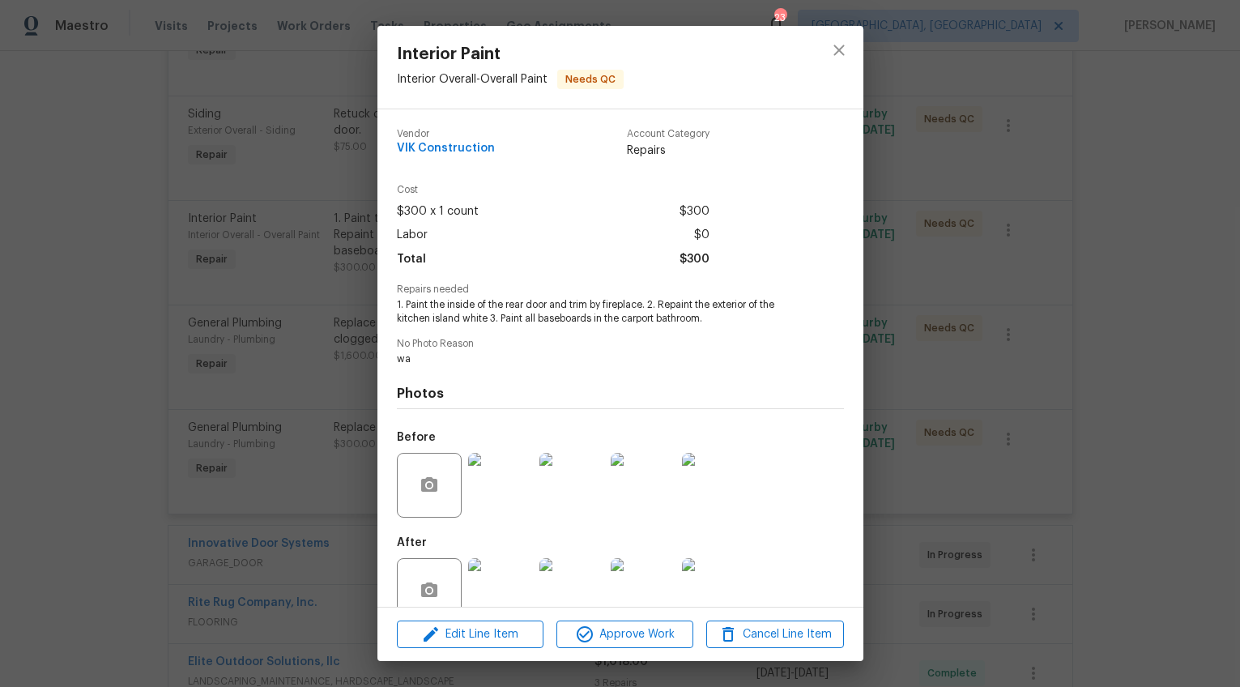
scroll to position [15, 0]
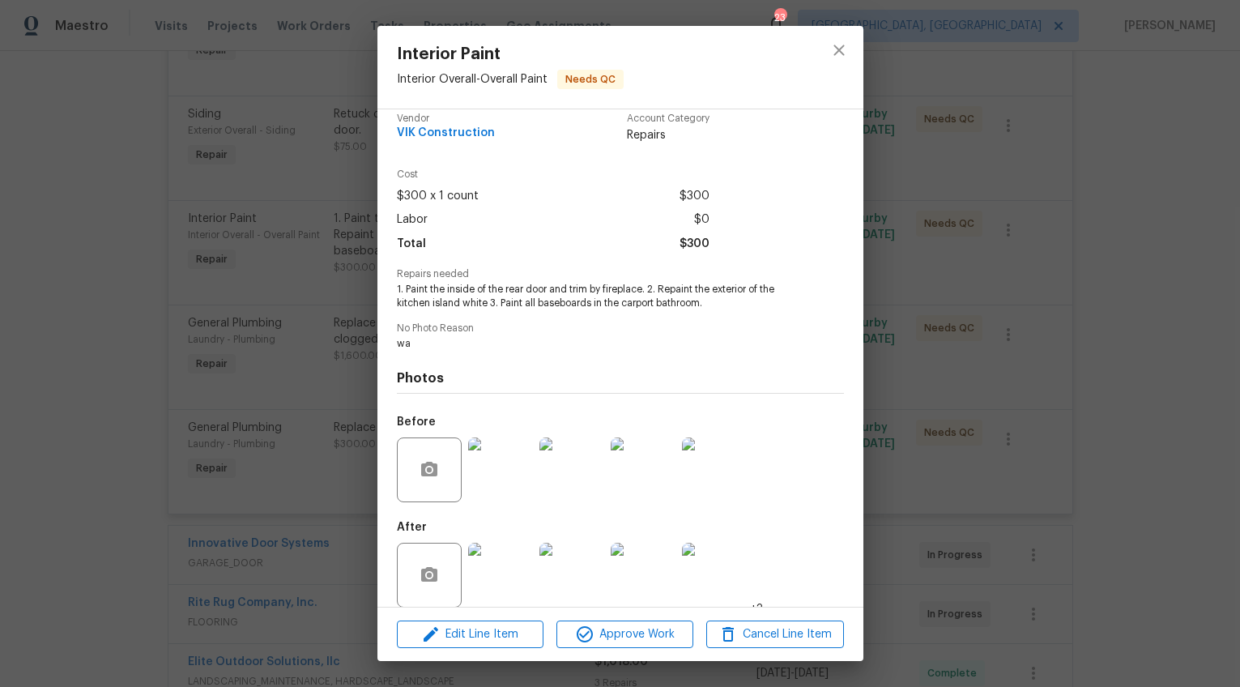
click at [509, 569] on img at bounding box center [500, 575] width 65 height 65
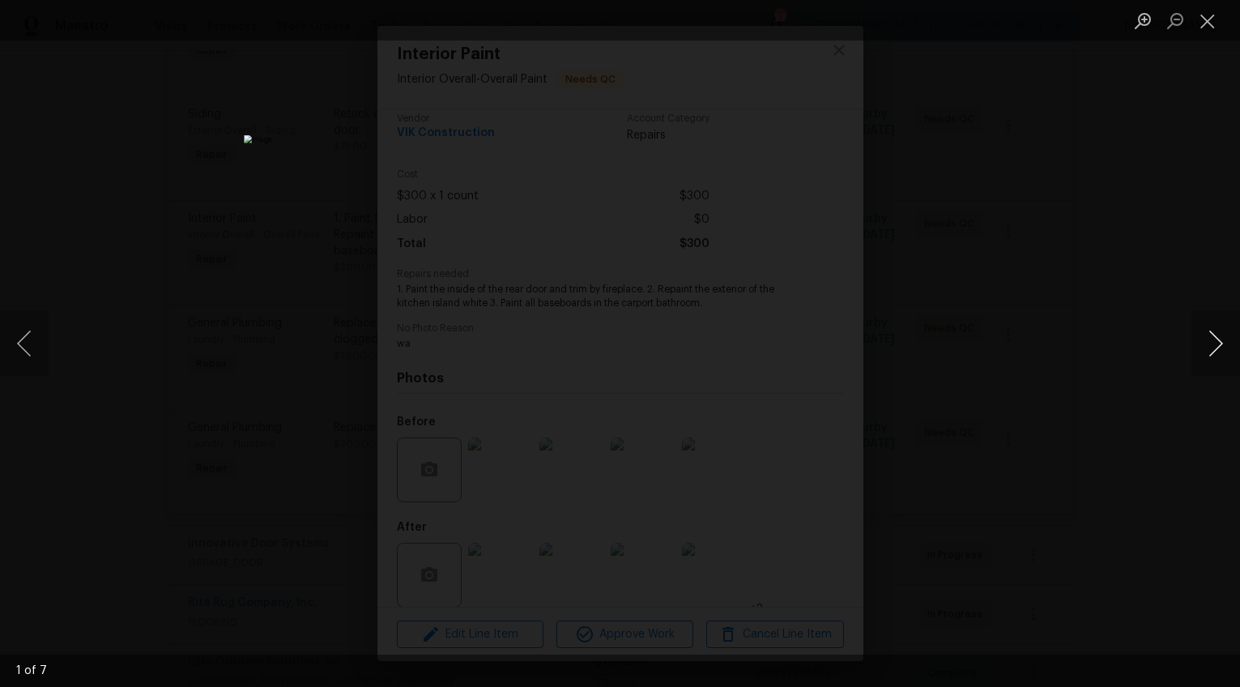
click at [1209, 339] on button "Next image" at bounding box center [1216, 343] width 49 height 65
click at [1207, 344] on button "Next image" at bounding box center [1216, 343] width 49 height 65
click at [1103, 415] on div "Lightbox" at bounding box center [620, 343] width 1240 height 687
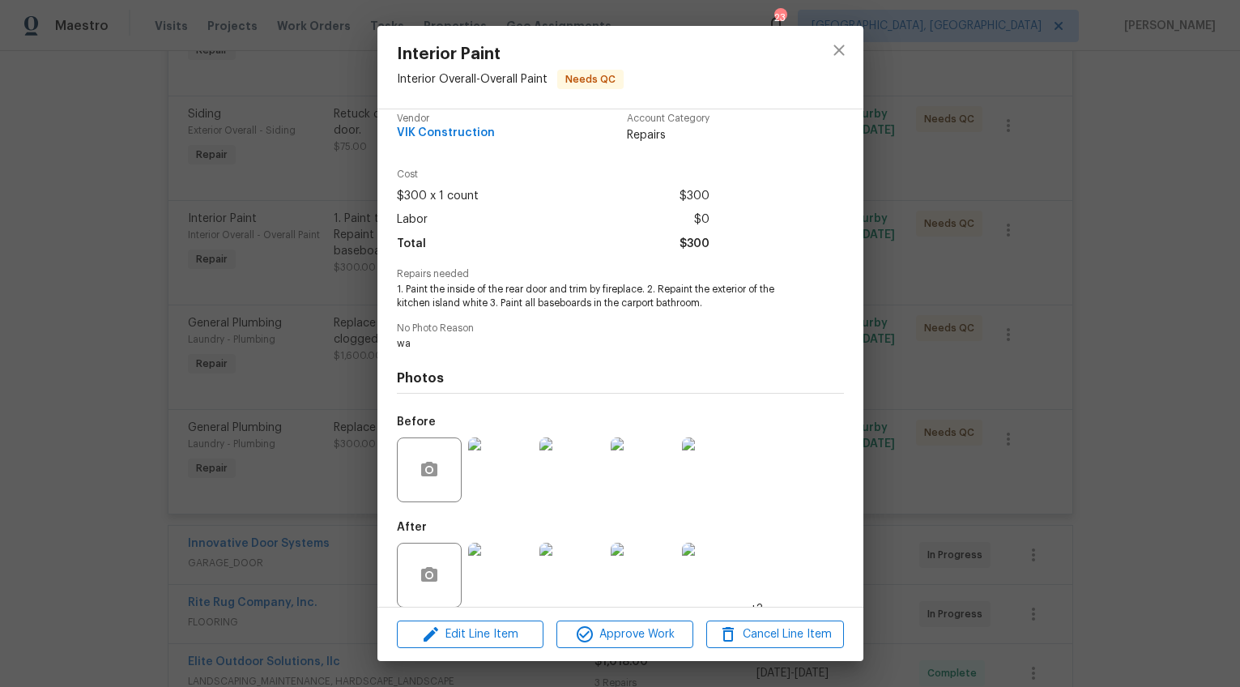
click at [1060, 505] on div "Interior Paint Interior Overall - Overall Paint Needs QC Vendor VIK Constructio…" at bounding box center [620, 343] width 1240 height 687
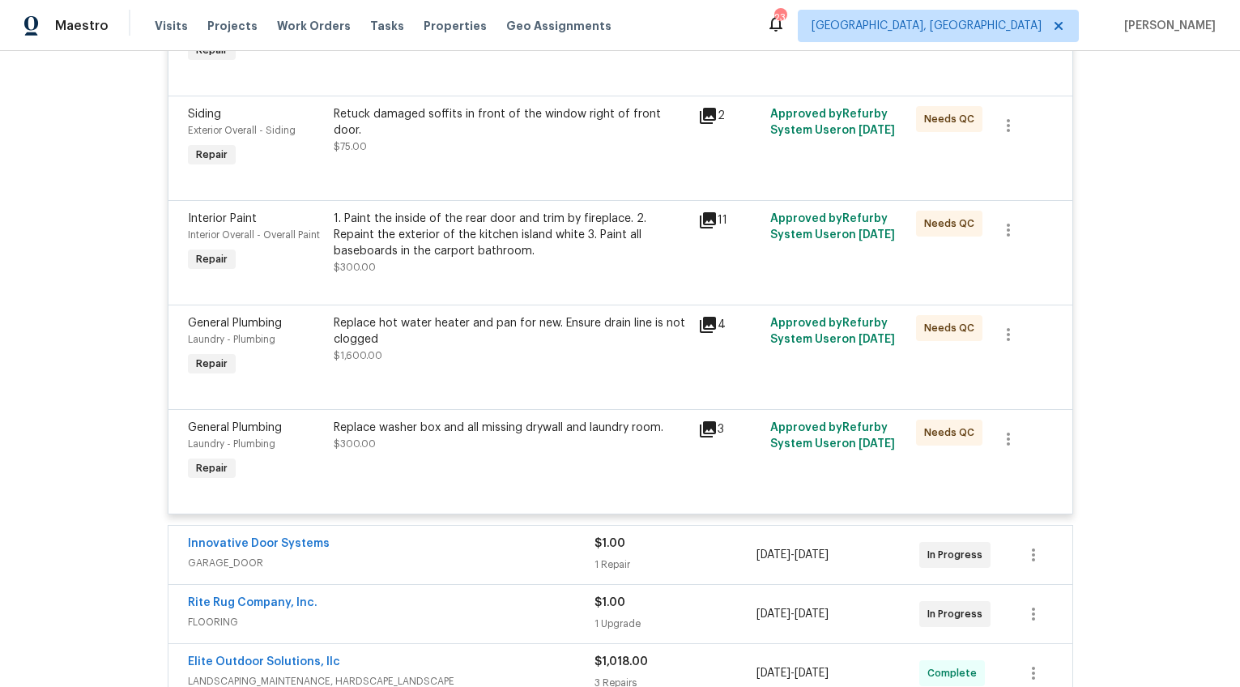
click at [571, 452] on div "Replace washer box and all missing drywall and laundry room. $300.00" at bounding box center [511, 436] width 355 height 32
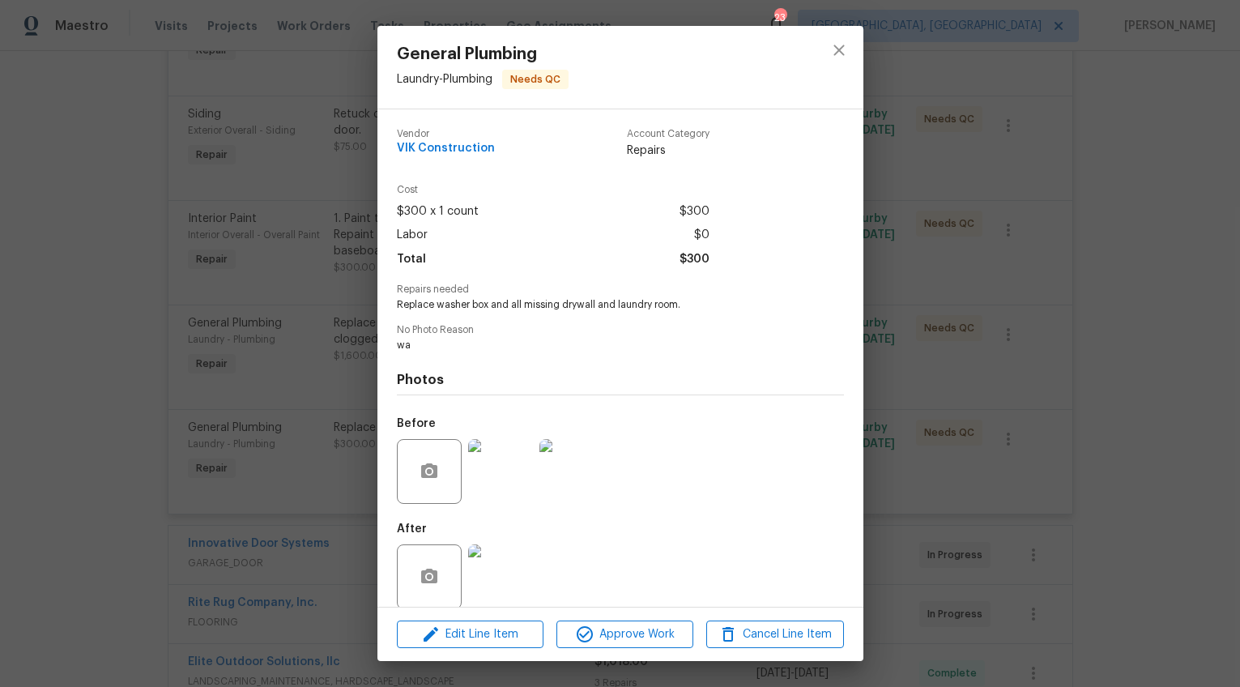
click at [483, 582] on img at bounding box center [500, 576] width 65 height 65
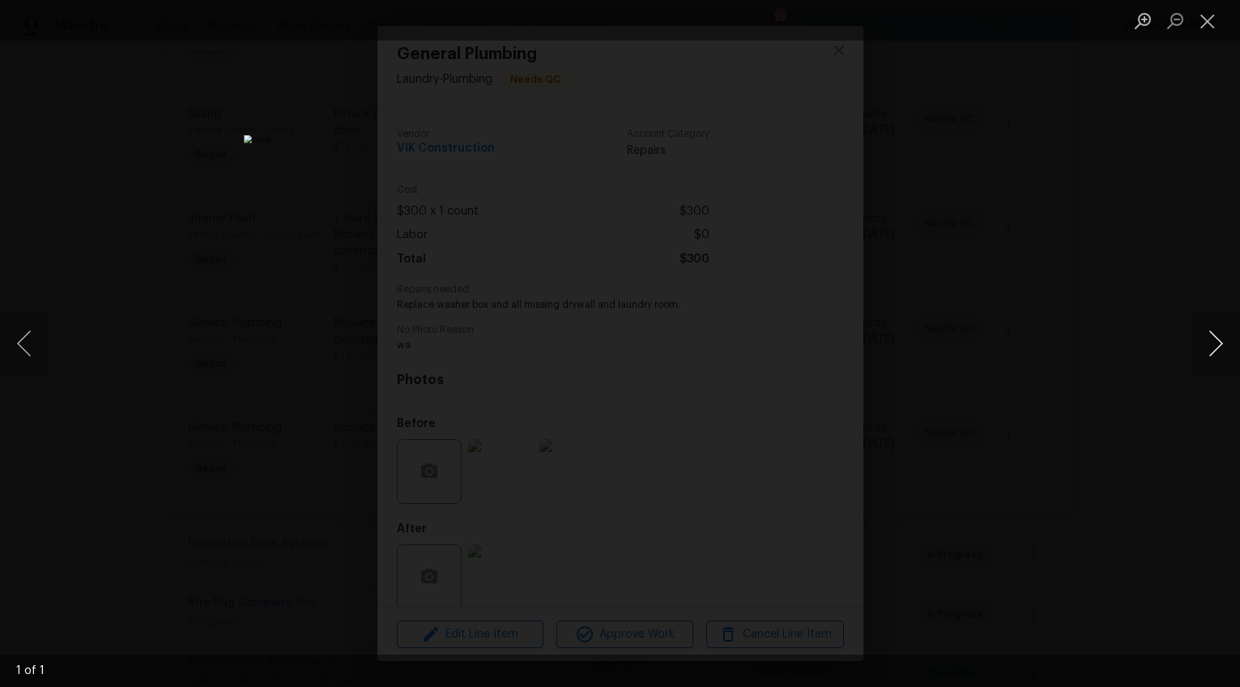
click at [1210, 341] on button "Next image" at bounding box center [1216, 343] width 49 height 65
click at [1153, 509] on div "Lightbox" at bounding box center [620, 343] width 1240 height 687
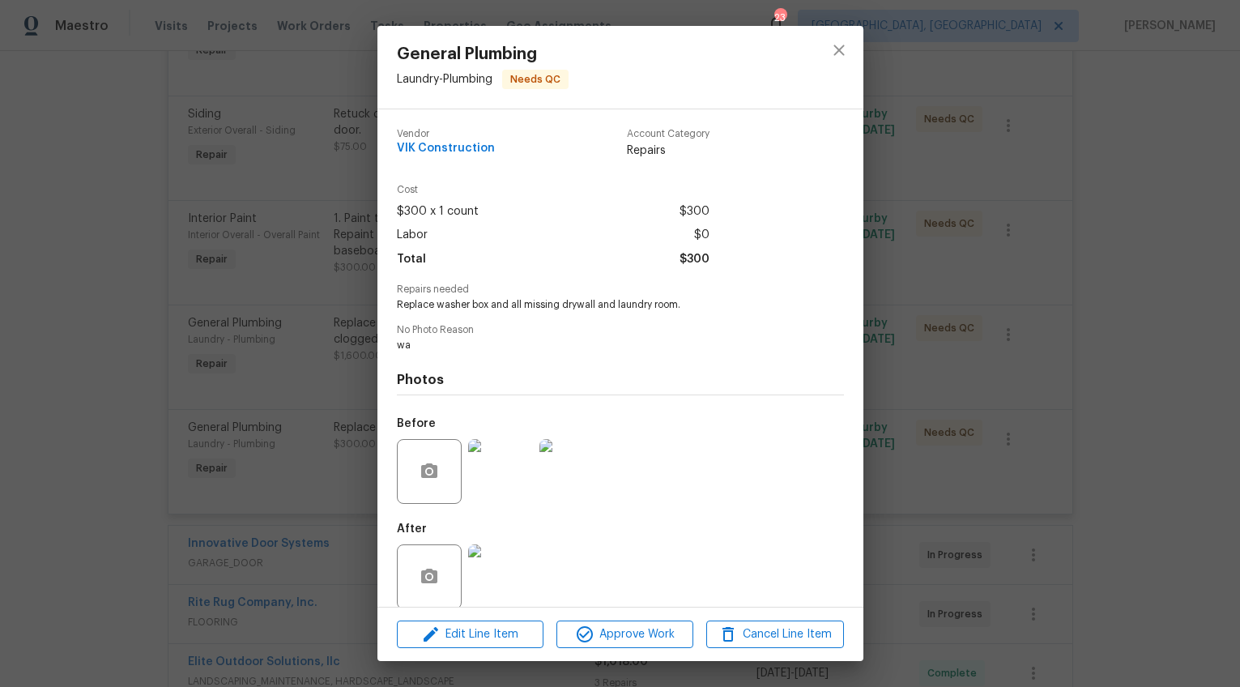
click at [1015, 550] on div "General Plumbing Laundry - Plumbing Needs QC Vendor VIK Construction Account Ca…" at bounding box center [620, 343] width 1240 height 687
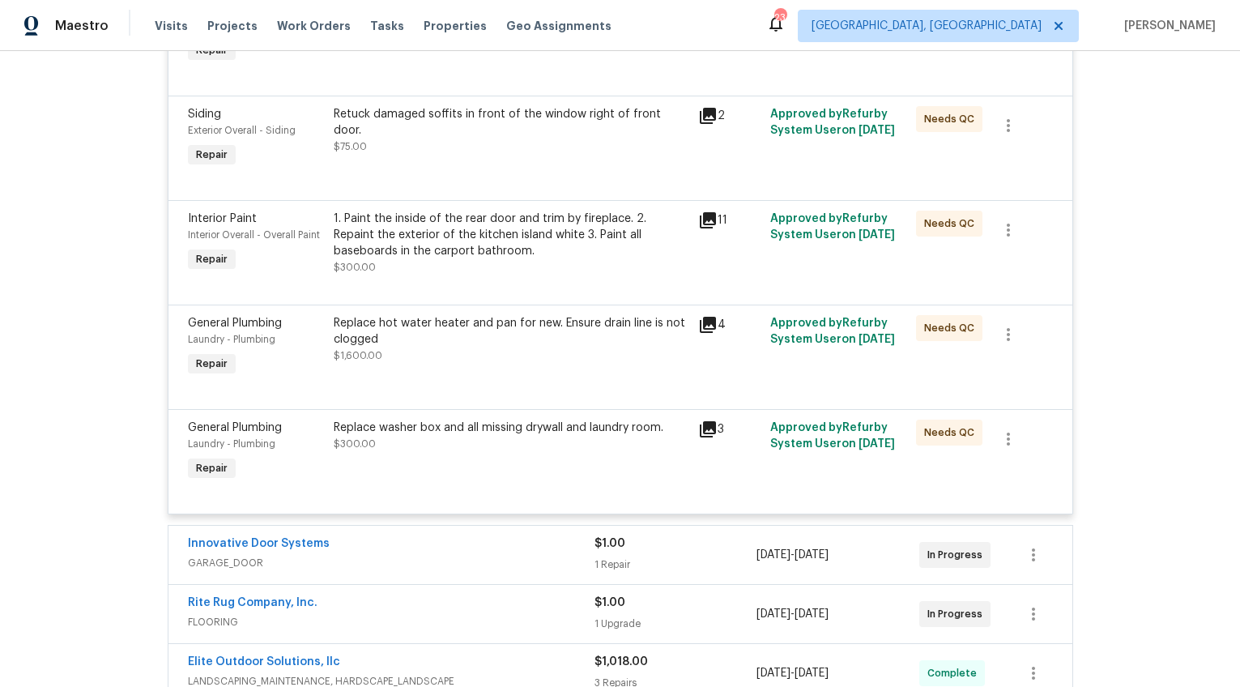
click at [425, 348] on div "Replace hot water heater and pan for new. Ensure drain line is not clogged" at bounding box center [511, 331] width 355 height 32
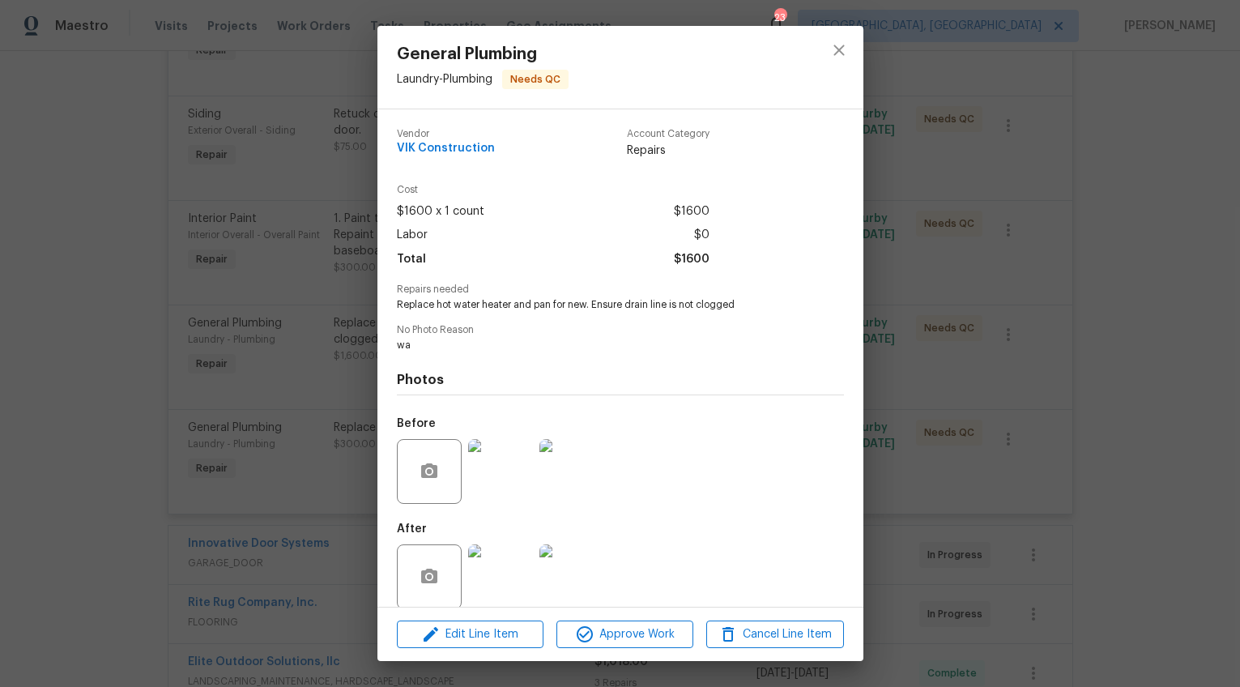
scroll to position [19, 0]
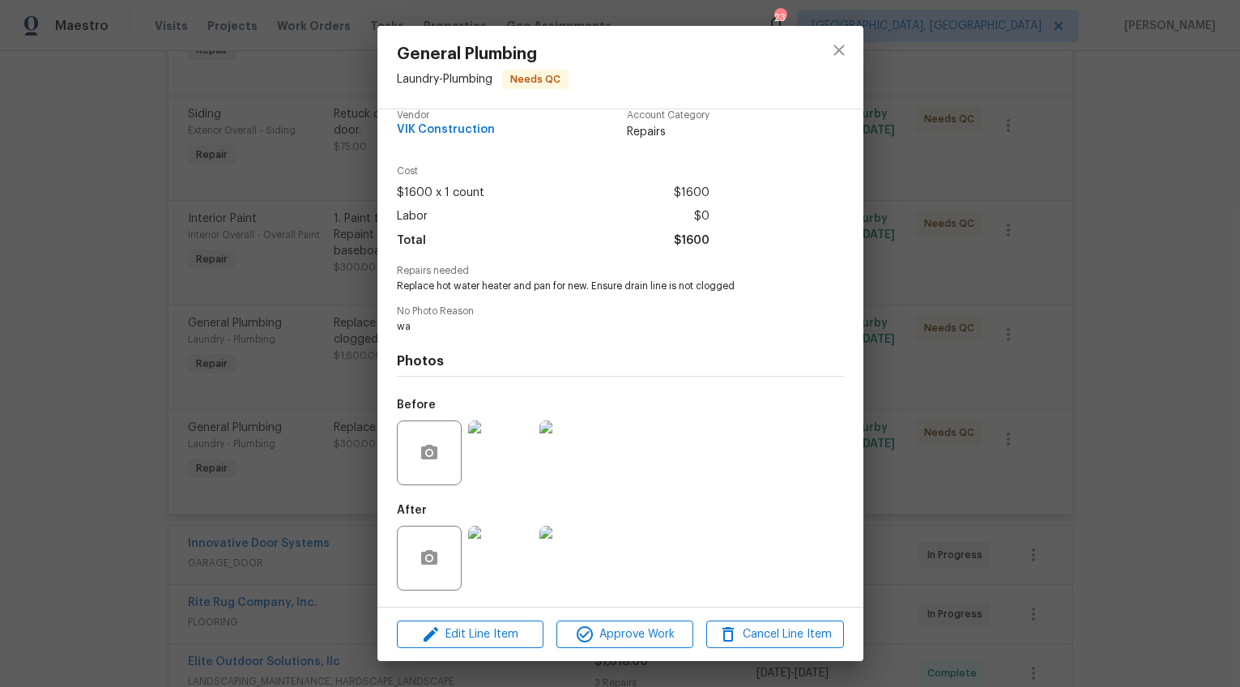
click at [512, 535] on img at bounding box center [500, 558] width 65 height 65
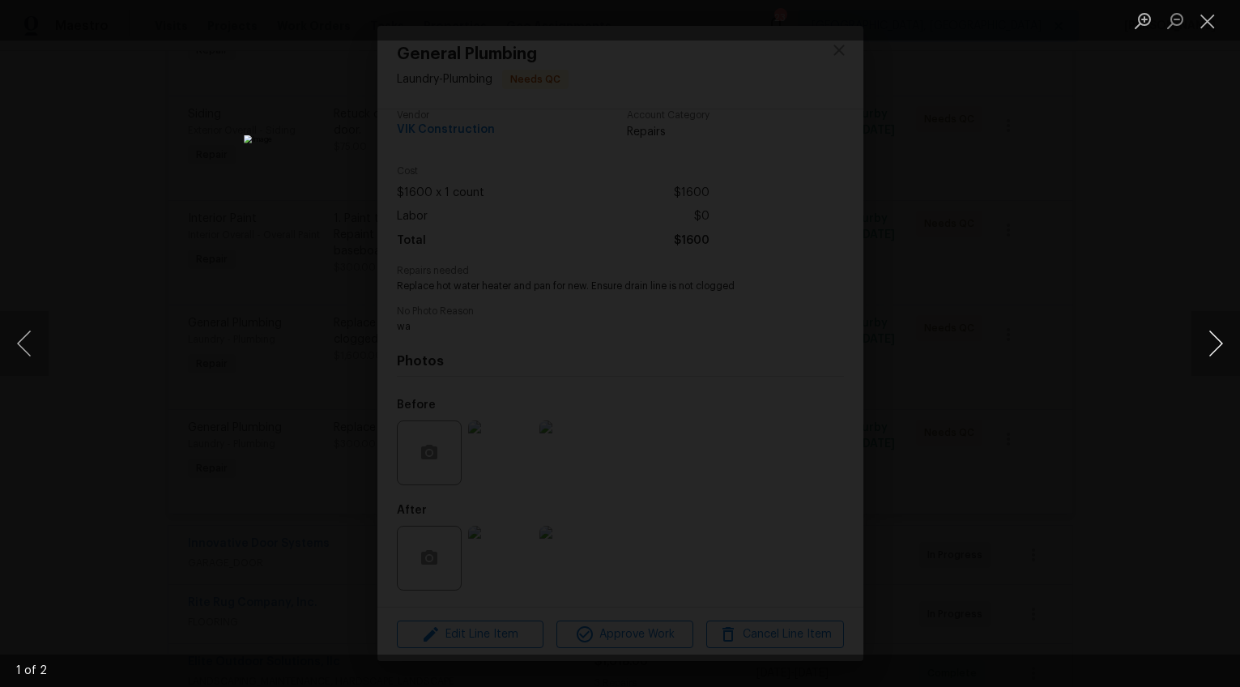
click at [1209, 344] on button "Next image" at bounding box center [1216, 343] width 49 height 65
click at [936, 495] on div "Lightbox" at bounding box center [620, 343] width 1240 height 687
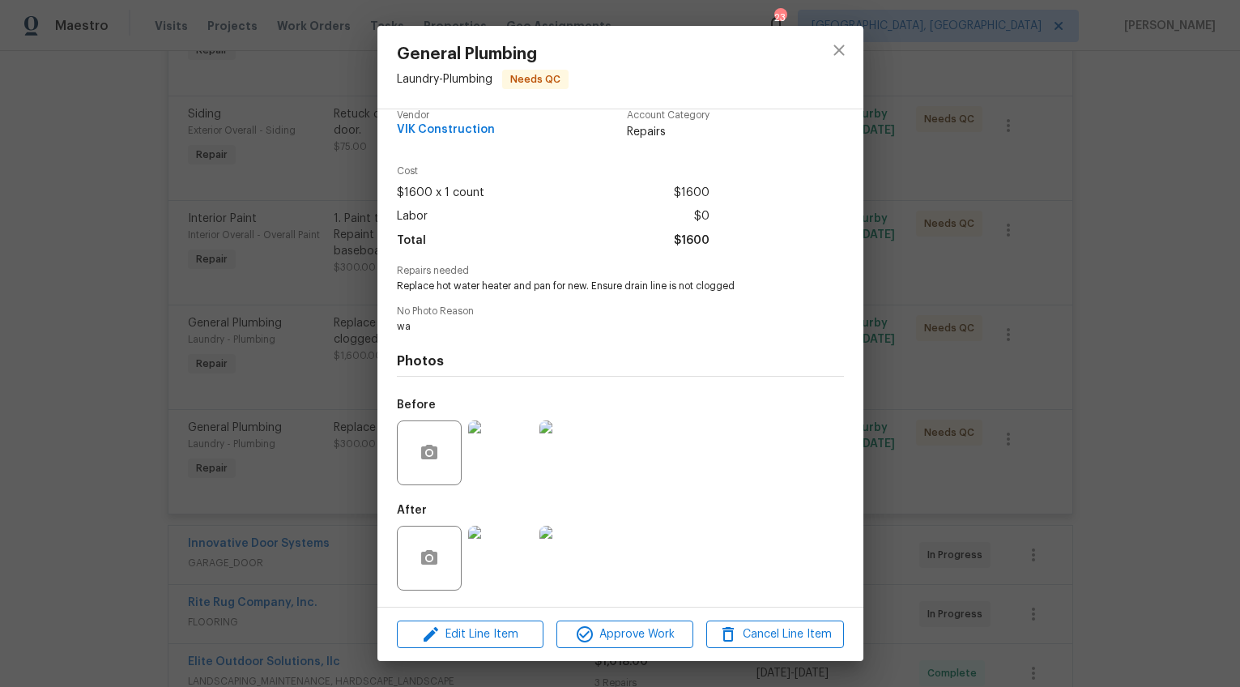
click at [1009, 478] on div "General Plumbing Laundry - Plumbing Needs QC Vendor VIK Construction Account Ca…" at bounding box center [620, 343] width 1240 height 687
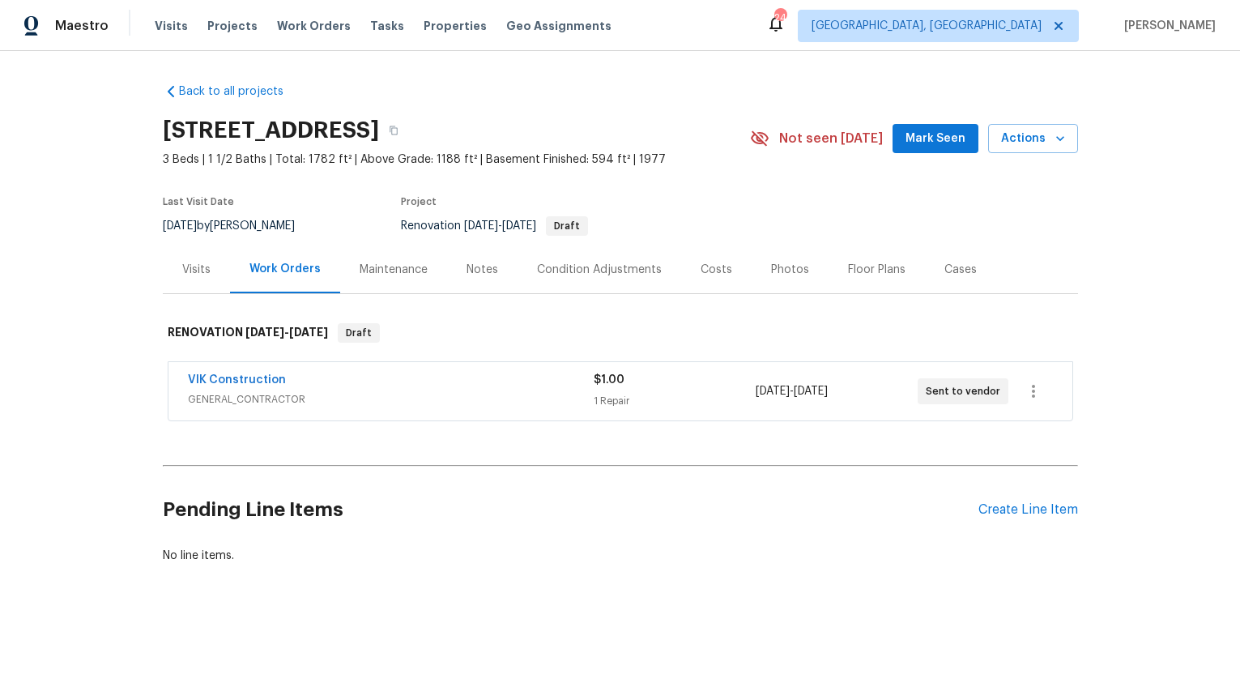
click at [190, 262] on div "Visits" at bounding box center [196, 270] width 28 height 16
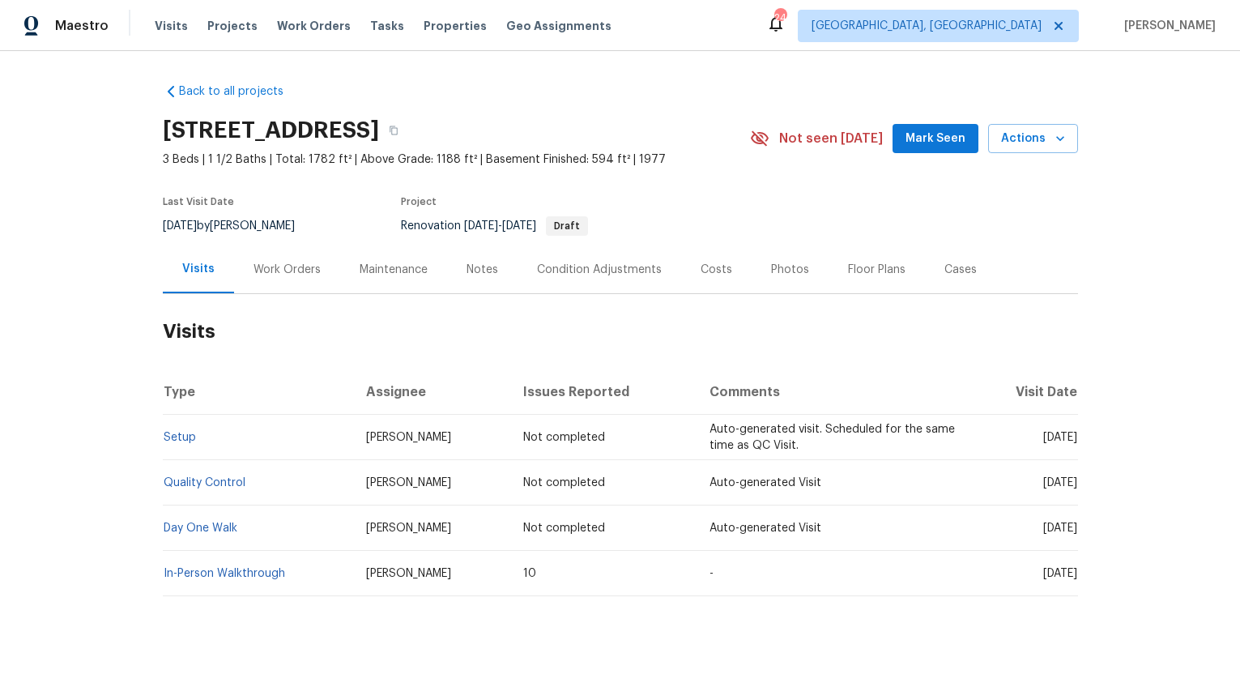
click at [312, 276] on div "Work Orders" at bounding box center [287, 269] width 106 height 48
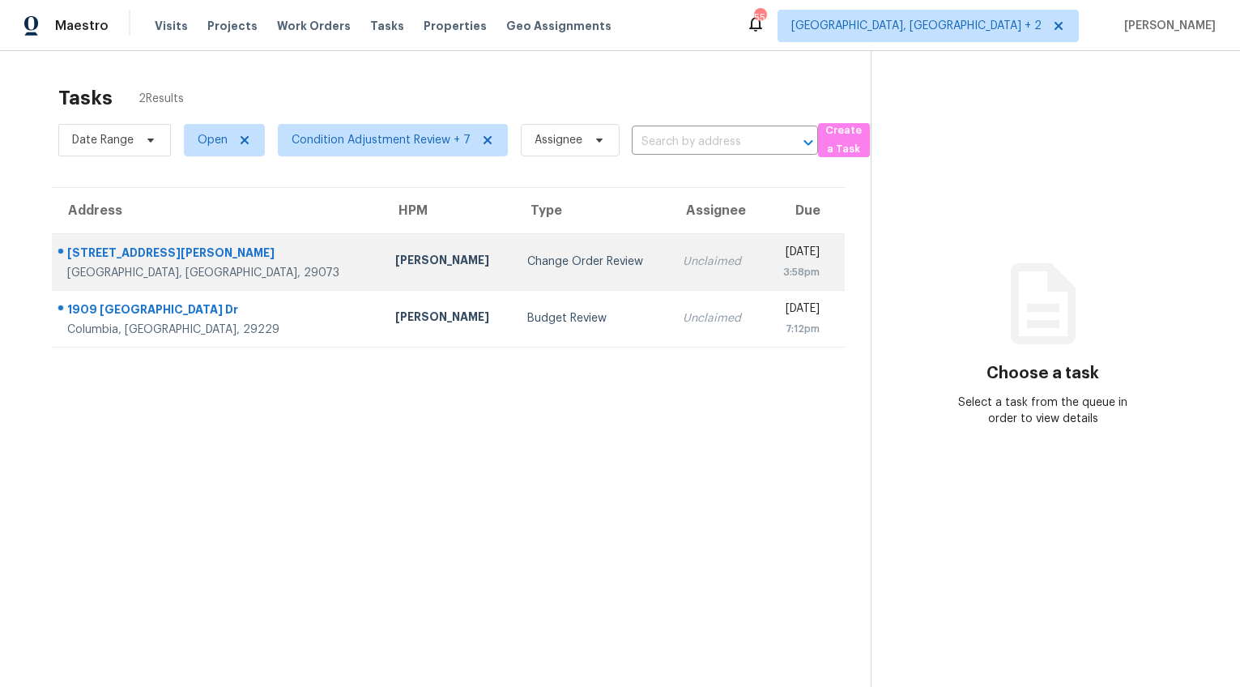
click at [395, 266] on div "[PERSON_NAME]" at bounding box center [448, 262] width 106 height 20
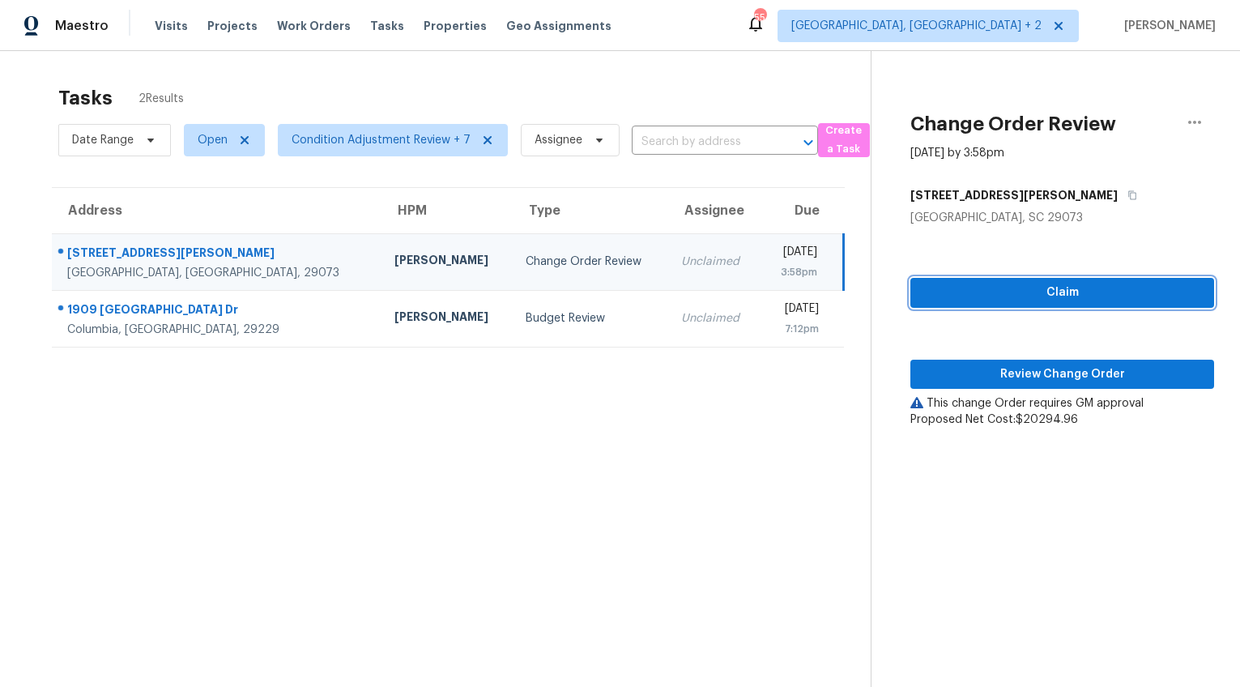
click at [974, 284] on span "Claim" at bounding box center [1062, 293] width 278 height 20
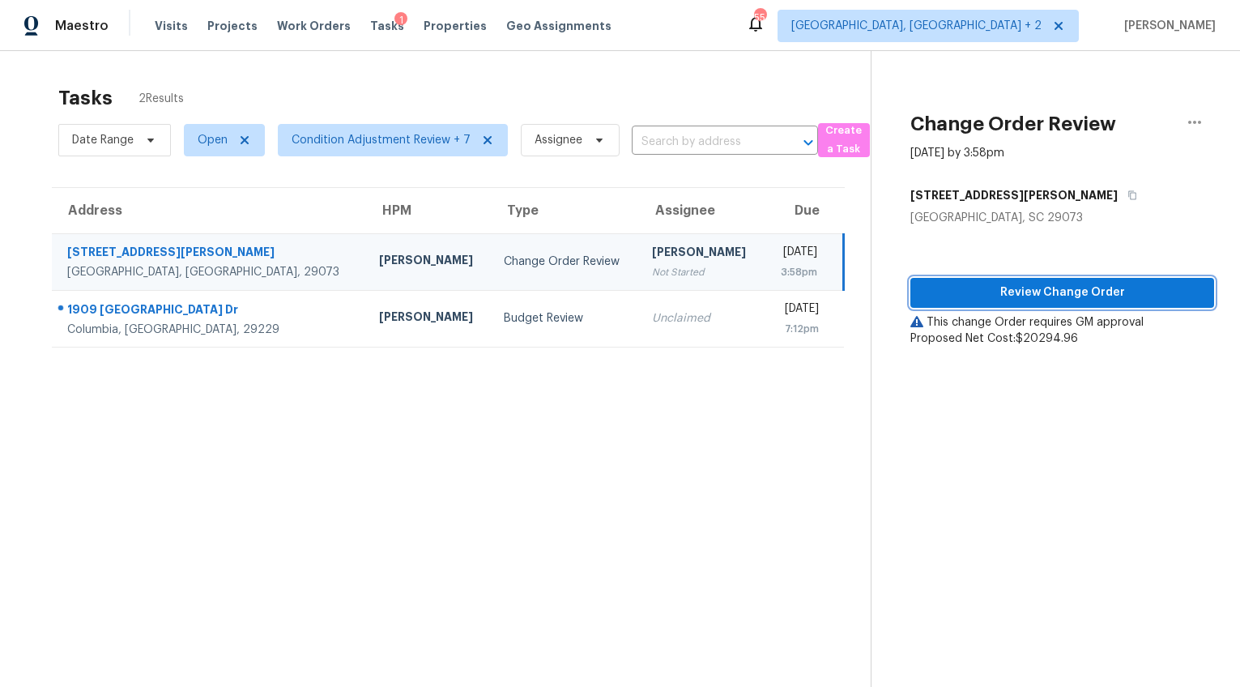
click at [964, 295] on span "Review Change Order" at bounding box center [1062, 293] width 278 height 20
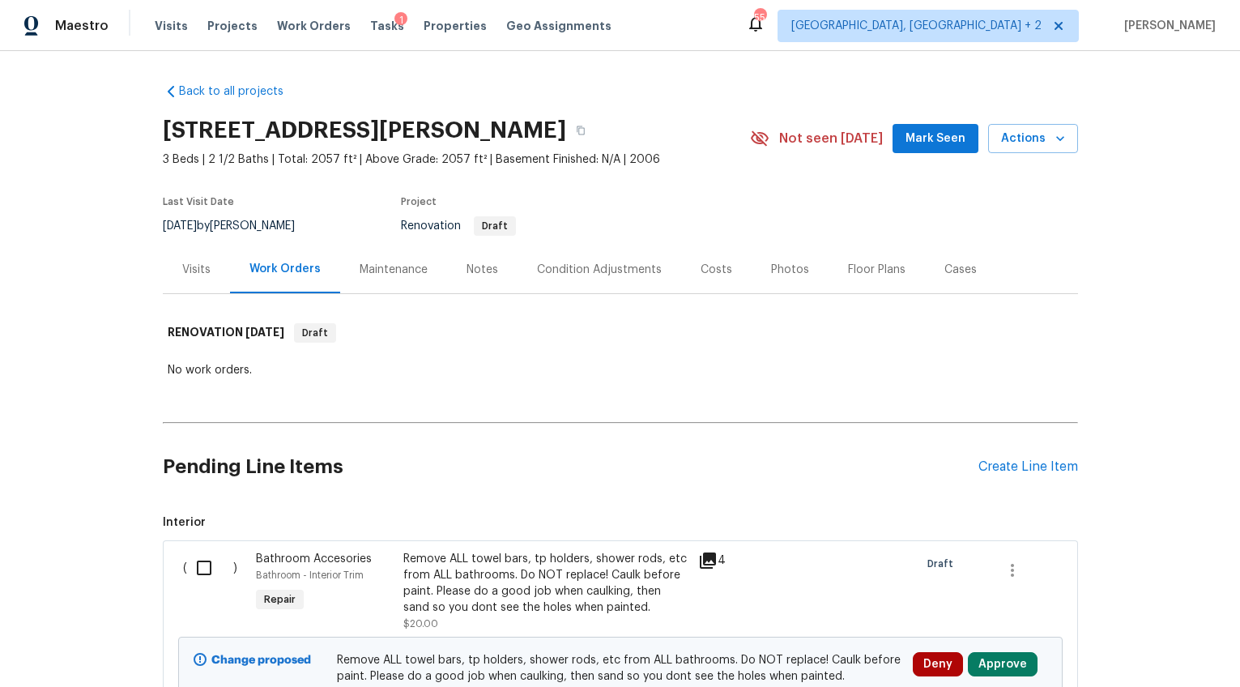
scroll to position [398, 0]
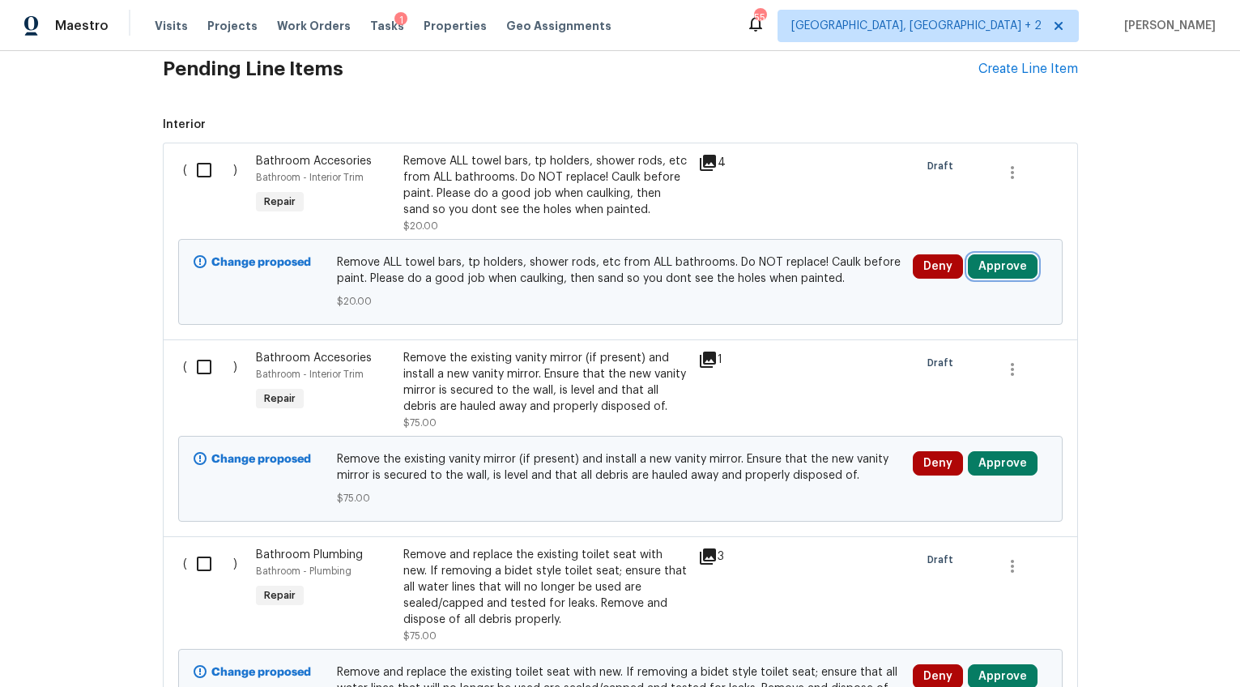
click at [997, 268] on button "Approve" at bounding box center [1003, 266] width 70 height 24
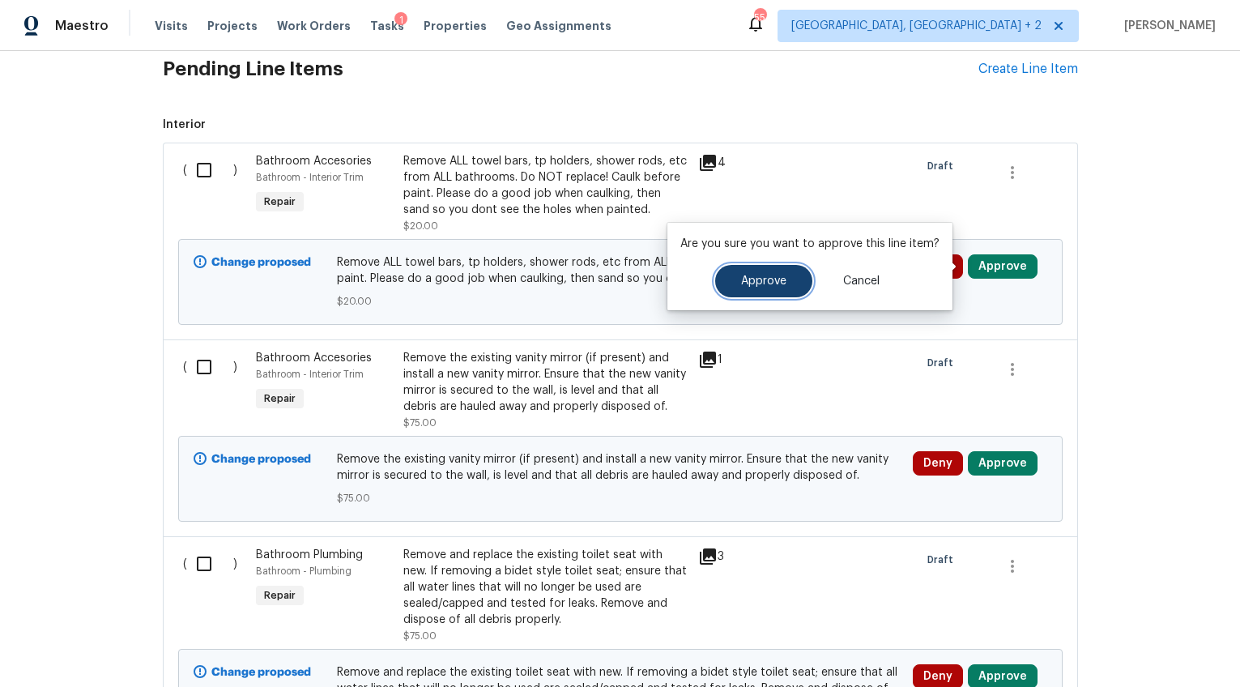
click at [741, 286] on span "Approve" at bounding box center [763, 281] width 45 height 12
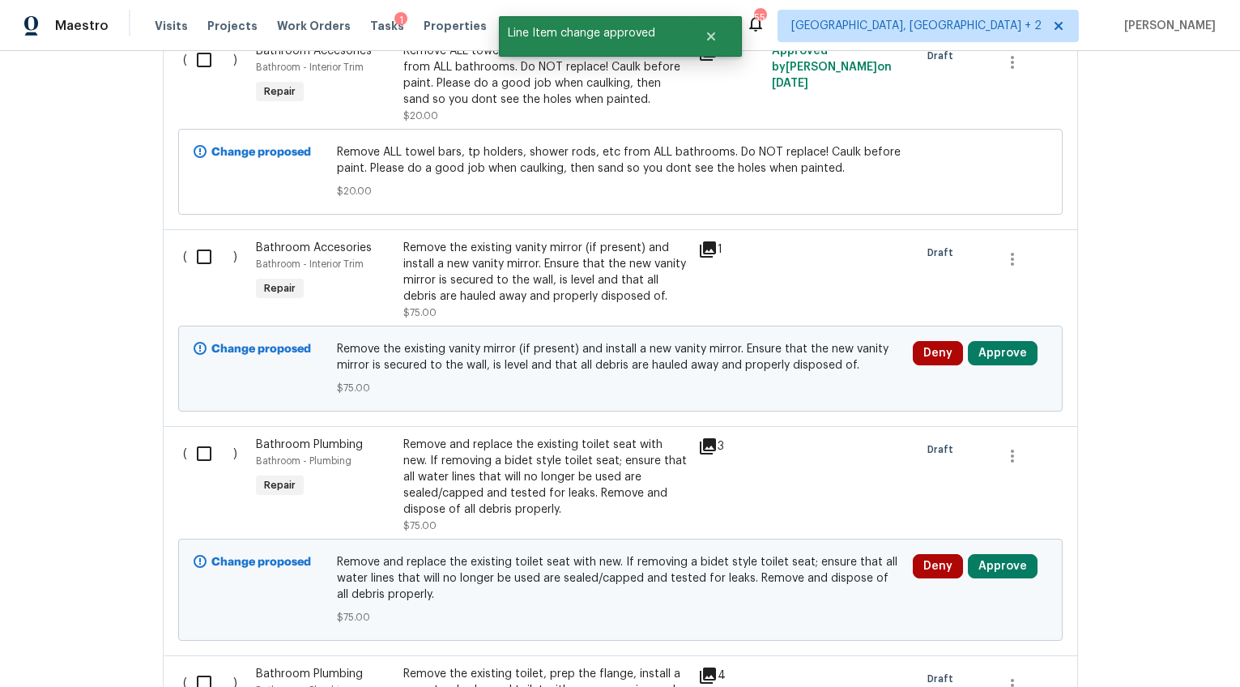
scroll to position [562, 0]
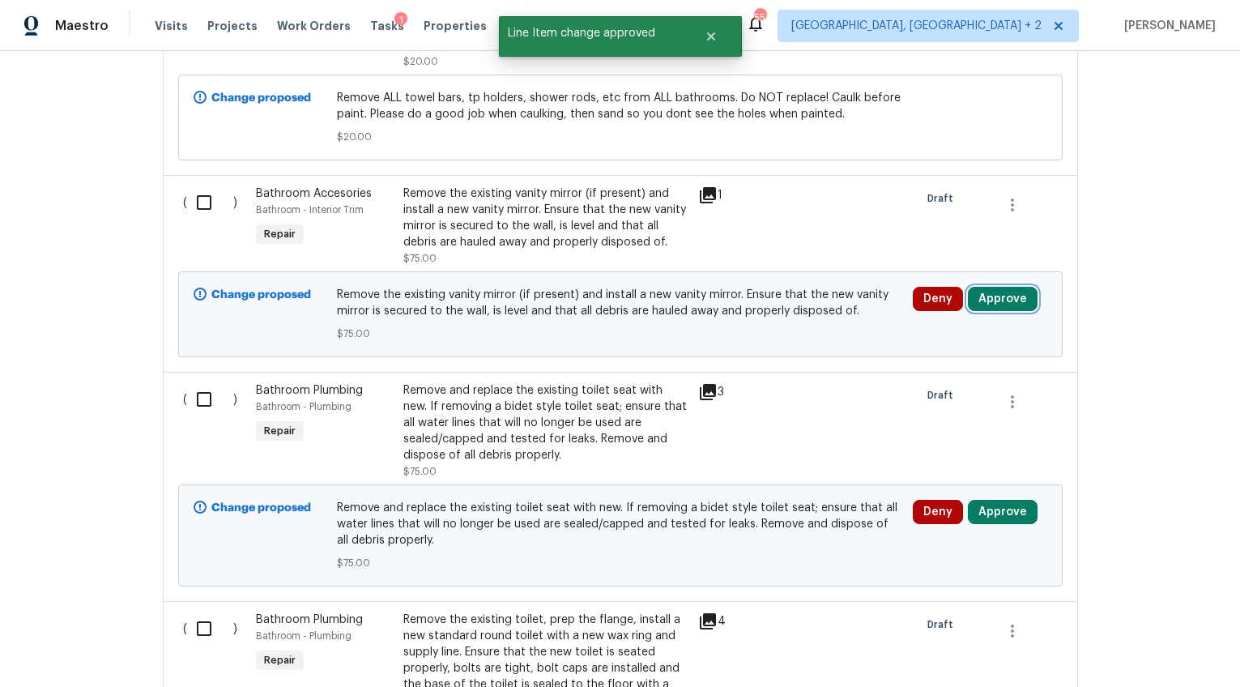
click at [987, 299] on button "Approve" at bounding box center [1003, 299] width 70 height 24
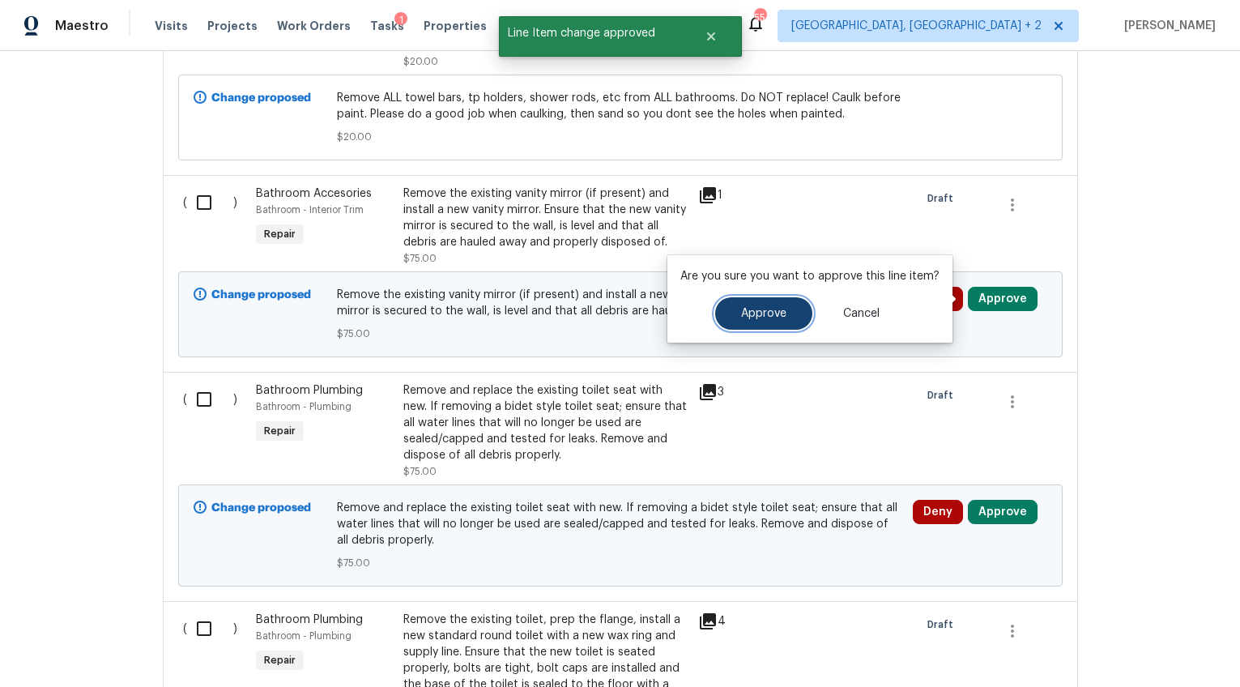
click at [745, 314] on span "Approve" at bounding box center [763, 314] width 45 height 12
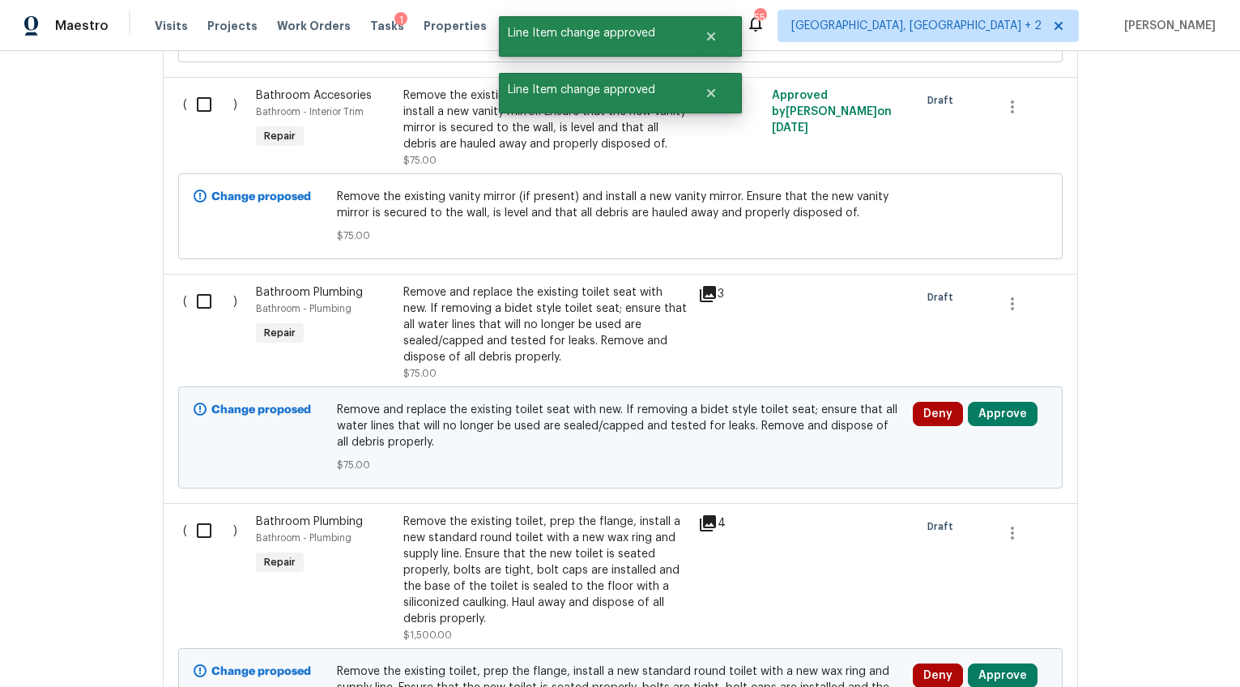
scroll to position [637, 0]
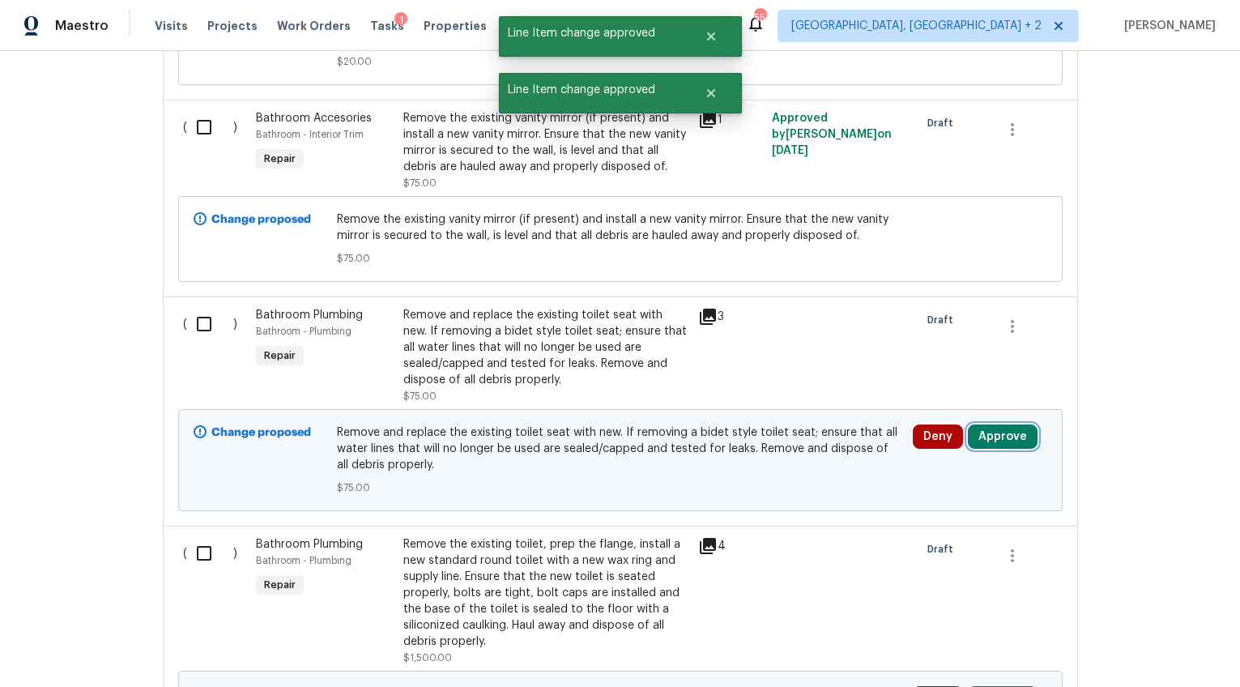
click at [976, 433] on button "Approve" at bounding box center [1003, 436] width 70 height 24
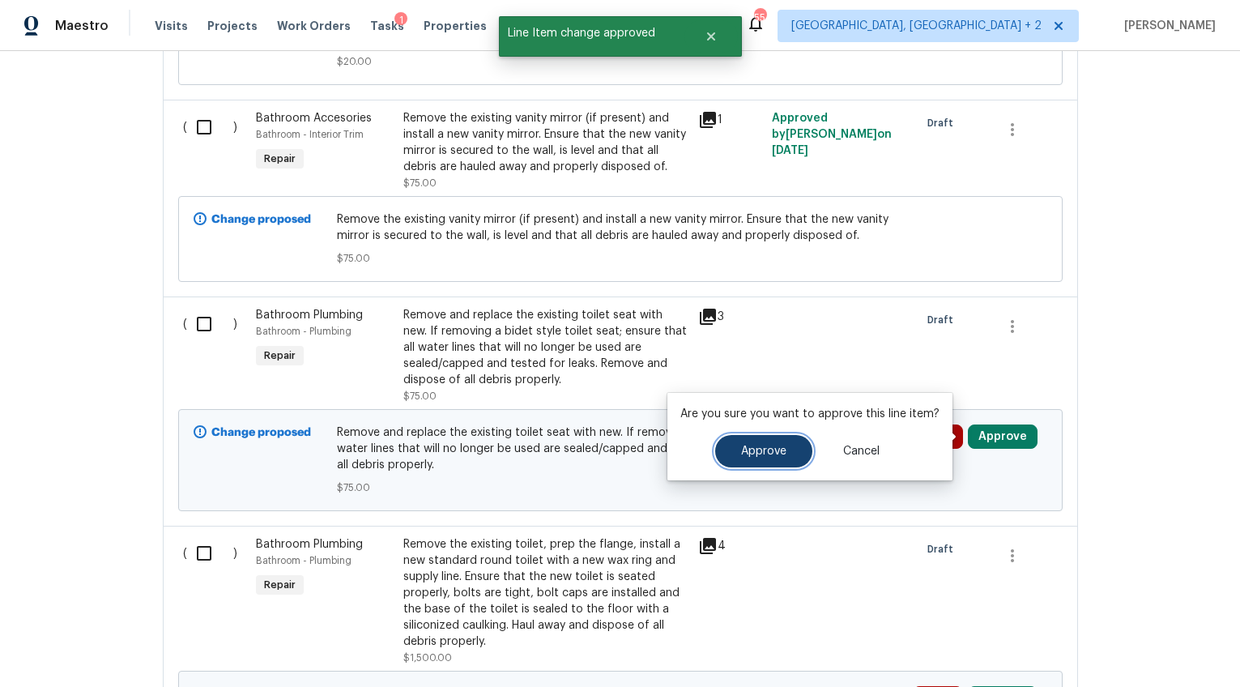
click at [775, 449] on span "Approve" at bounding box center [763, 452] width 45 height 12
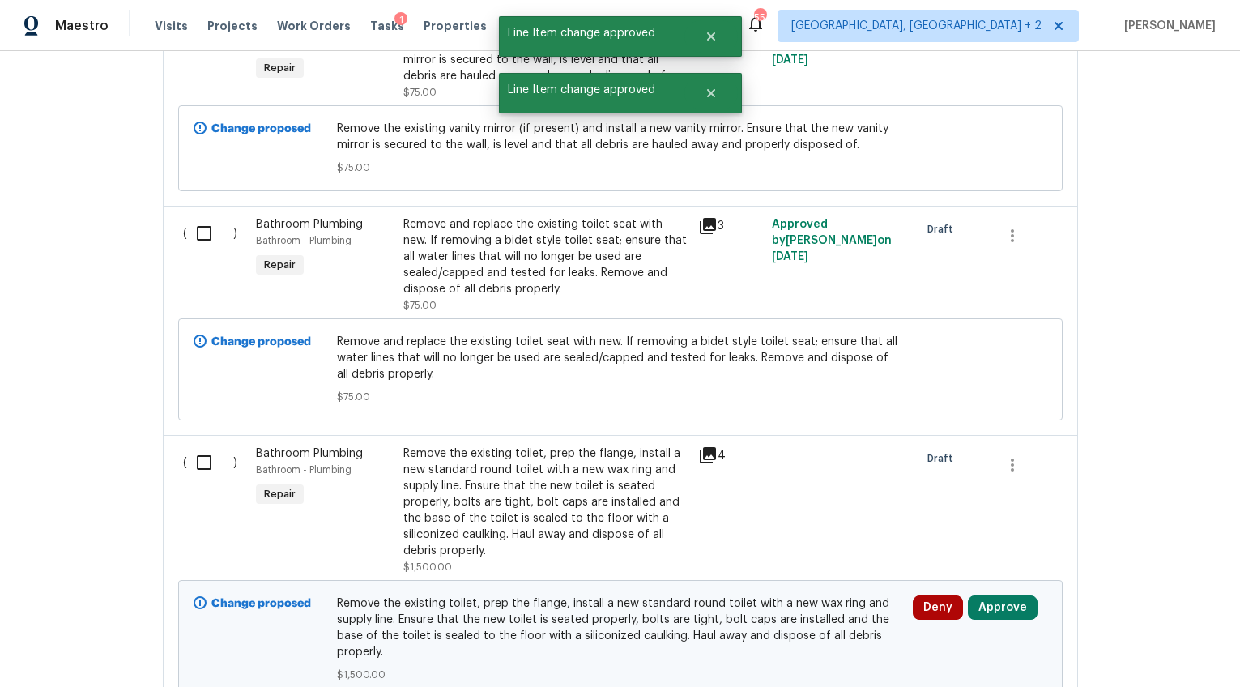
scroll to position [848, 0]
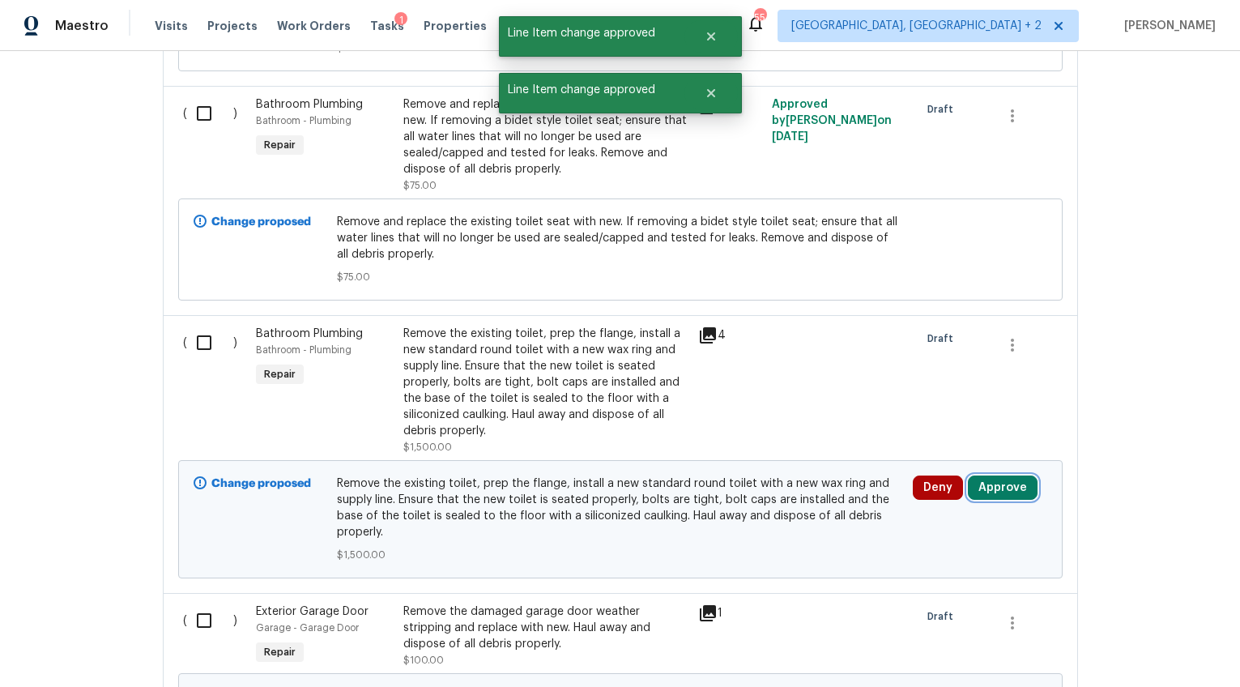
click at [1006, 493] on button "Approve" at bounding box center [1003, 487] width 70 height 24
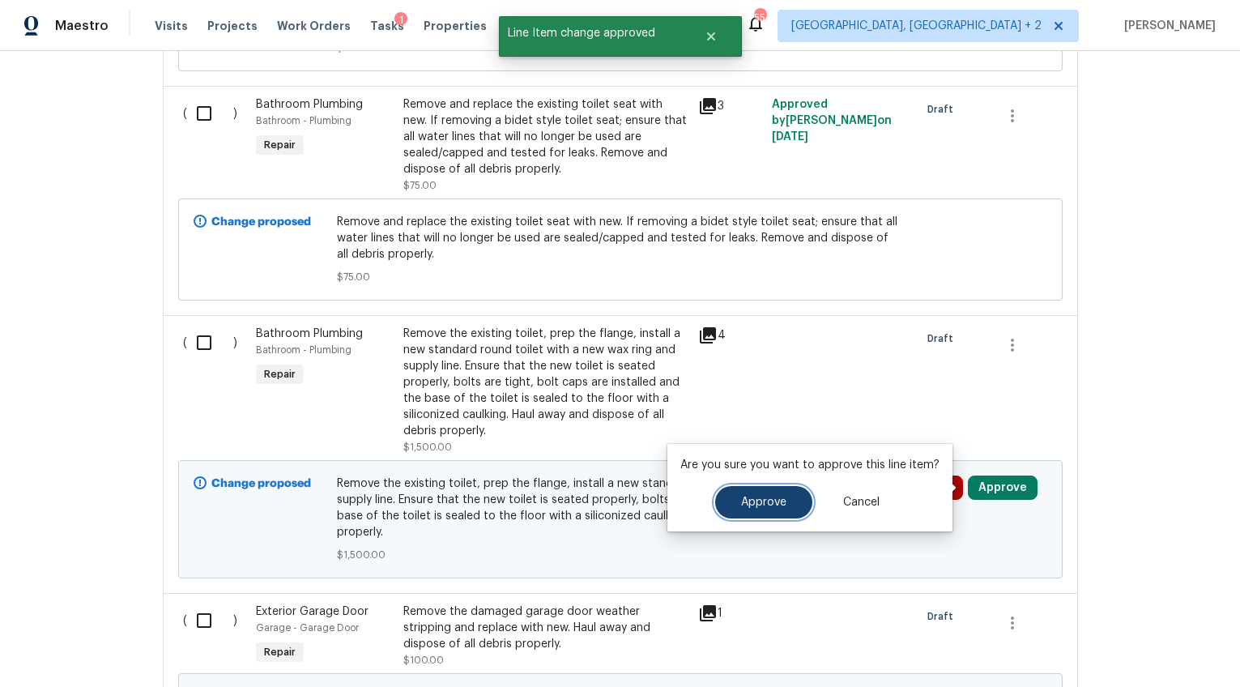
click at [764, 501] on span "Approve" at bounding box center [763, 503] width 45 height 12
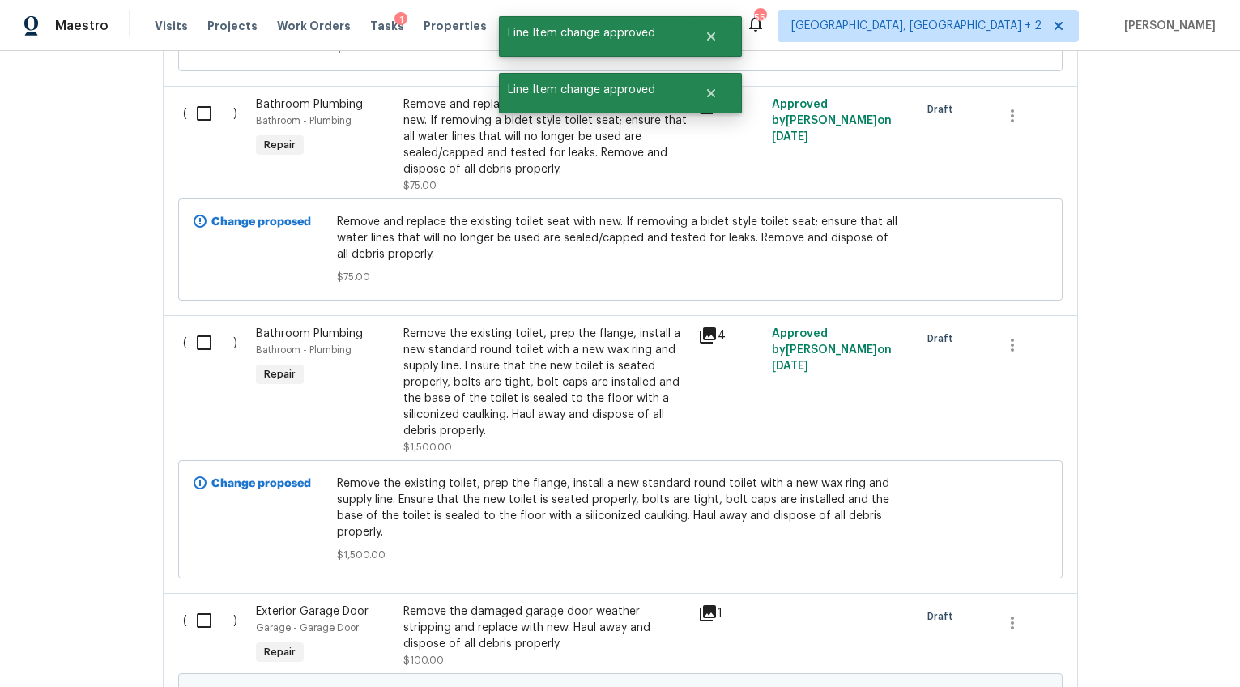
click at [587, 393] on div "Remove the existing toilet, prep the flange, install a new standard round toile…" at bounding box center [545, 382] width 285 height 113
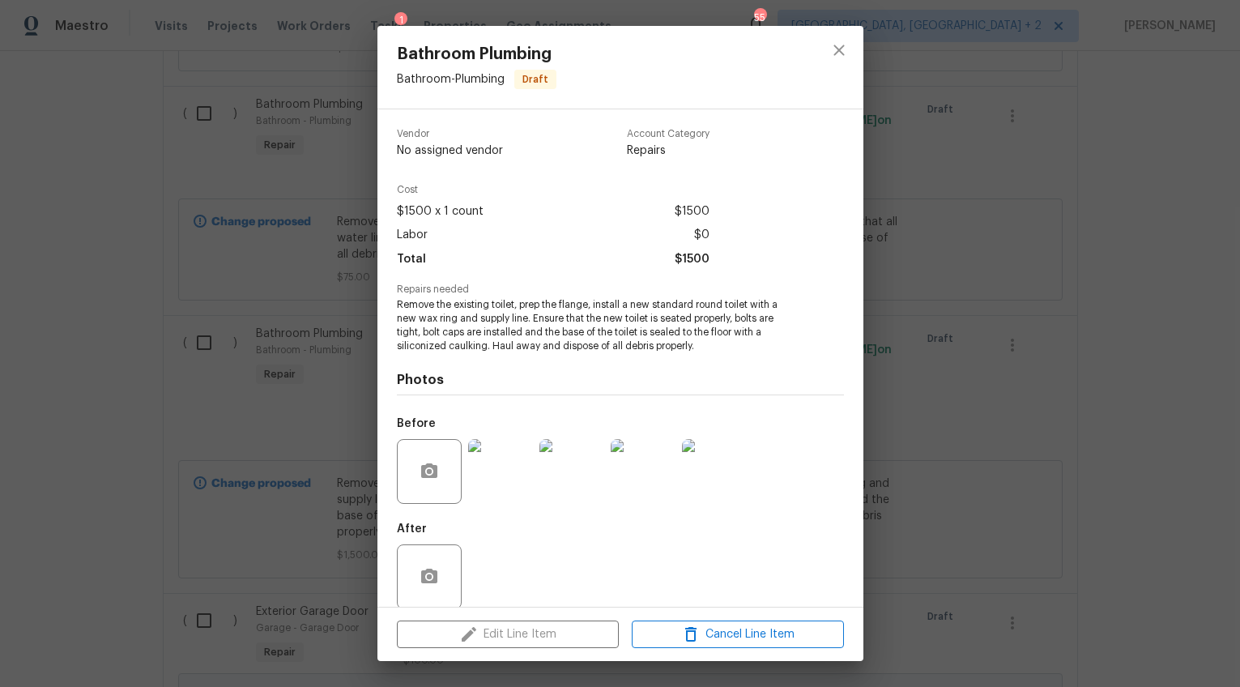
click at [521, 480] on img at bounding box center [500, 471] width 65 height 65
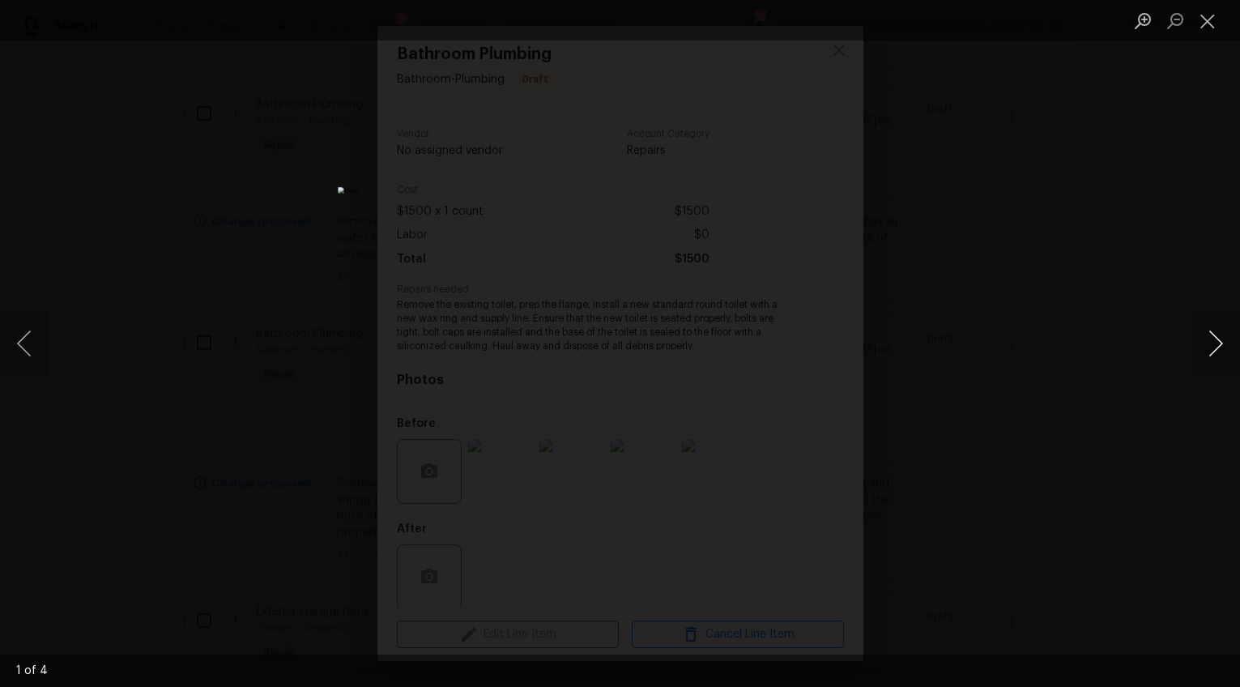
click at [1204, 337] on button "Next image" at bounding box center [1216, 343] width 49 height 65
click at [1064, 413] on div "Lightbox" at bounding box center [620, 343] width 1240 height 687
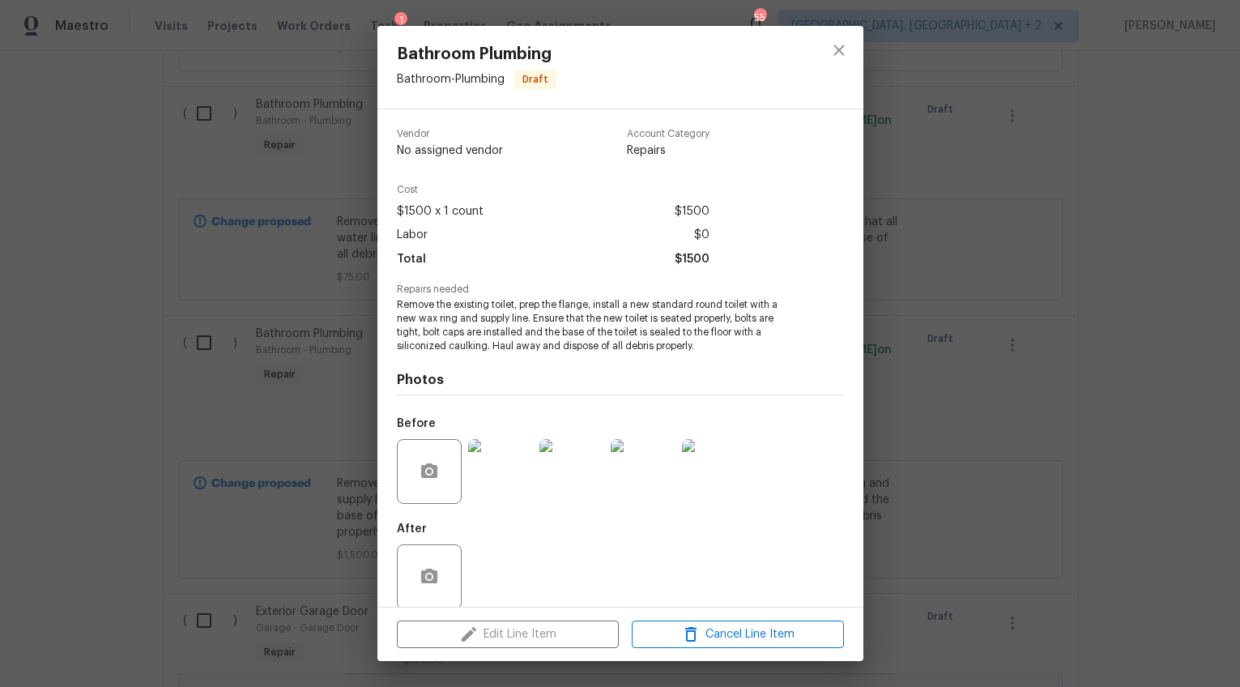
click at [1064, 413] on div "Bathroom Plumbing Bathroom - Plumbing Draft Vendor No assigned vendor Account C…" at bounding box center [620, 343] width 1240 height 687
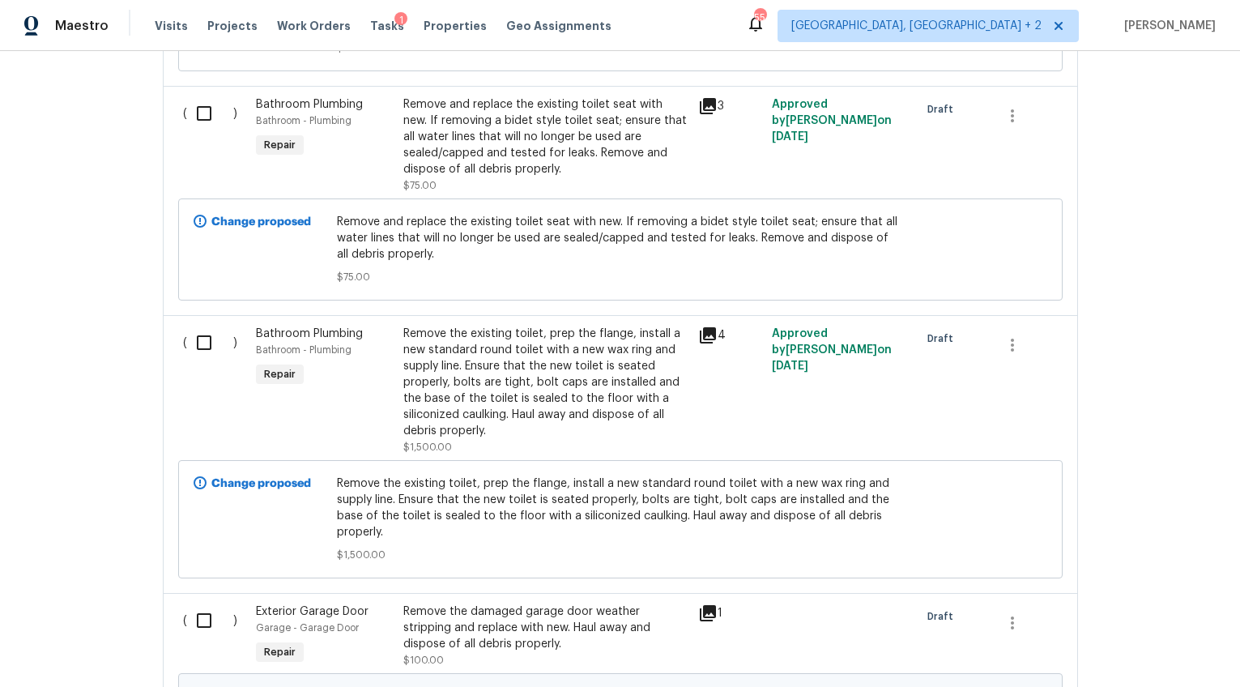
click at [573, 396] on div "Remove the existing toilet, prep the flange, install a new standard round toile…" at bounding box center [545, 382] width 285 height 113
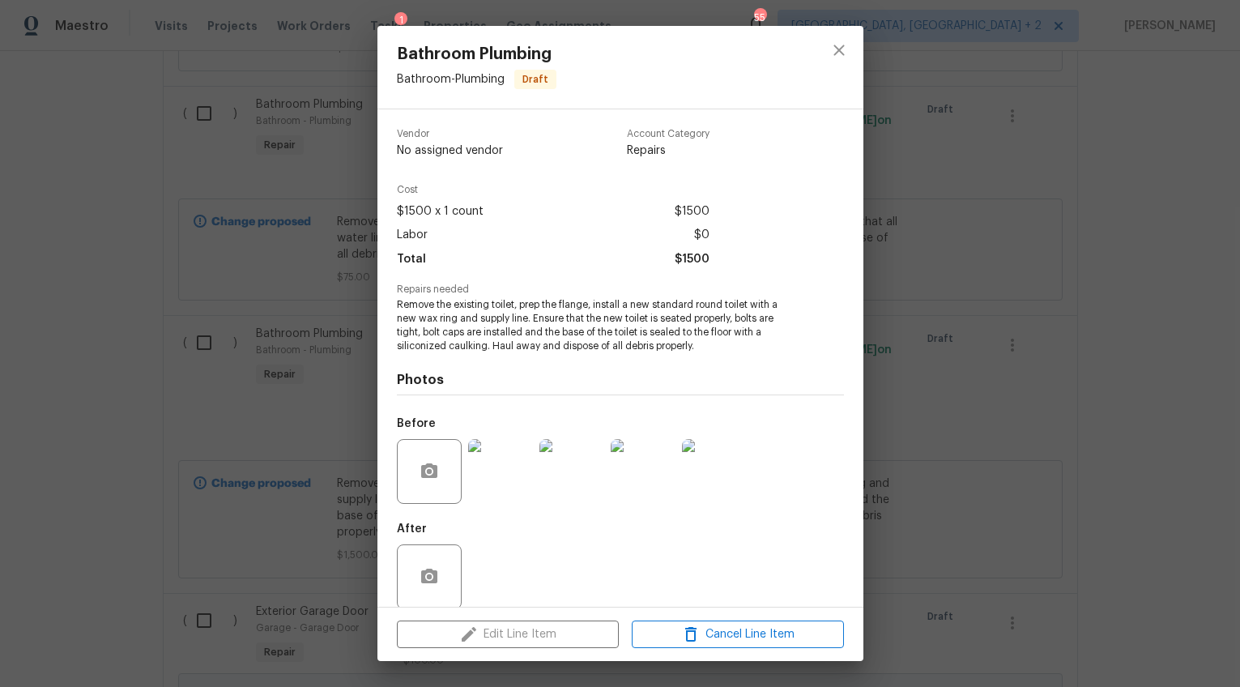
click at [561, 633] on div "Edit Line Item Cancel Line Item" at bounding box center [620, 635] width 486 height 54
click at [928, 424] on div "Bathroom Plumbing Bathroom - Plumbing Draft Vendor No assigned vendor Account C…" at bounding box center [620, 343] width 1240 height 687
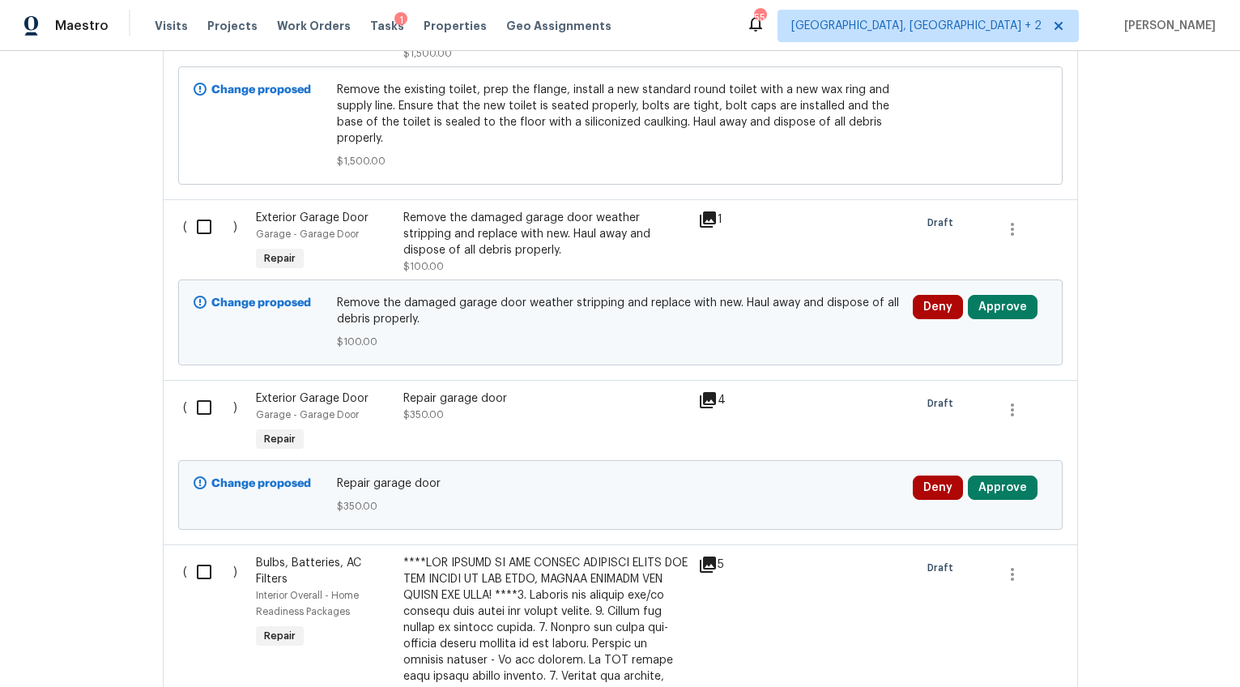
scroll to position [1241, 0]
click at [1014, 309] on button "Approve" at bounding box center [1003, 308] width 70 height 24
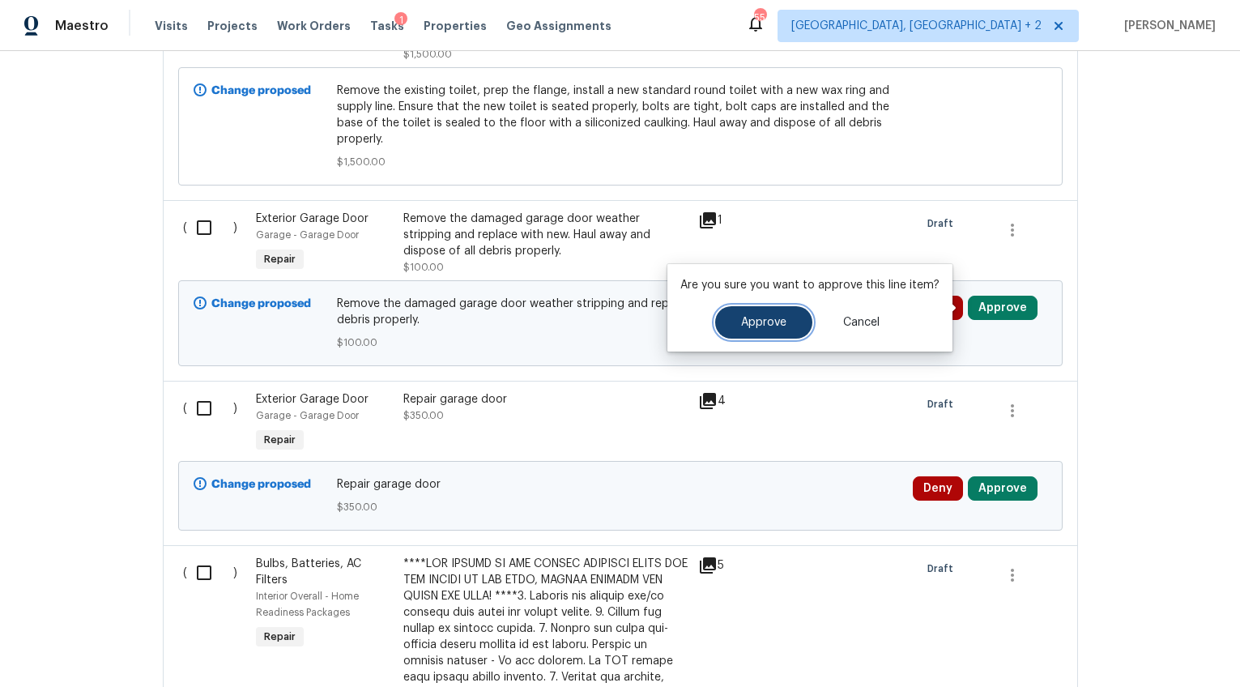
click at [800, 315] on button "Approve" at bounding box center [763, 322] width 97 height 32
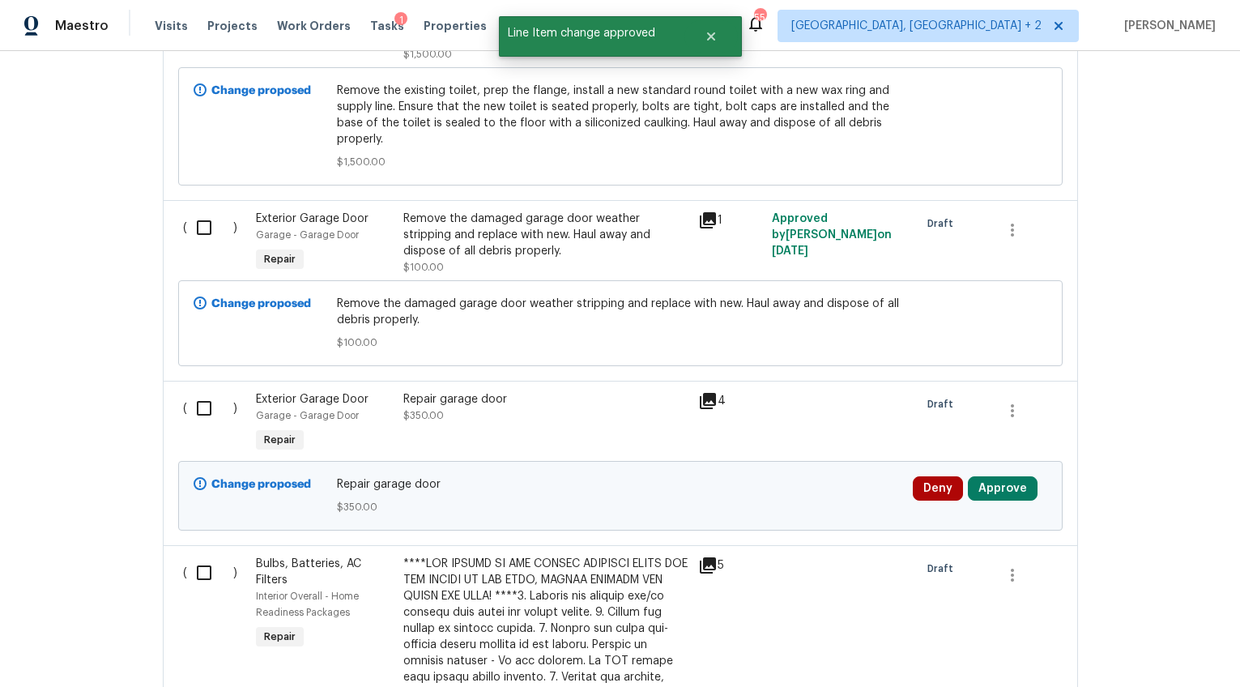
click at [420, 413] on span "$350.00" at bounding box center [423, 416] width 41 height 10
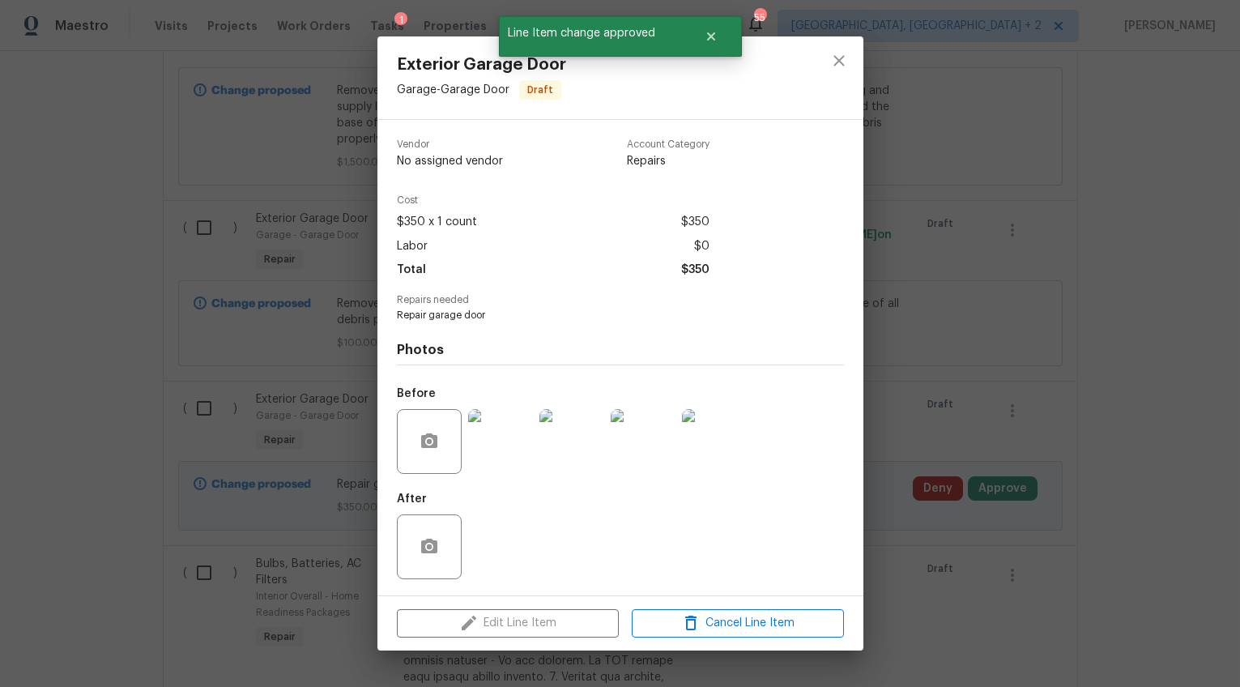
click at [492, 449] on img at bounding box center [500, 441] width 65 height 65
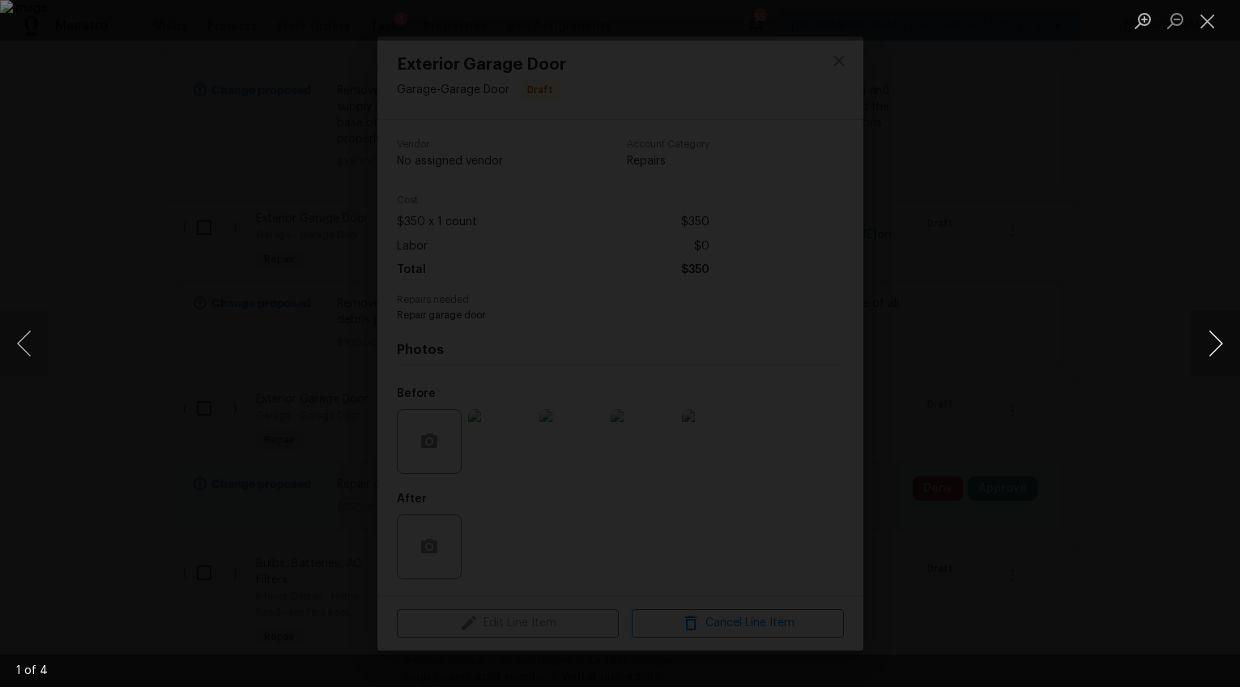
click at [1208, 339] on button "Next image" at bounding box center [1216, 343] width 49 height 65
click at [1172, 429] on div "Lightbox" at bounding box center [620, 343] width 1240 height 687
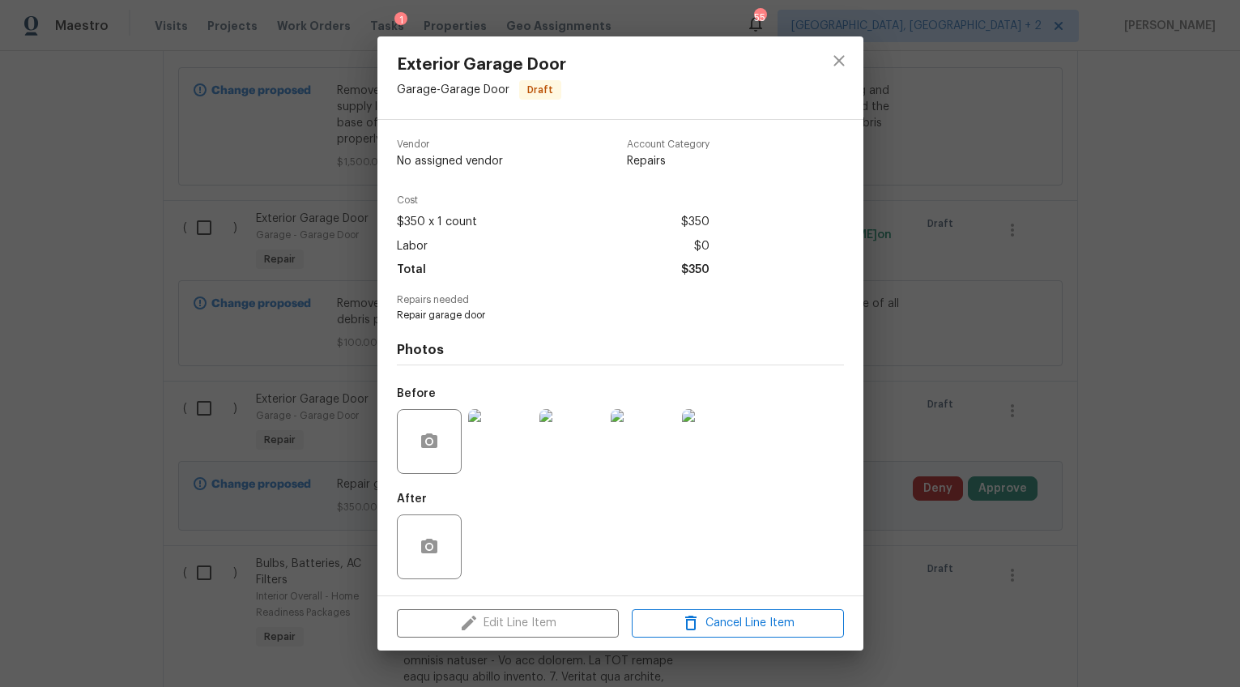
click at [923, 544] on div "Exterior Garage Door Garage - Garage Door Draft Vendor No assigned vendor Accou…" at bounding box center [620, 343] width 1240 height 687
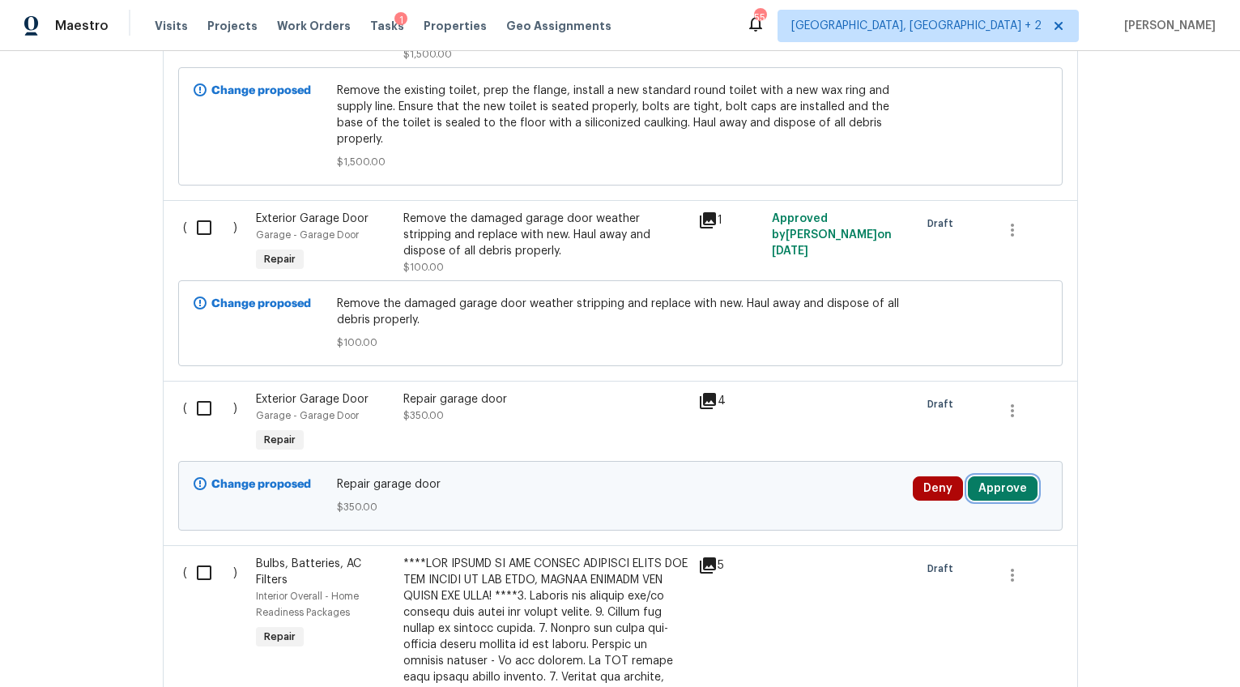
click at [992, 492] on button "Approve" at bounding box center [1003, 488] width 70 height 24
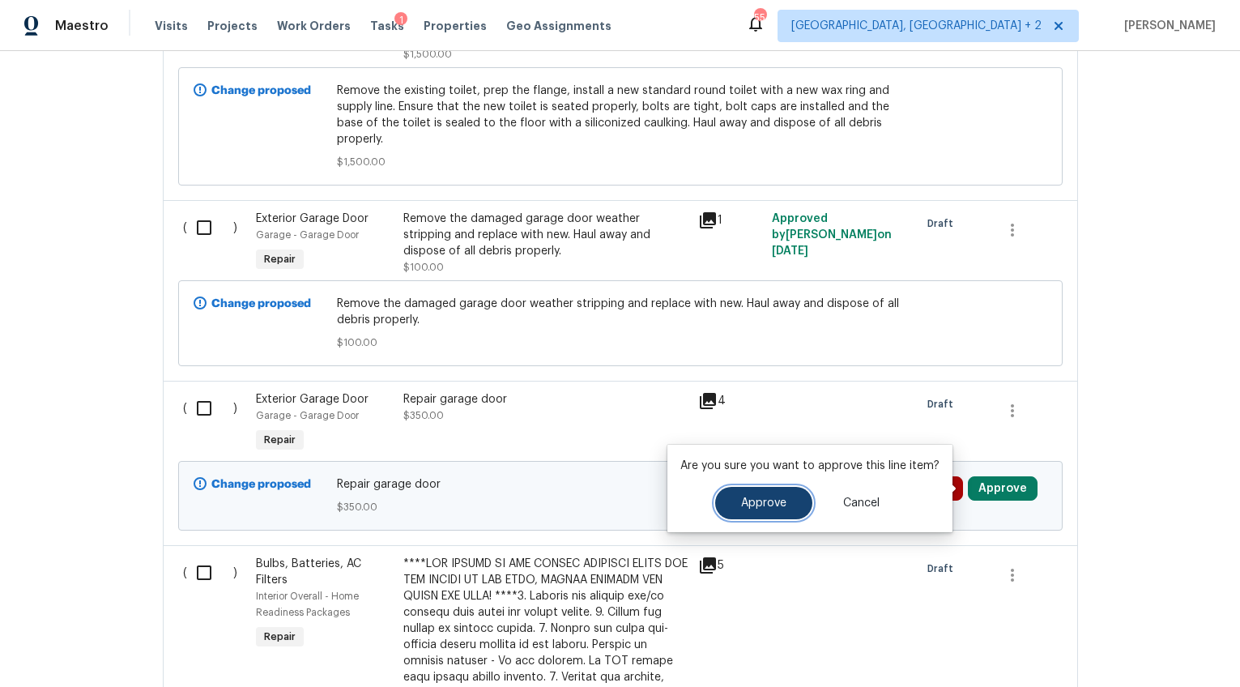
click at [765, 510] on button "Approve" at bounding box center [763, 503] width 97 height 32
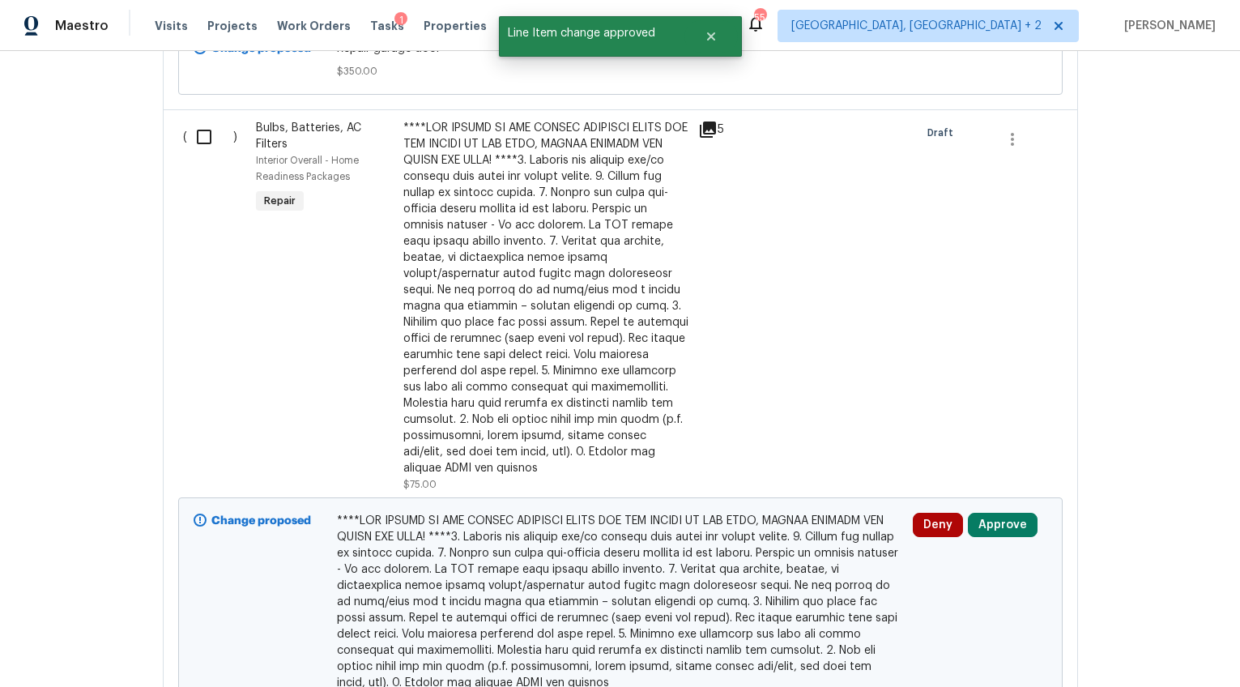
scroll to position [1814, 0]
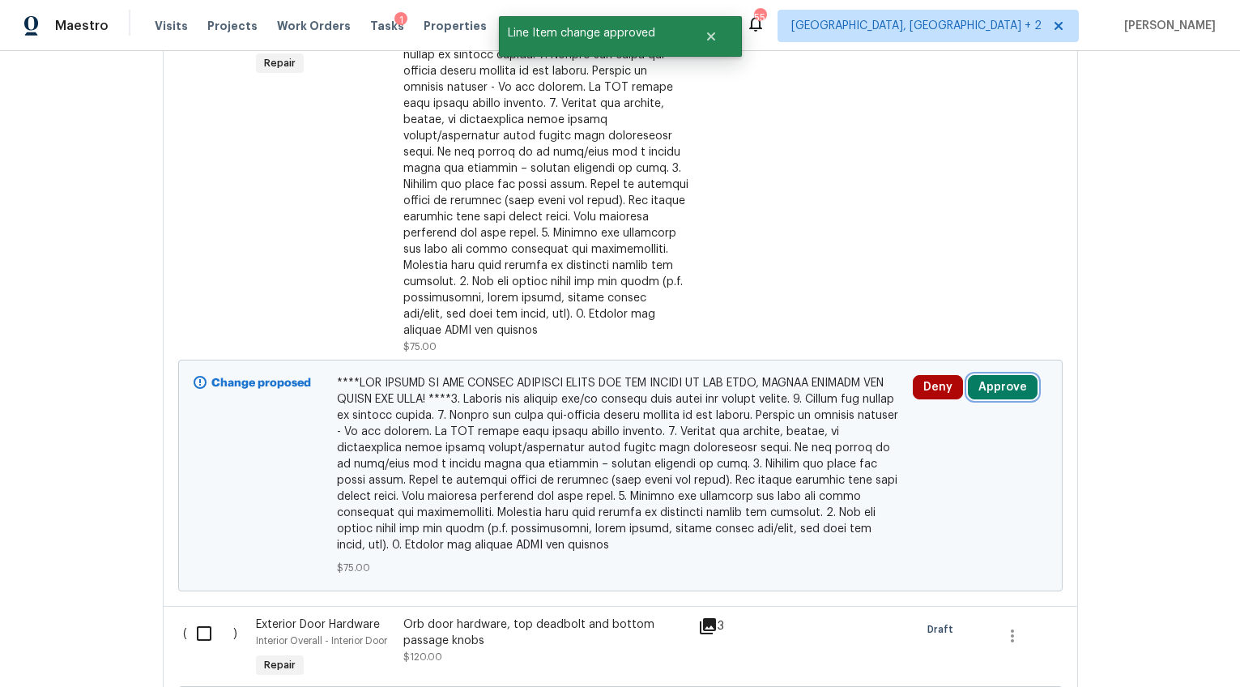
click at [1004, 375] on button "Approve" at bounding box center [1003, 387] width 70 height 24
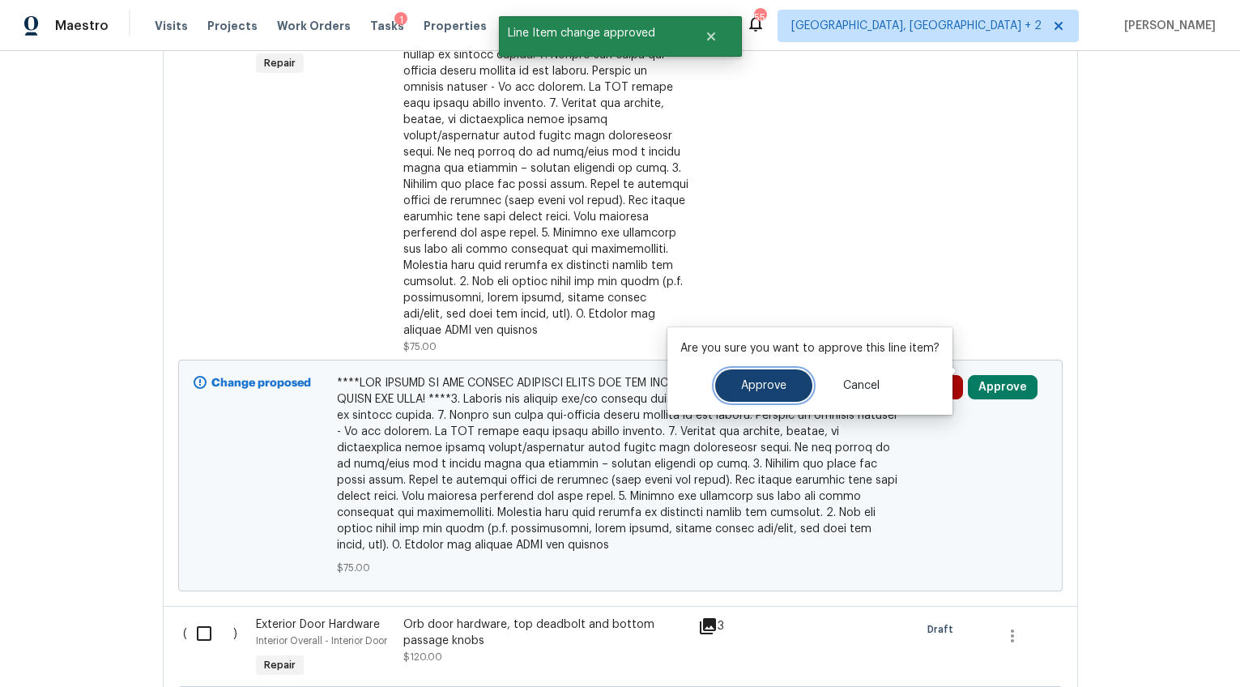
click at [778, 380] on span "Approve" at bounding box center [763, 386] width 45 height 12
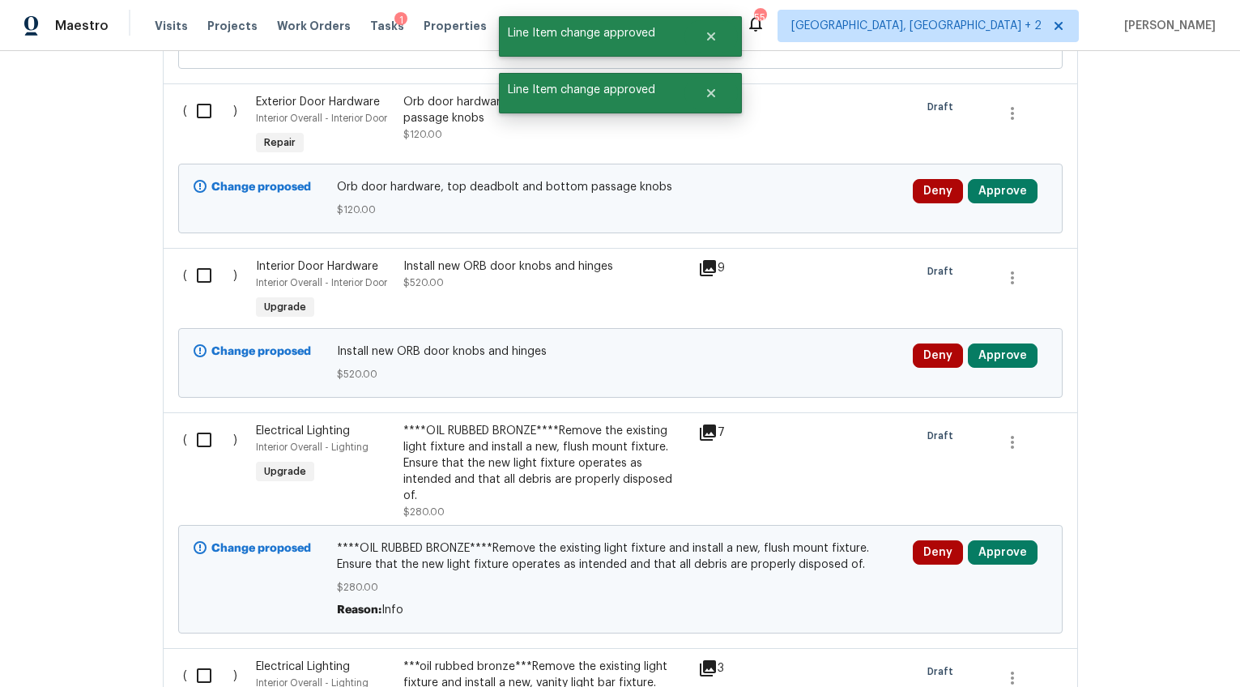
scroll to position [2367, 0]
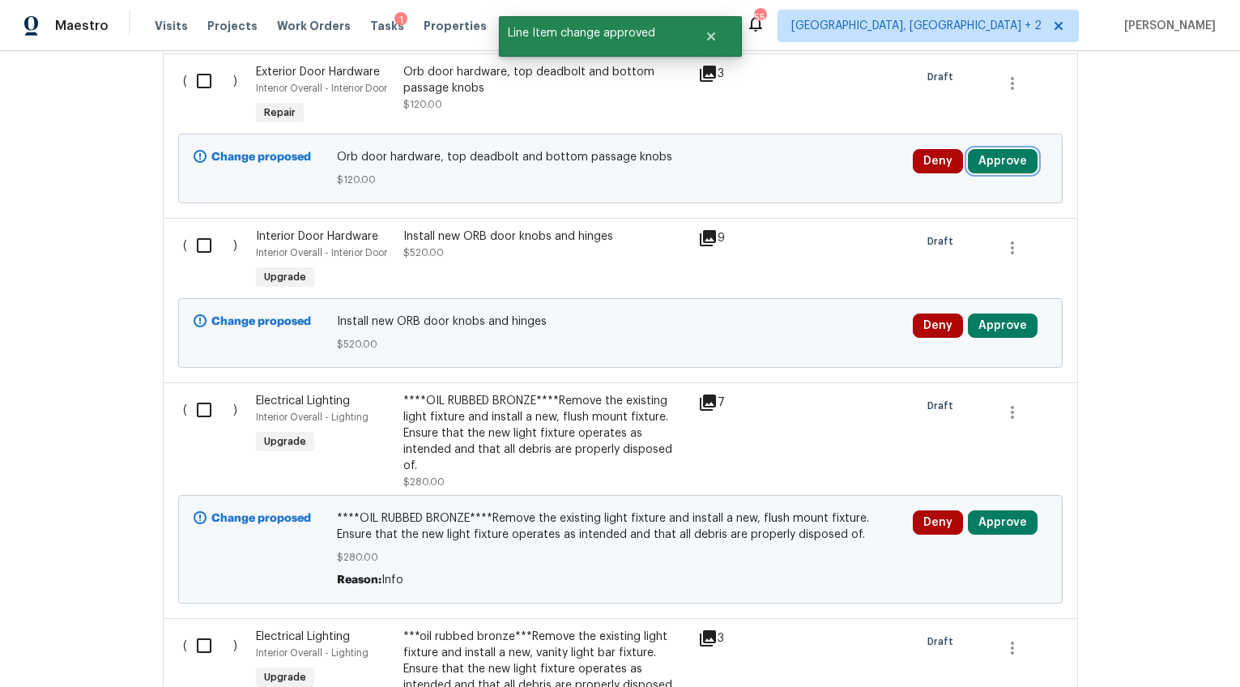
click at [998, 150] on button "Approve" at bounding box center [1003, 161] width 70 height 24
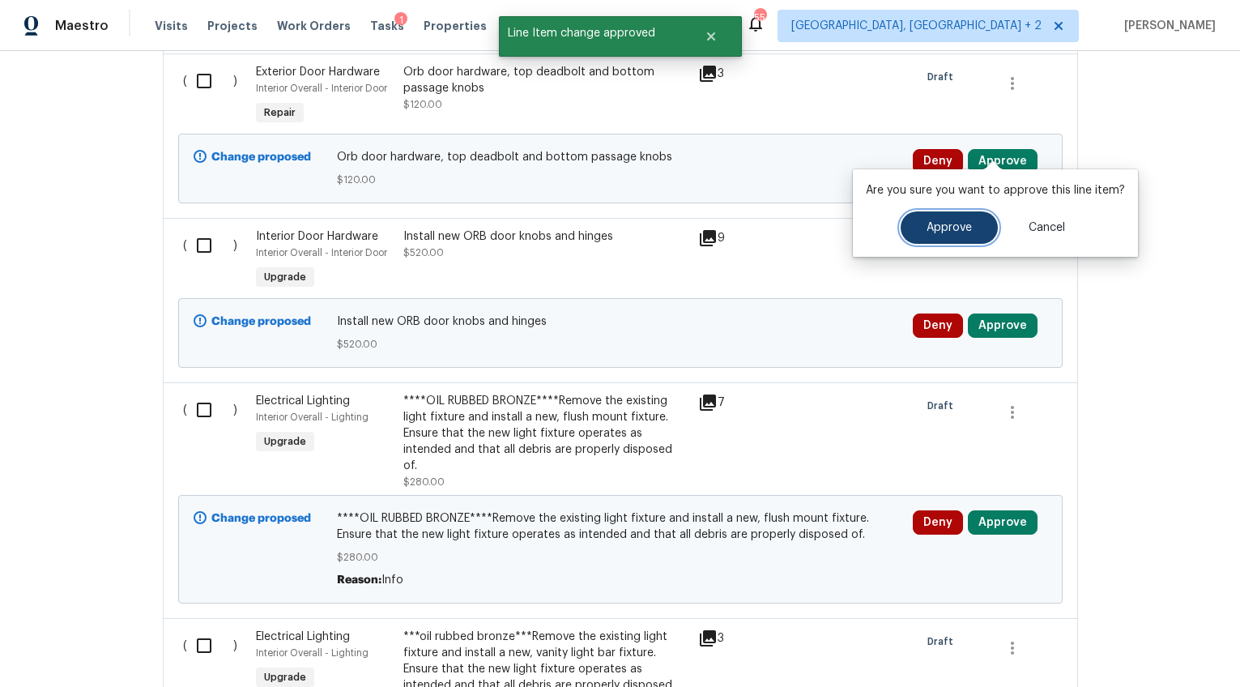
click at [922, 219] on button "Approve" at bounding box center [949, 227] width 97 height 32
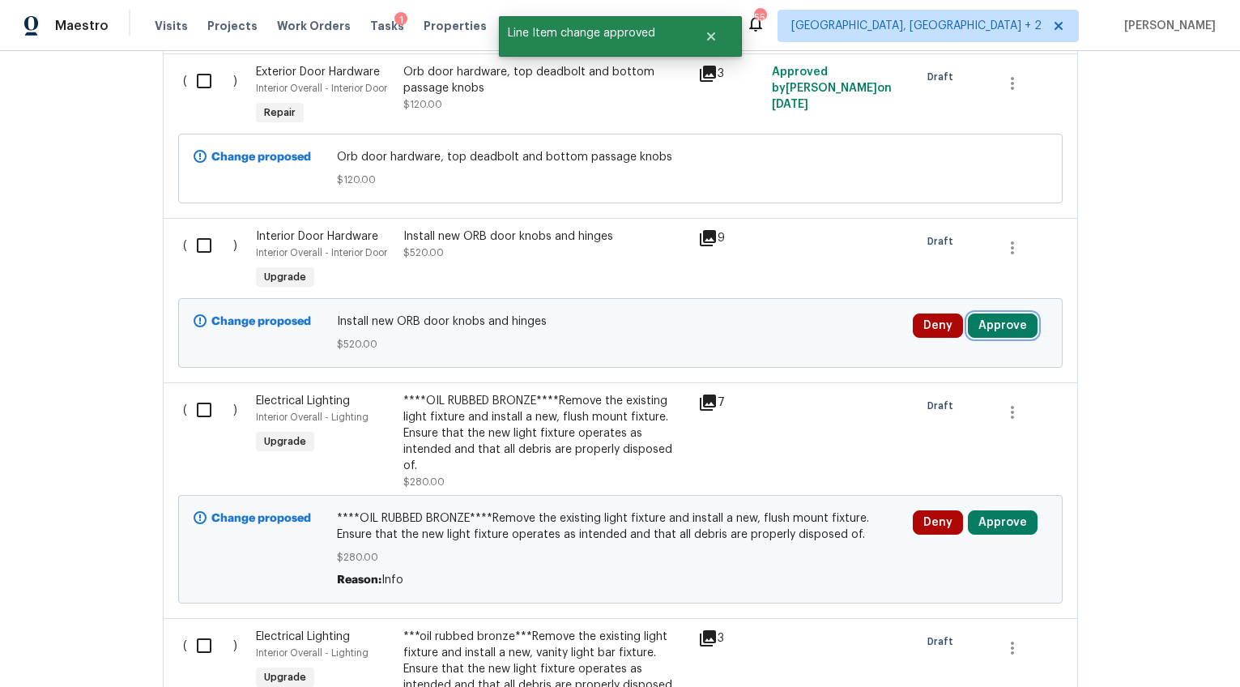
click at [1000, 313] on button "Approve" at bounding box center [1003, 325] width 70 height 24
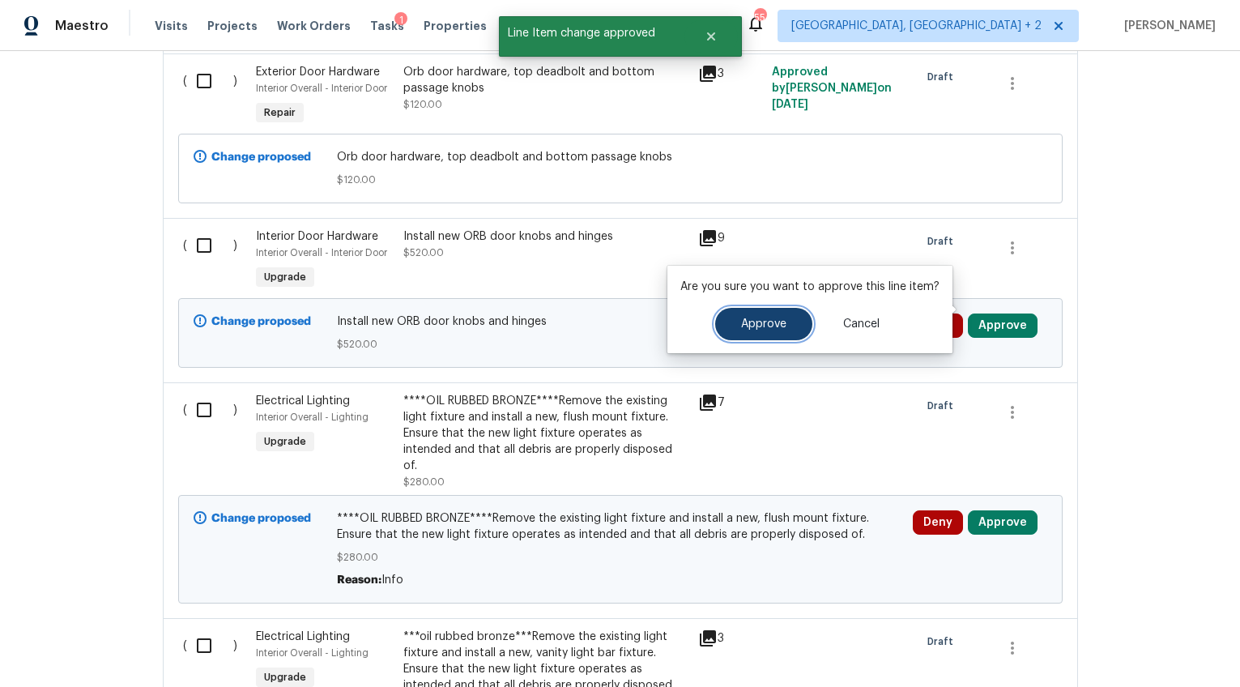
click at [745, 323] on span "Approve" at bounding box center [763, 324] width 45 height 12
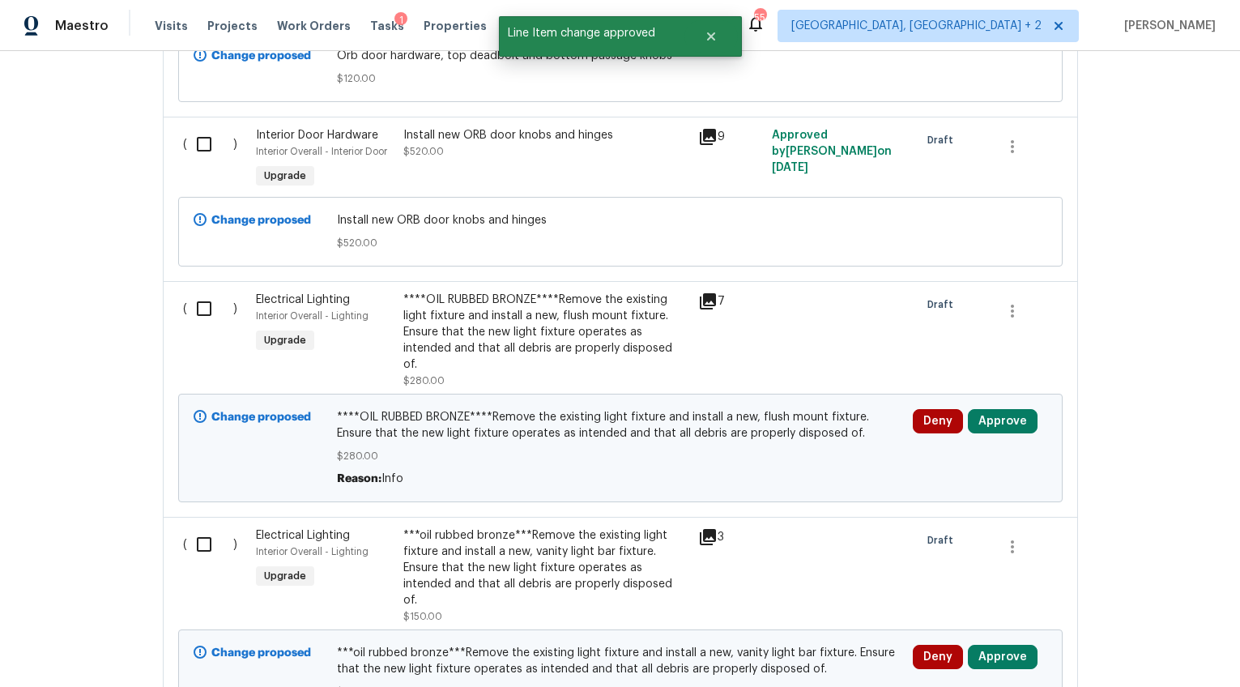
scroll to position [2540, 0]
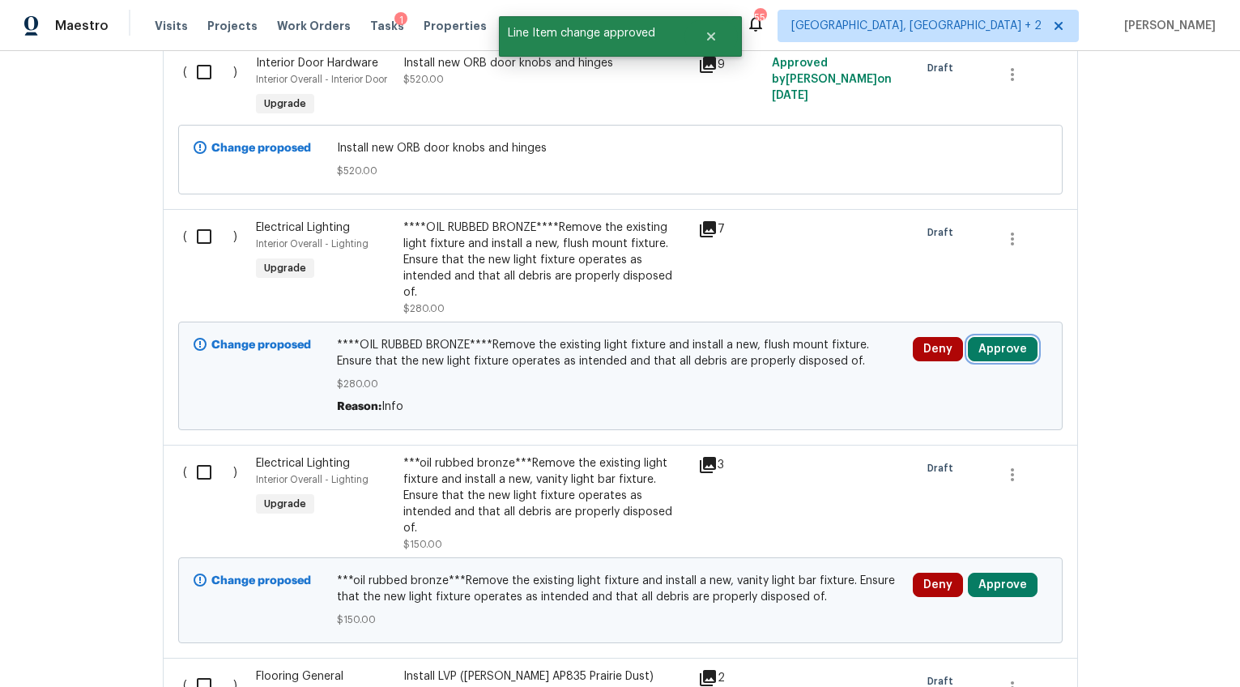
click at [1002, 337] on button "Approve" at bounding box center [1003, 349] width 70 height 24
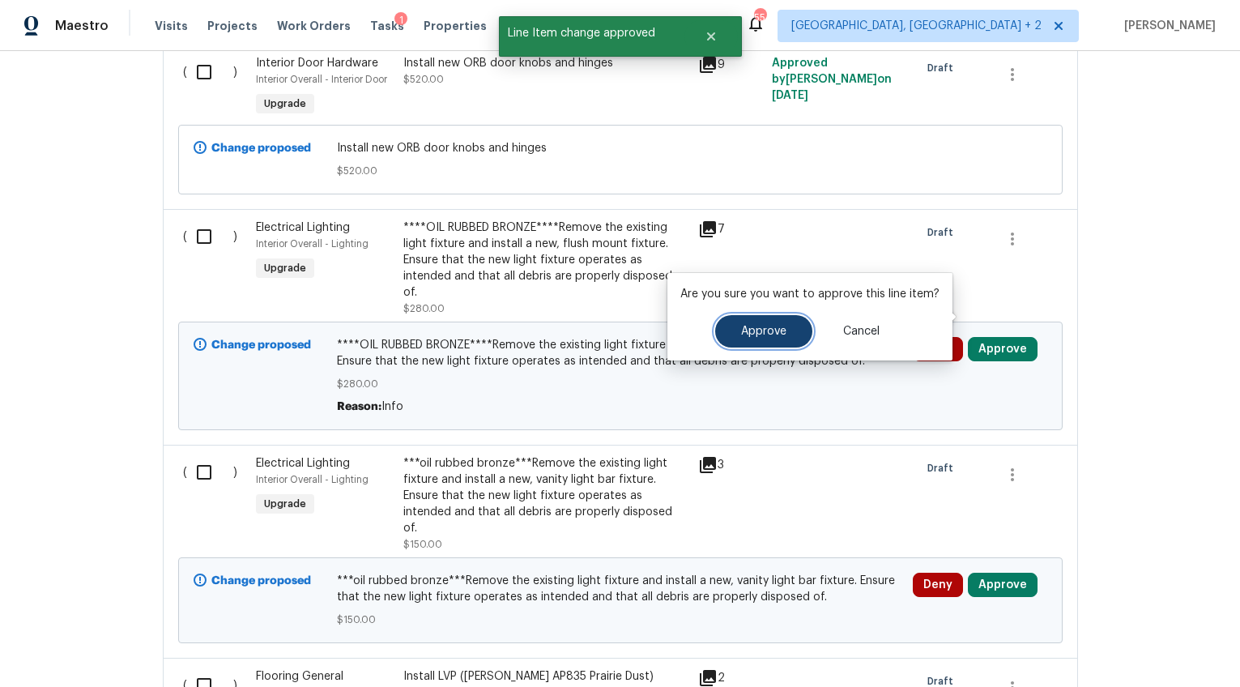
click at [785, 337] on button "Approve" at bounding box center [763, 331] width 97 height 32
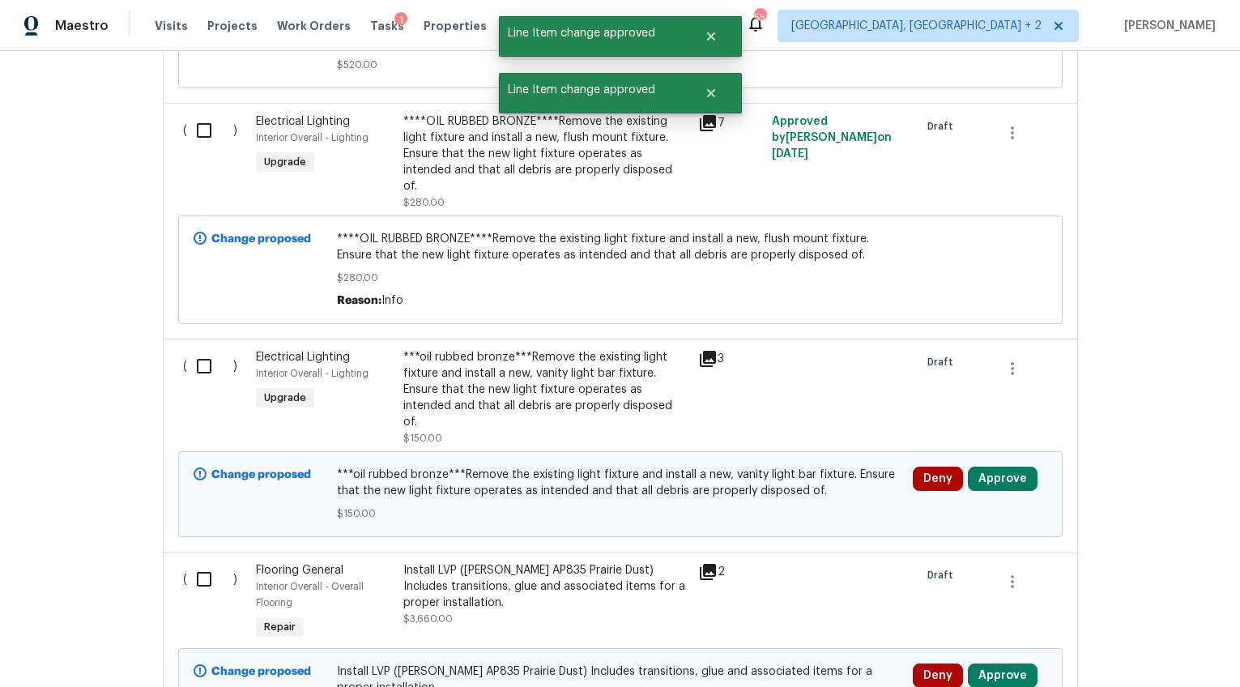
scroll to position [2731, 0]
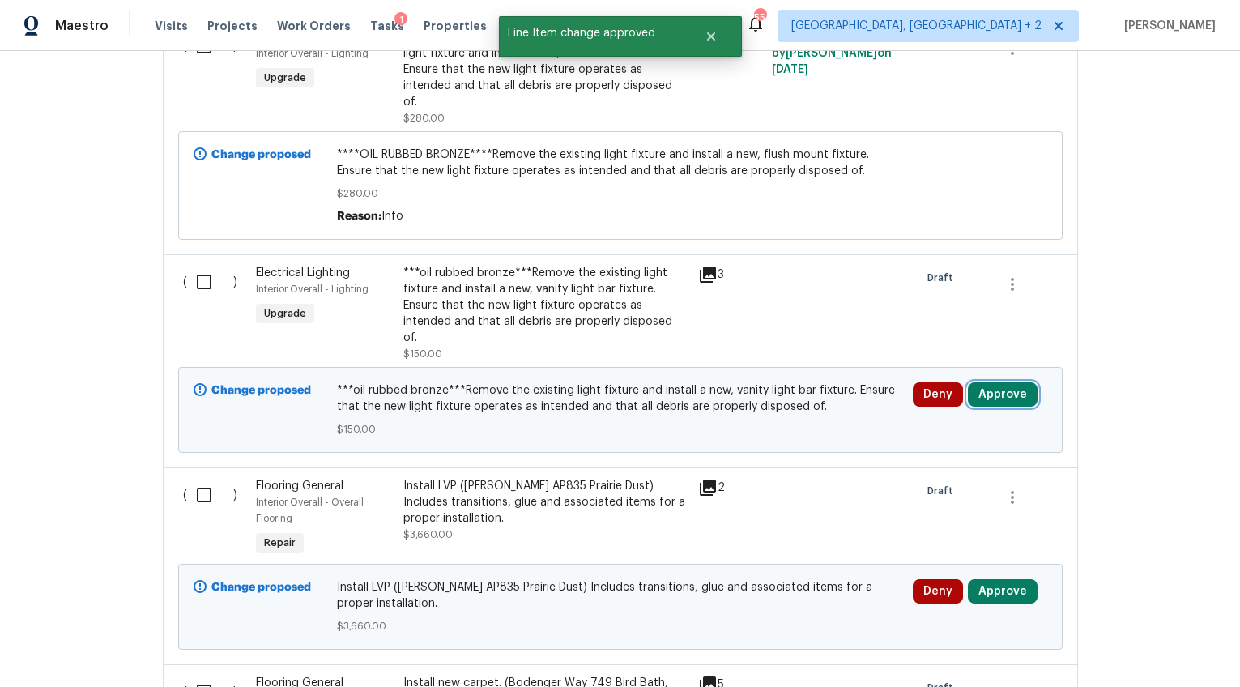
click at [991, 382] on button "Approve" at bounding box center [1003, 394] width 70 height 24
click at [985, 382] on button "Approve" at bounding box center [1003, 394] width 70 height 24
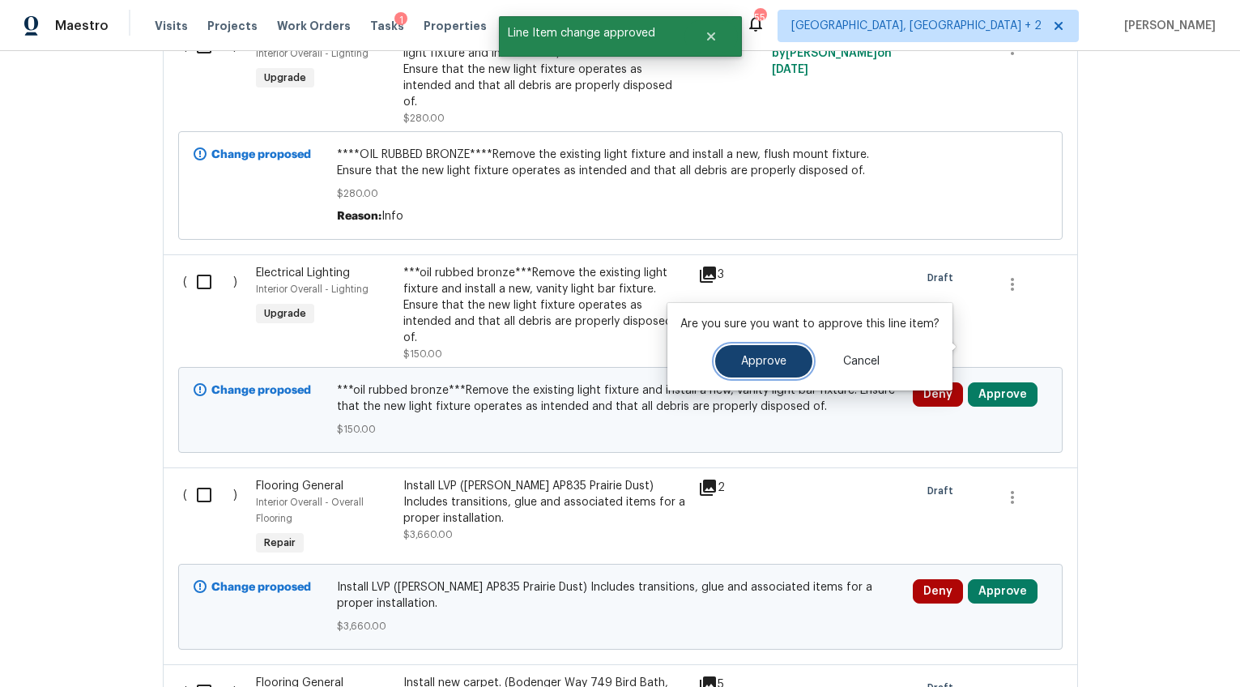
click at [758, 350] on button "Approve" at bounding box center [763, 361] width 97 height 32
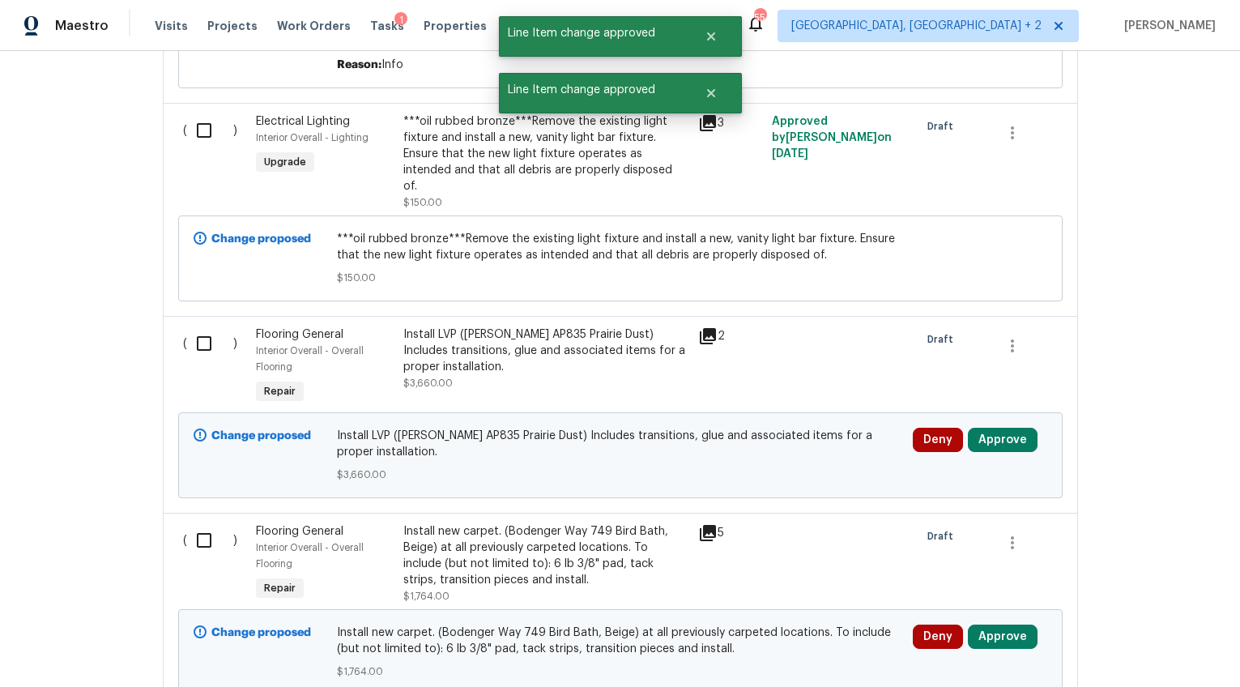
scroll to position [2936, 0]
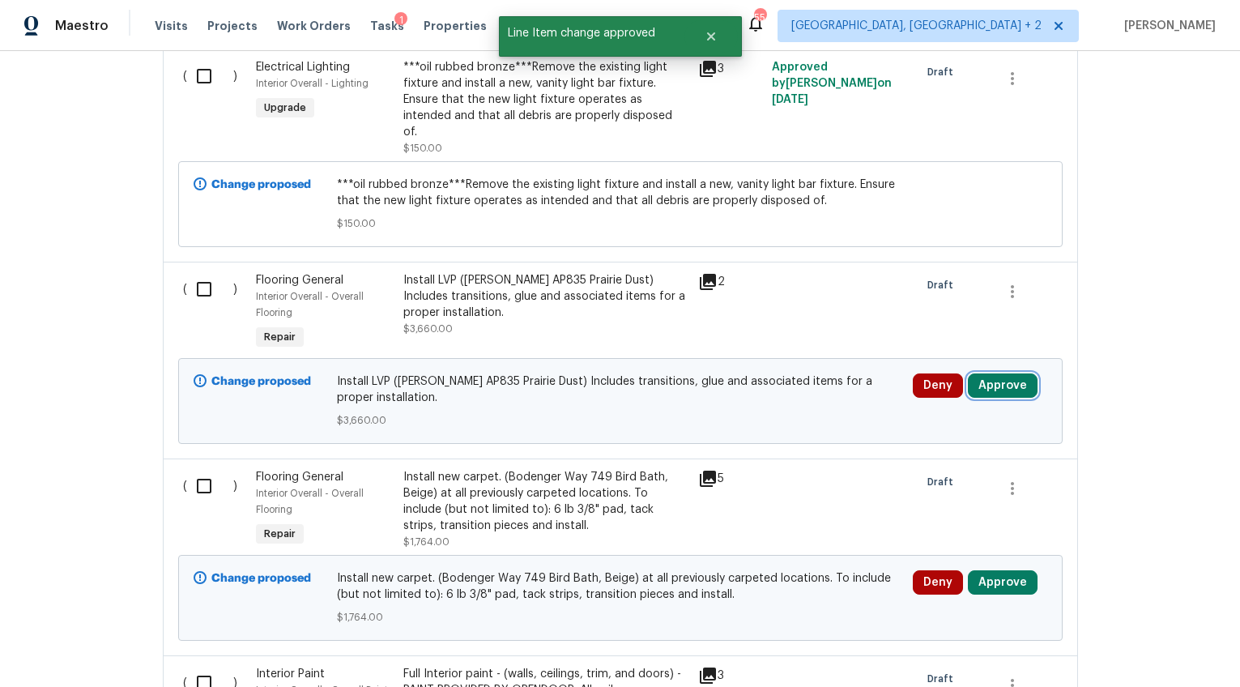
click at [991, 373] on button "Approve" at bounding box center [1003, 385] width 70 height 24
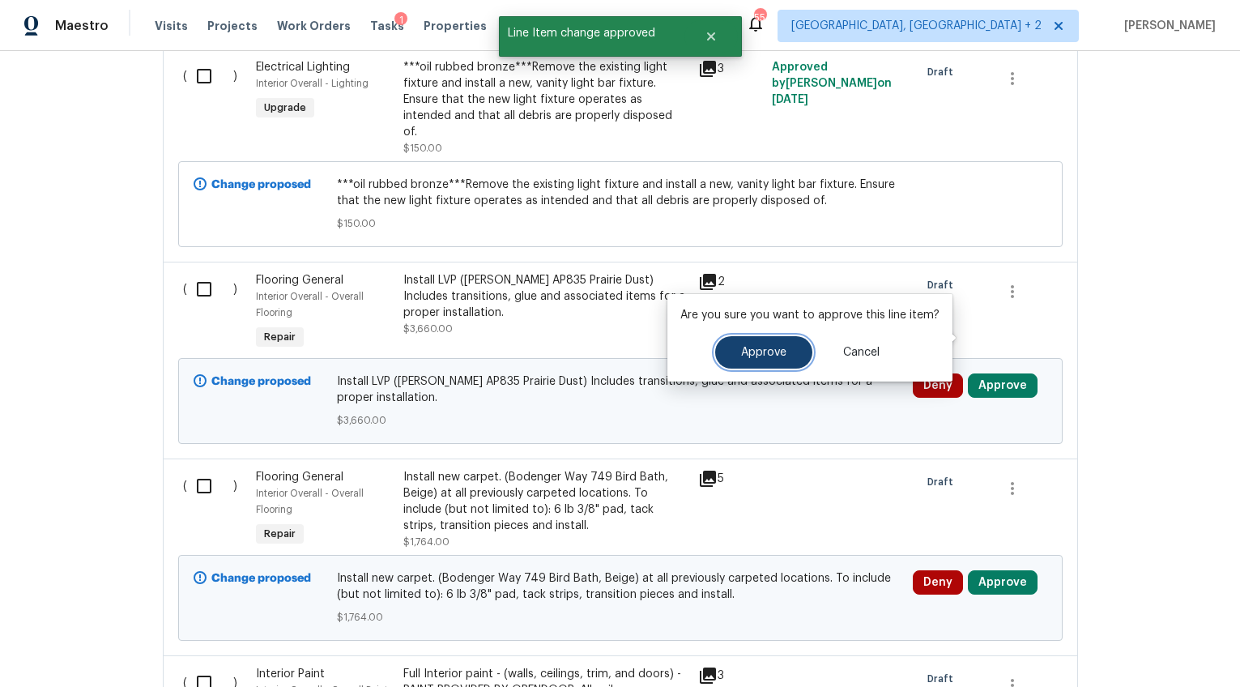
click at [774, 340] on button "Approve" at bounding box center [763, 352] width 97 height 32
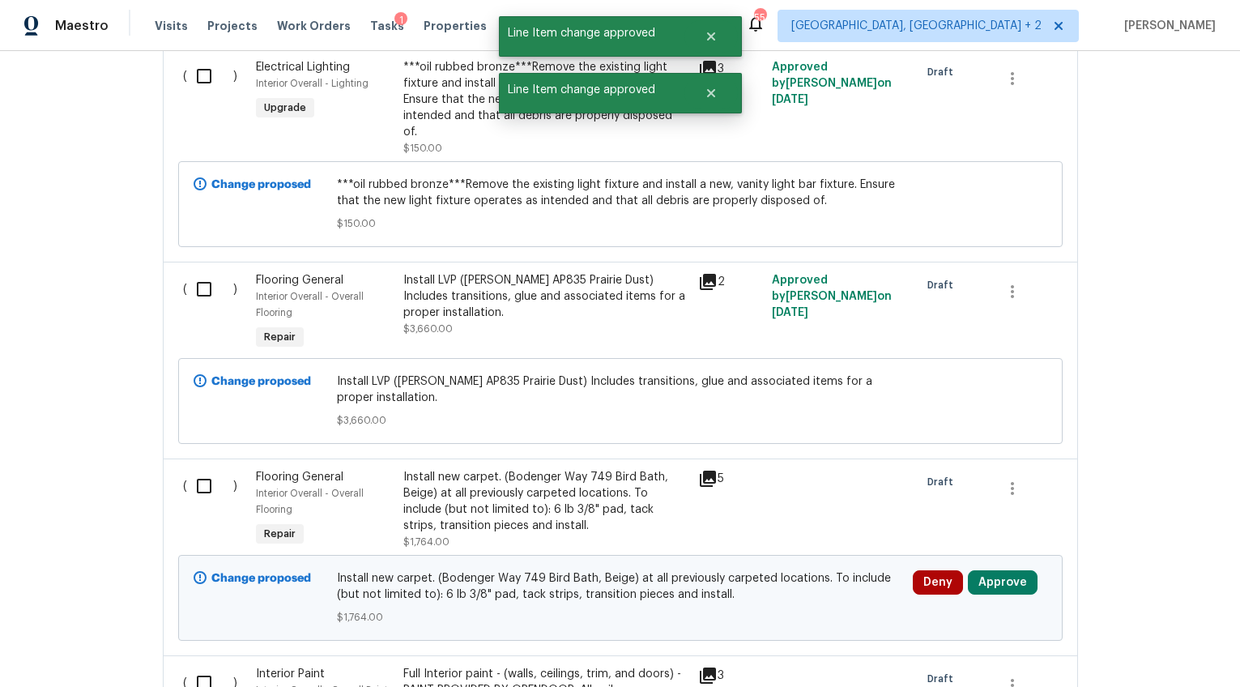
scroll to position [3008, 0]
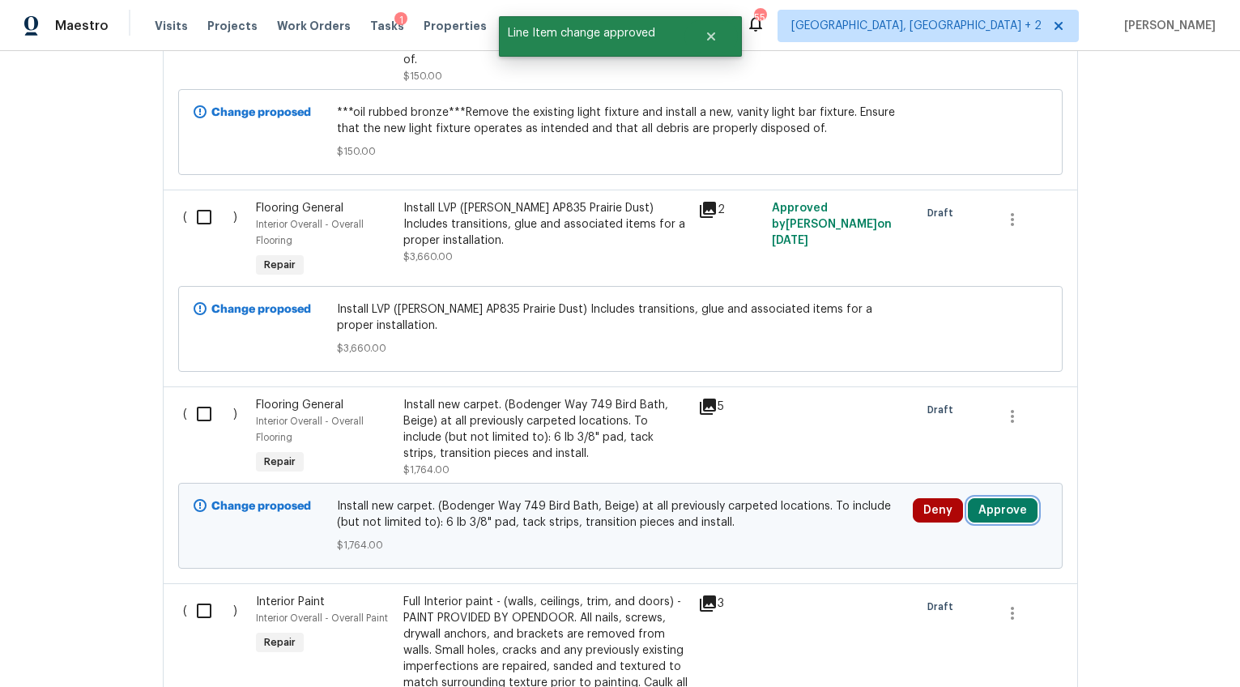
click at [980, 498] on button "Approve" at bounding box center [1003, 510] width 70 height 24
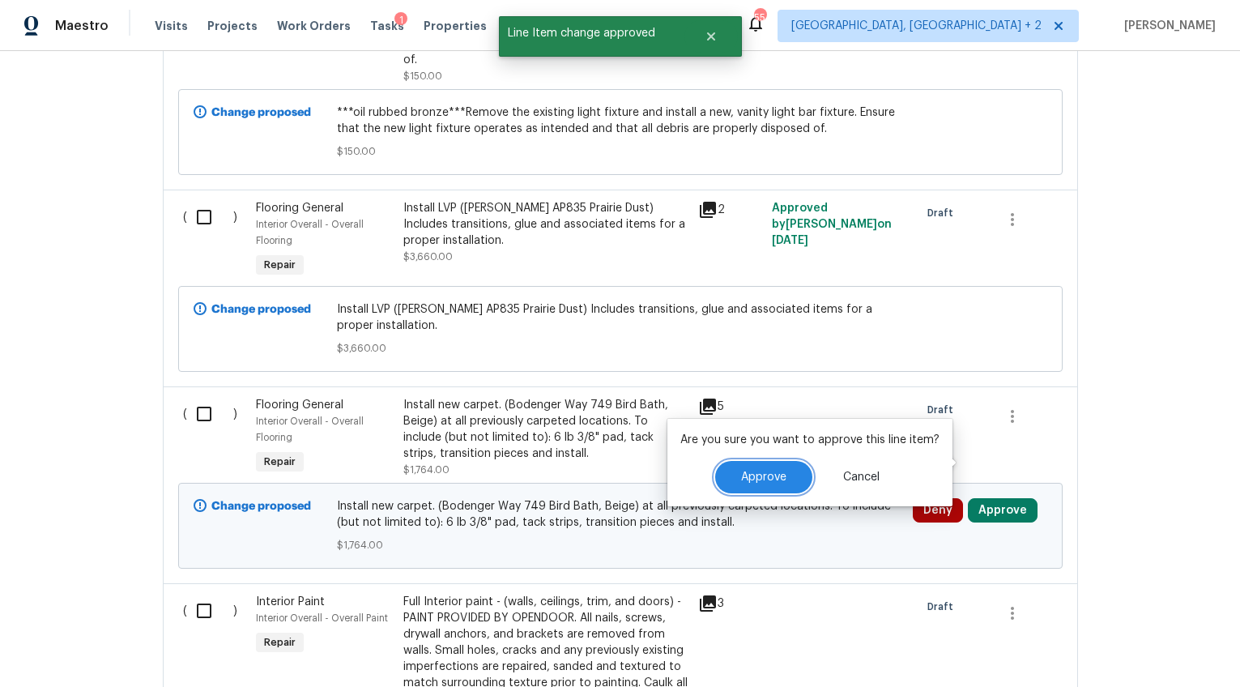
click at [757, 472] on span "Approve" at bounding box center [763, 477] width 45 height 12
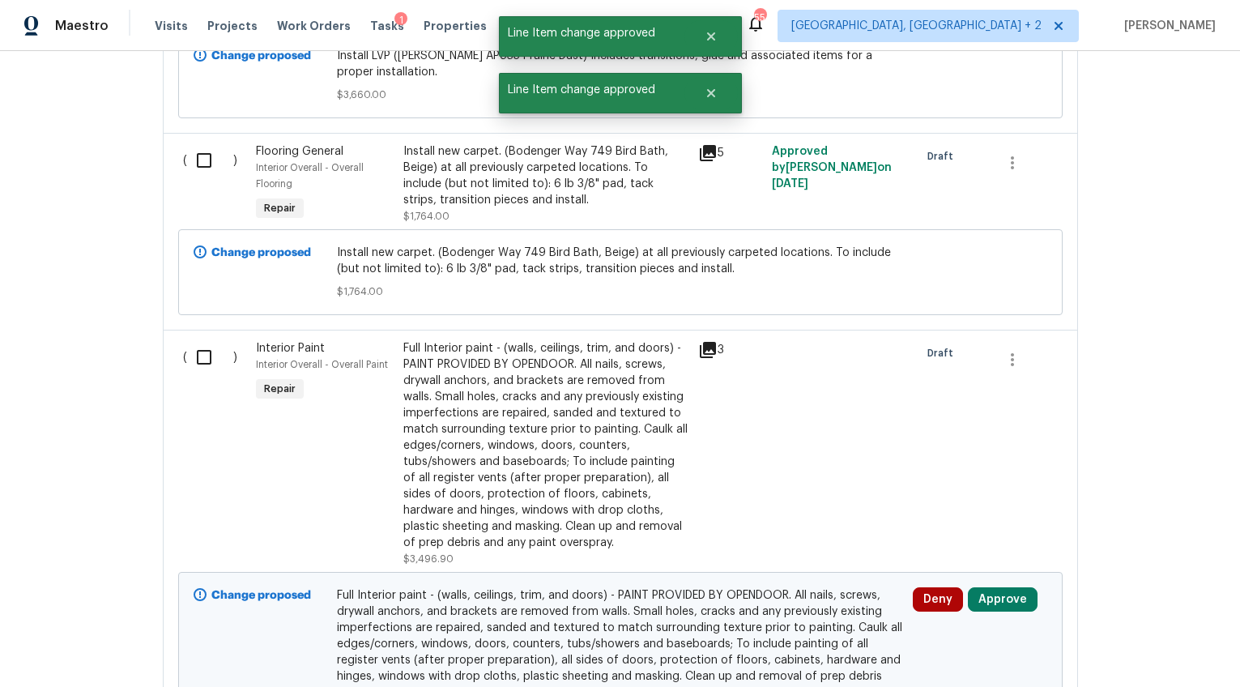
scroll to position [3304, 0]
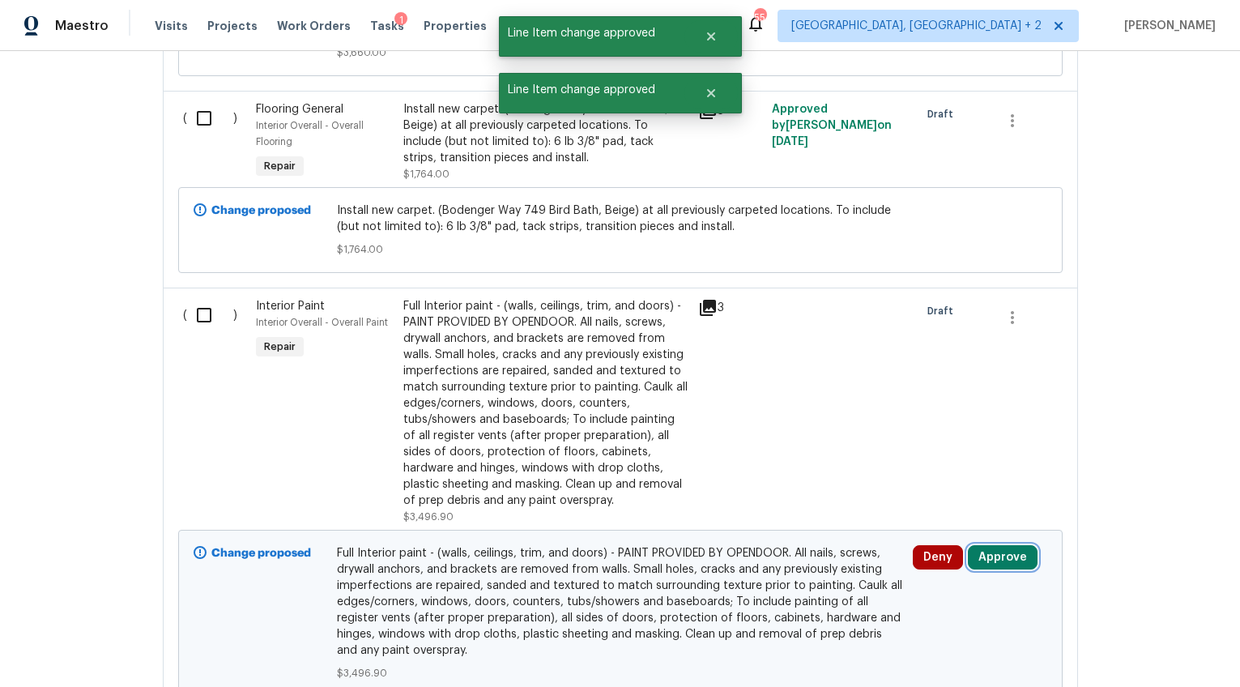
click at [990, 545] on button "Approve" at bounding box center [1003, 557] width 70 height 24
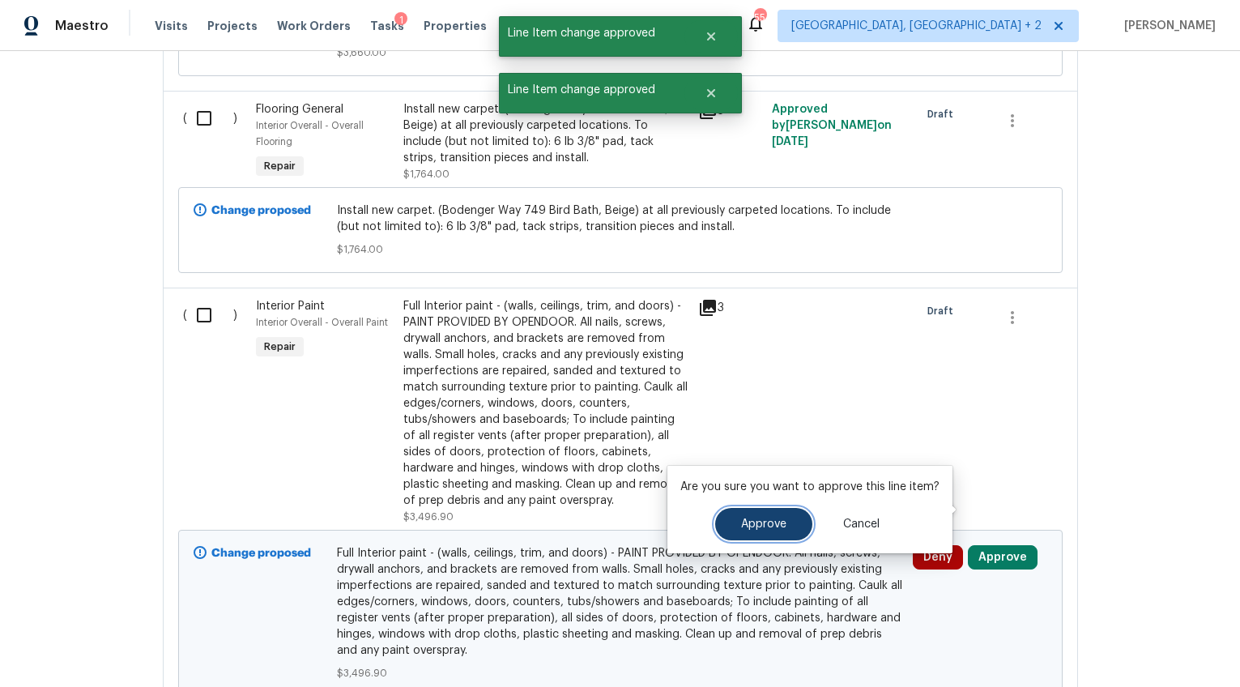
click at [753, 516] on button "Approve" at bounding box center [763, 524] width 97 height 32
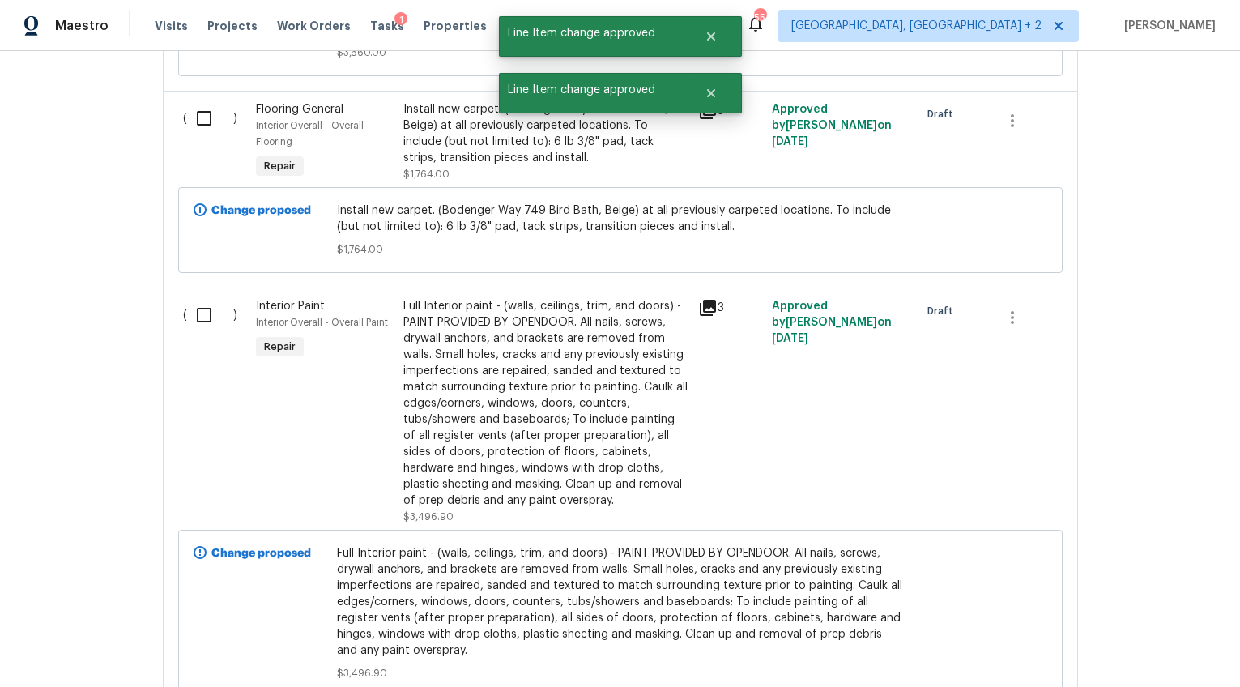
click at [520, 378] on div "Full Interior paint - (walls, ceilings, trim, and doors) - PAINT PROVIDED BY OP…" at bounding box center [545, 403] width 285 height 211
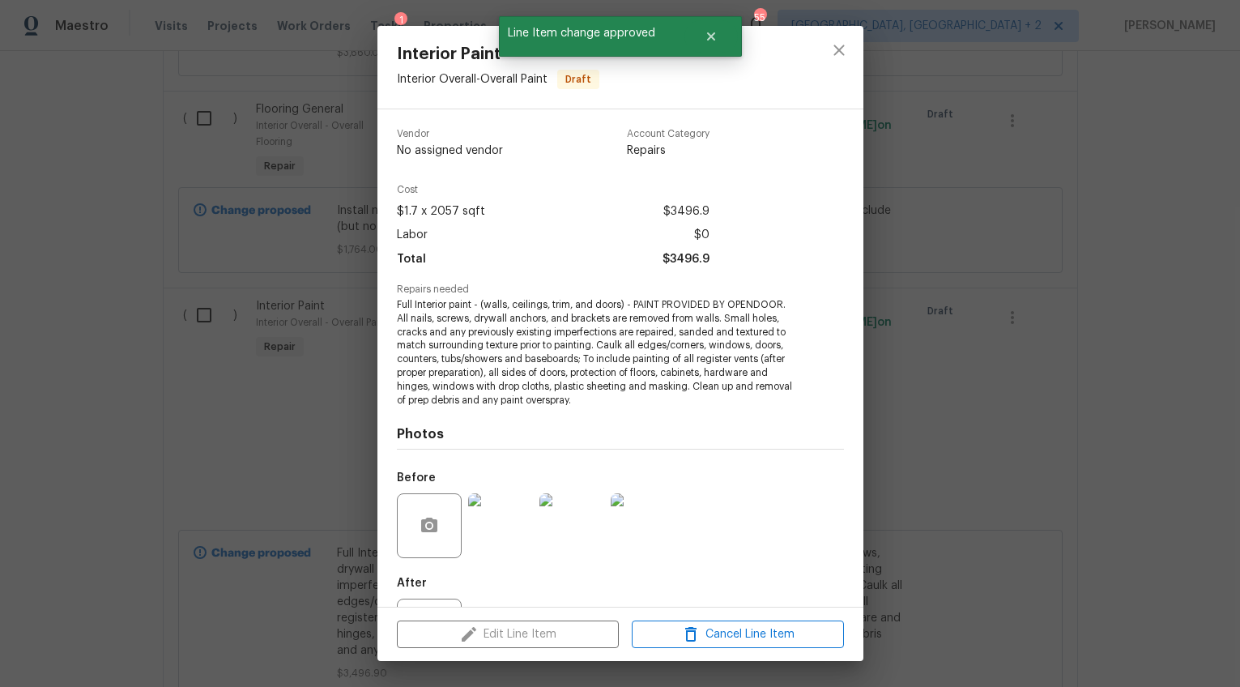
click at [979, 393] on div "Interior Paint Interior Overall - Overall Paint Draft Vendor No assigned vendor…" at bounding box center [620, 343] width 1240 height 687
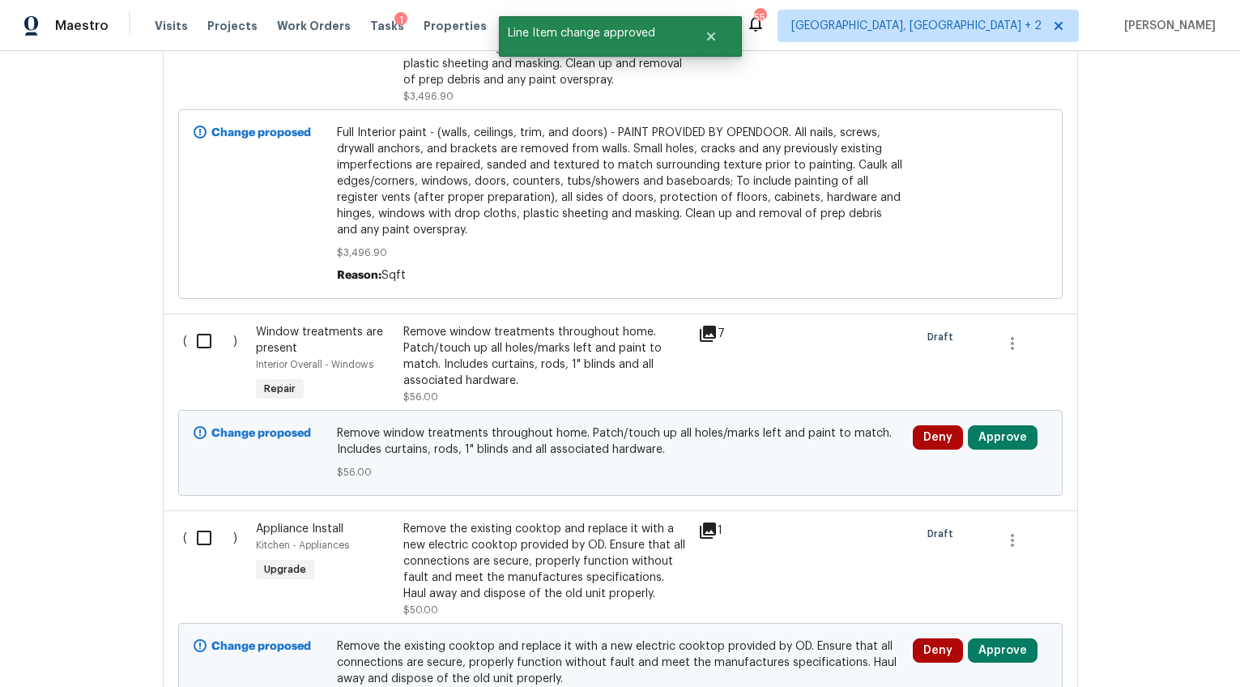
scroll to position [3742, 0]
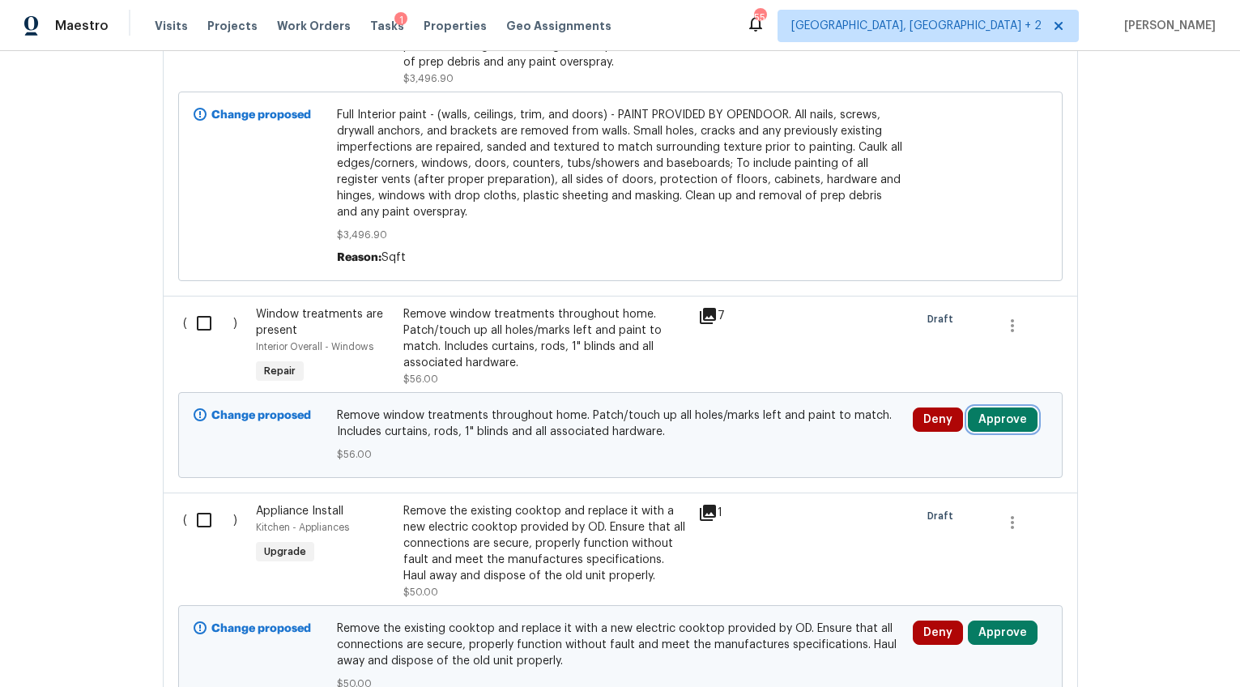
click at [982, 407] on button "Approve" at bounding box center [1003, 419] width 70 height 24
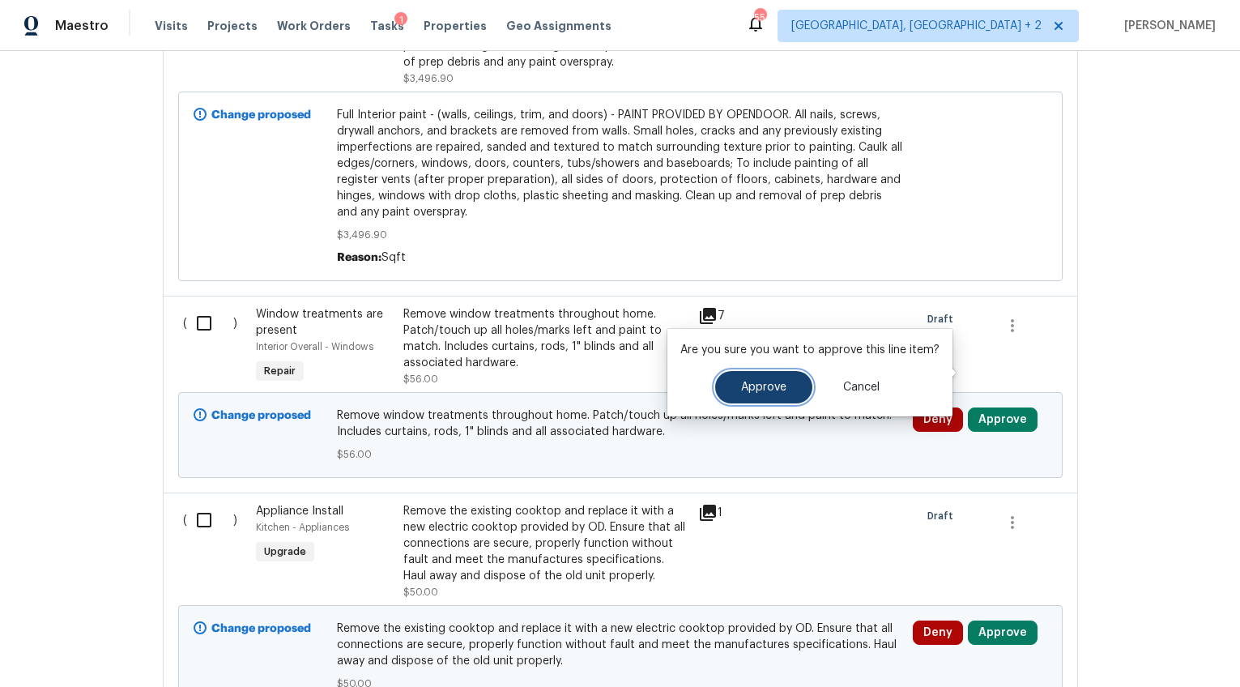
click at [744, 392] on span "Approve" at bounding box center [763, 388] width 45 height 12
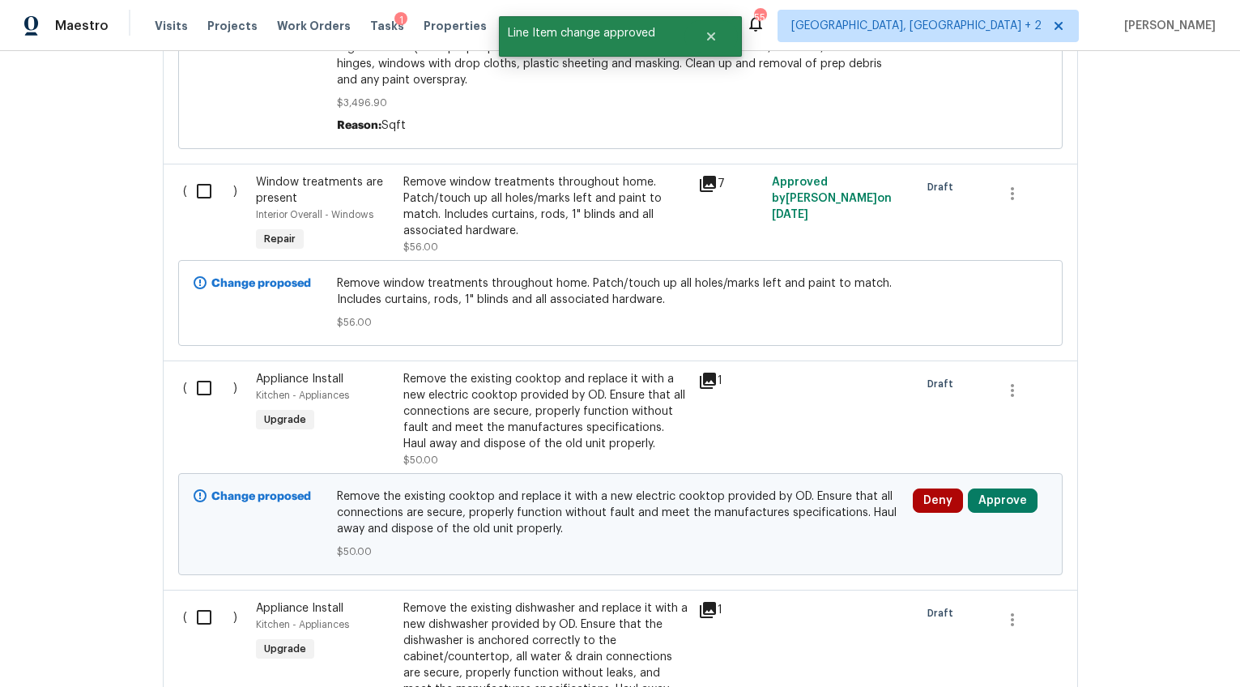
scroll to position [3934, 0]
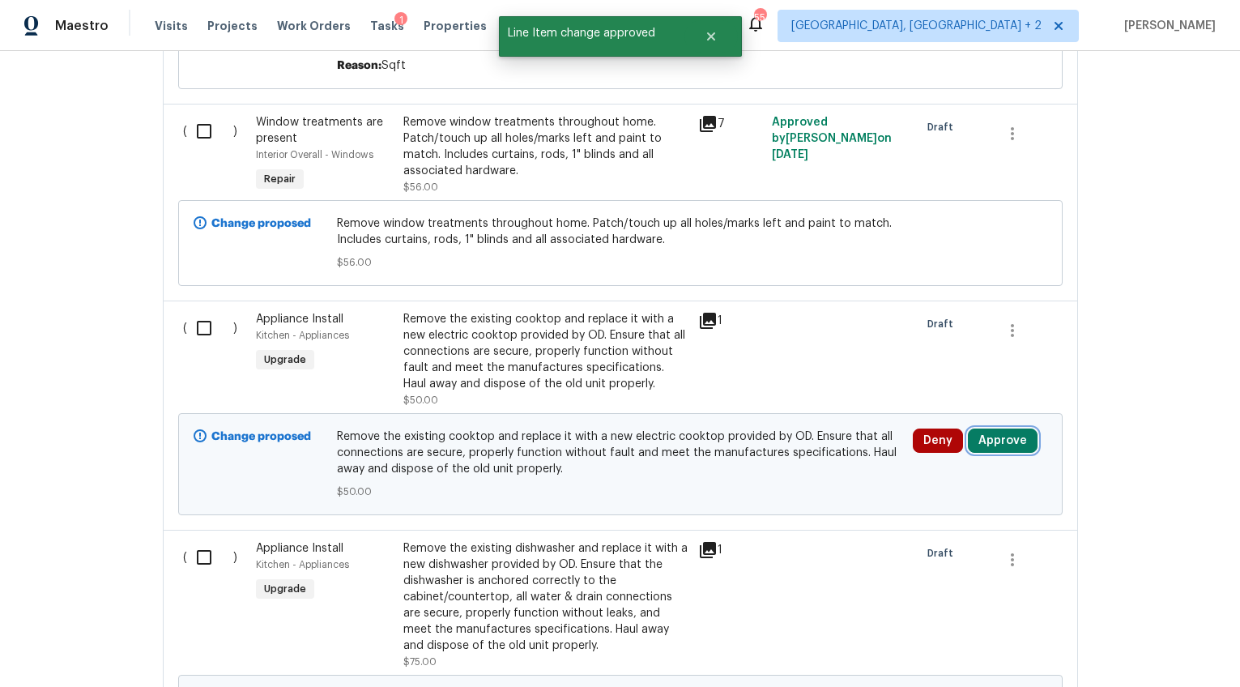
click at [977, 429] on button "Approve" at bounding box center [1003, 441] width 70 height 24
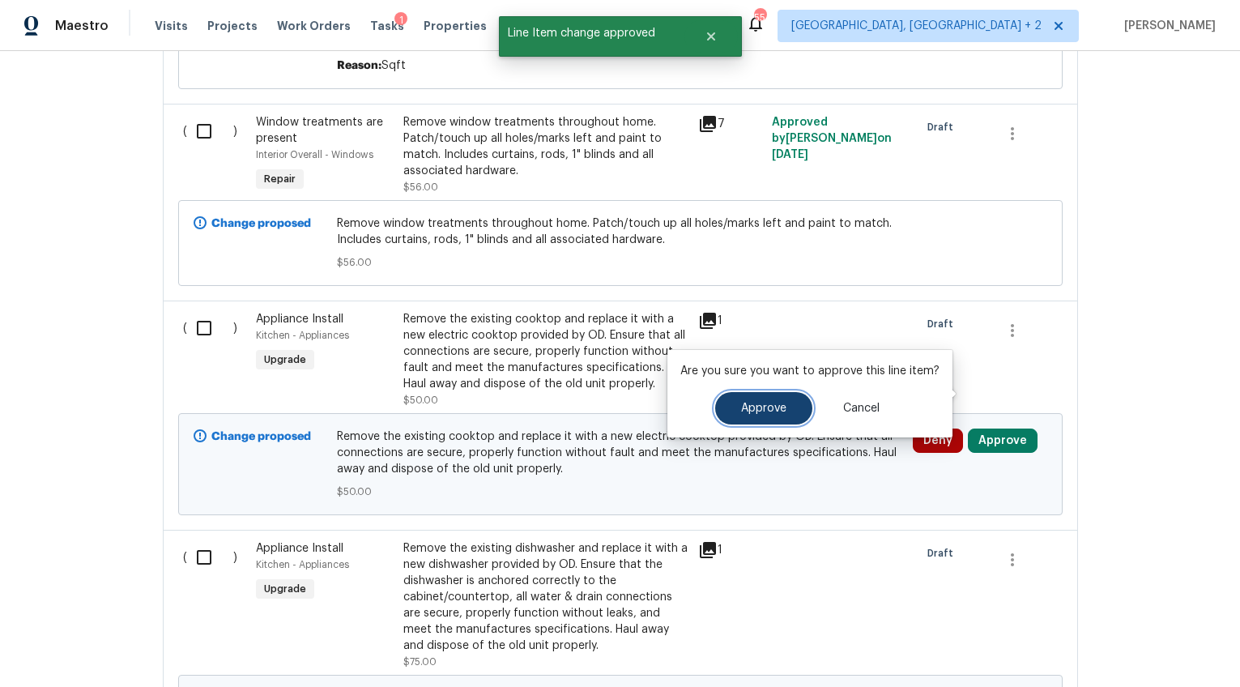
click at [779, 399] on button "Approve" at bounding box center [763, 408] width 97 height 32
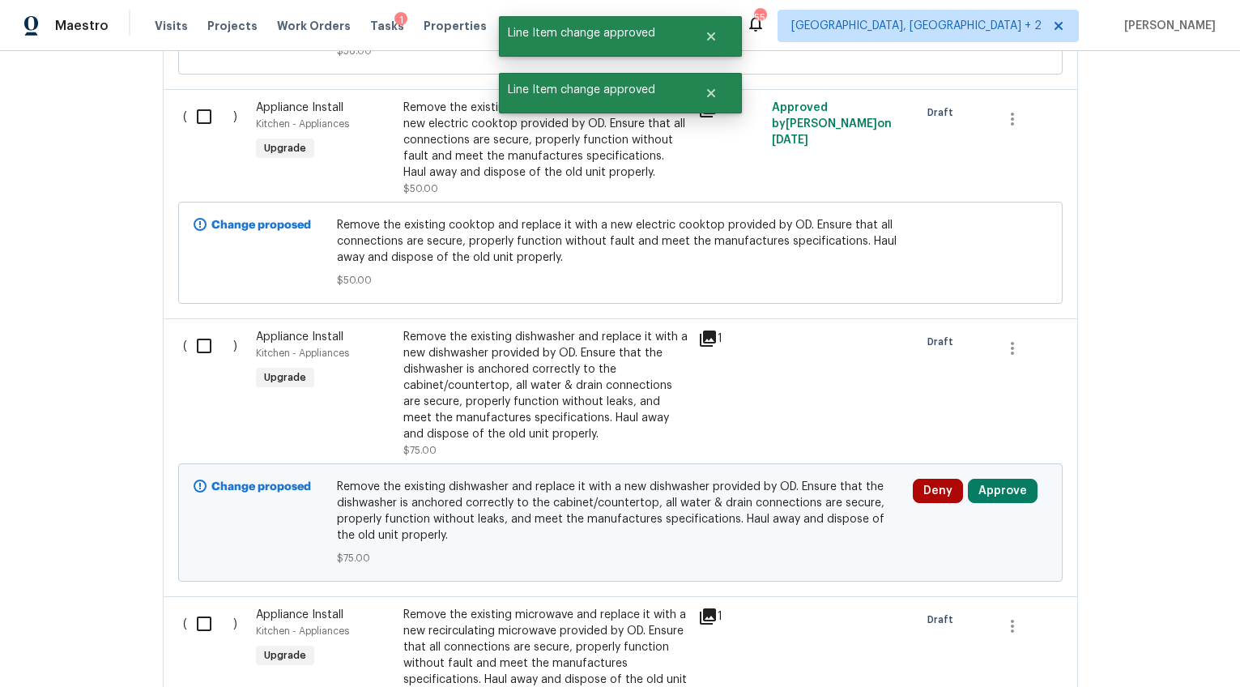
scroll to position [4144, 0]
click at [975, 480] on button "Approve" at bounding box center [1003, 492] width 70 height 24
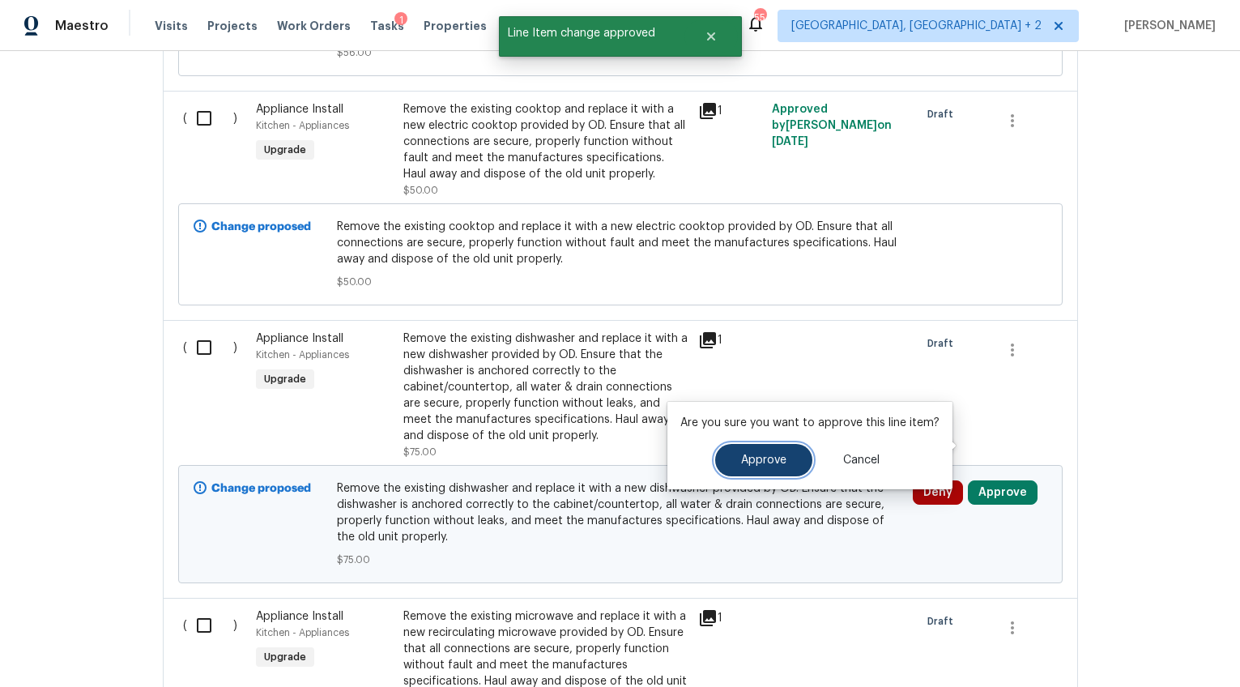
click at [769, 452] on button "Approve" at bounding box center [763, 460] width 97 height 32
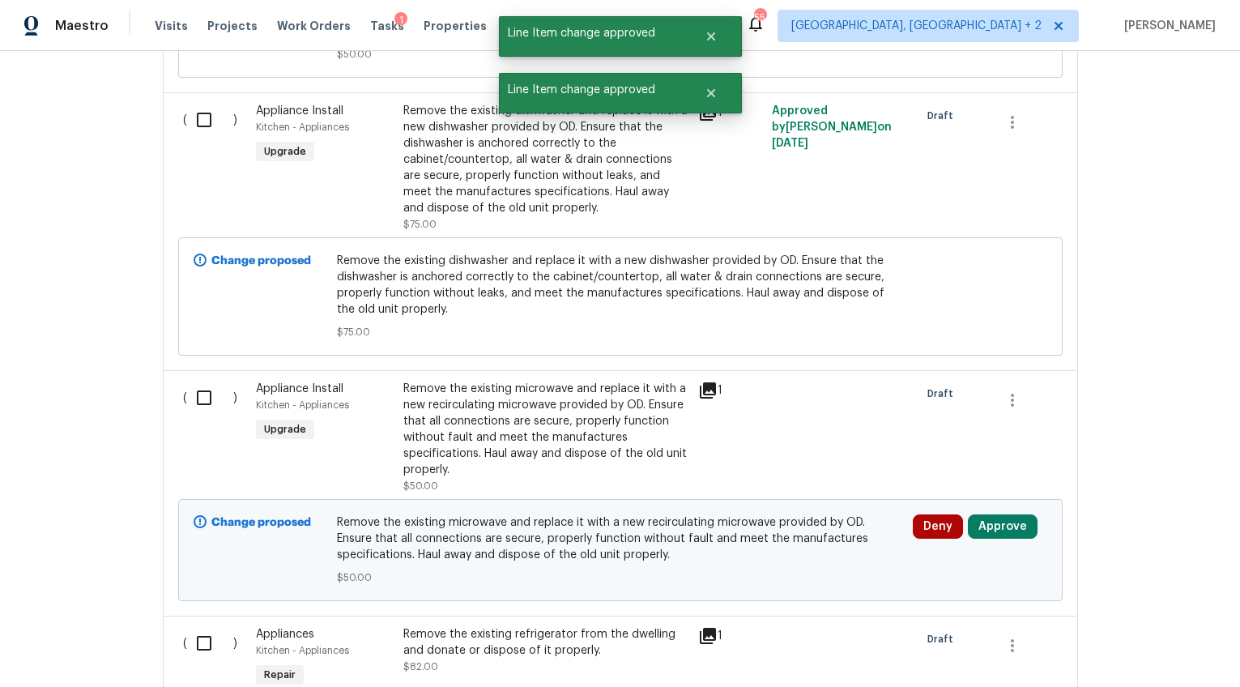
scroll to position [4515, 0]
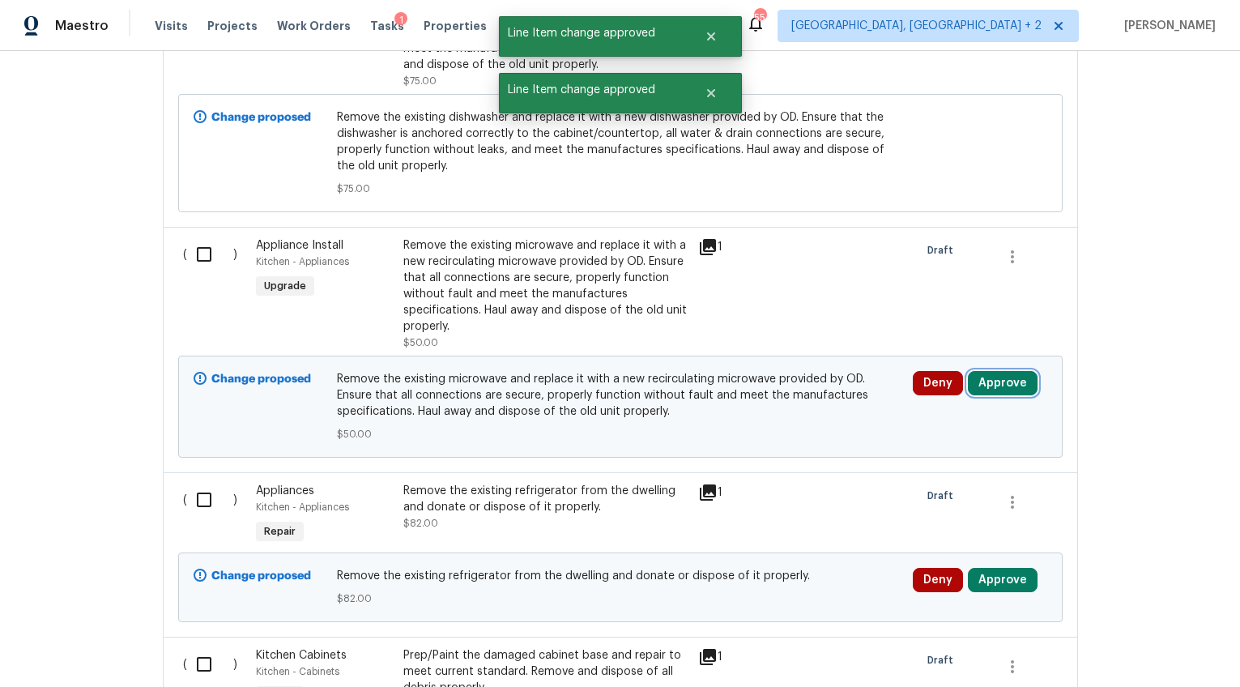
click at [1014, 371] on button "Approve" at bounding box center [1003, 383] width 70 height 24
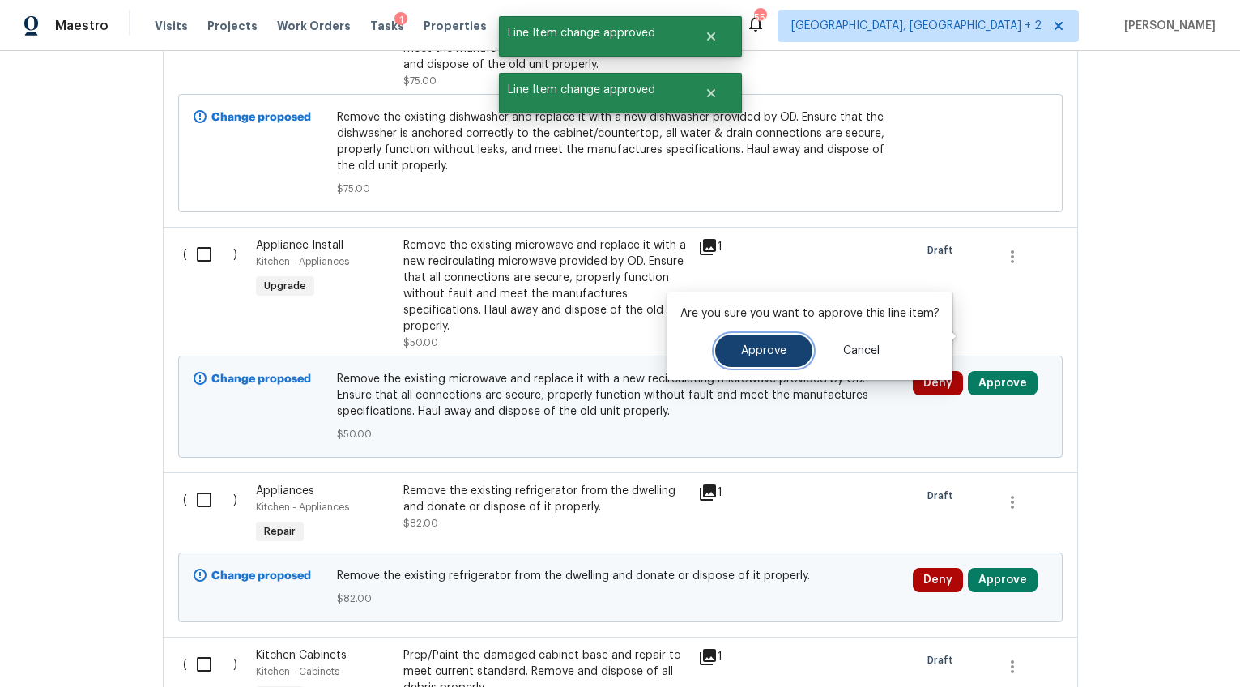
click at [761, 355] on span "Approve" at bounding box center [763, 351] width 45 height 12
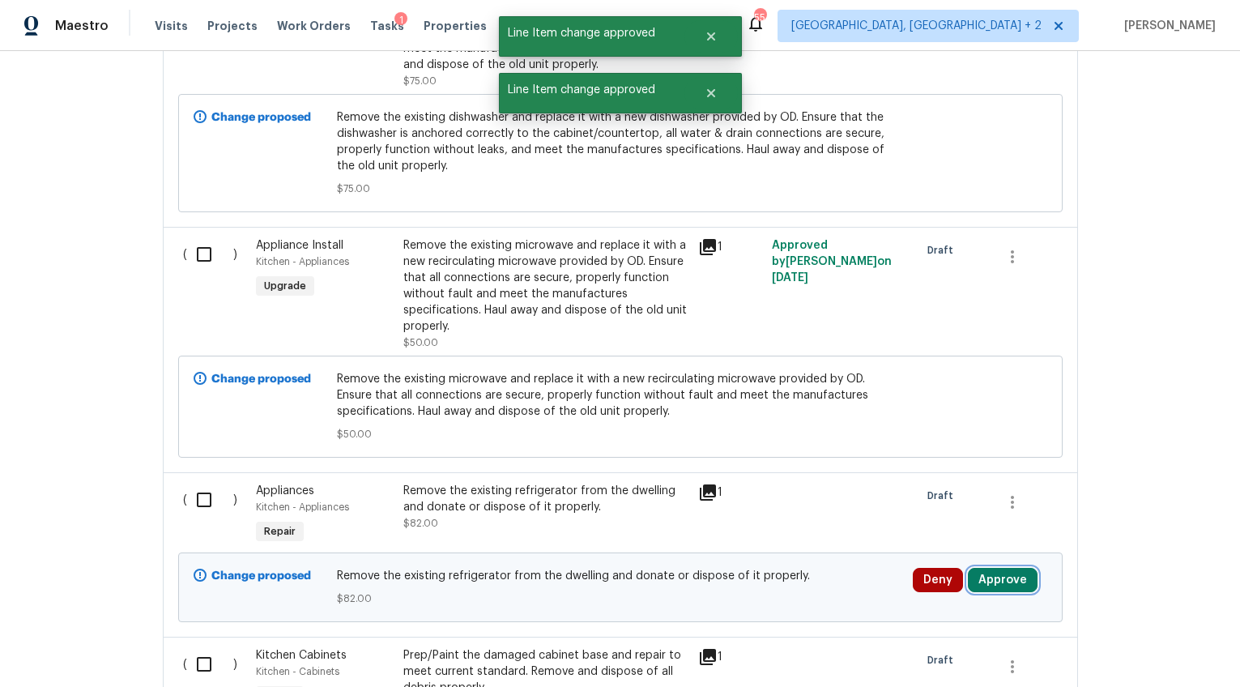
click at [986, 568] on button "Approve" at bounding box center [1003, 580] width 70 height 24
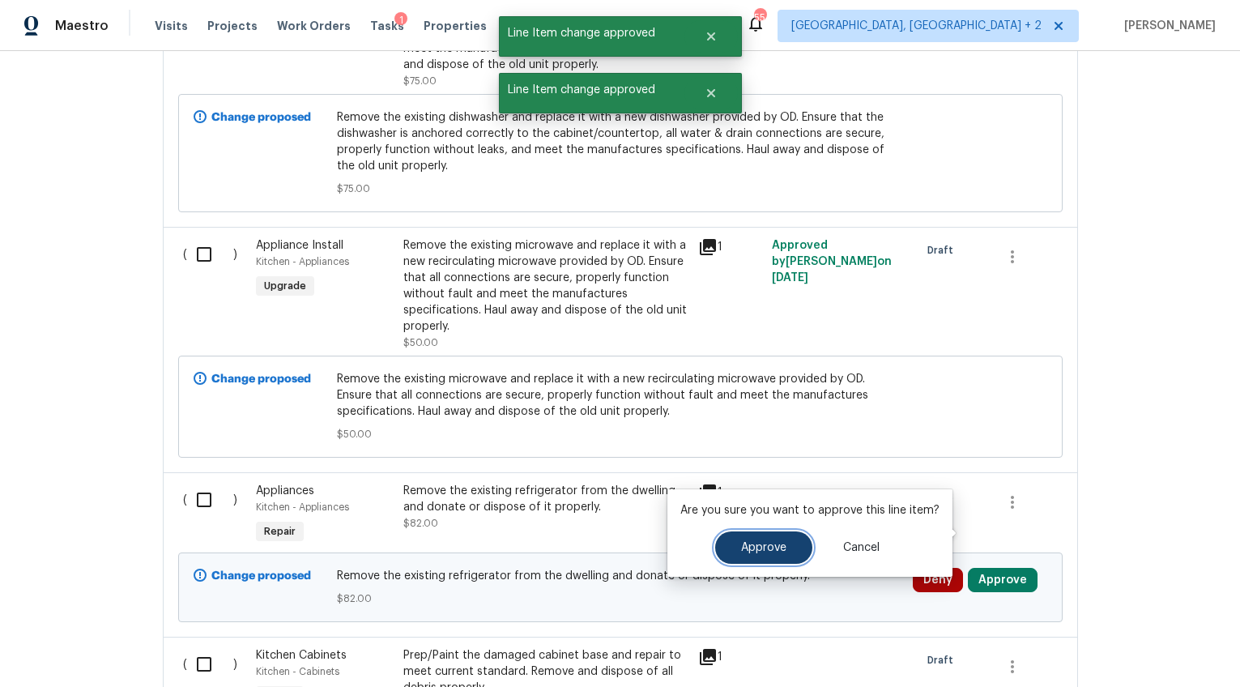
click at [729, 543] on button "Approve" at bounding box center [763, 547] width 97 height 32
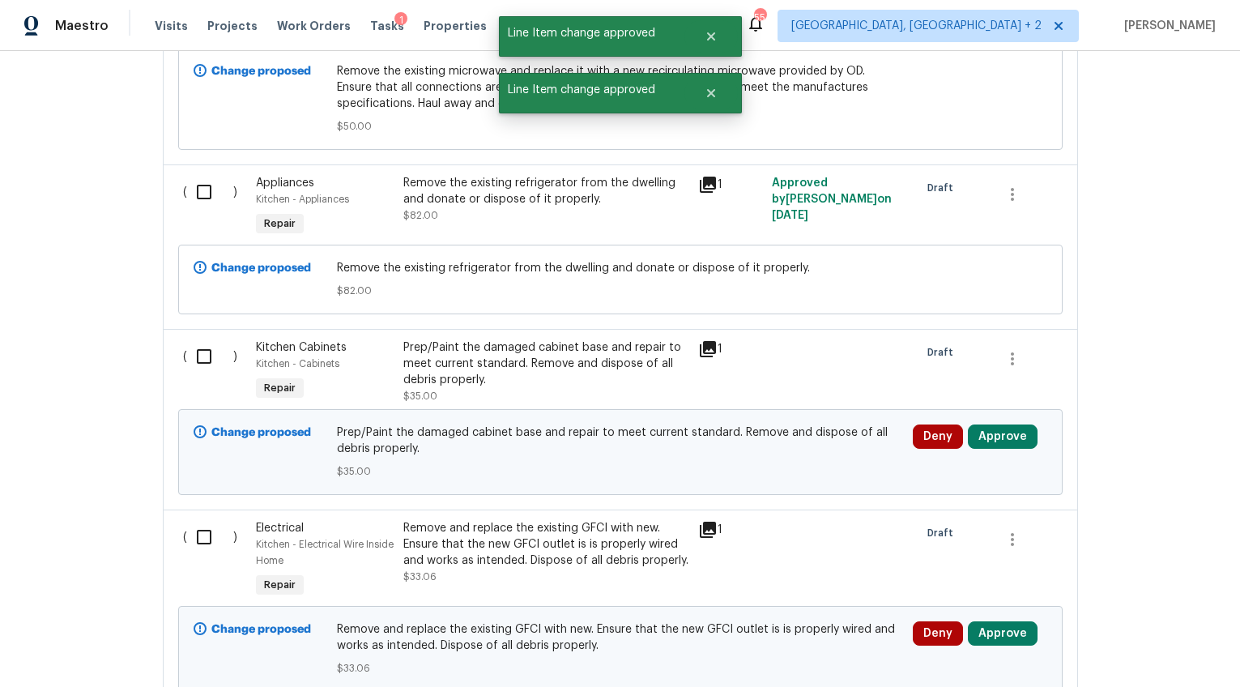
scroll to position [4901, 0]
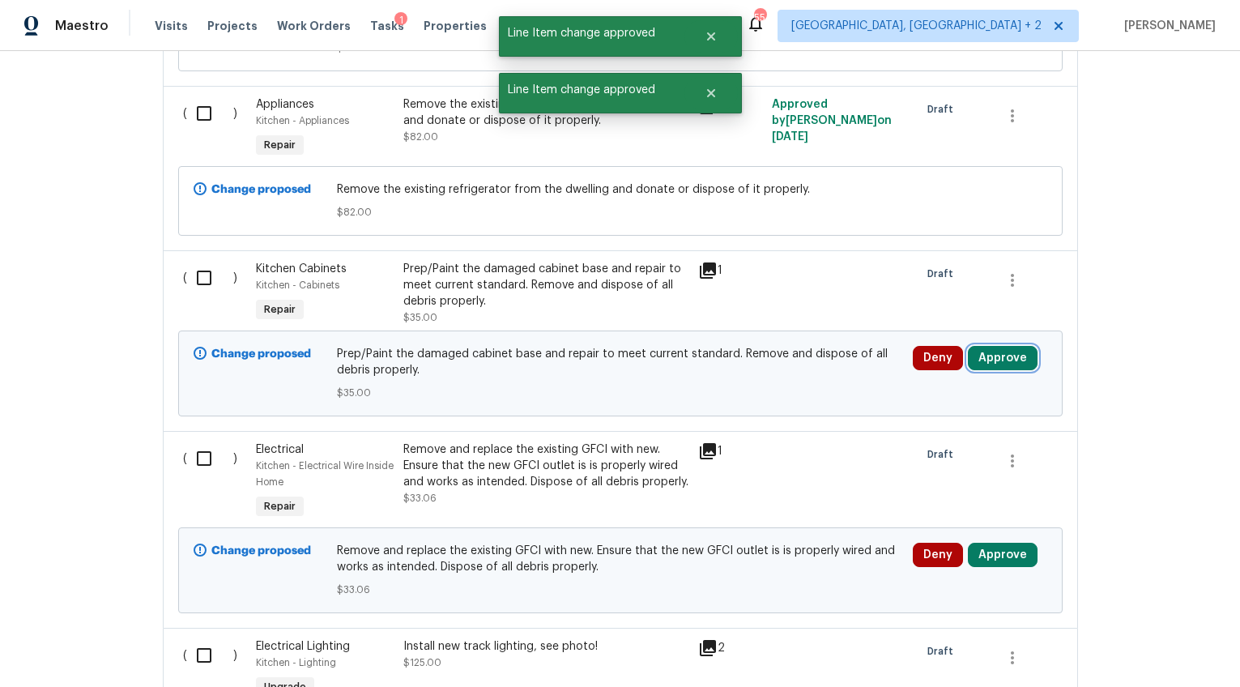
click at [1008, 346] on button "Approve" at bounding box center [1003, 358] width 70 height 24
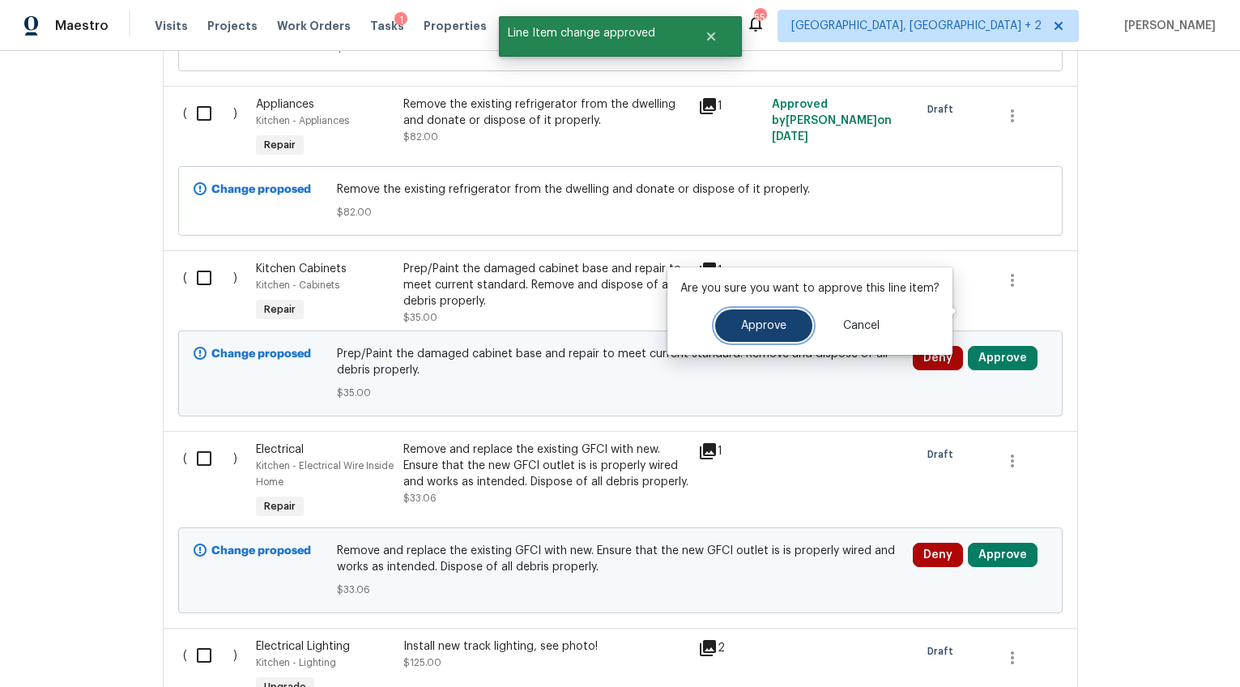
click at [772, 326] on span "Approve" at bounding box center [763, 326] width 45 height 12
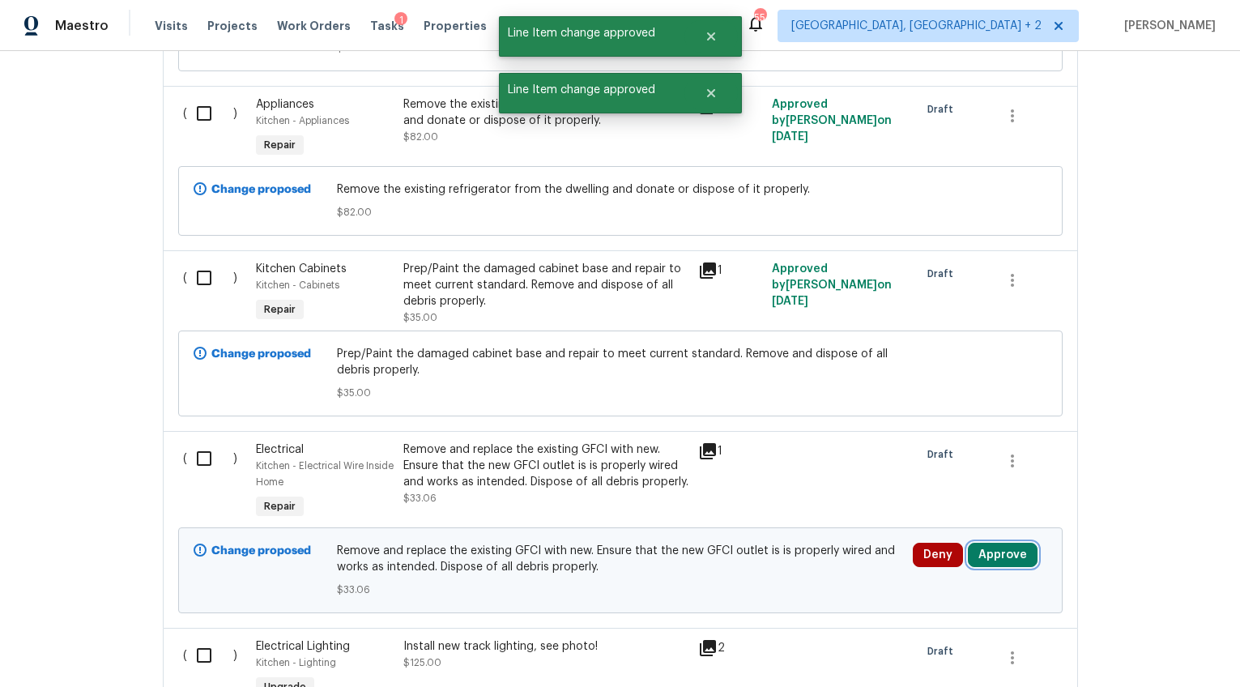
click at [992, 543] on button "Approve" at bounding box center [1003, 555] width 70 height 24
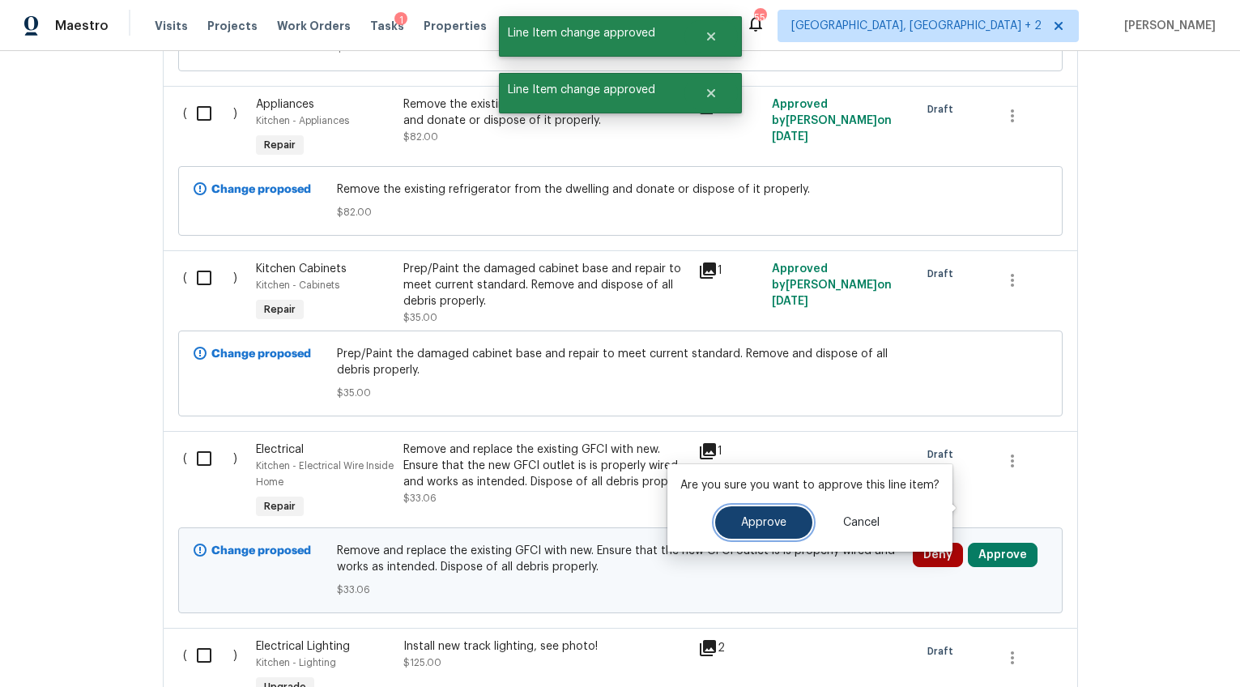
click at [757, 512] on button "Approve" at bounding box center [763, 522] width 97 height 32
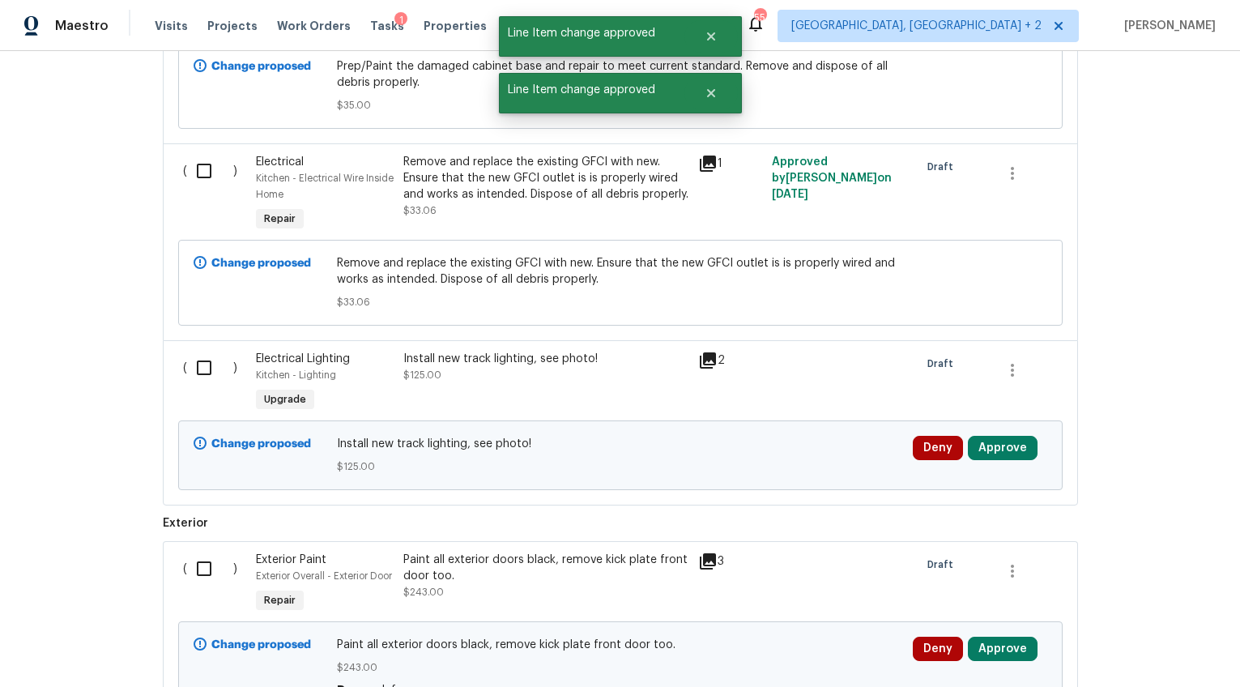
scroll to position [5249, 0]
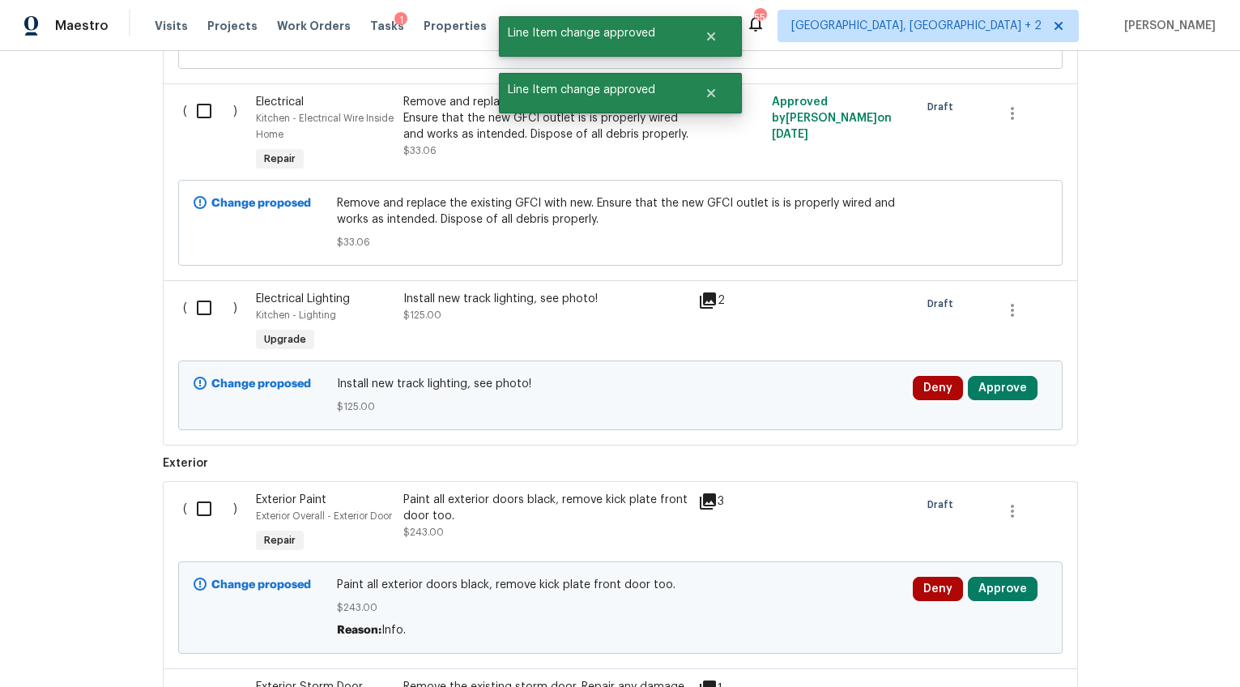
click at [1029, 376] on div "Deny Approve" at bounding box center [980, 388] width 134 height 24
click at [1011, 376] on button "Approve" at bounding box center [1003, 388] width 70 height 24
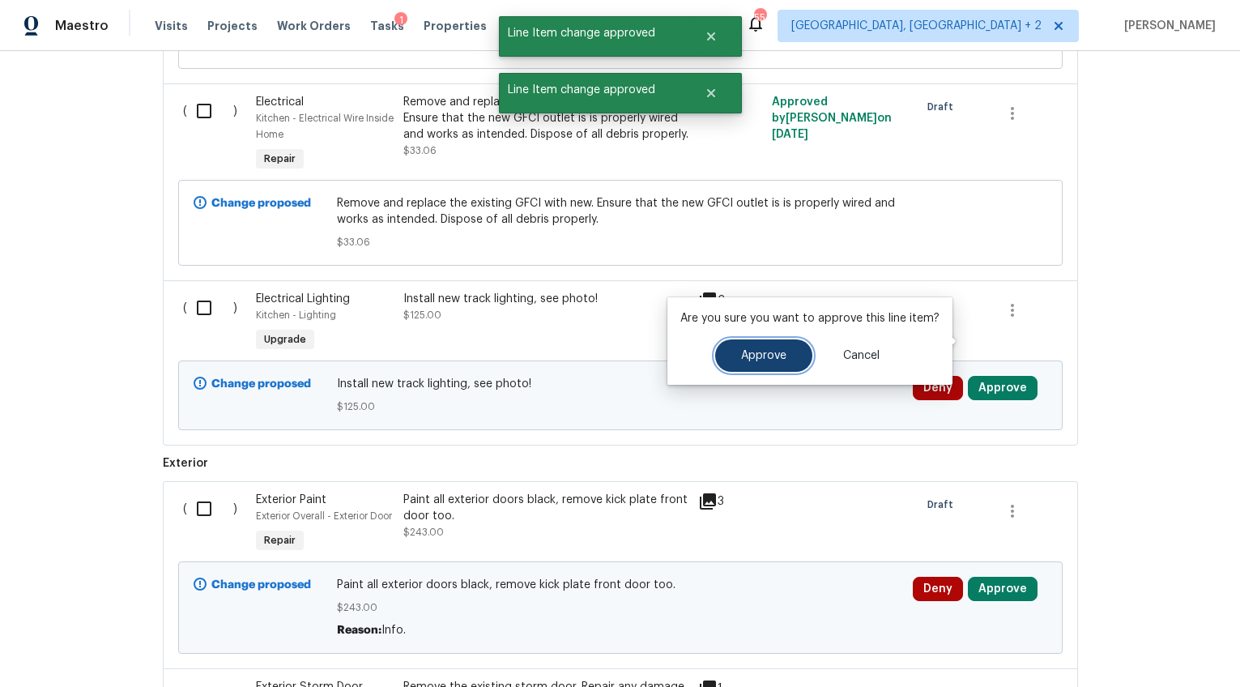
click at [761, 356] on span "Approve" at bounding box center [763, 356] width 45 height 12
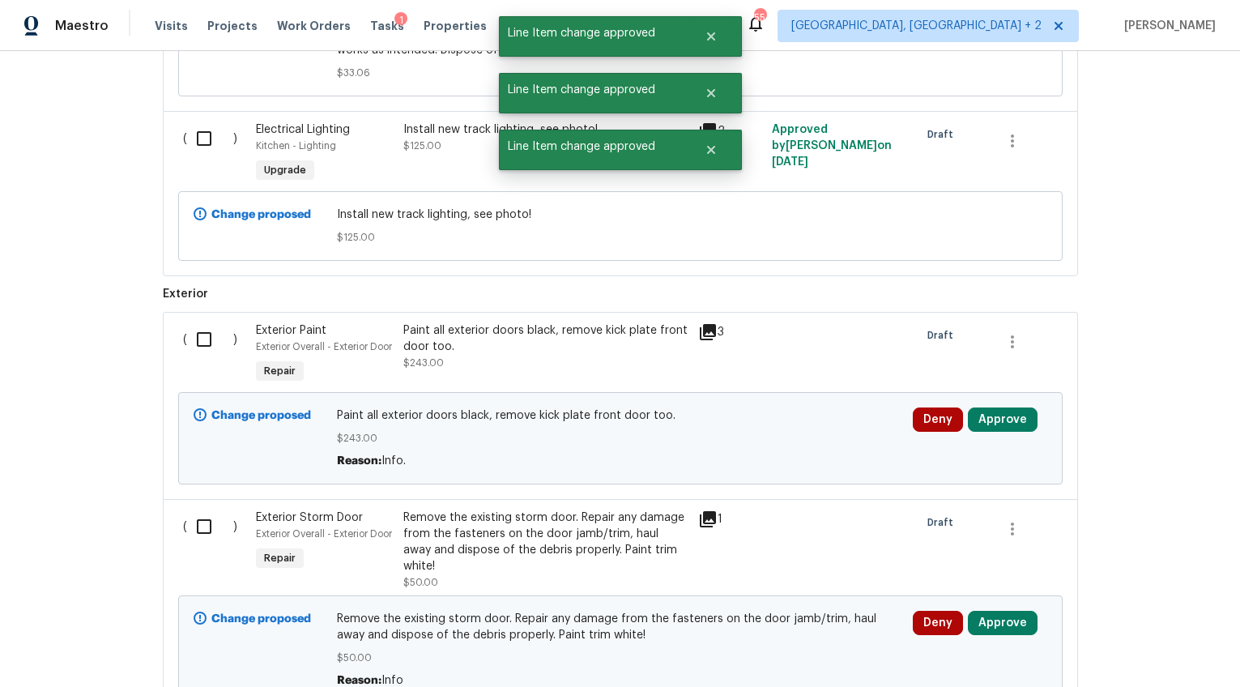
scroll to position [5568, 0]
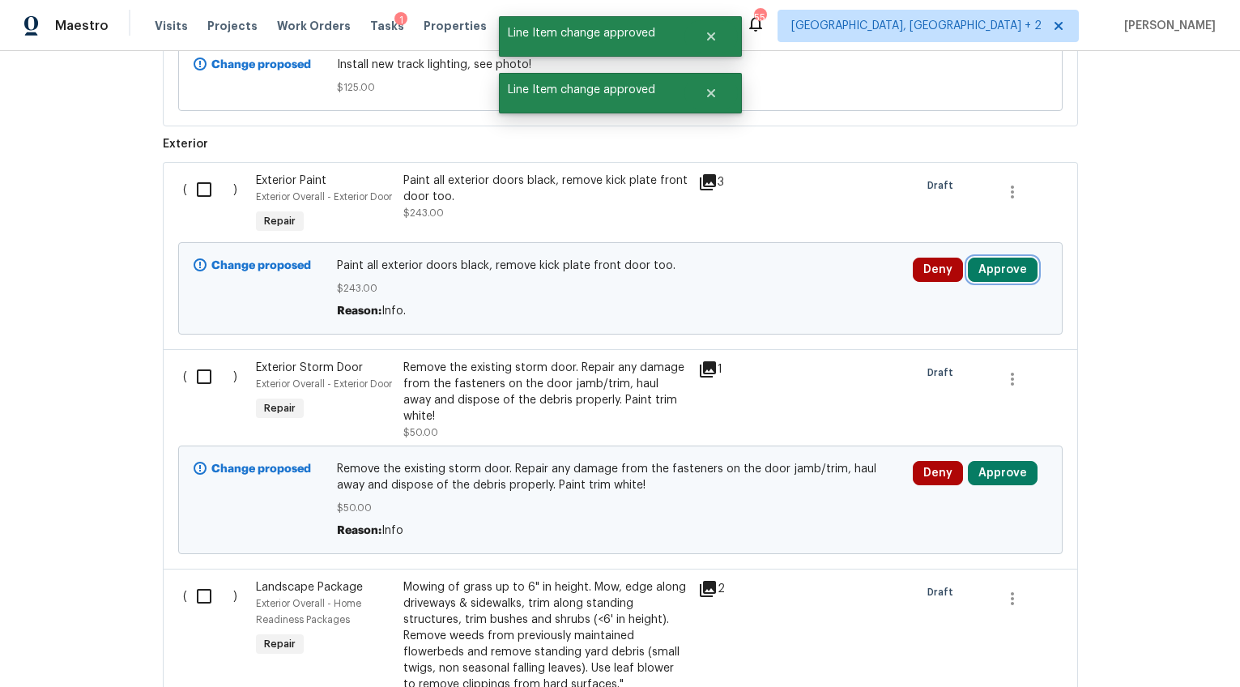
click at [994, 258] on button "Approve" at bounding box center [1003, 270] width 70 height 24
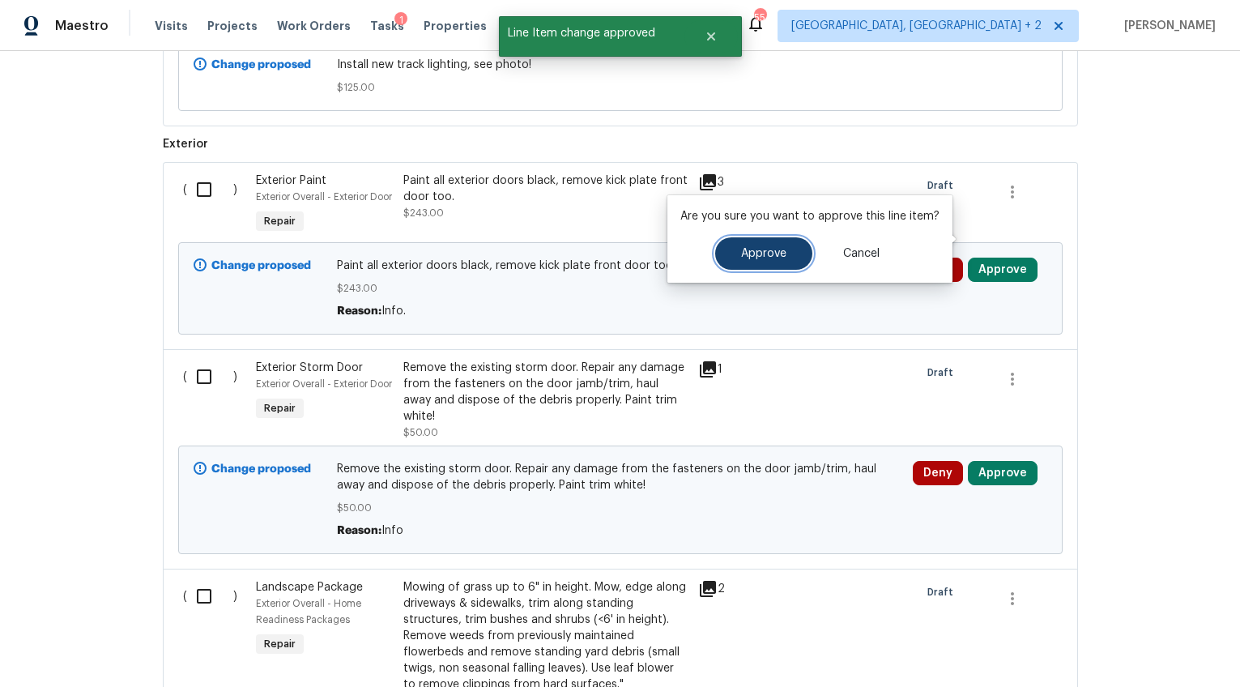
click at [765, 253] on span "Approve" at bounding box center [763, 254] width 45 height 12
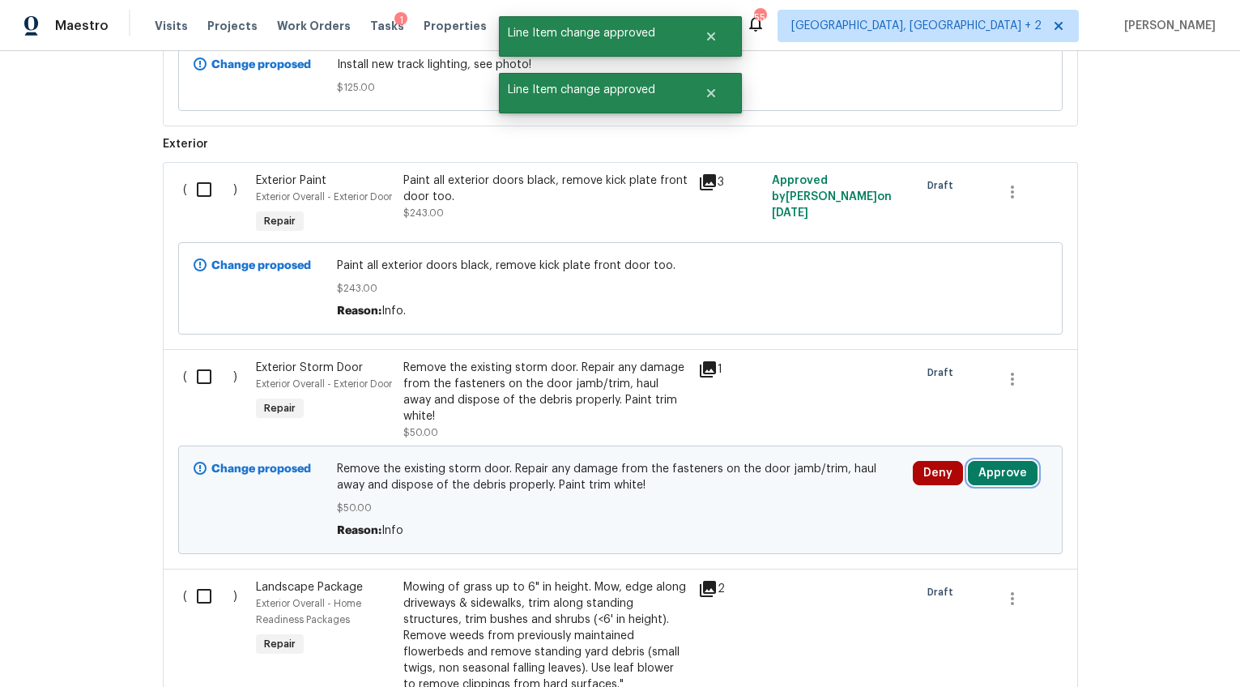
click at [976, 461] on button "Approve" at bounding box center [1003, 473] width 70 height 24
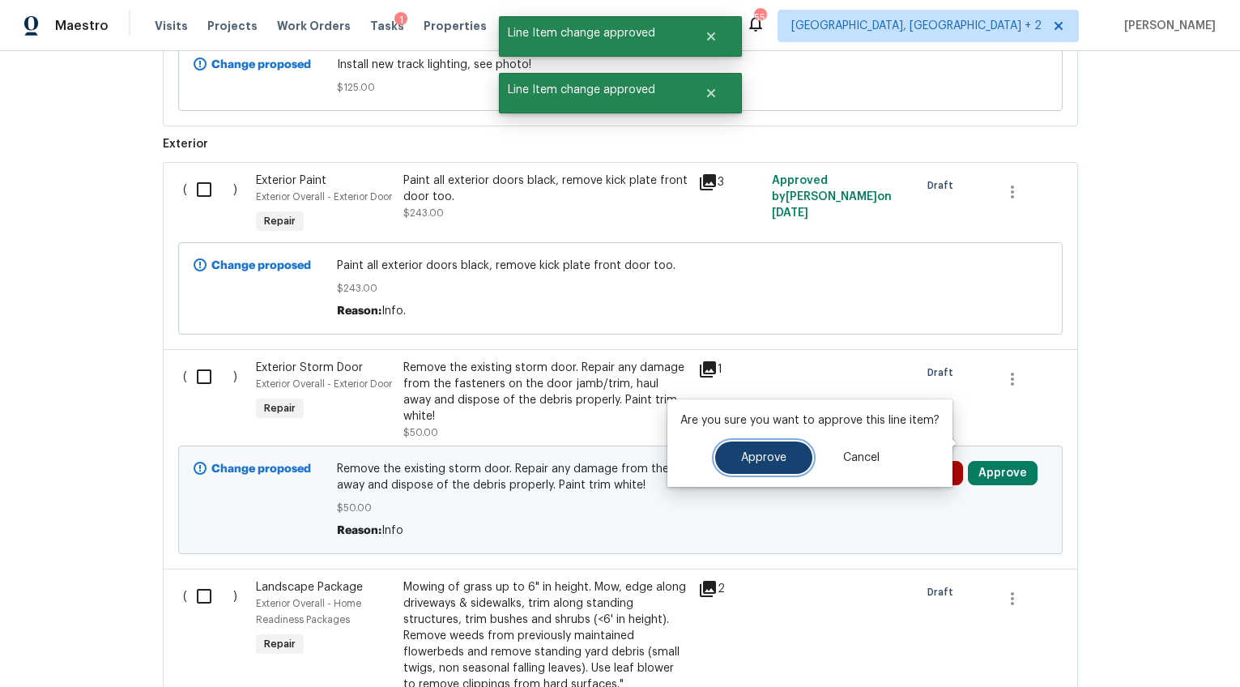
click at [799, 450] on button "Approve" at bounding box center [763, 457] width 97 height 32
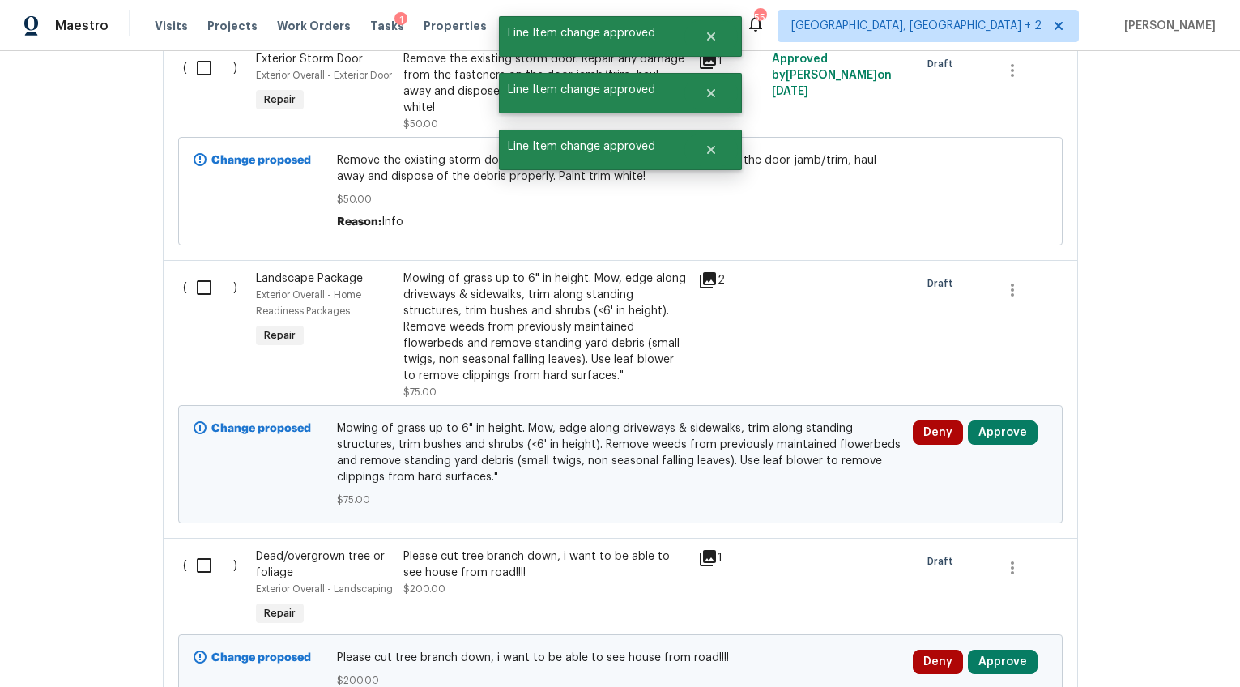
scroll to position [5931, 0]
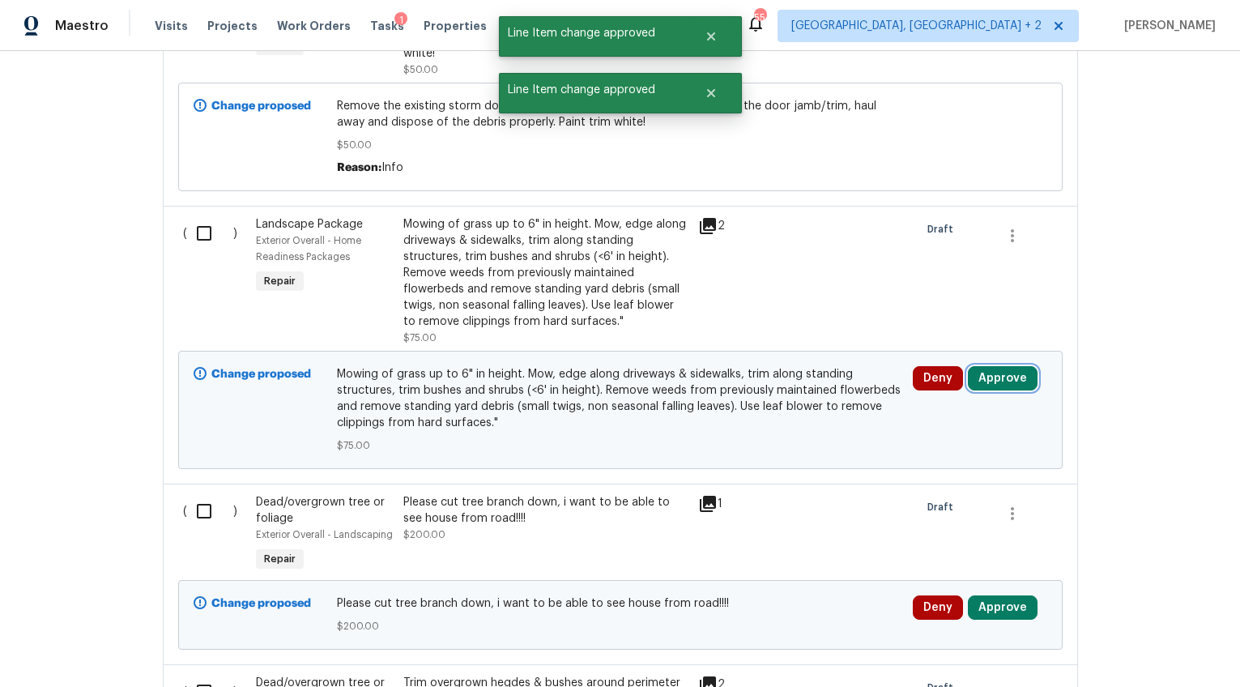
click at [1006, 366] on button "Approve" at bounding box center [1003, 378] width 70 height 24
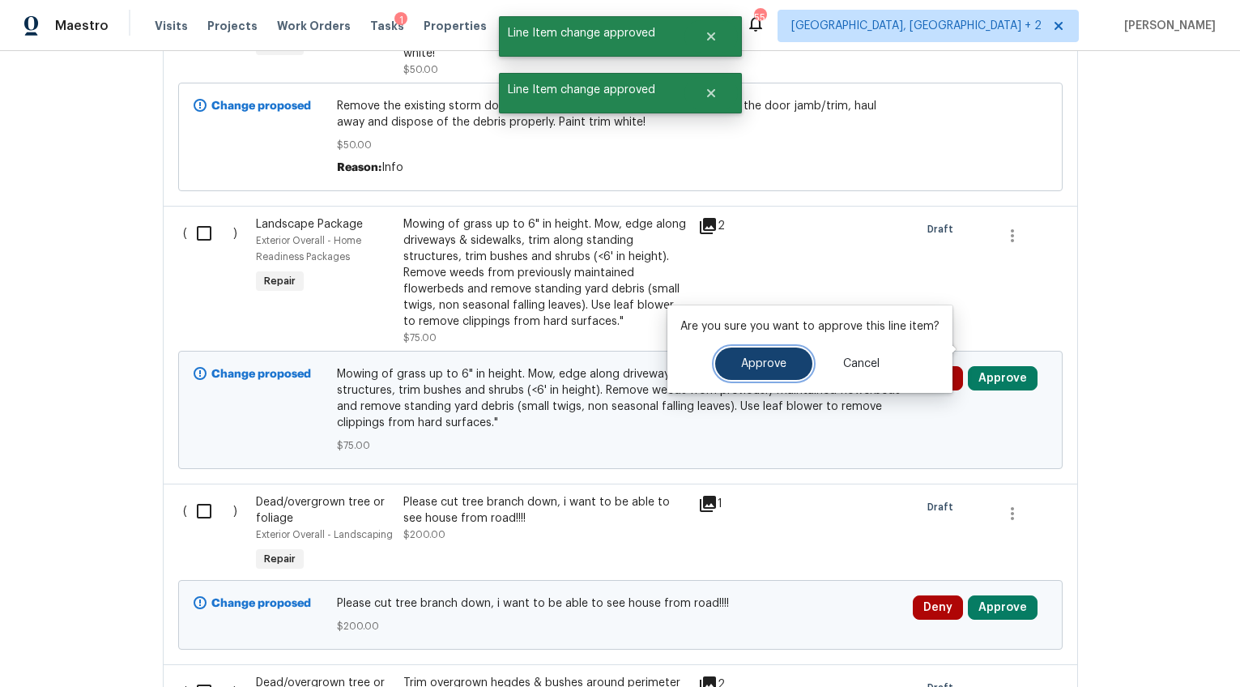
click at [769, 373] on button "Approve" at bounding box center [763, 364] width 97 height 32
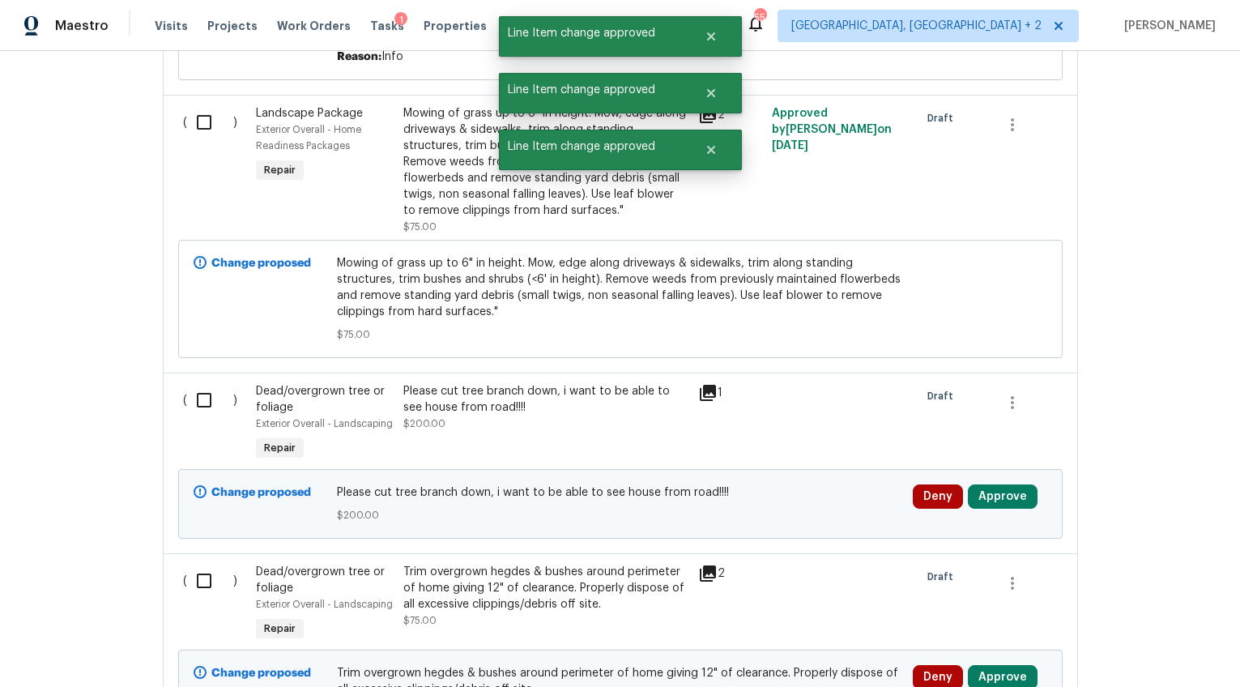
scroll to position [6120, 0]
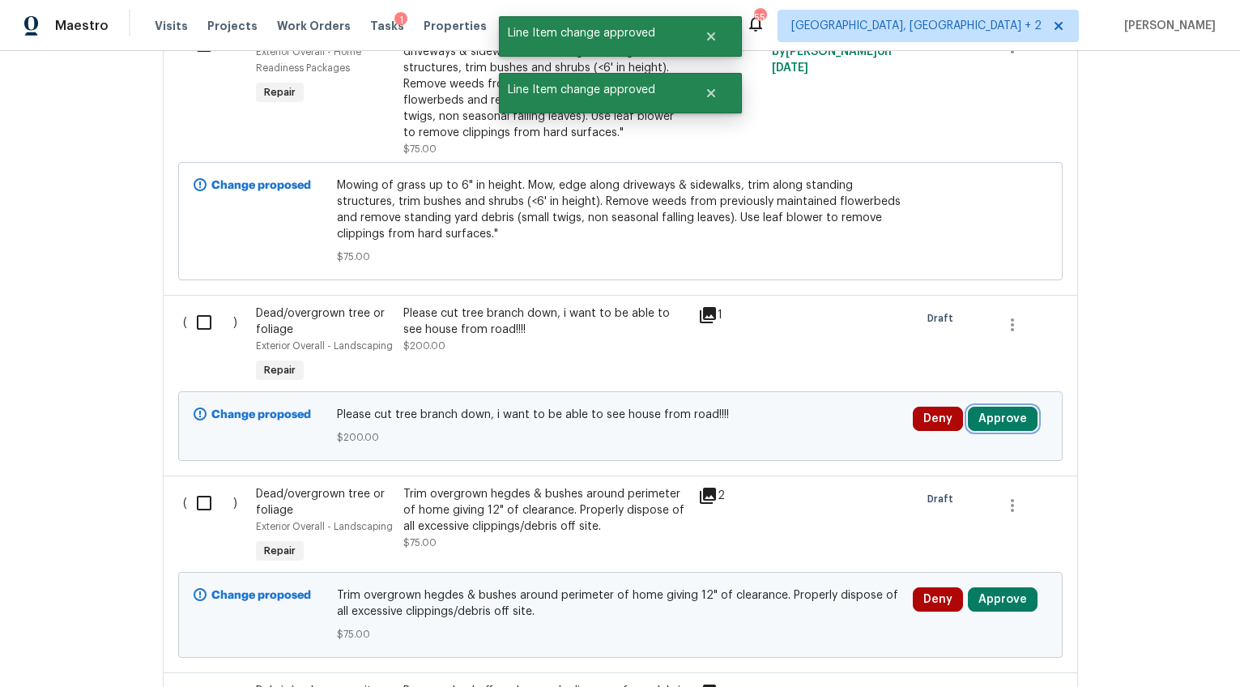
click at [980, 407] on button "Approve" at bounding box center [1003, 419] width 70 height 24
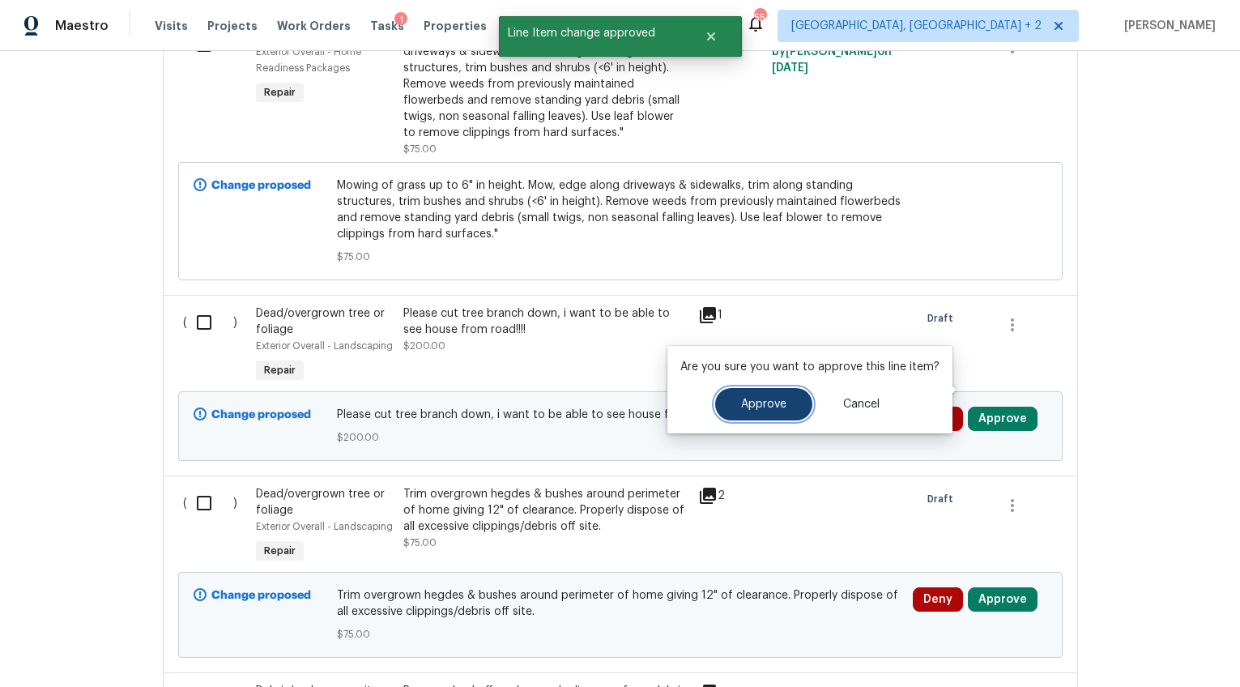
click at [730, 400] on button "Approve" at bounding box center [763, 404] width 97 height 32
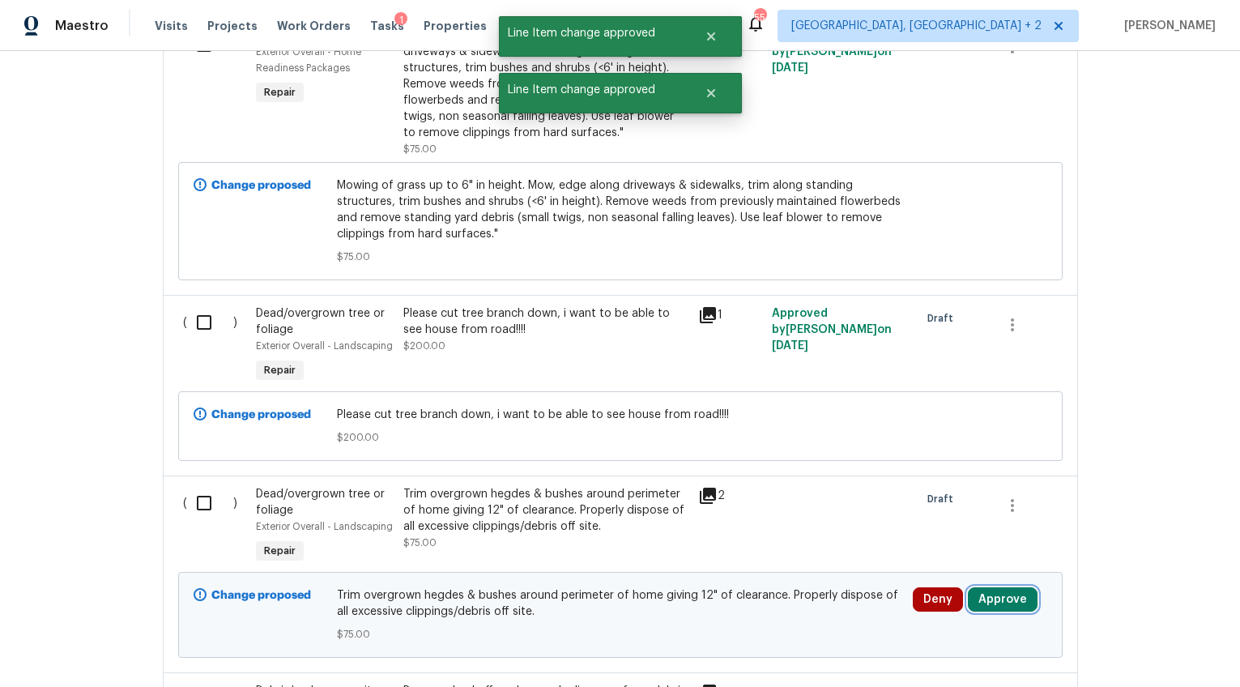
click at [996, 587] on button "Approve" at bounding box center [1003, 599] width 70 height 24
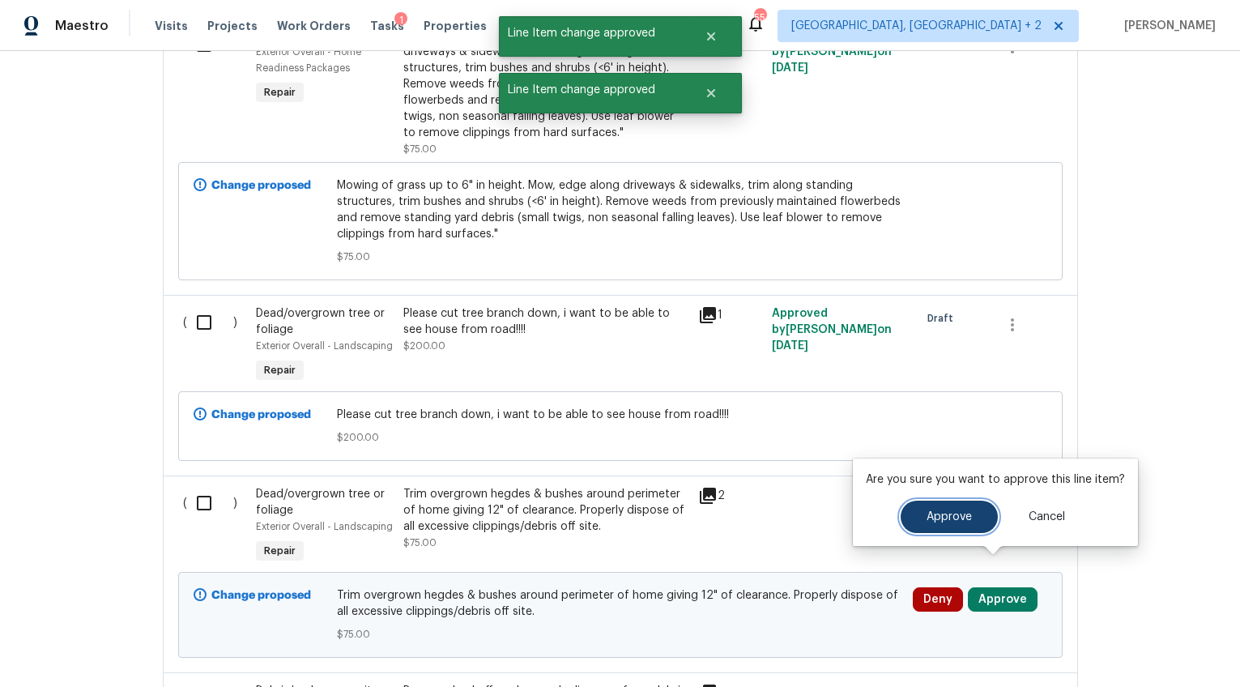
click at [903, 520] on button "Approve" at bounding box center [949, 517] width 97 height 32
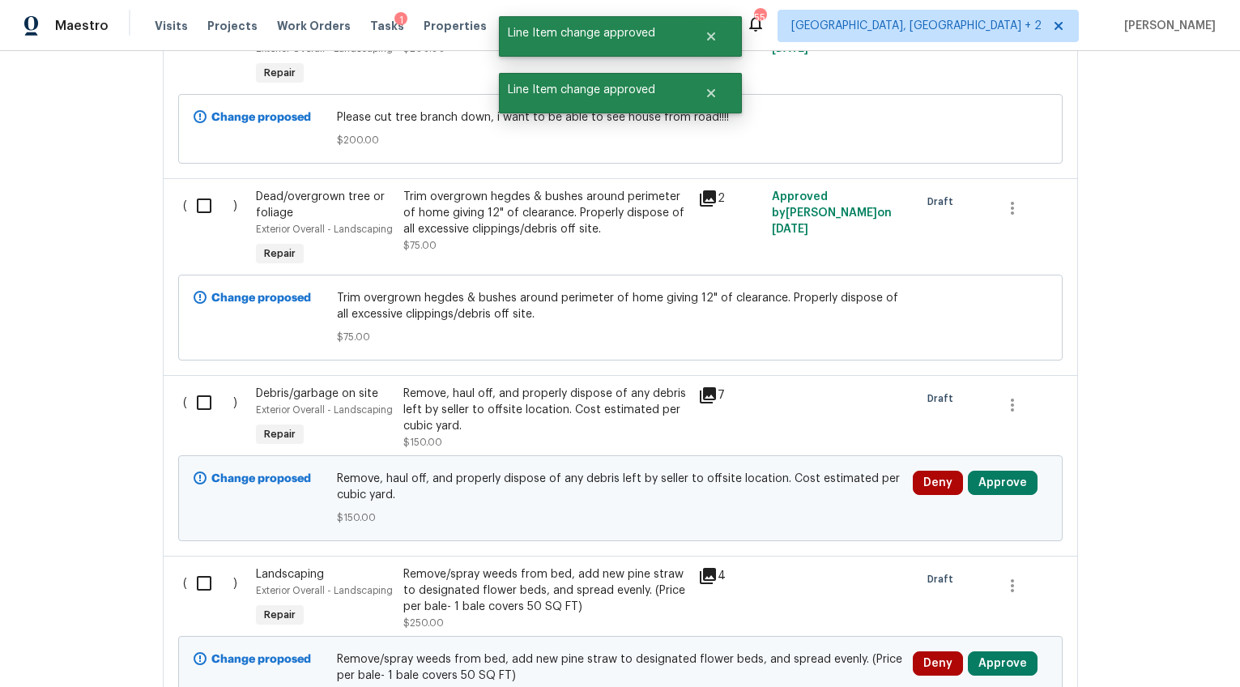
scroll to position [6483, 0]
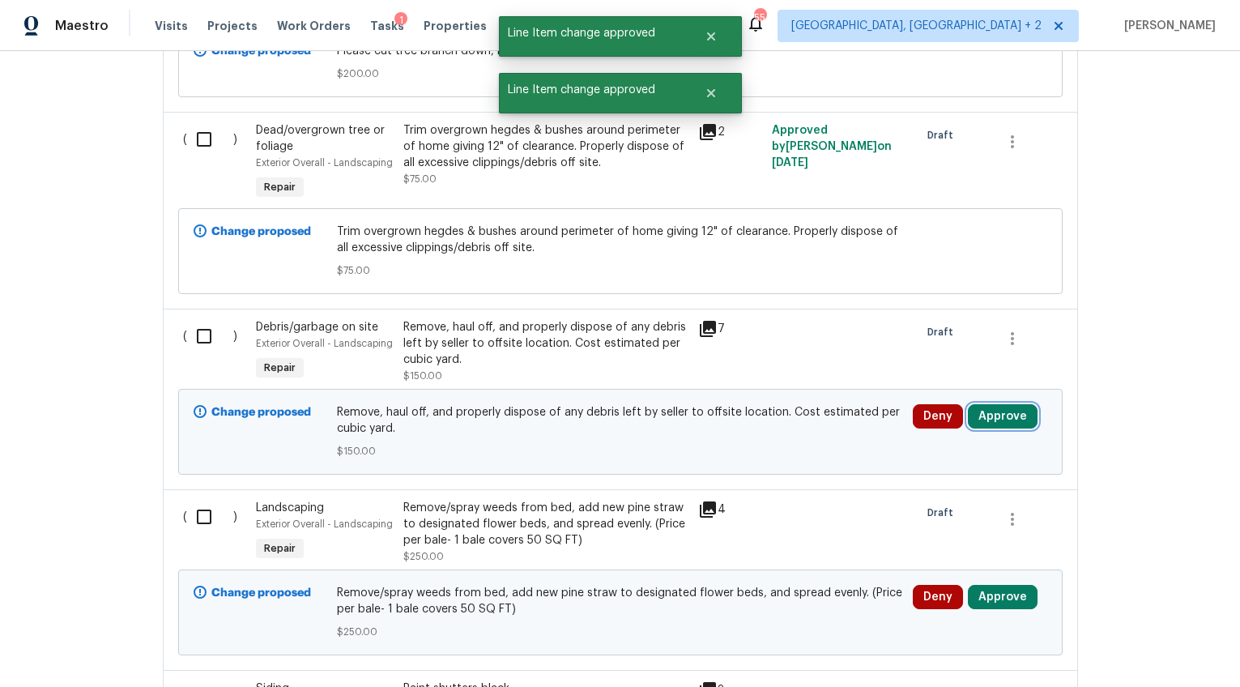
click at [1005, 404] on button "Approve" at bounding box center [1003, 416] width 70 height 24
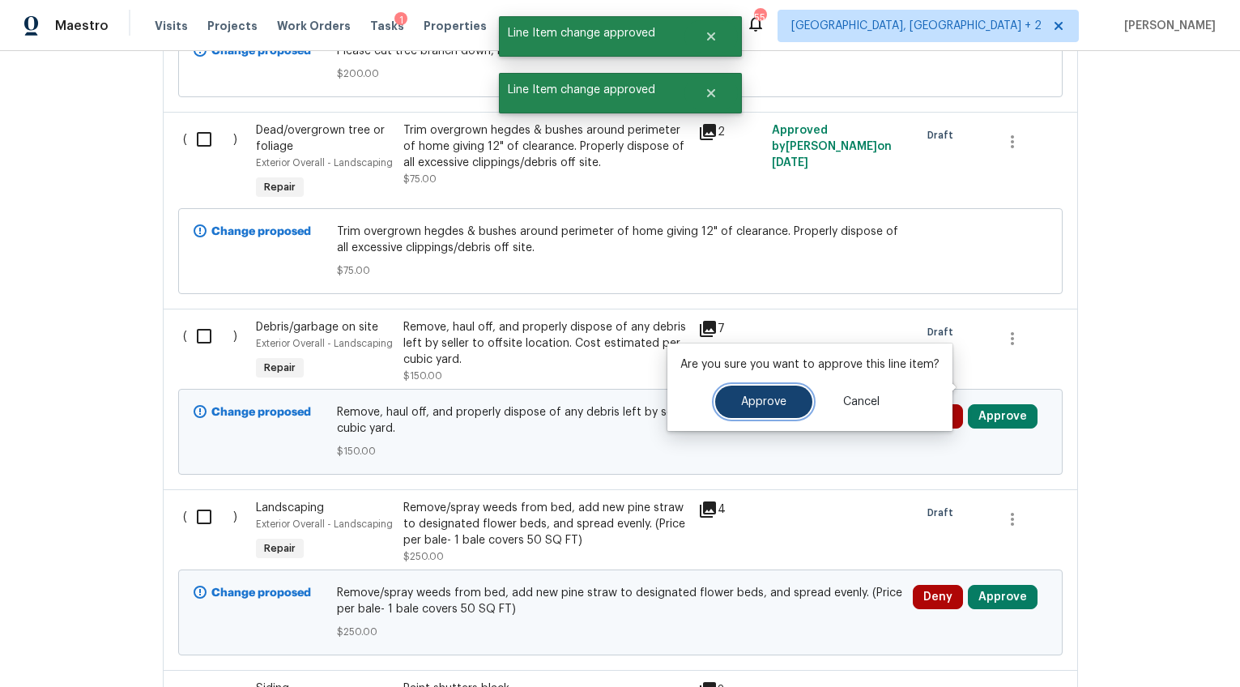
click at [782, 407] on span "Approve" at bounding box center [763, 402] width 45 height 12
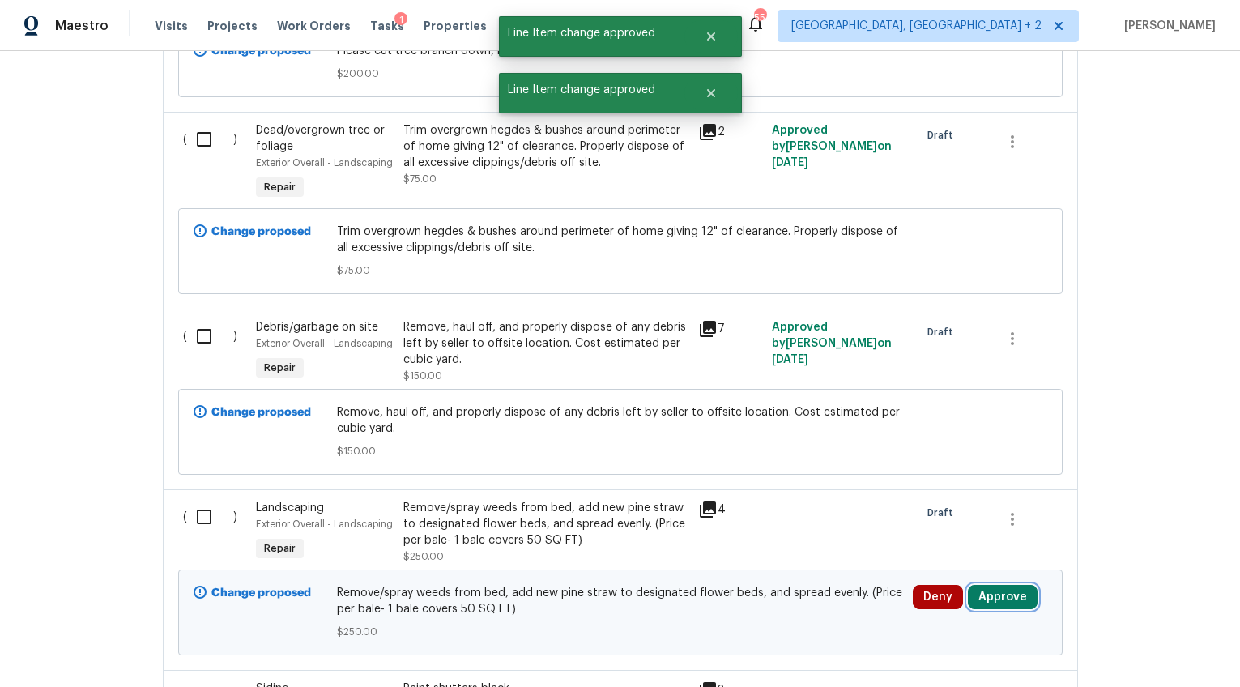
click at [984, 585] on button "Approve" at bounding box center [1003, 597] width 70 height 24
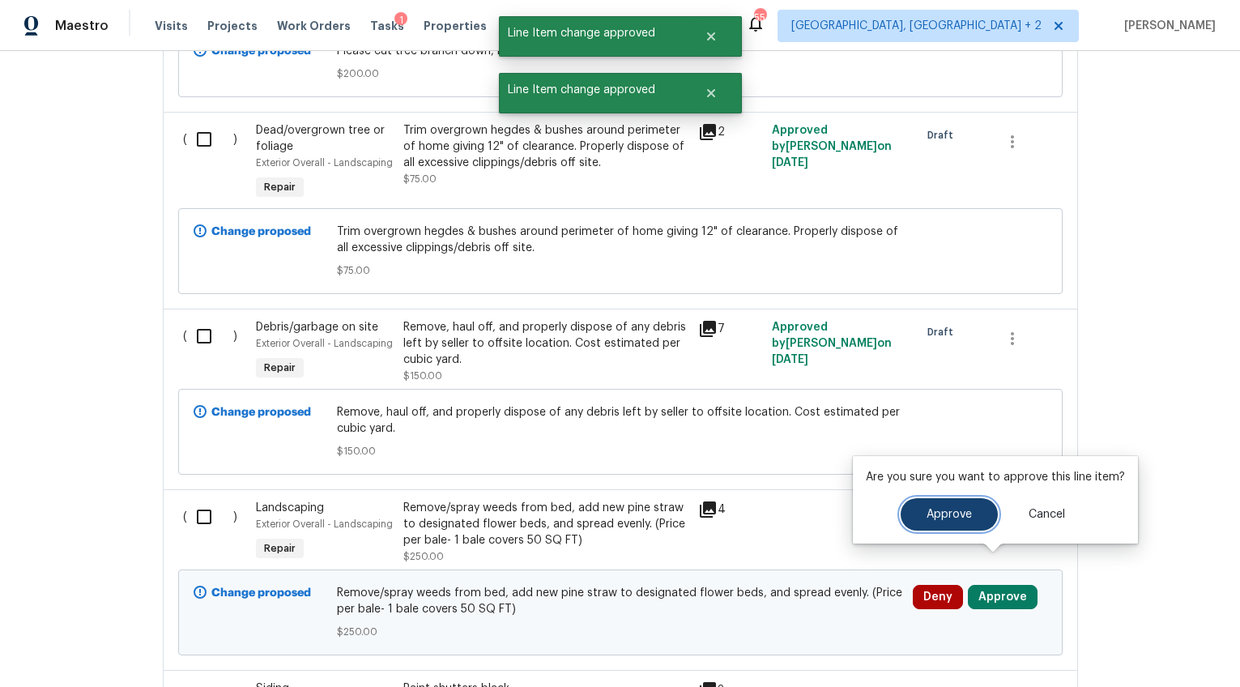
click at [909, 514] on button "Approve" at bounding box center [949, 514] width 97 height 32
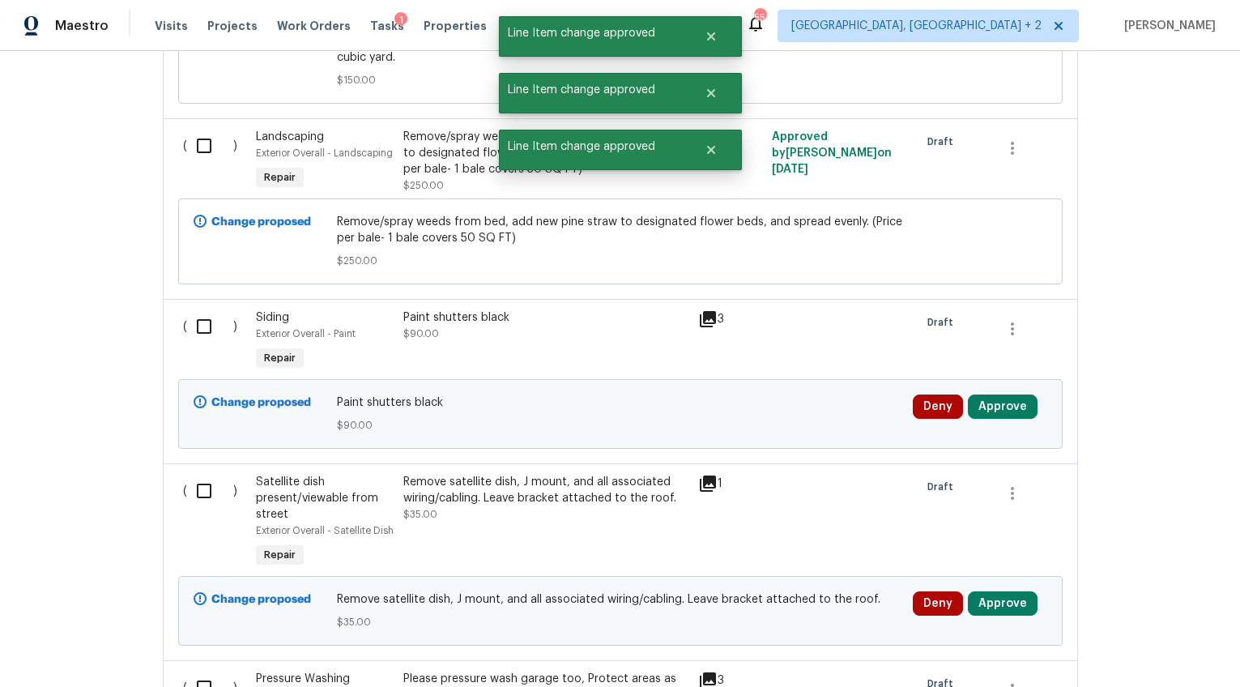
scroll to position [6867, 0]
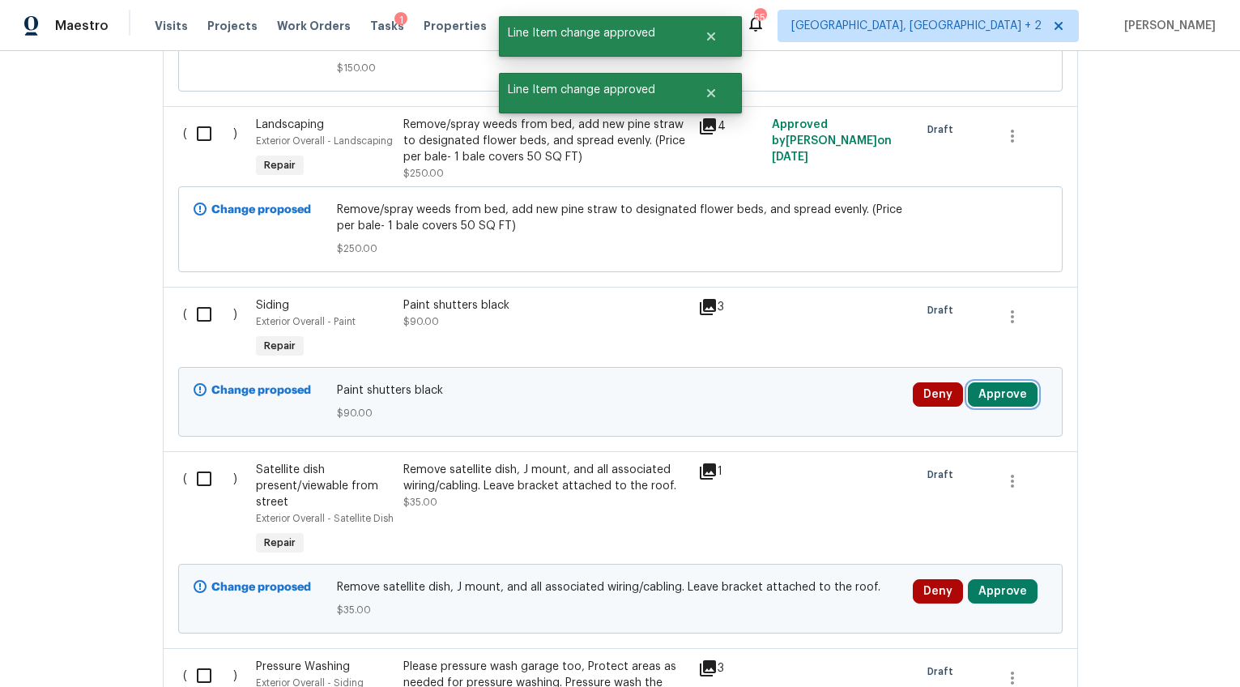
click at [997, 382] on button "Approve" at bounding box center [1003, 394] width 70 height 24
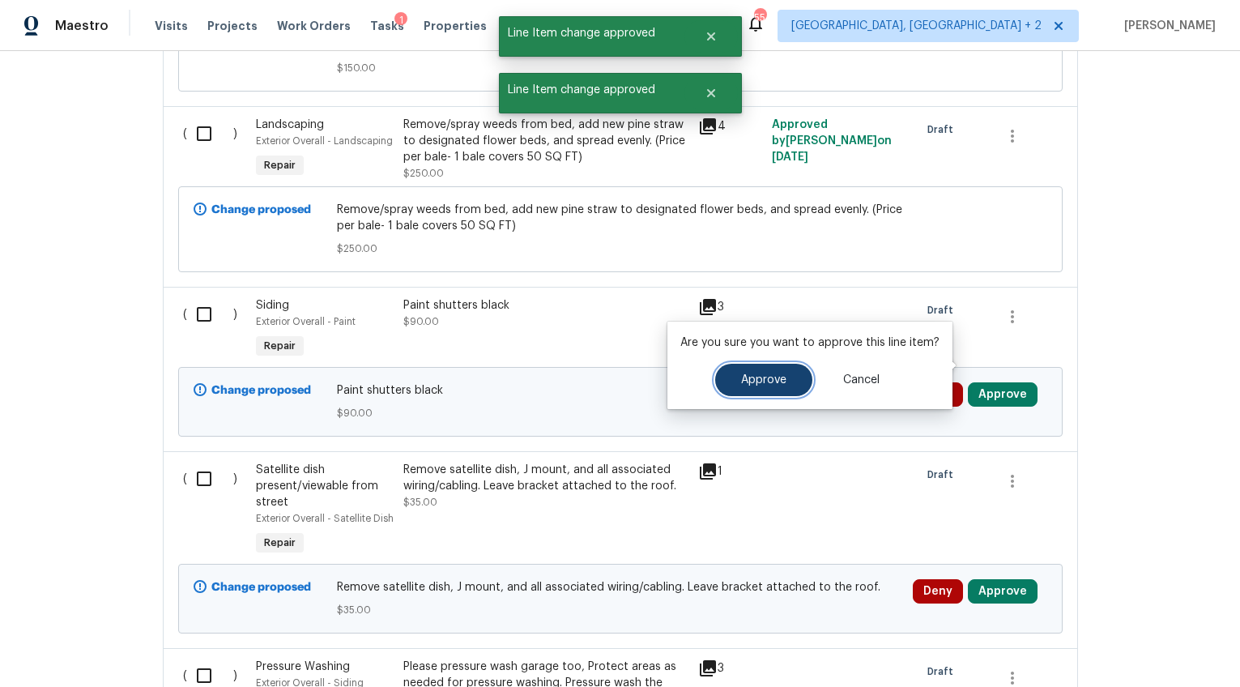
click at [789, 380] on button "Approve" at bounding box center [763, 380] width 97 height 32
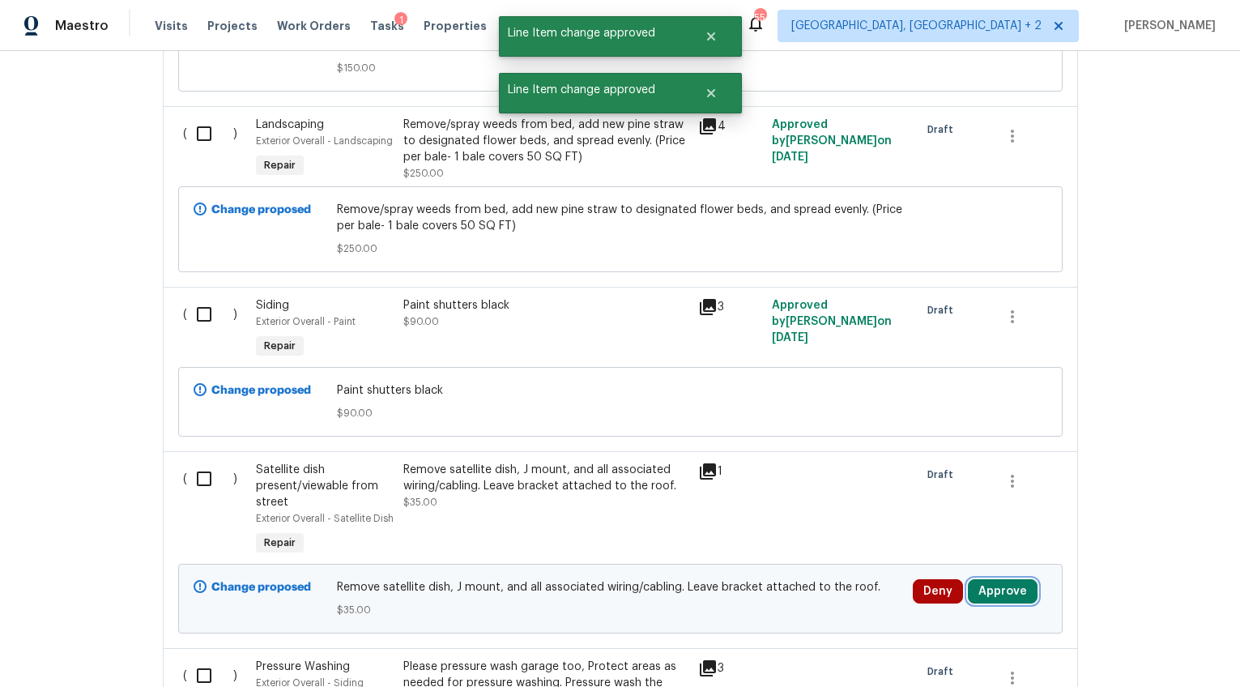
click at [981, 579] on button "Approve" at bounding box center [1003, 591] width 70 height 24
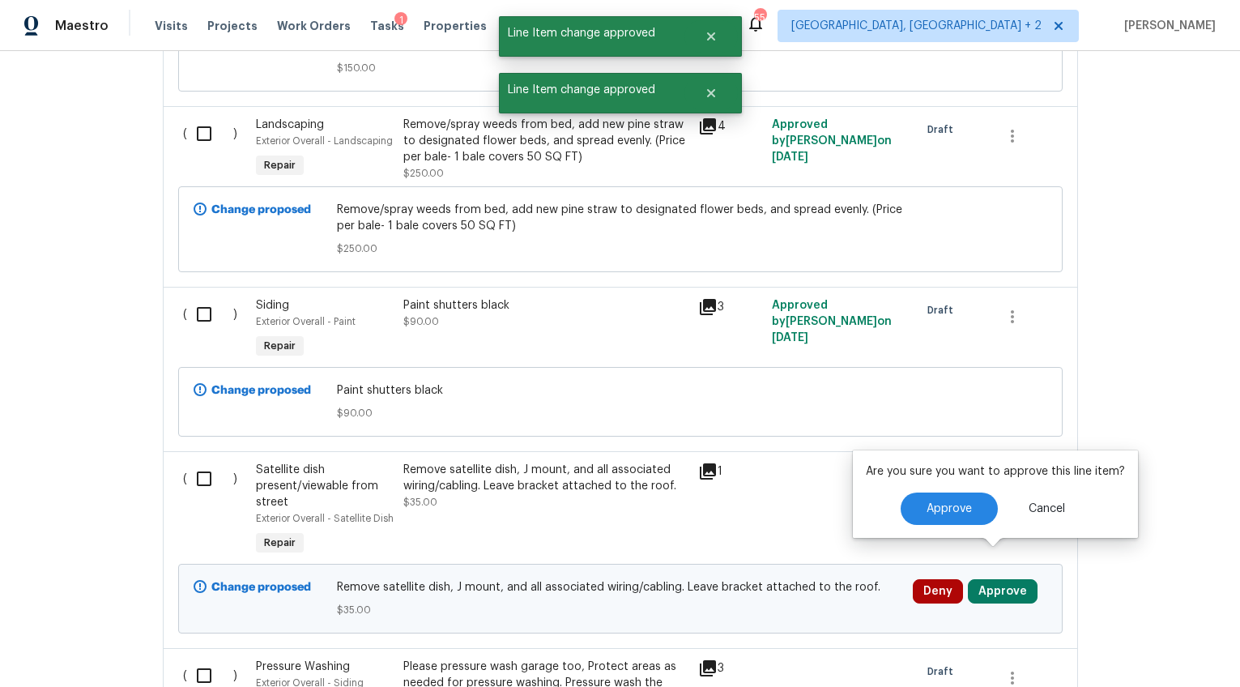
click at [893, 497] on div "Approve Cancel" at bounding box center [995, 508] width 259 height 32
click at [943, 513] on span "Approve" at bounding box center [949, 509] width 45 height 12
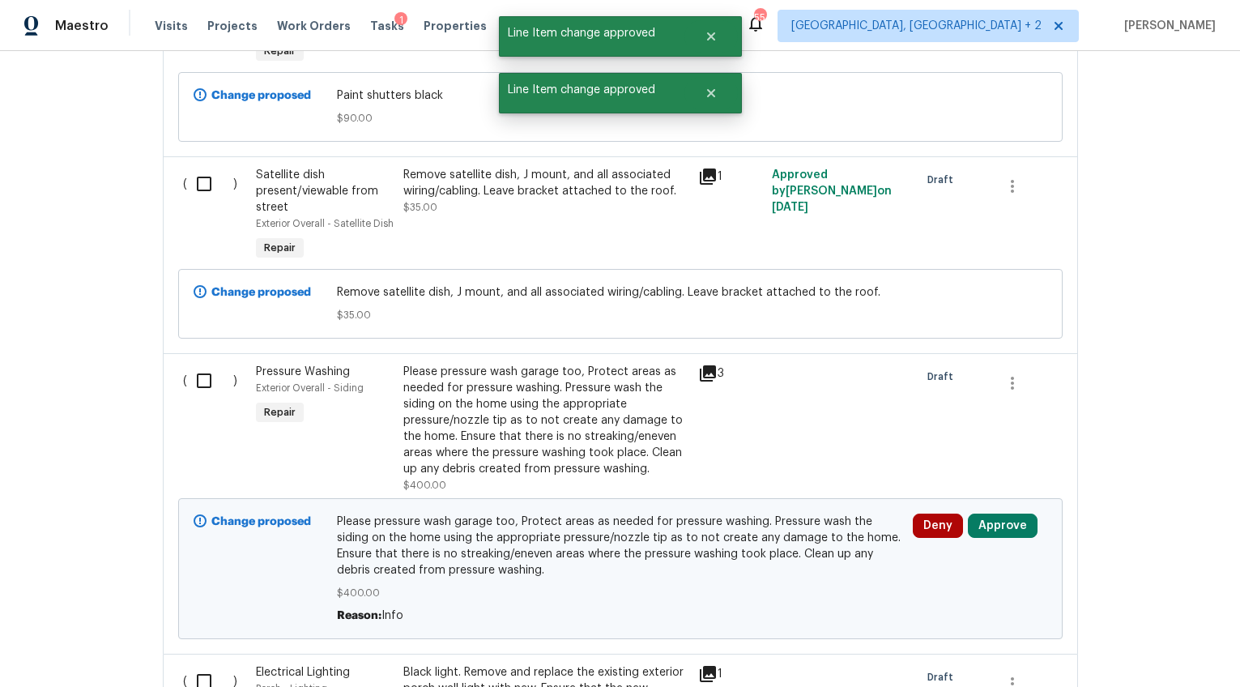
scroll to position [7329, 0]
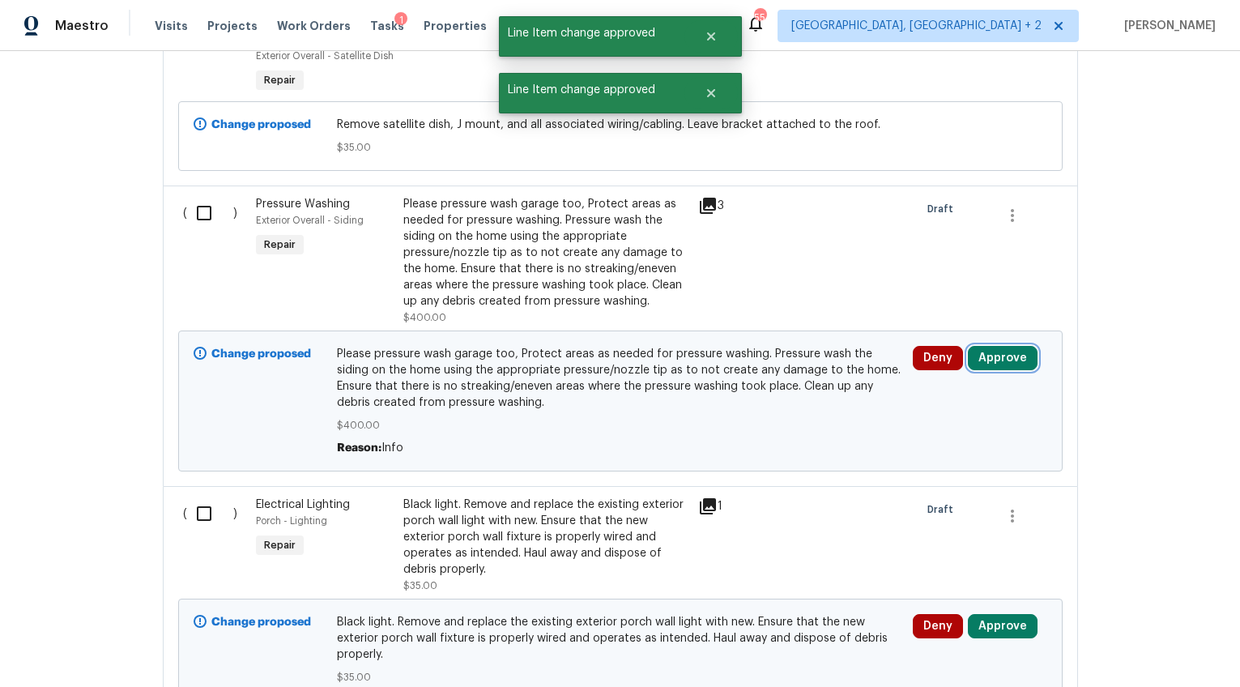
click at [991, 346] on button "Approve" at bounding box center [1003, 358] width 70 height 24
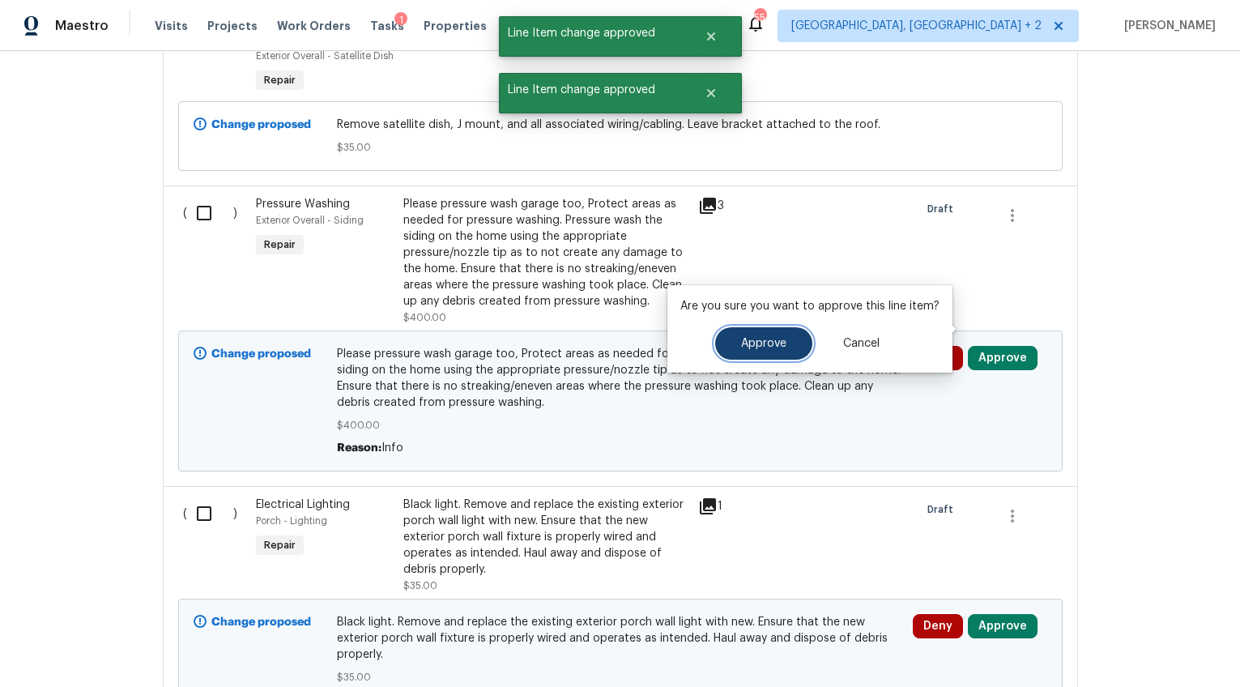
click at [746, 348] on span "Approve" at bounding box center [763, 344] width 45 height 12
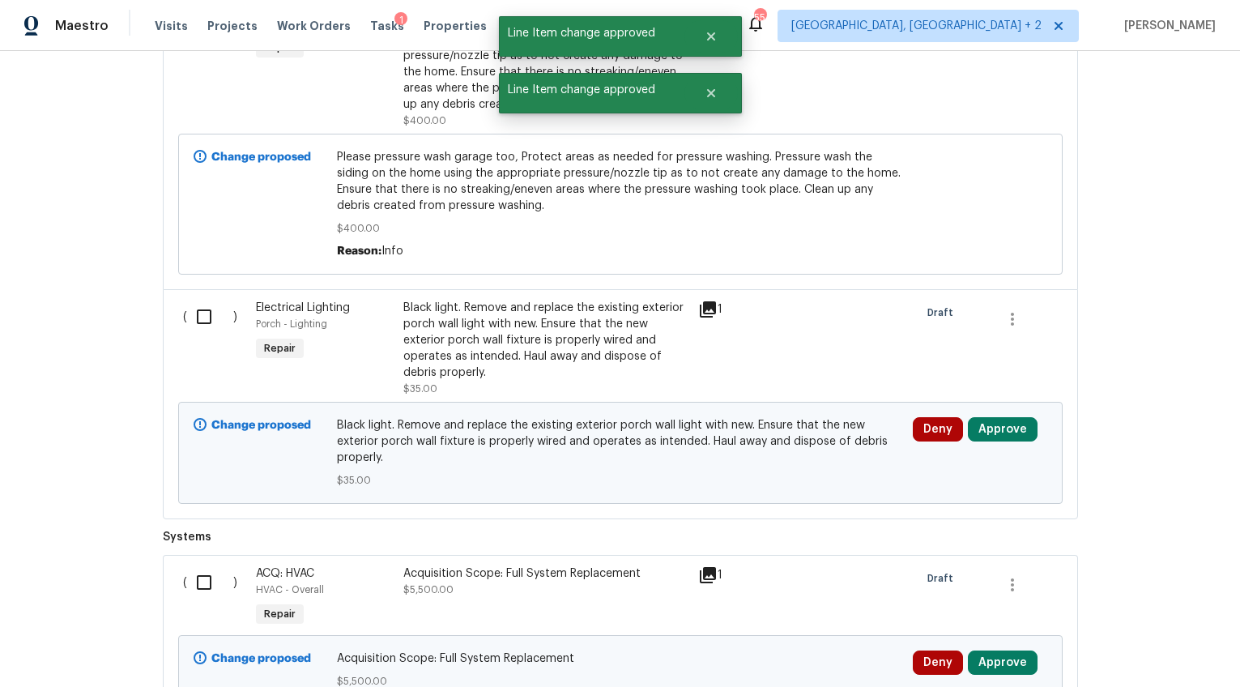
scroll to position [7627, 0]
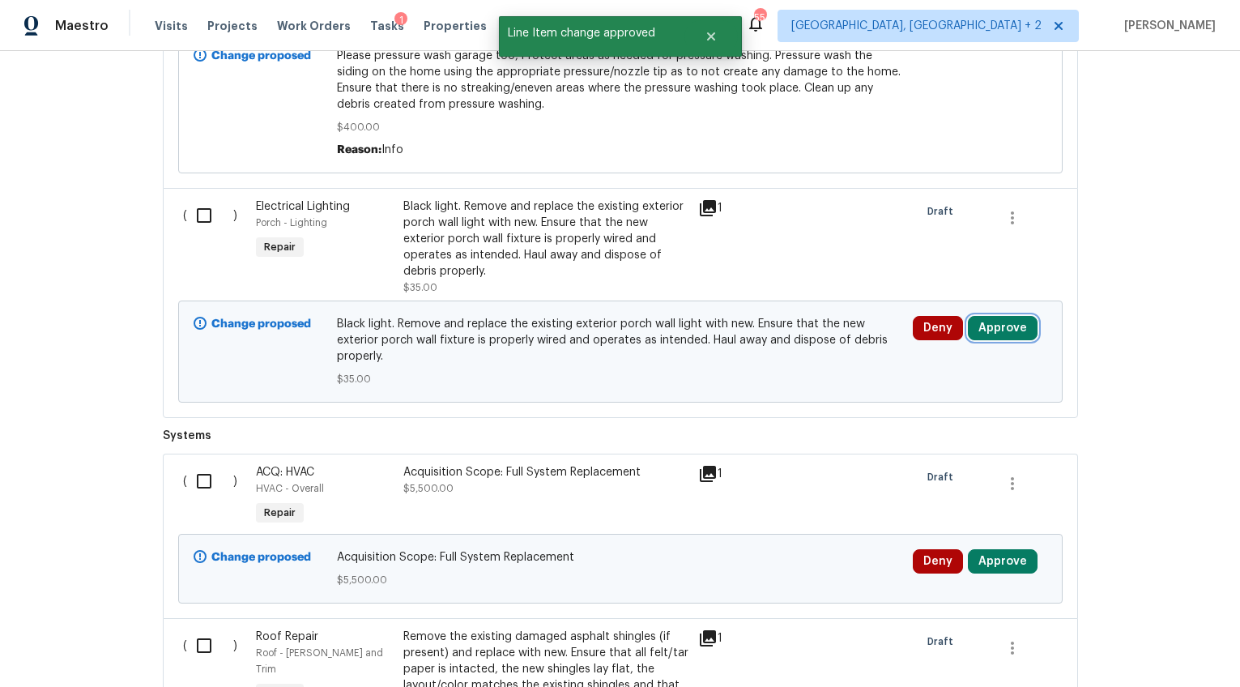
click at [985, 316] on button "Approve" at bounding box center [1003, 328] width 70 height 24
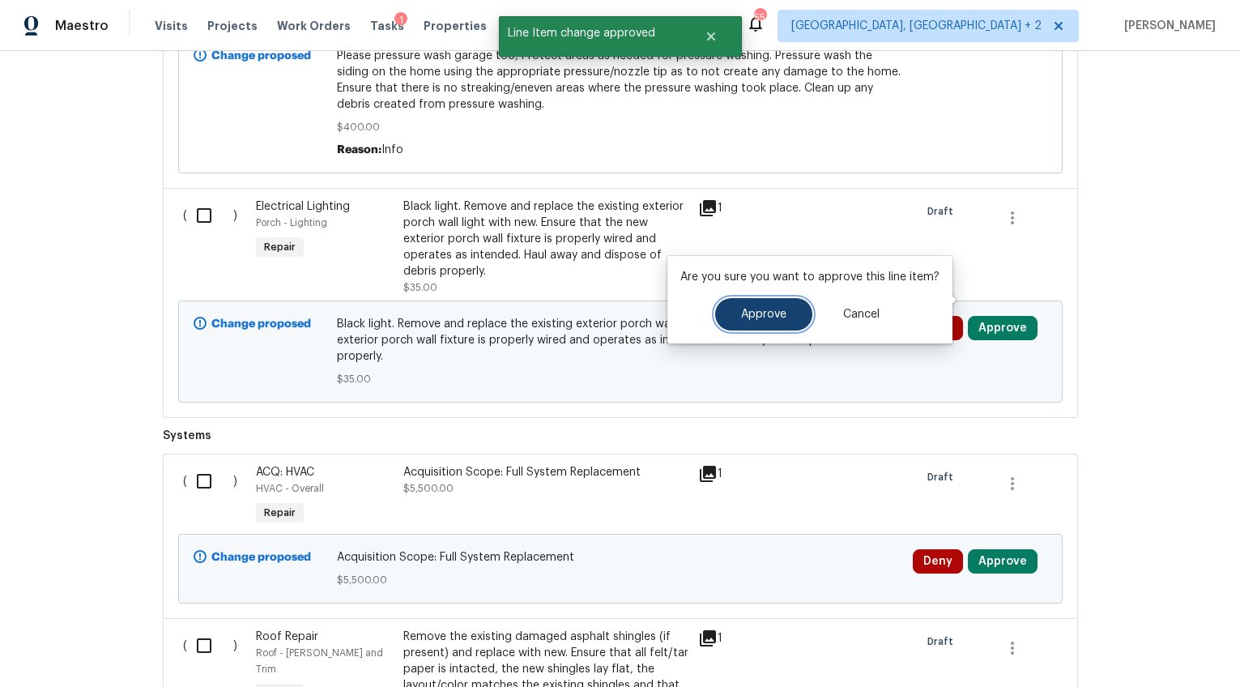
click at [770, 303] on button "Approve" at bounding box center [763, 314] width 97 height 32
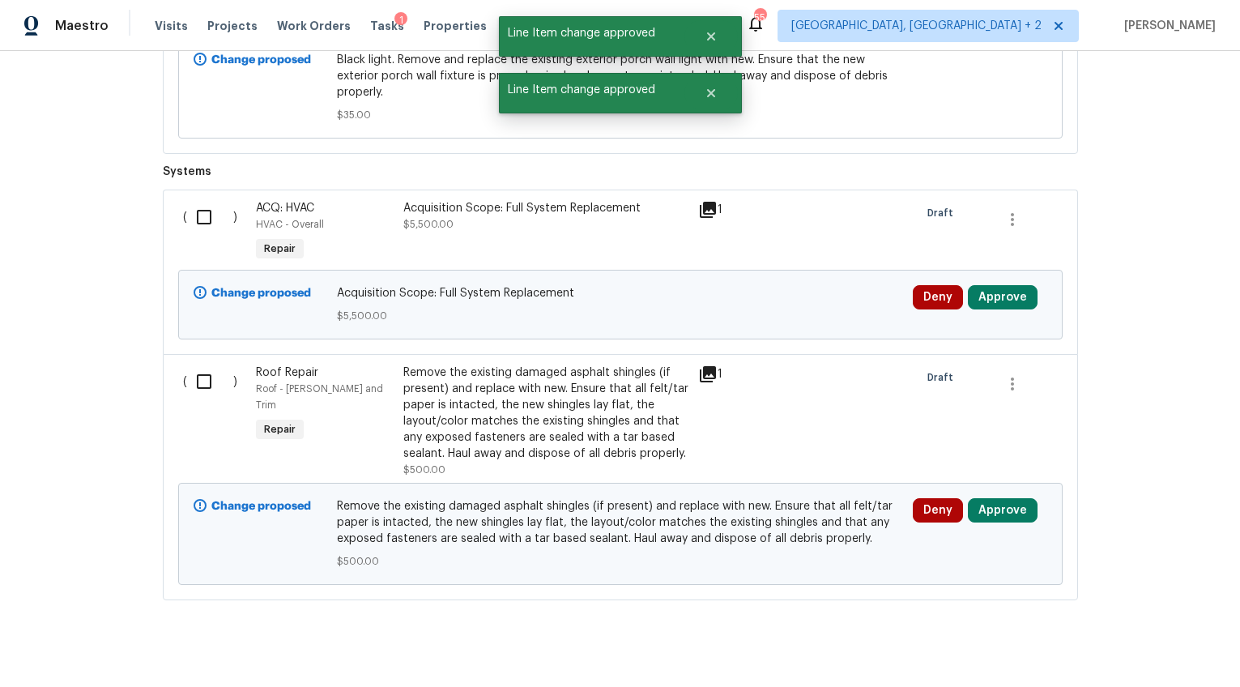
scroll to position [7886, 0]
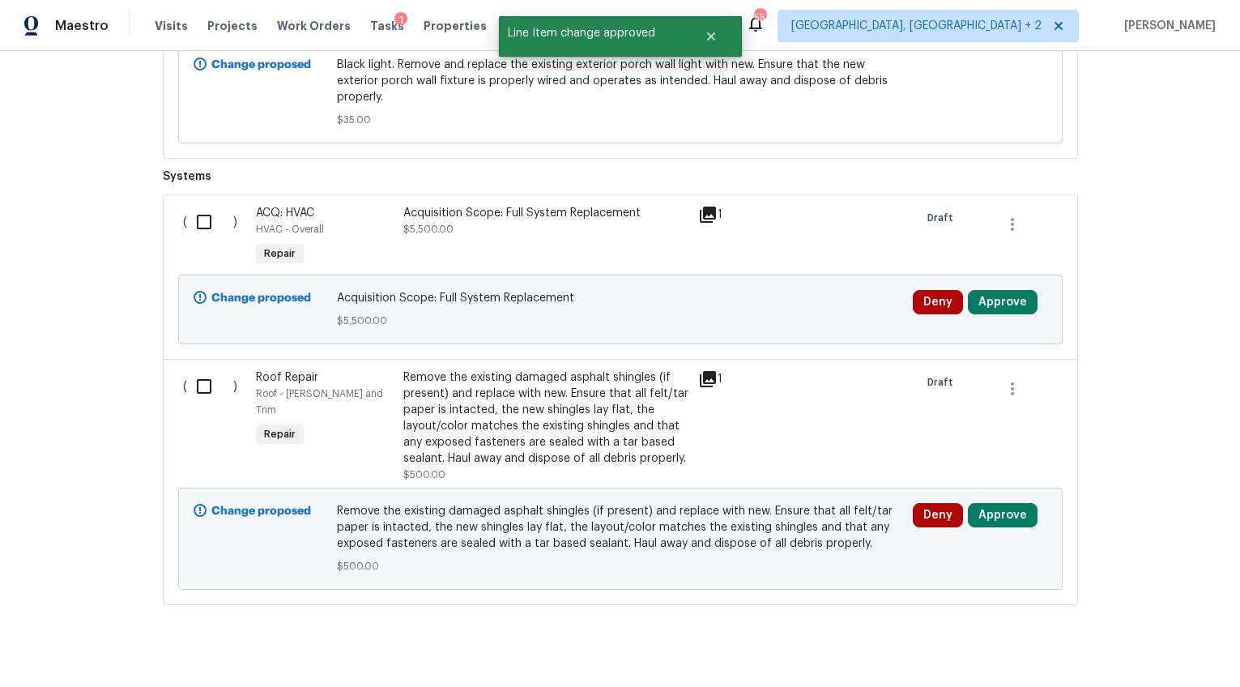
click at [441, 205] on div "Acquisition Scope: Full System Replacement" at bounding box center [545, 213] width 285 height 16
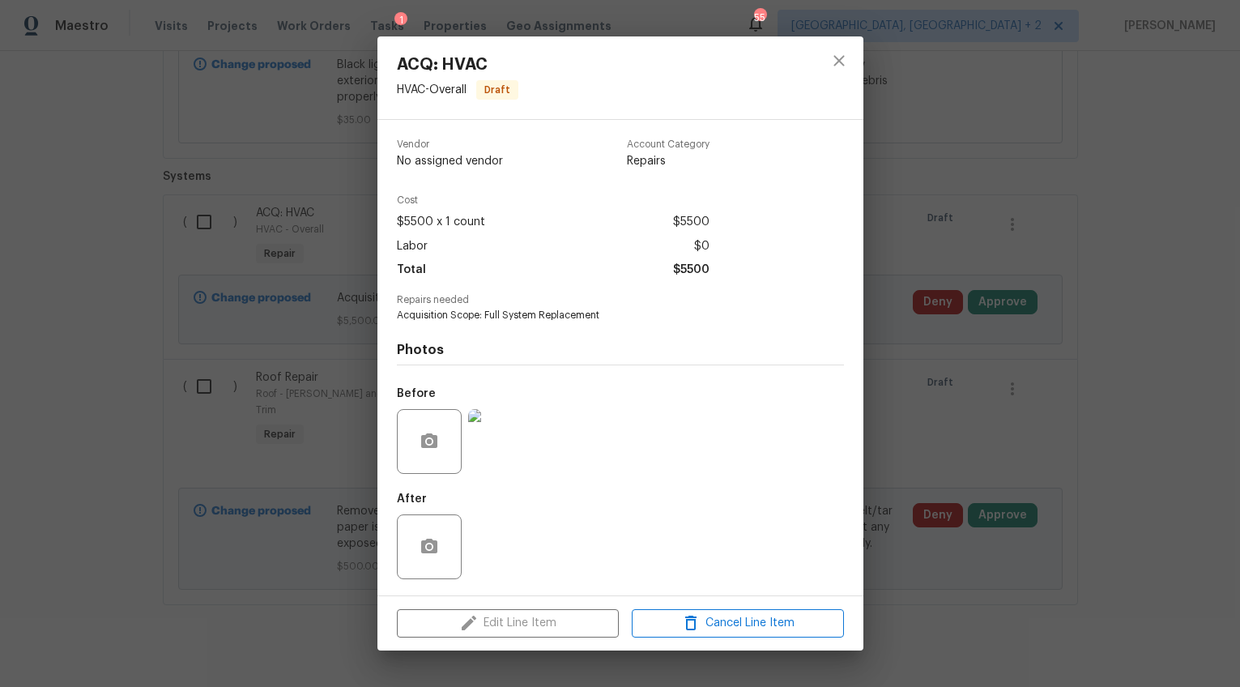
click at [505, 429] on img at bounding box center [500, 441] width 65 height 65
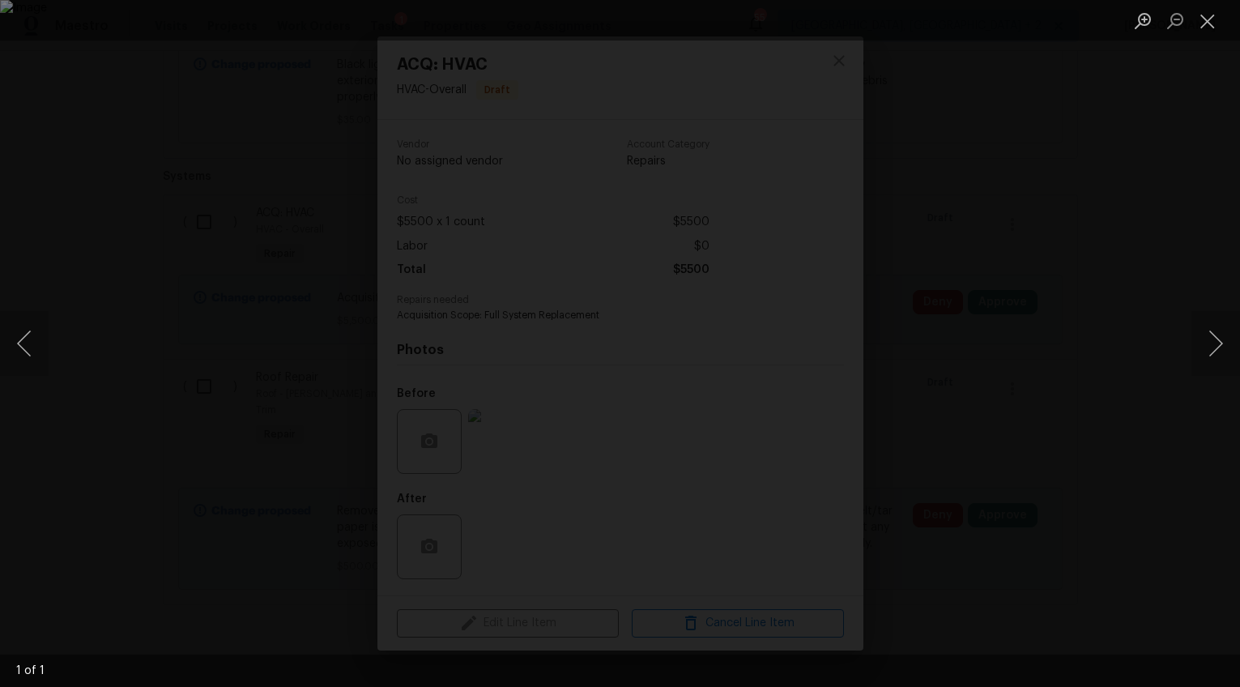
click at [1133, 384] on div "Lightbox" at bounding box center [620, 343] width 1240 height 687
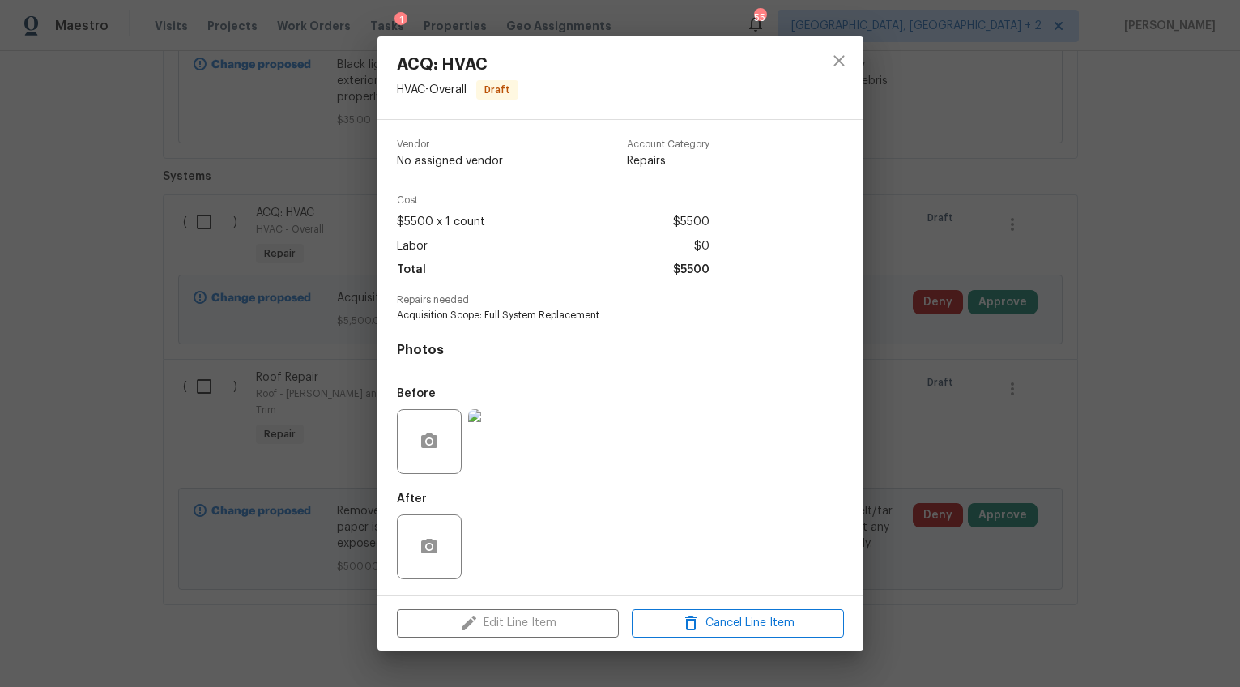
click at [1064, 382] on div "ACQ: HVAC HVAC - Overall Draft Vendor No assigned vendor Account Category Repai…" at bounding box center [620, 343] width 1240 height 687
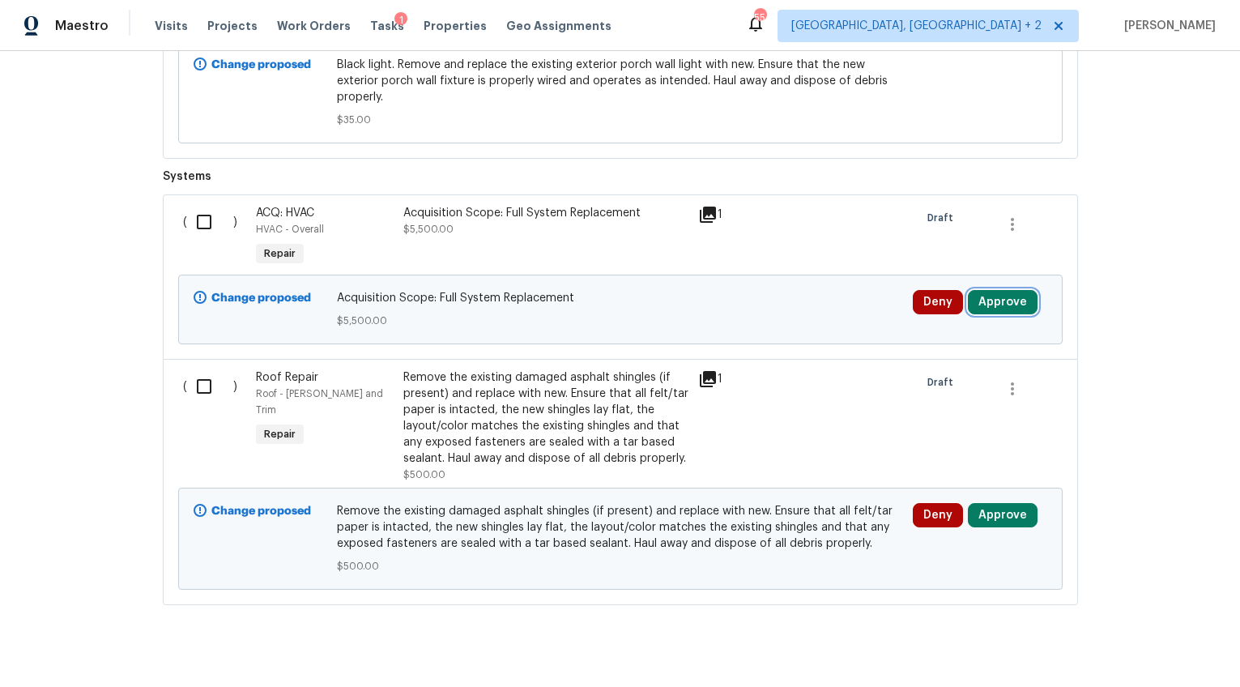
click at [1002, 290] on button "Approve" at bounding box center [1003, 302] width 70 height 24
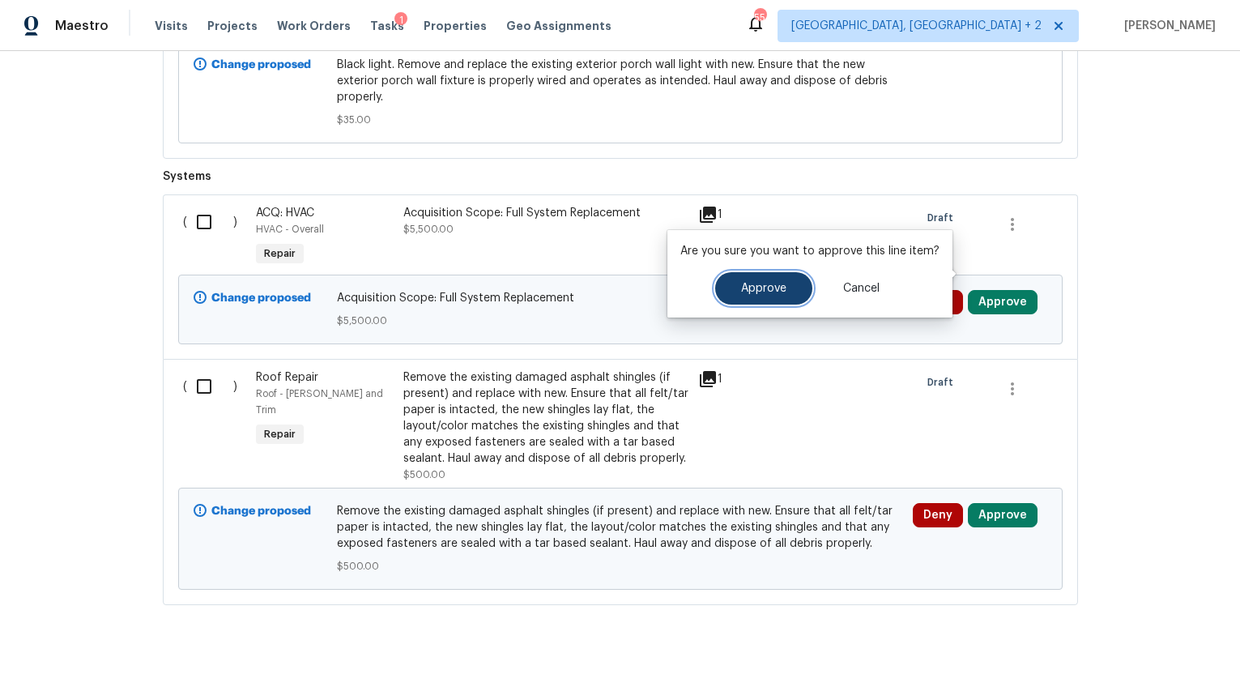
click at [746, 285] on span "Approve" at bounding box center [763, 289] width 45 height 12
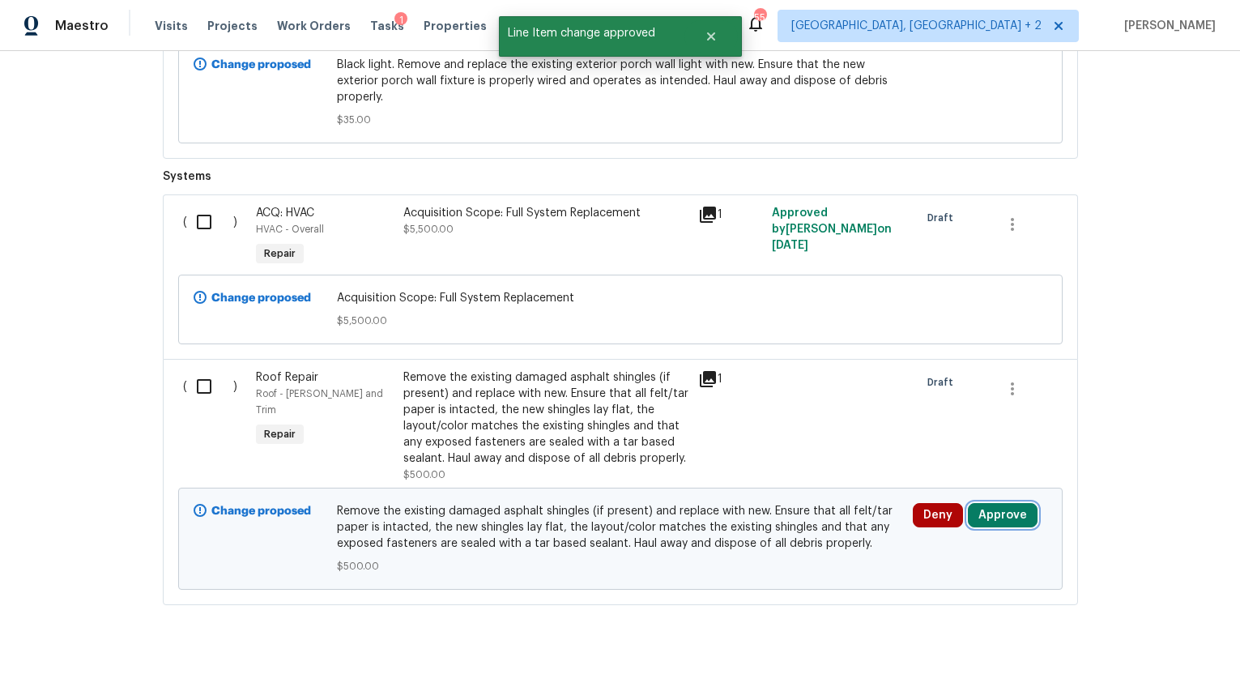
click at [1009, 503] on button "Approve" at bounding box center [1003, 515] width 70 height 24
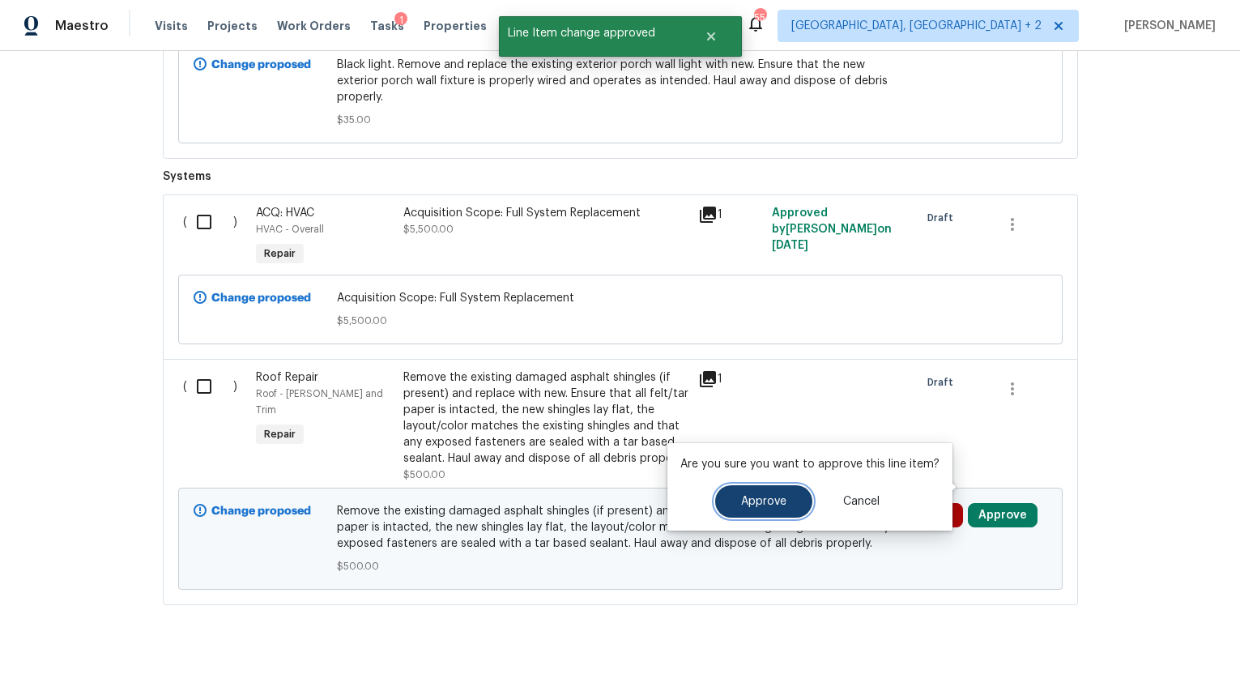
click at [769, 498] on span "Approve" at bounding box center [763, 502] width 45 height 12
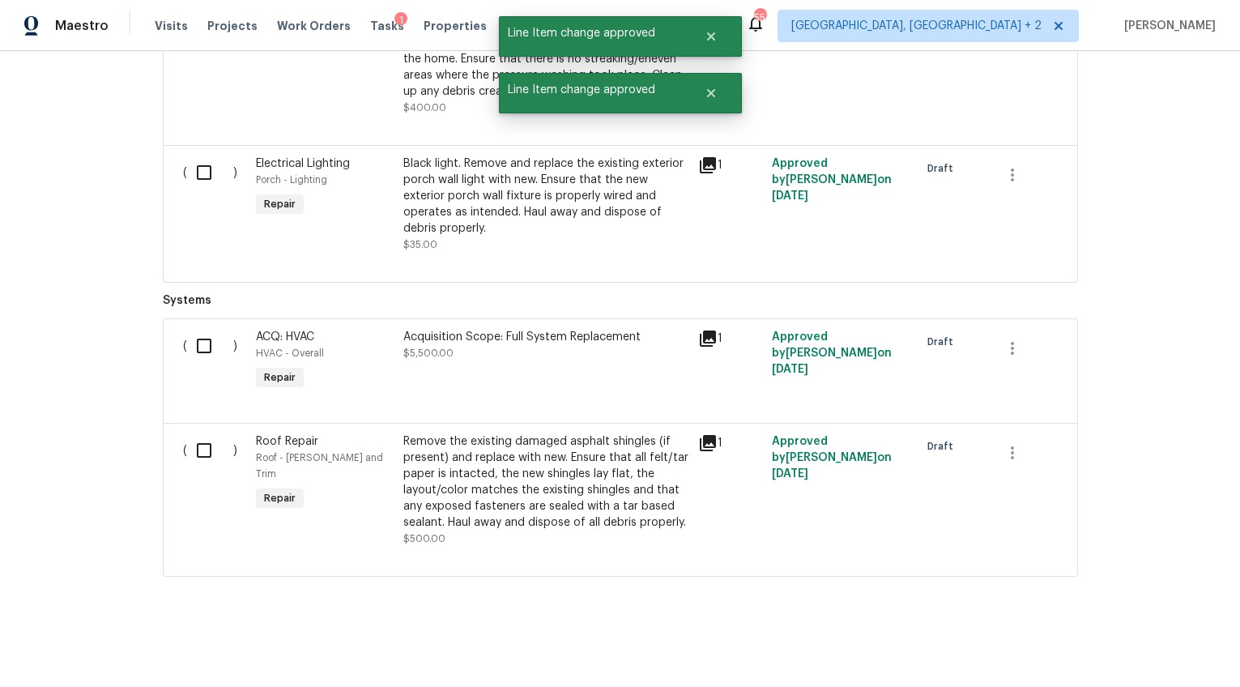
scroll to position [4841, 0]
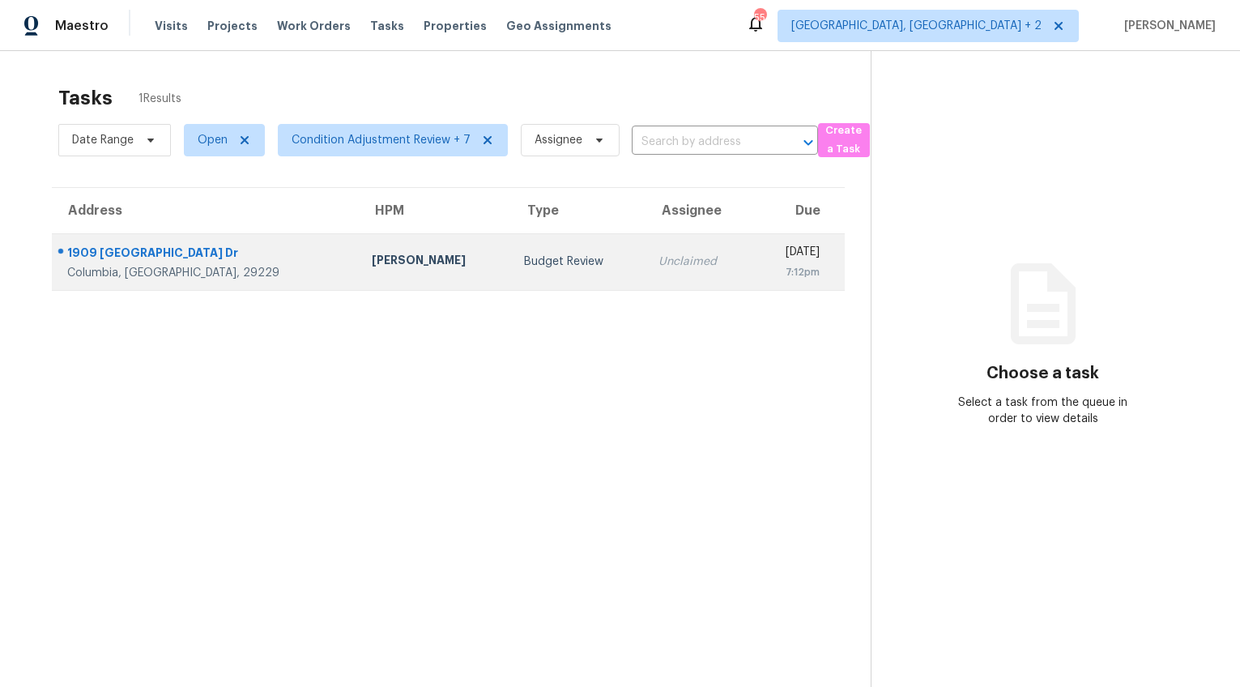
click at [359, 247] on td "[PERSON_NAME]" at bounding box center [435, 261] width 153 height 57
